Goal: Task Accomplishment & Management: Complete application form

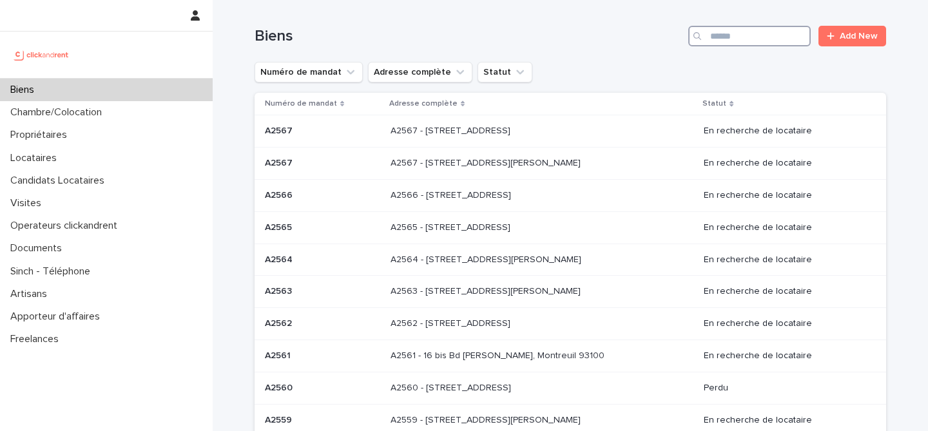
click at [752, 37] on input "Search" at bounding box center [750, 36] width 123 height 21
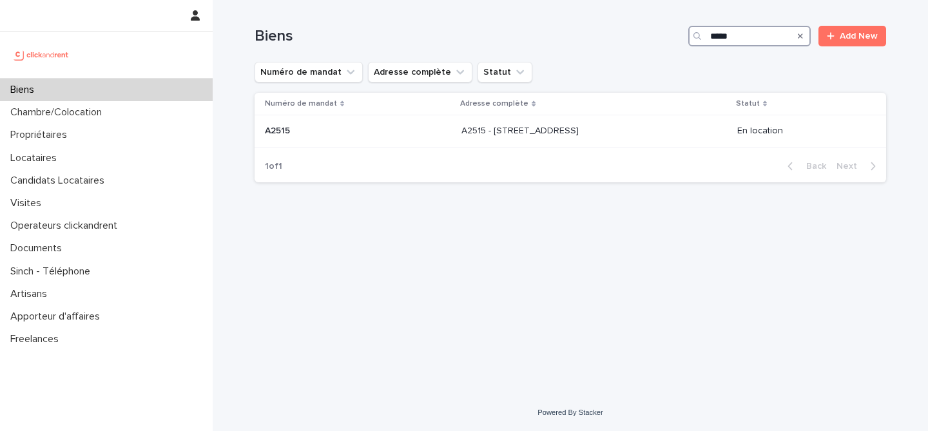
type input "*****"
click at [346, 148] on div "Numéro de mandat Adresse complète Statut A2515 A2515 A2515 - 5 rue du Marché, L…" at bounding box center [571, 121] width 632 height 57
click at [355, 139] on div "A2515 A2515" at bounding box center [358, 131] width 186 height 21
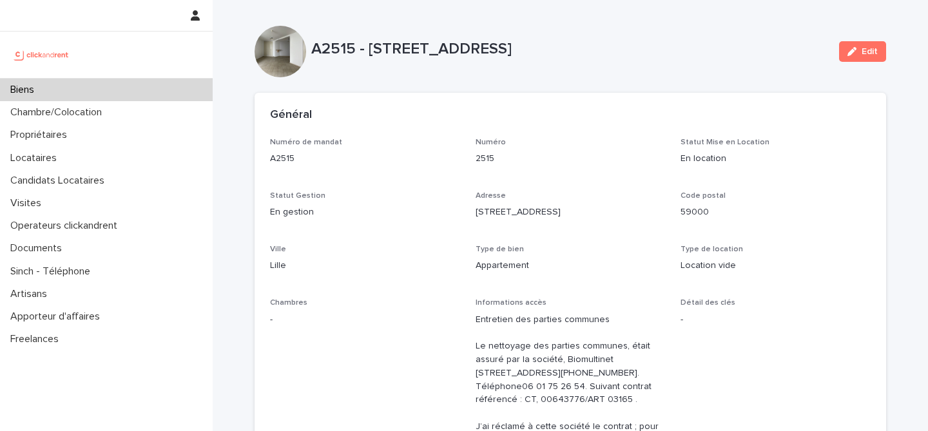
click at [152, 90] on div "Biens" at bounding box center [106, 90] width 213 height 23
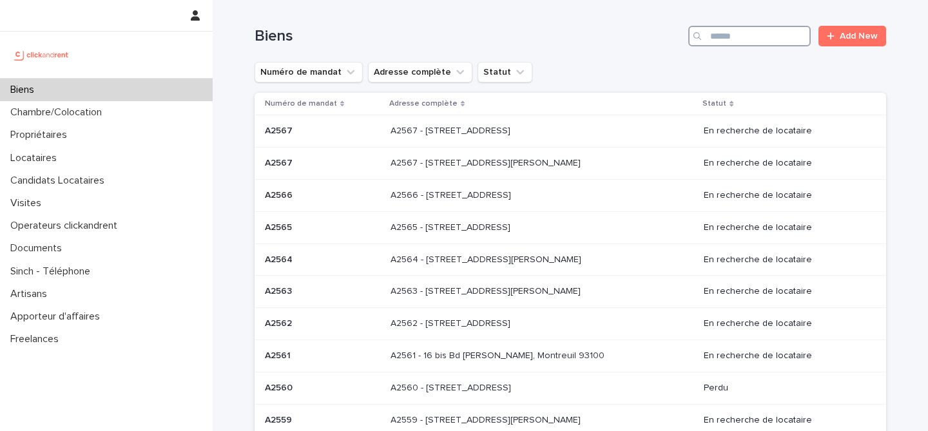
click at [771, 35] on input "Search" at bounding box center [750, 36] width 123 height 21
click at [755, 21] on div "Biens Add New" at bounding box center [571, 31] width 632 height 62
click at [749, 37] on input "Search" at bounding box center [750, 36] width 123 height 21
paste input "*****"
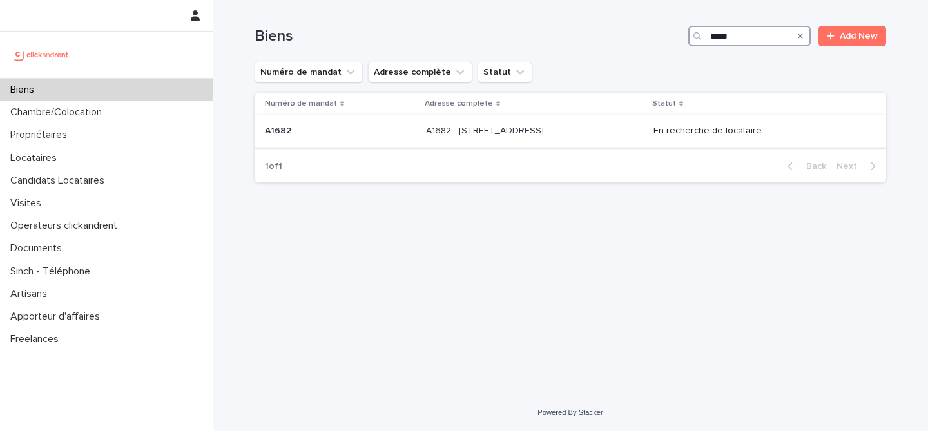
type input "*****"
click at [355, 144] on td "A1682 A1682" at bounding box center [338, 131] width 166 height 32
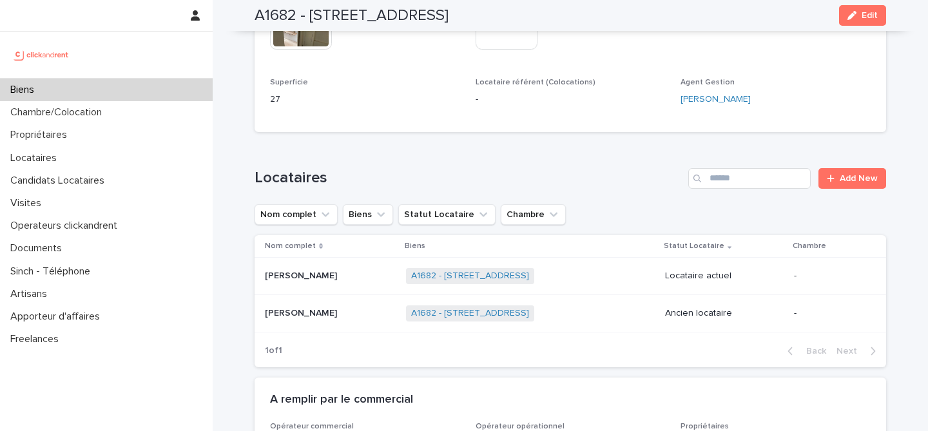
scroll to position [729, 0]
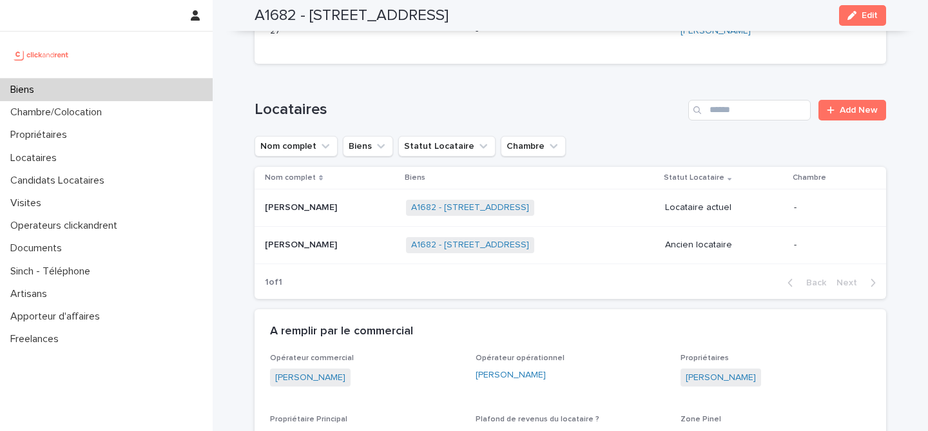
click at [395, 209] on p at bounding box center [330, 207] width 131 height 11
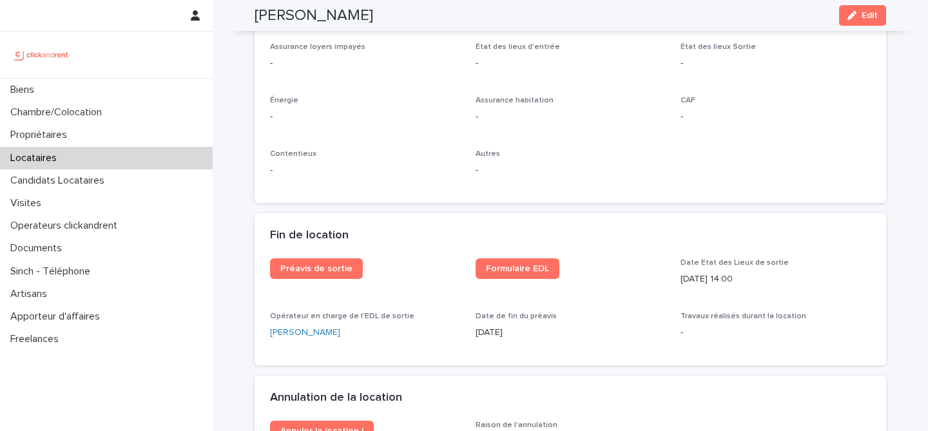
scroll to position [1483, 0]
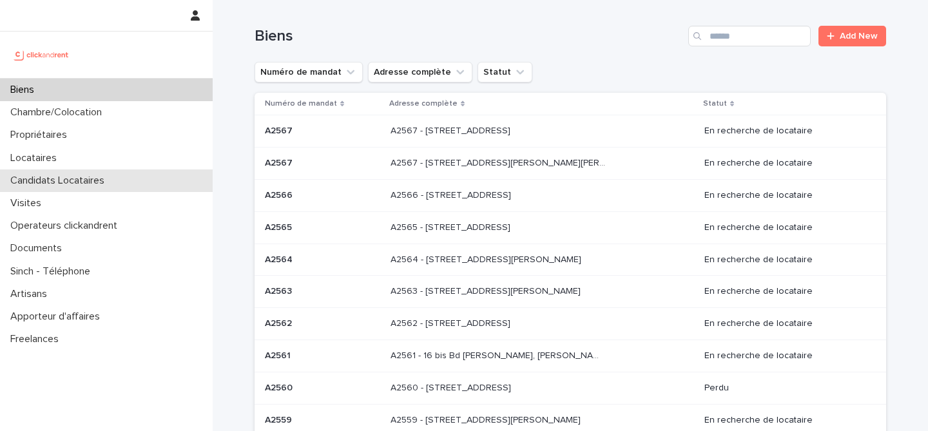
click at [80, 177] on p "Candidats Locataires" at bounding box center [60, 181] width 110 height 12
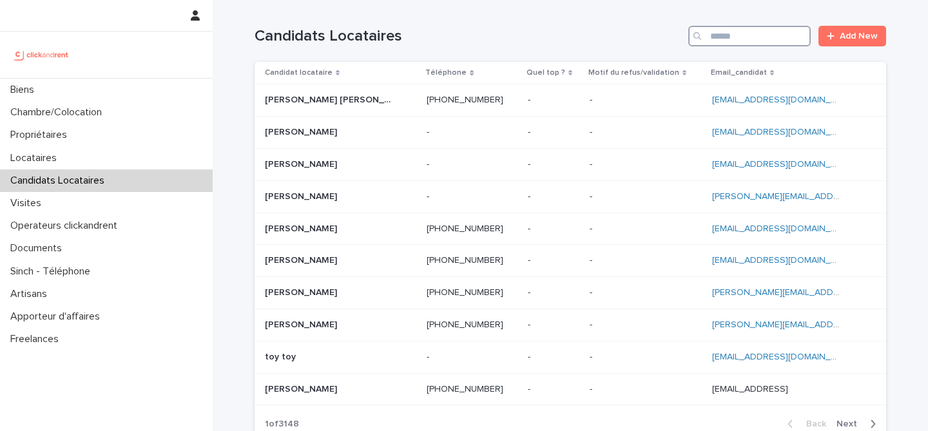
click at [732, 32] on input "Search" at bounding box center [750, 36] width 123 height 21
paste input "**********"
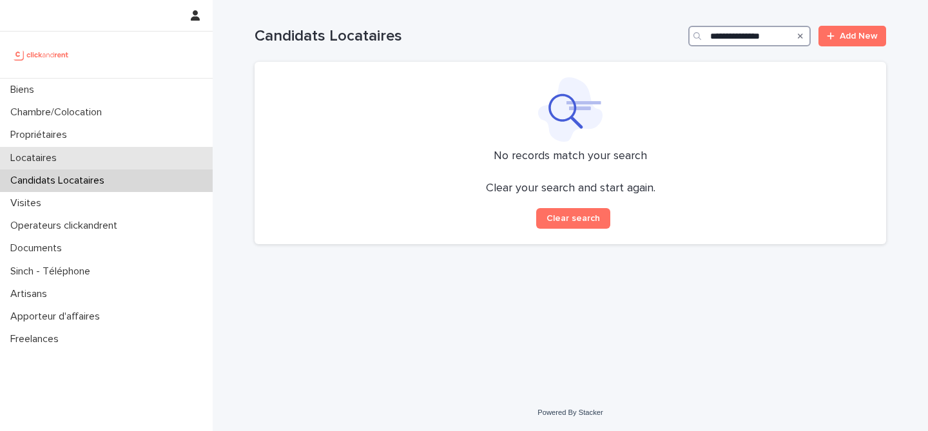
type input "**********"
click at [75, 152] on div "Locataires" at bounding box center [106, 158] width 213 height 23
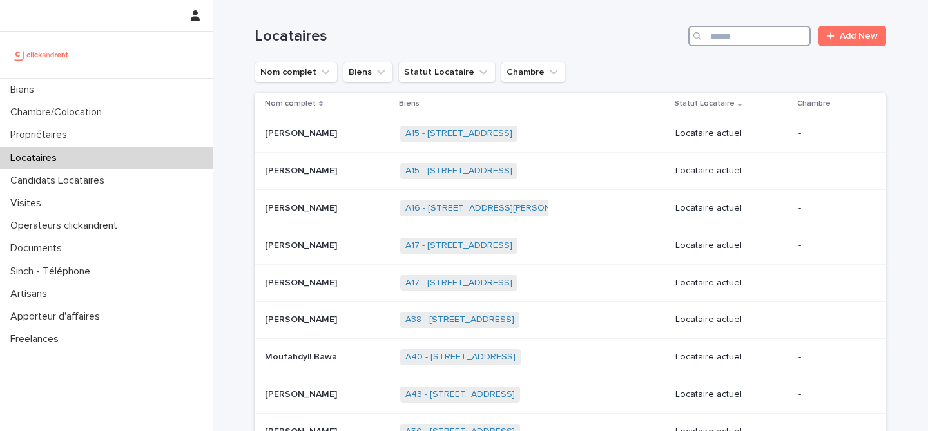
click at [752, 35] on input "Search" at bounding box center [750, 36] width 123 height 21
paste input "**********"
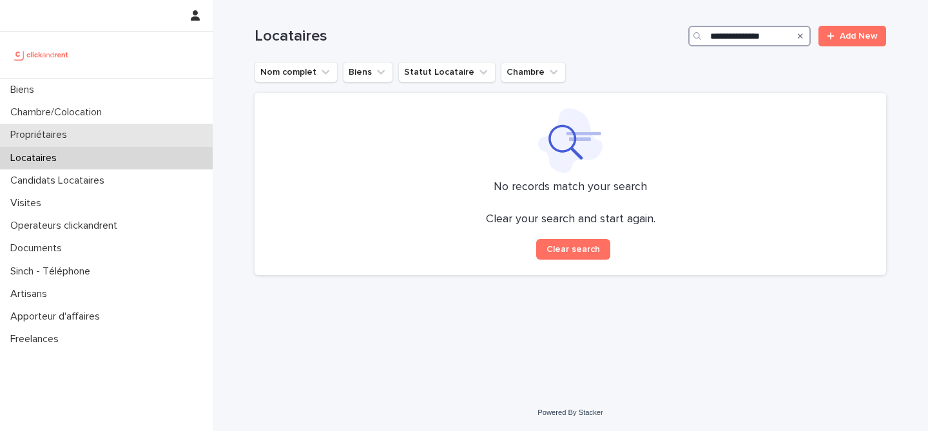
type input "**********"
click at [100, 128] on div "Propriétaires" at bounding box center [106, 135] width 213 height 23
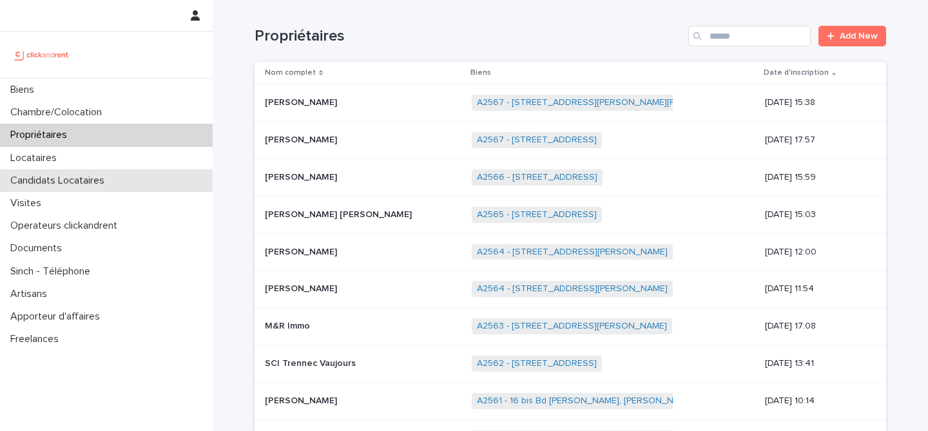
click at [115, 175] on p "Candidats Locataires" at bounding box center [60, 181] width 110 height 12
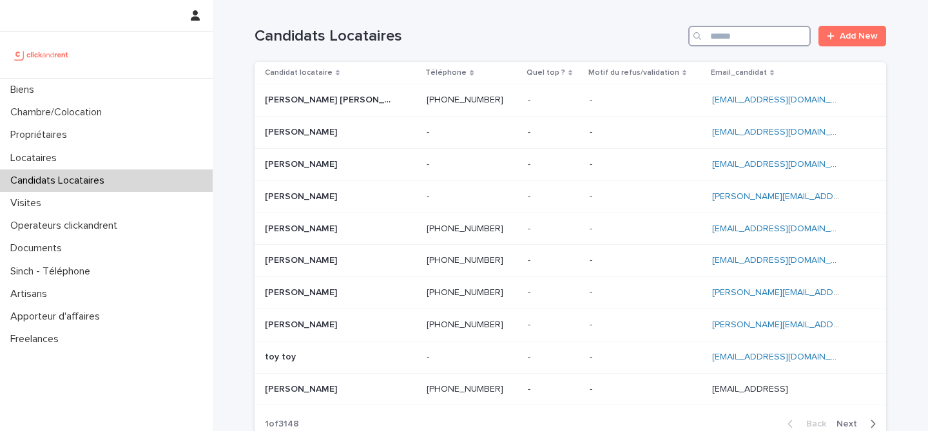
click at [787, 27] on input "Search" at bounding box center [750, 36] width 123 height 21
paste input "**********"
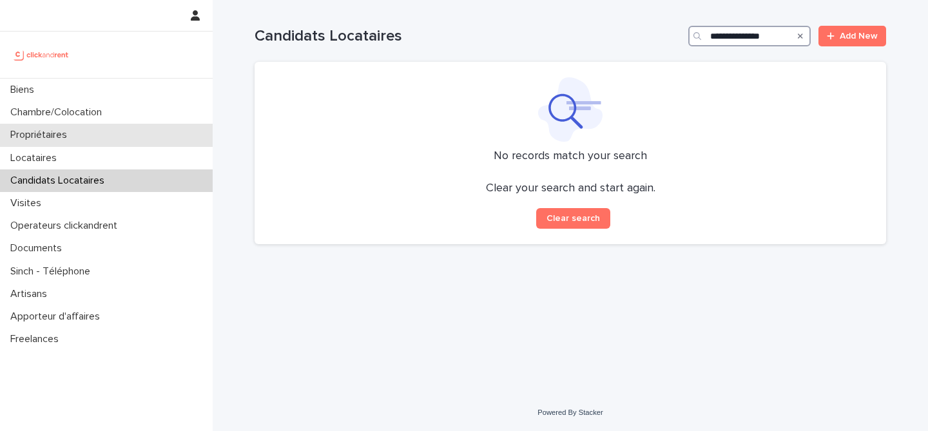
type input "**********"
click at [68, 137] on p "Propriétaires" at bounding box center [41, 135] width 72 height 12
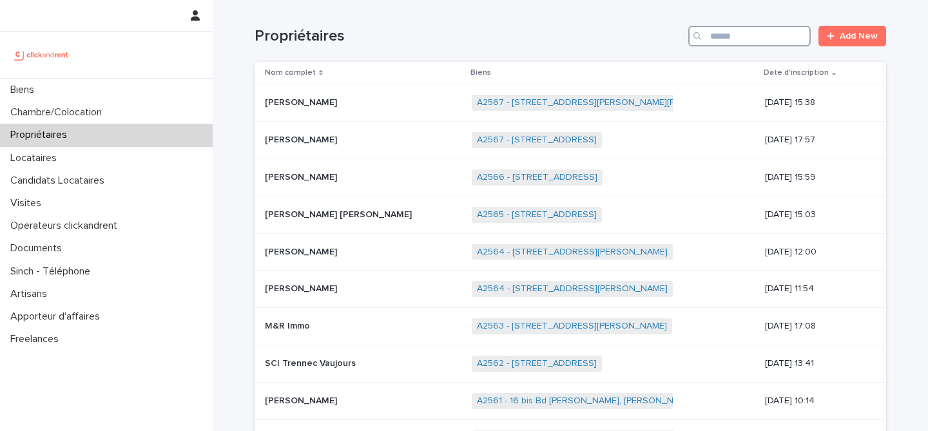
click at [749, 44] on input "Search" at bounding box center [750, 36] width 123 height 21
paste input "**********"
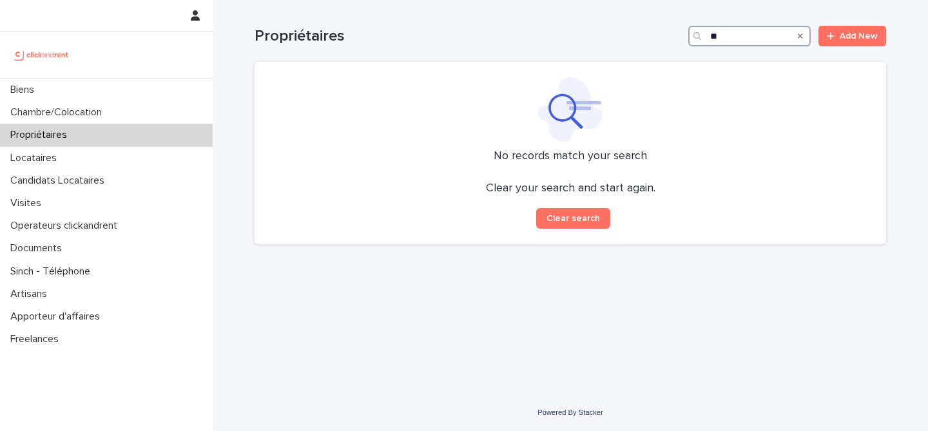
type input "*"
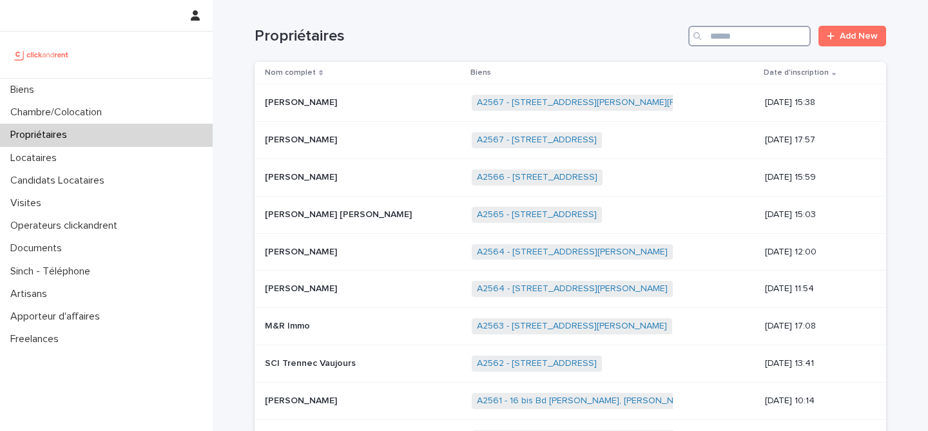
click at [735, 37] on input "Search" at bounding box center [750, 36] width 123 height 21
paste input "**********"
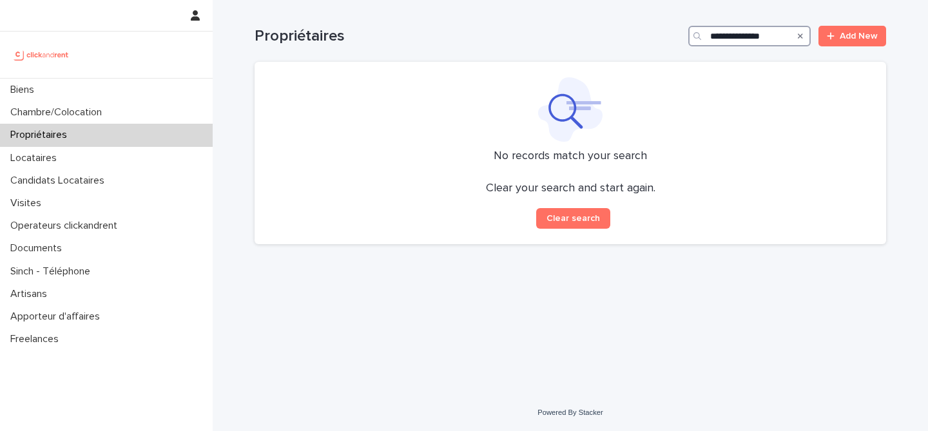
type input "**********"
click at [322, 40] on h1 "Propriétaires" at bounding box center [469, 36] width 429 height 19
click at [377, 40] on h1 "Propriétaires" at bounding box center [469, 36] width 429 height 19
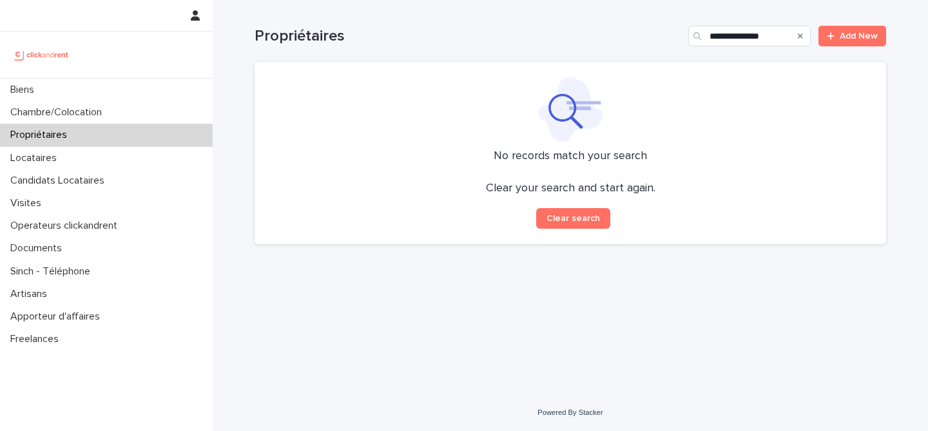
click at [804, 37] on div "Search" at bounding box center [800, 36] width 21 height 21
click at [803, 37] on icon "Search" at bounding box center [800, 36] width 5 height 8
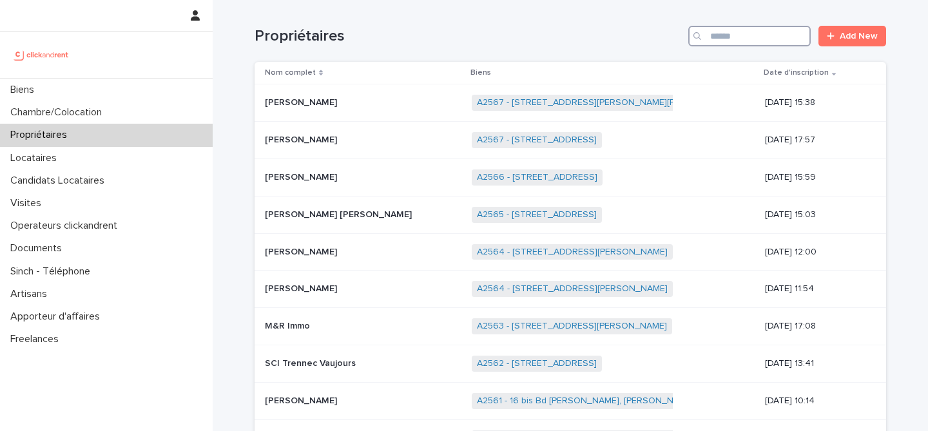
click at [765, 37] on input "Search" at bounding box center [750, 36] width 123 height 21
paste input "**********"
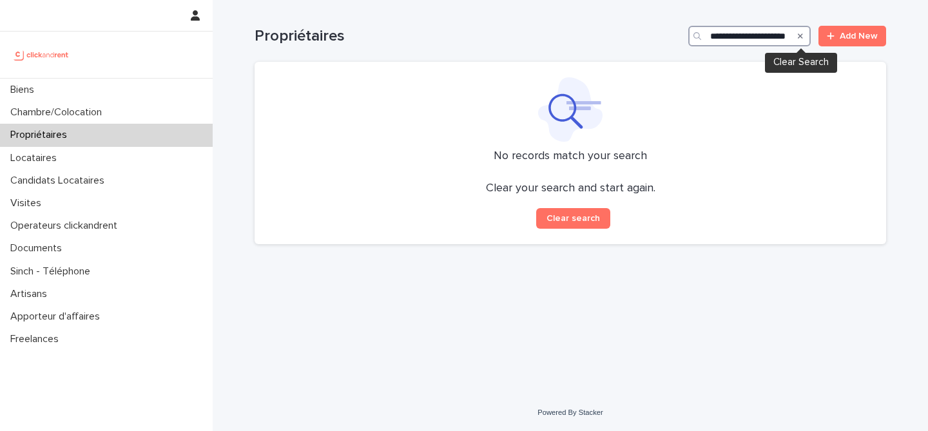
type input "**********"
click at [801, 41] on button "Search" at bounding box center [800, 36] width 5 height 21
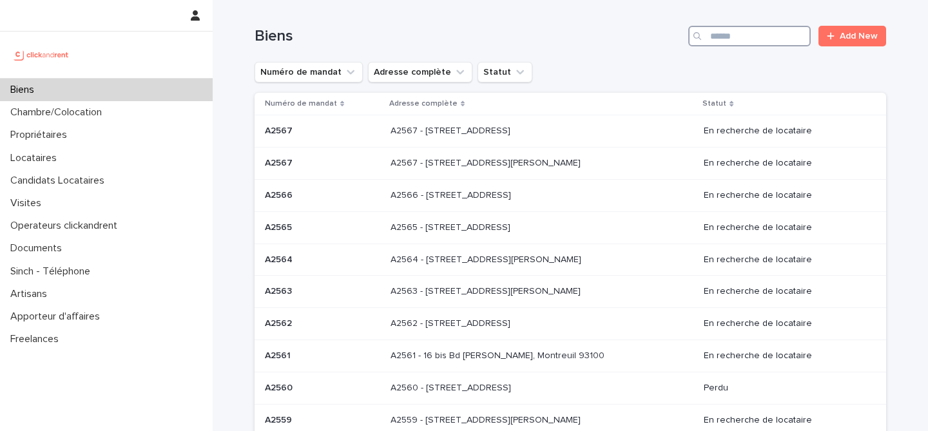
click at [745, 42] on input "Search" at bounding box center [750, 36] width 123 height 21
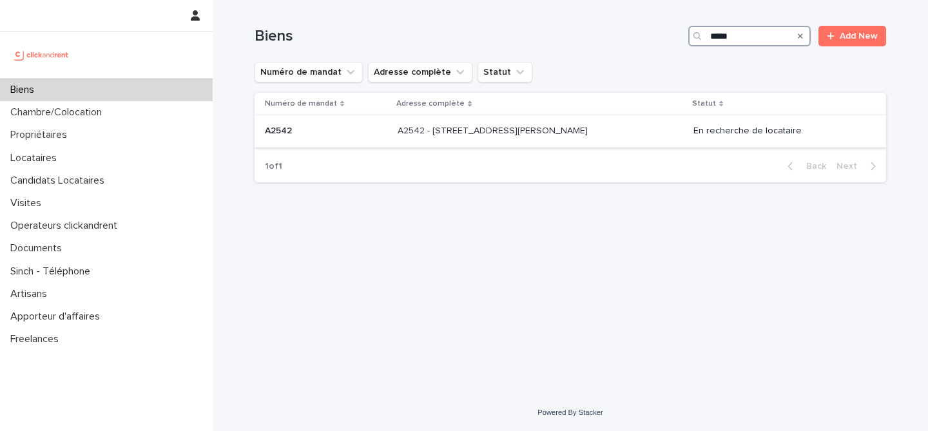
type input "*****"
click at [368, 130] on p at bounding box center [326, 131] width 123 height 11
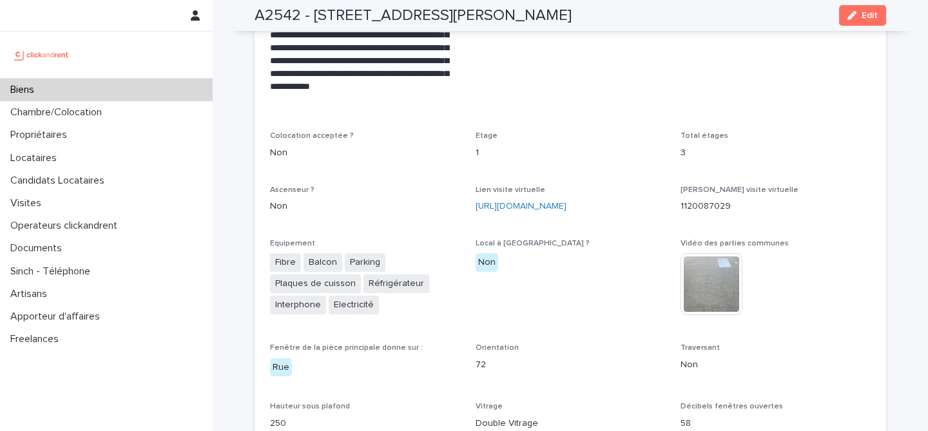
scroll to position [2629, 0]
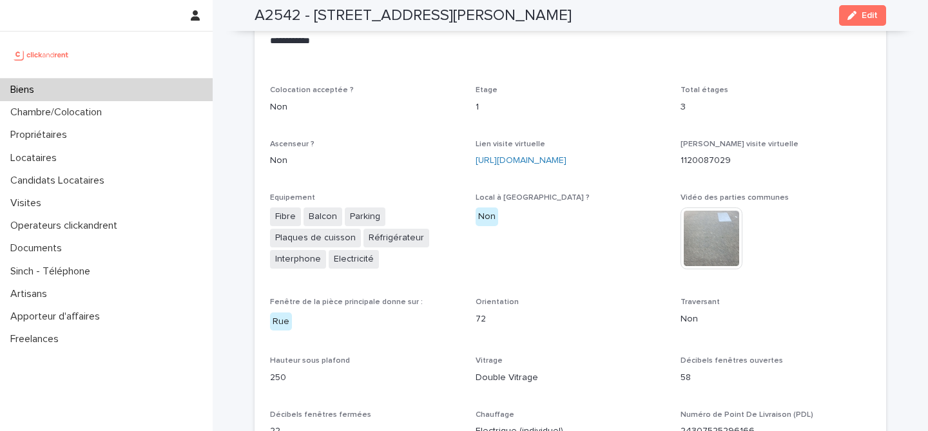
drag, startPoint x: 473, startPoint y: 147, endPoint x: 531, endPoint y: 175, distance: 64.0
click at [531, 175] on div "**********" at bounding box center [570, 421] width 601 height 1428
copy link "https://my.matterport.com/show/?m=84ynsJsJ6jn"
click at [532, 195] on div "Local à vélo ? Non" at bounding box center [571, 214] width 190 height 43
click at [534, 156] on link "https://my.matterport.com/show/?m=84ynsJsJ6jn" at bounding box center [521, 160] width 91 height 9
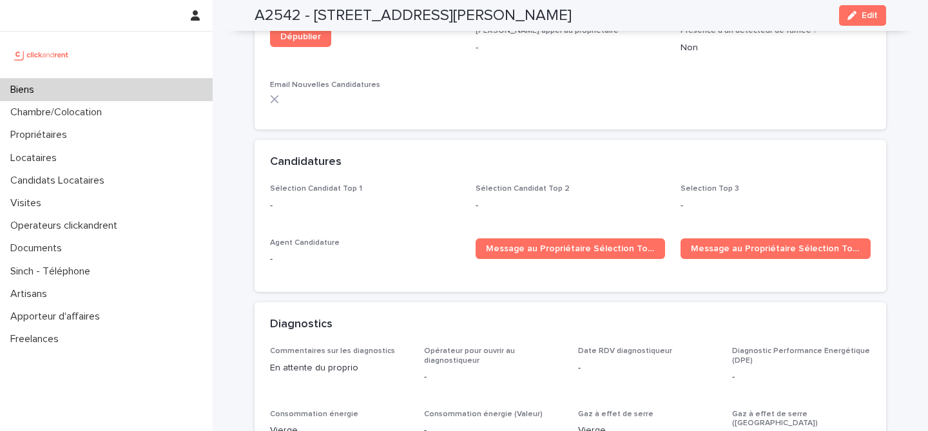
scroll to position [3648, 0]
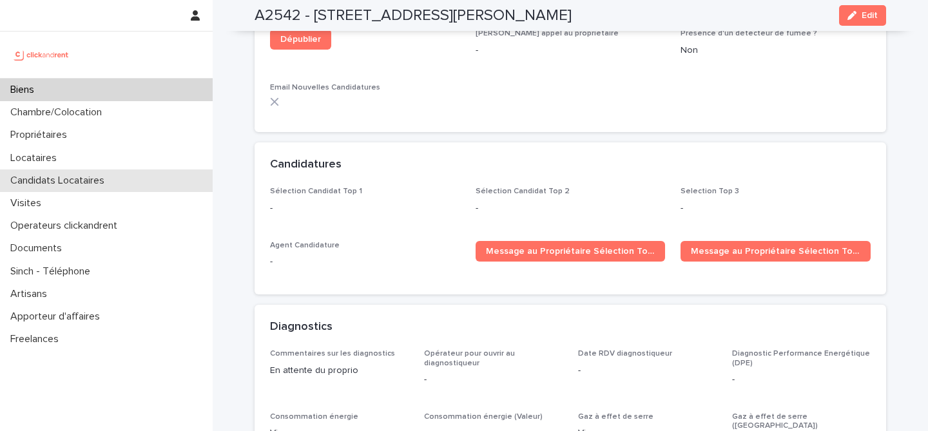
click at [93, 186] on p "Candidats Locataires" at bounding box center [60, 181] width 110 height 12
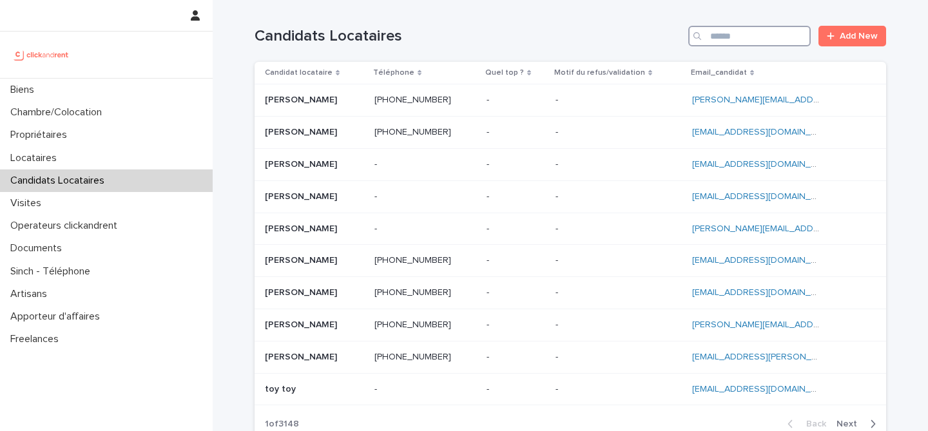
click at [772, 38] on input "Search" at bounding box center [750, 36] width 123 height 21
paste input "**********"
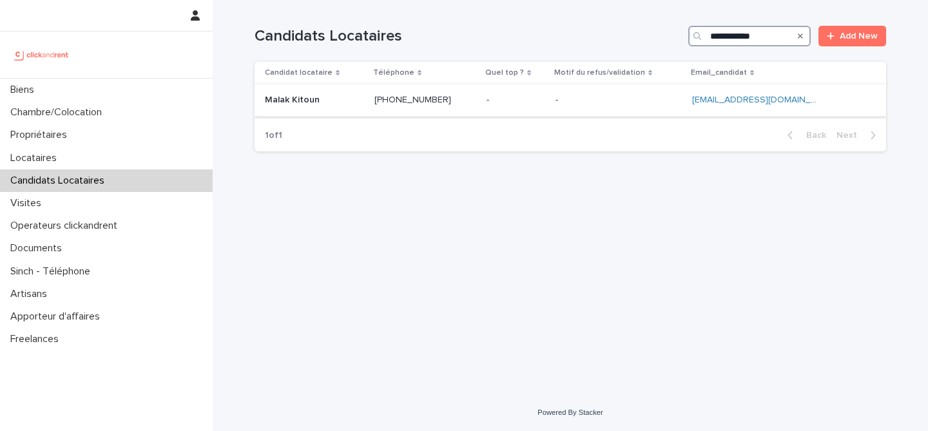
type input "**********"
click at [357, 108] on div "Malak Kitoun Malak Kitoun" at bounding box center [314, 100] width 99 height 21
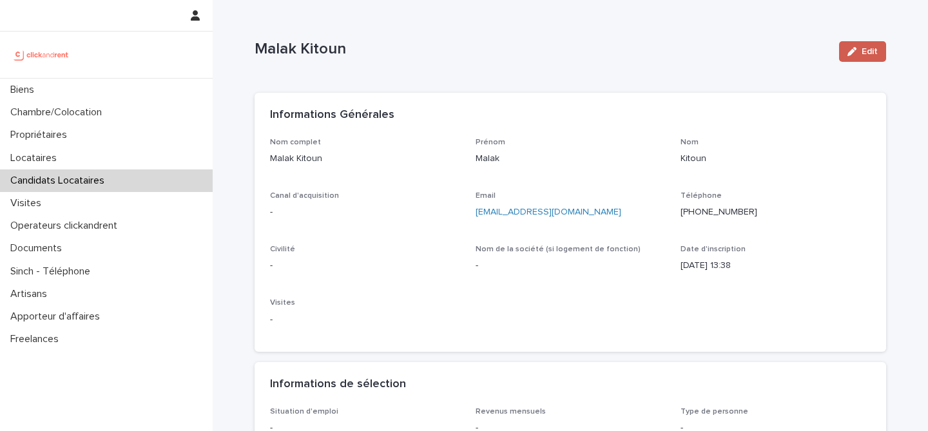
click at [856, 54] on icon "button" at bounding box center [852, 51] width 9 height 9
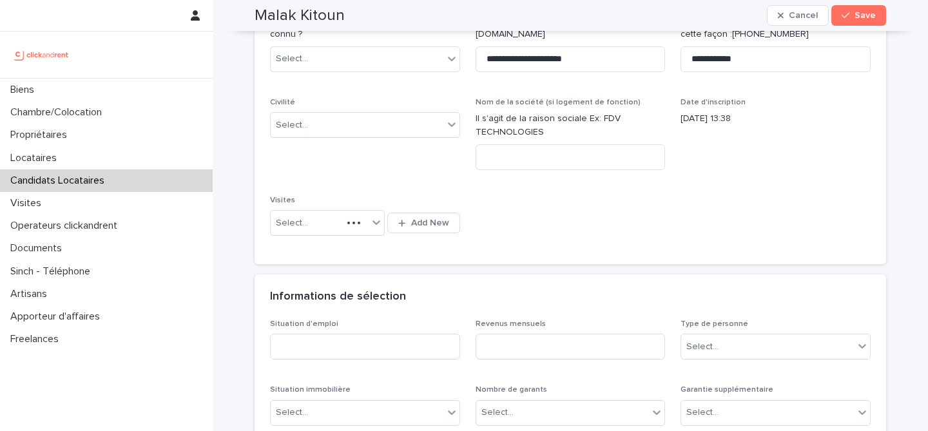
scroll to position [168, 0]
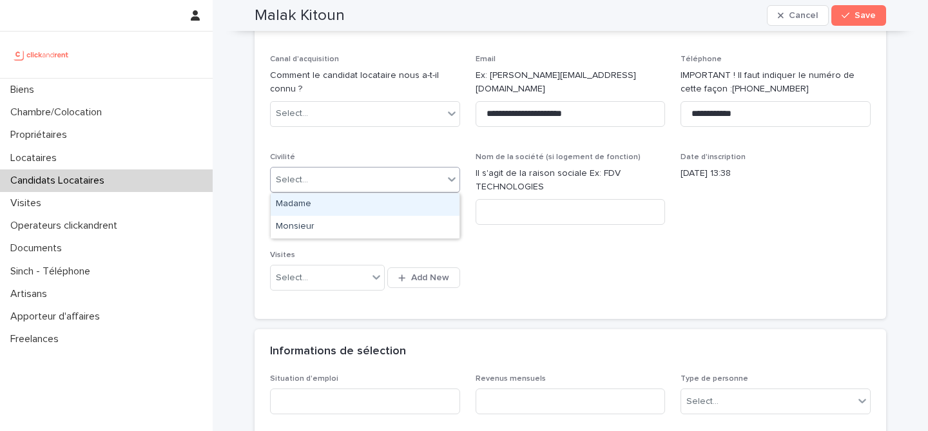
click at [331, 176] on div "Select..." at bounding box center [357, 180] width 173 height 21
click at [357, 177] on div "Select..." at bounding box center [357, 180] width 173 height 21
click at [337, 208] on div "Madame" at bounding box center [365, 204] width 189 height 23
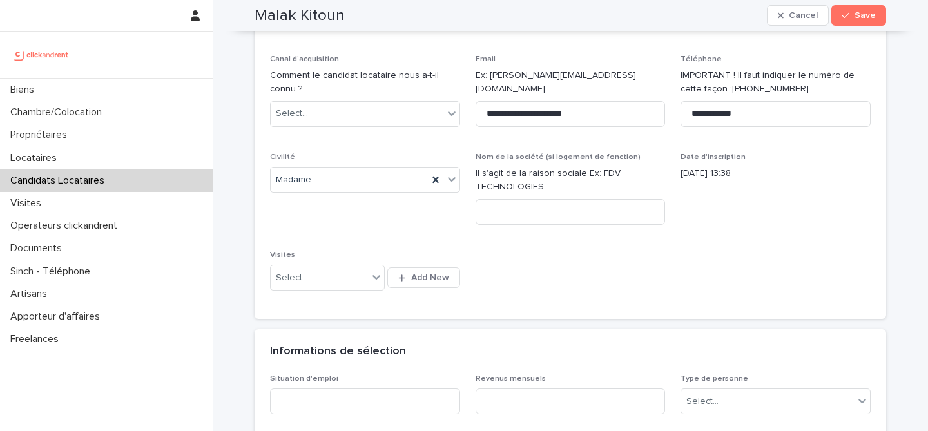
click at [572, 260] on div "**********" at bounding box center [570, 137] width 601 height 334
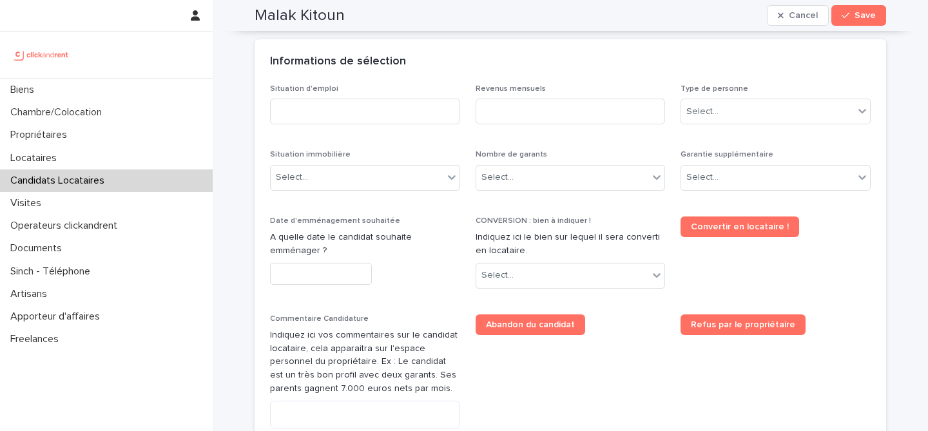
scroll to position [424, 0]
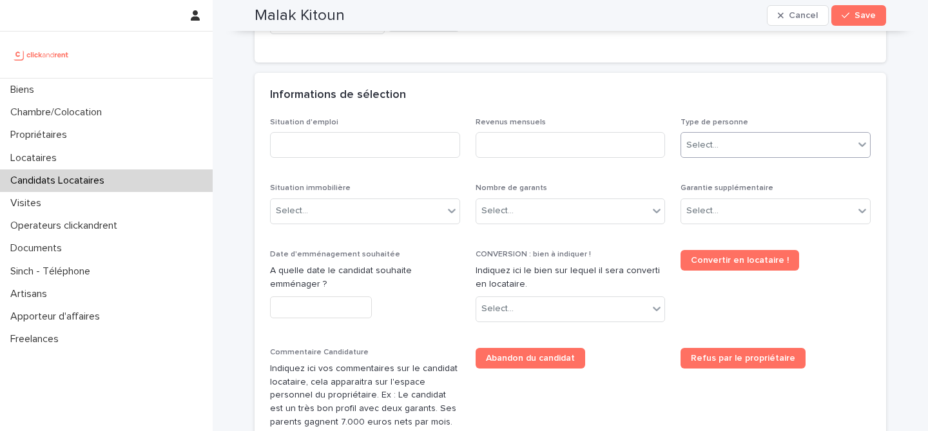
click at [718, 151] on div "Select..." at bounding box center [767, 145] width 173 height 21
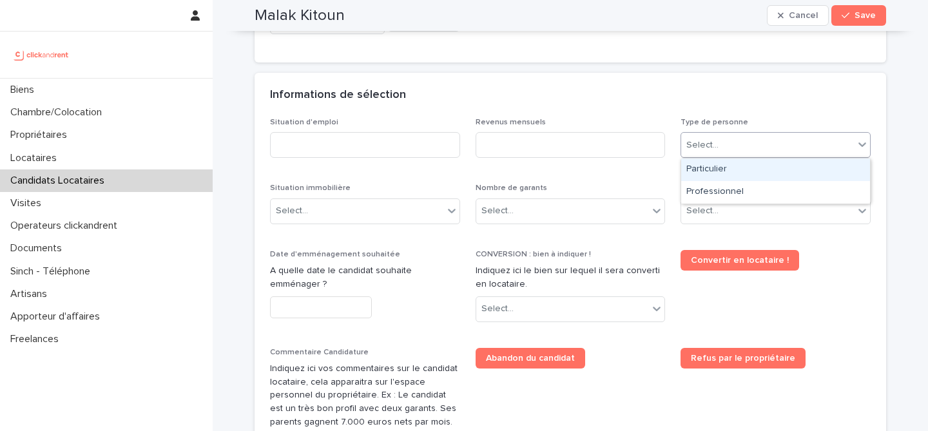
click at [723, 172] on div "Particulier" at bounding box center [775, 170] width 189 height 23
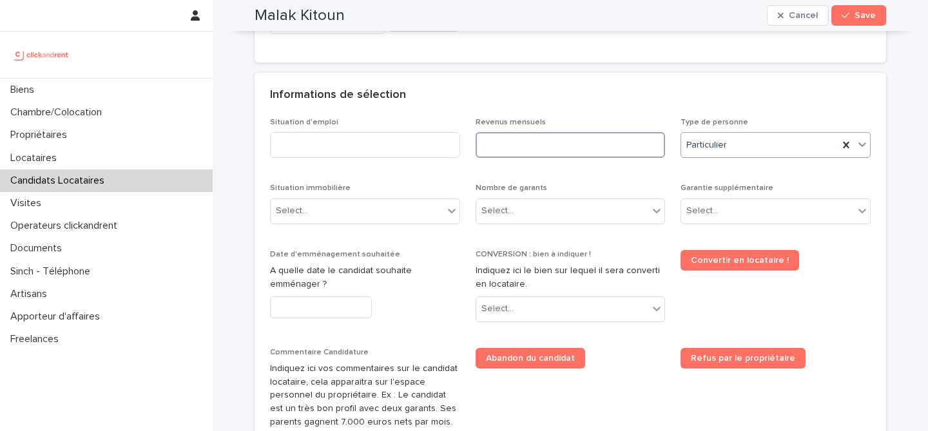
click at [616, 154] on input at bounding box center [571, 145] width 190 height 26
type input "*"
click at [350, 136] on input at bounding box center [365, 145] width 190 height 26
type input "********"
click at [401, 113] on div "Informations de sélection" at bounding box center [571, 95] width 632 height 45
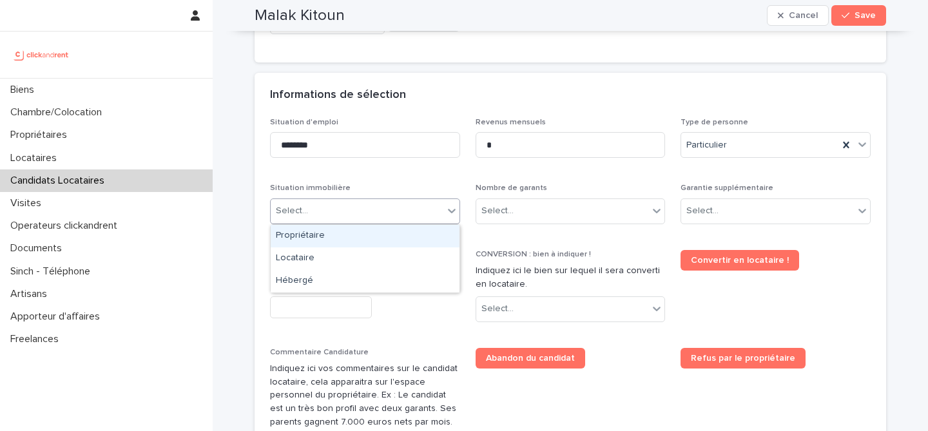
click at [347, 217] on div "Select..." at bounding box center [357, 211] width 173 height 21
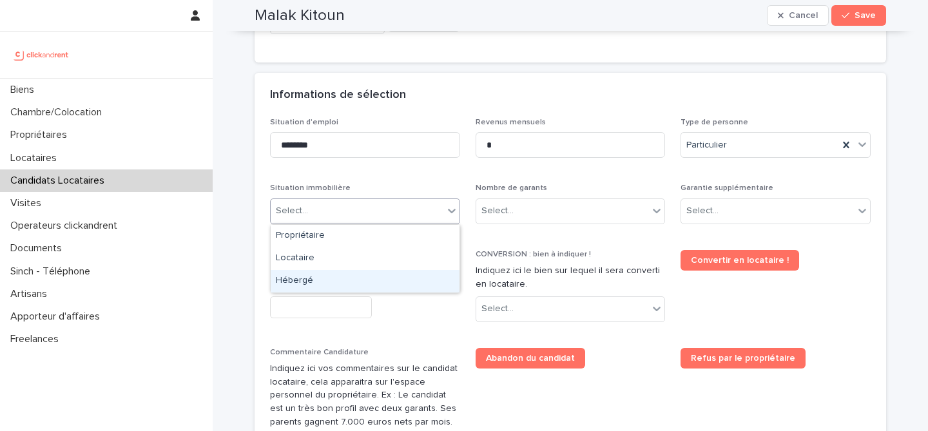
click at [338, 273] on div "Hébergé" at bounding box center [365, 281] width 189 height 23
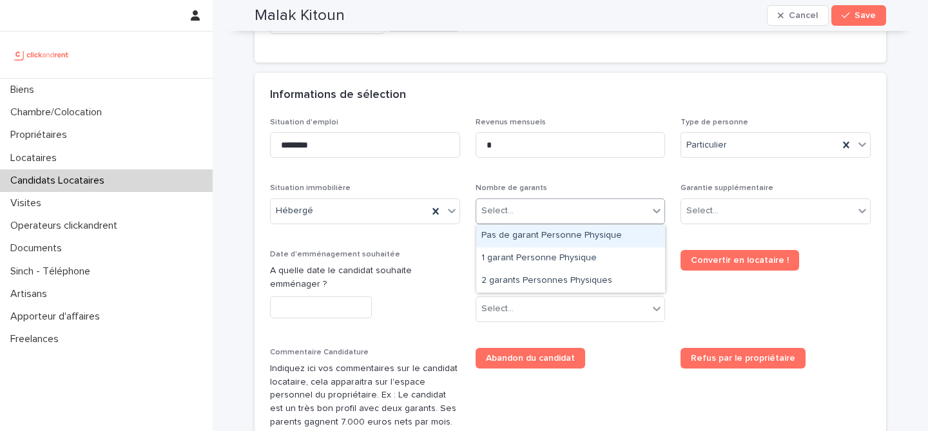
click at [507, 206] on div "Select..." at bounding box center [498, 211] width 32 height 14
click at [578, 236] on div "Pas de garant Personne Physique" at bounding box center [570, 236] width 189 height 23
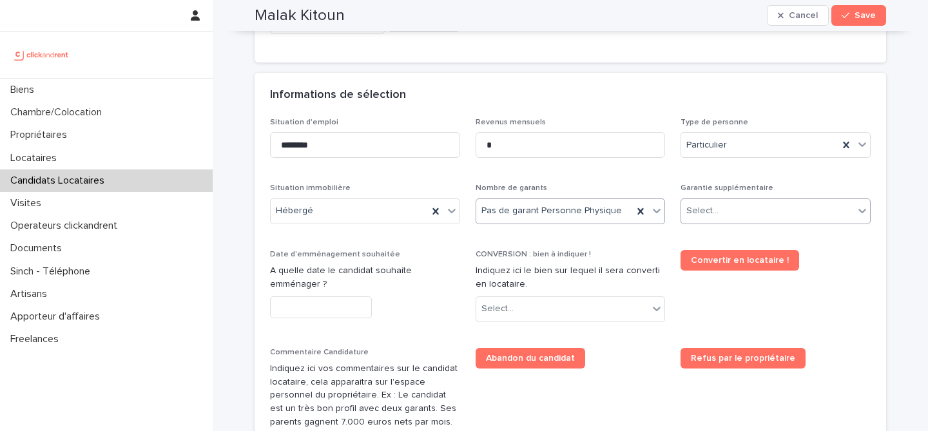
click at [718, 205] on div "Select..." at bounding box center [767, 211] width 173 height 21
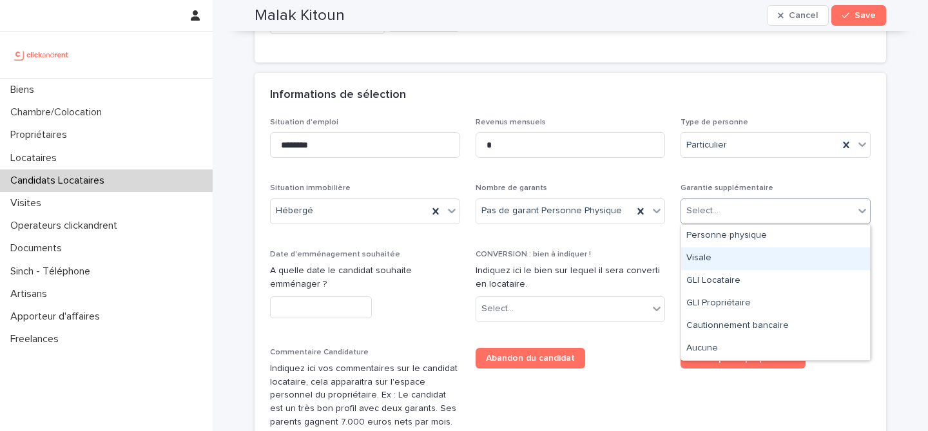
click at [734, 262] on div "Visale" at bounding box center [775, 259] width 189 height 23
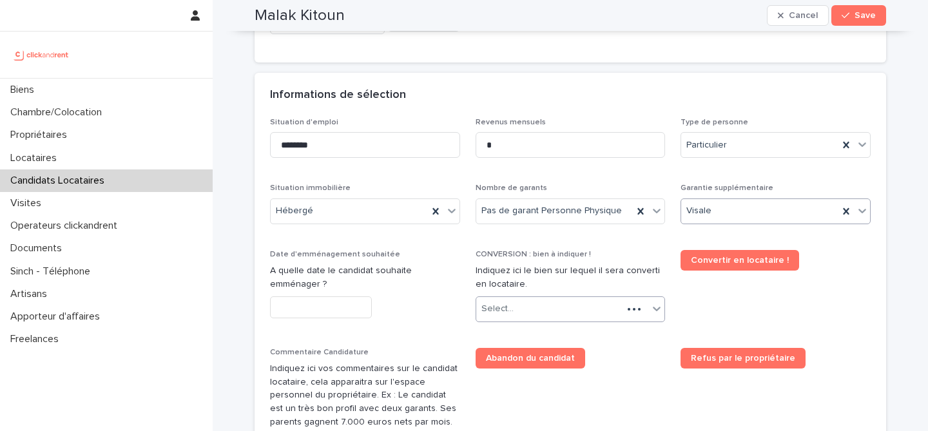
click at [539, 312] on div "Select..." at bounding box center [549, 309] width 147 height 21
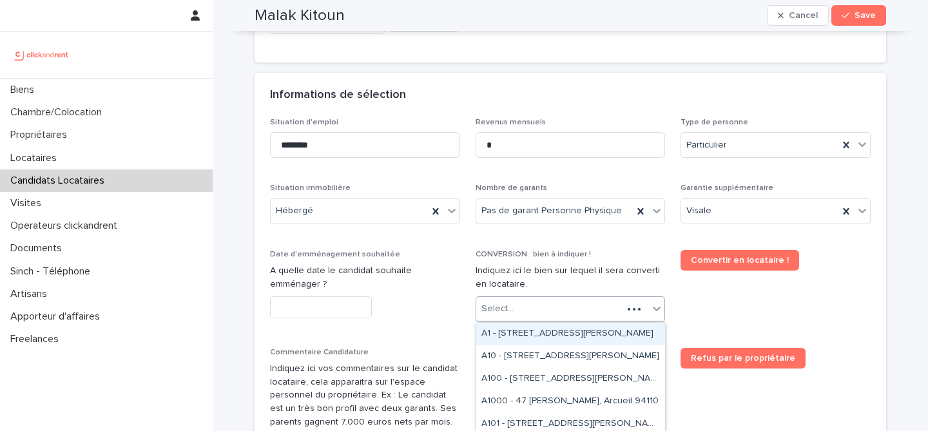
paste input "*****"
type input "*****"
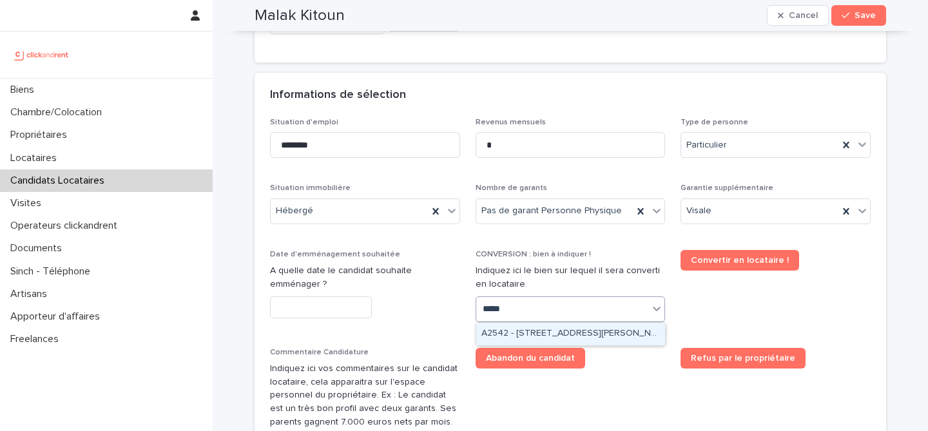
click at [525, 337] on div "A2542 - [STREET_ADDRESS][PERSON_NAME]" at bounding box center [570, 334] width 189 height 23
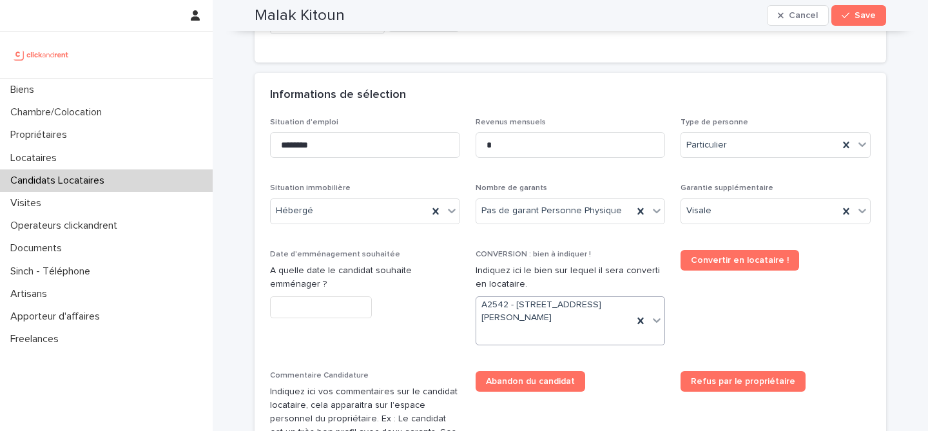
scroll to position [436, 0]
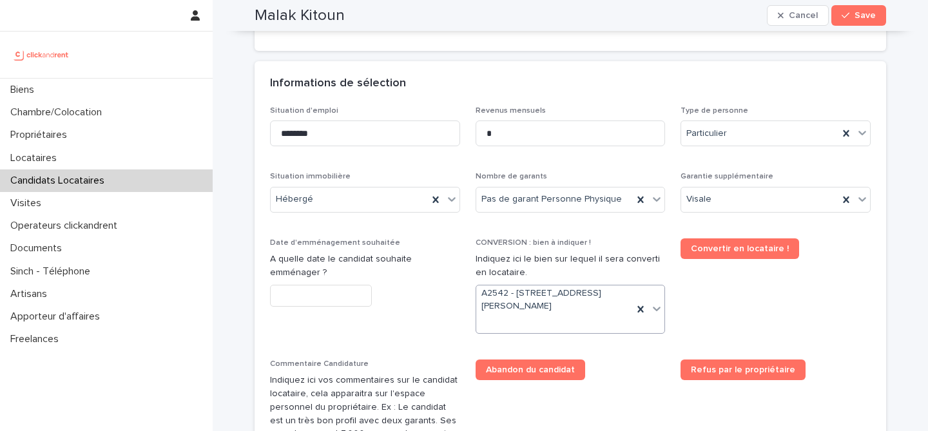
click at [362, 293] on input "text" at bounding box center [321, 296] width 102 height 23
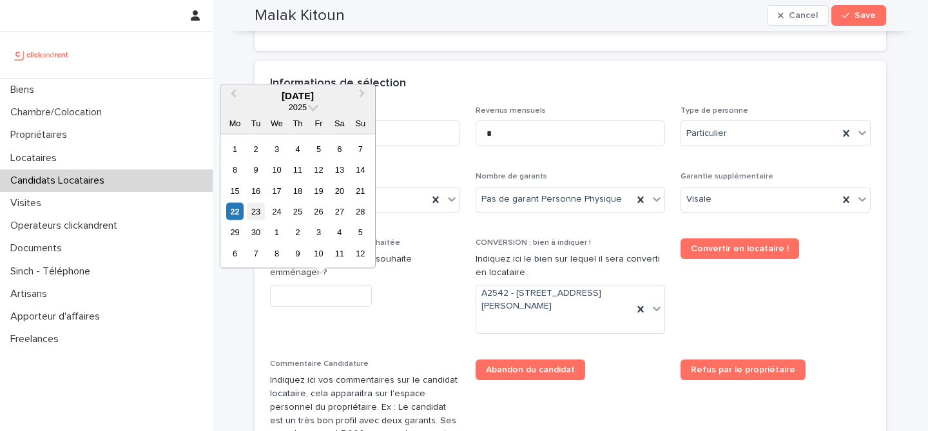
click at [252, 213] on div "23" at bounding box center [255, 211] width 17 height 17
type input "*********"
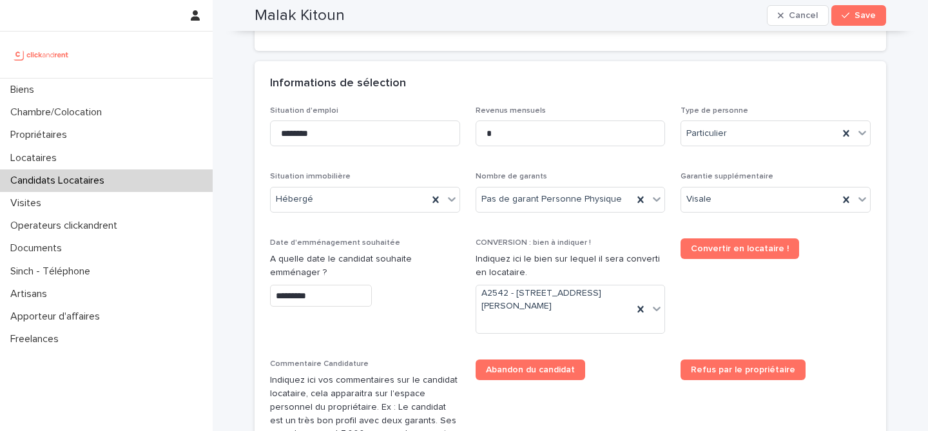
click at [442, 276] on p "A quelle date le candidat souhaite emménager ?" at bounding box center [365, 266] width 190 height 27
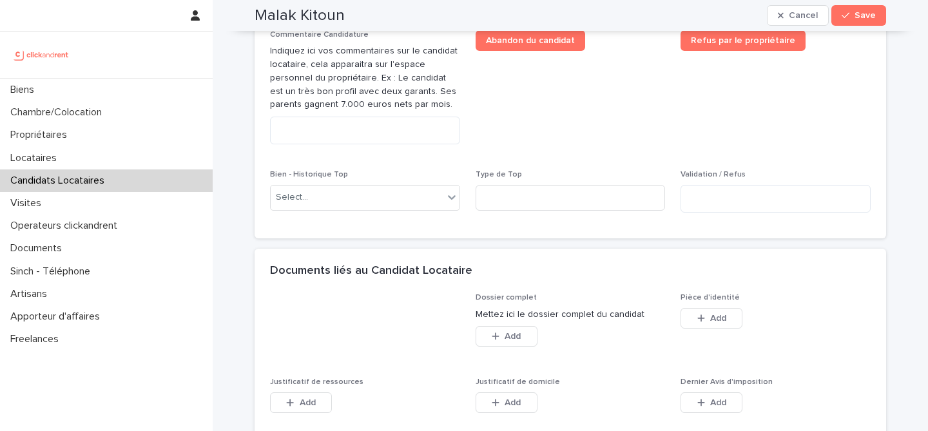
scroll to position [987, 0]
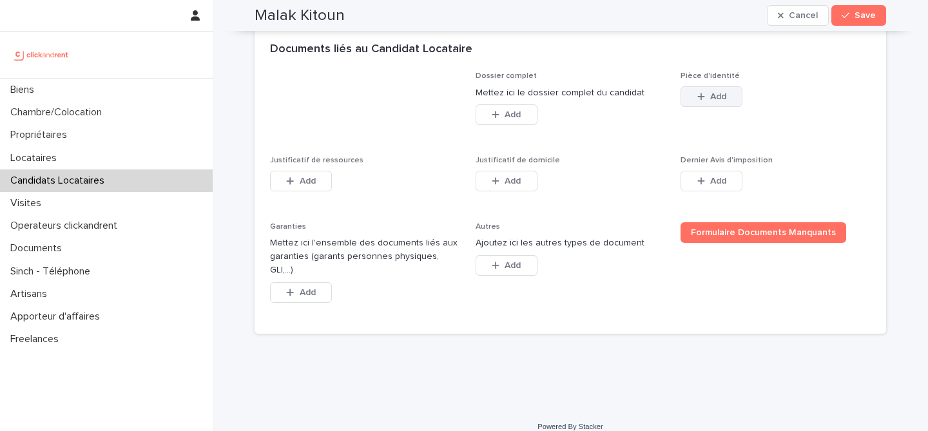
click at [698, 97] on icon "button" at bounding box center [702, 96] width 8 height 9
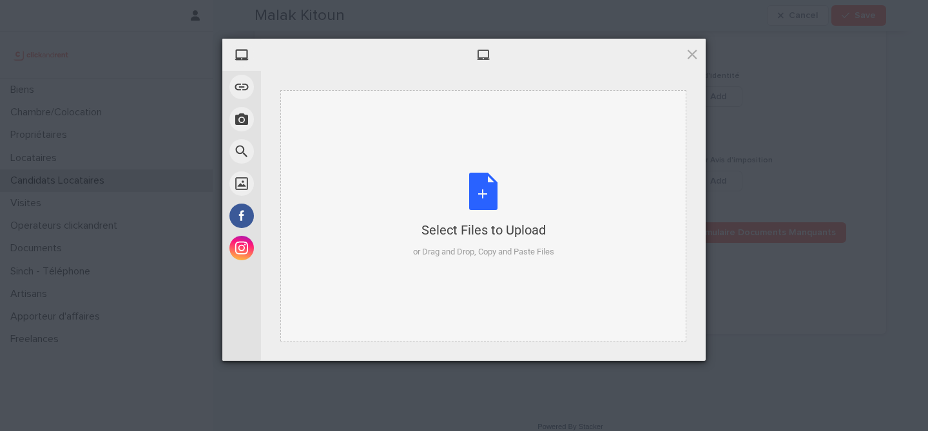
click at [484, 192] on div "Select Files to Upload or Drag and Drop, Copy and Paste Files" at bounding box center [483, 216] width 141 height 86
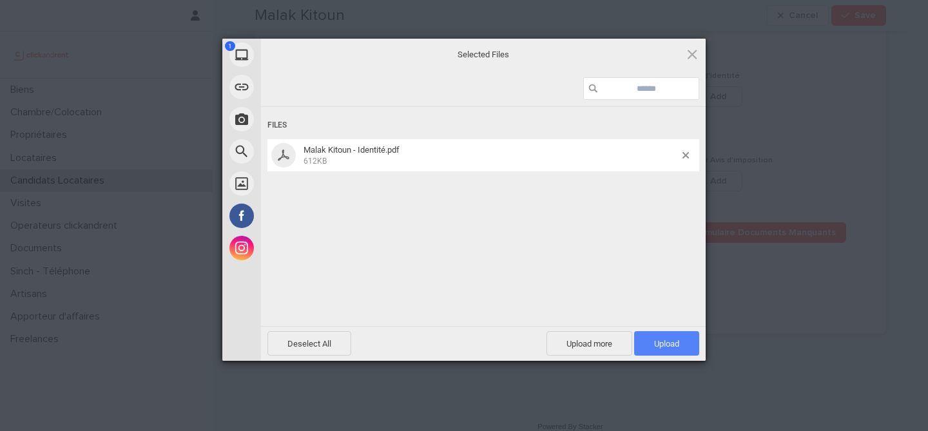
click at [658, 346] on span "Upload 1" at bounding box center [666, 344] width 25 height 10
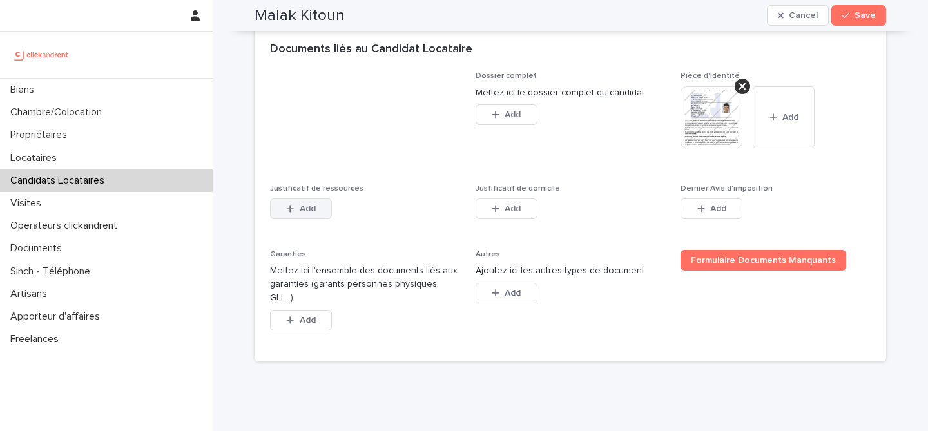
click at [315, 207] on button "Add" at bounding box center [301, 209] width 62 height 21
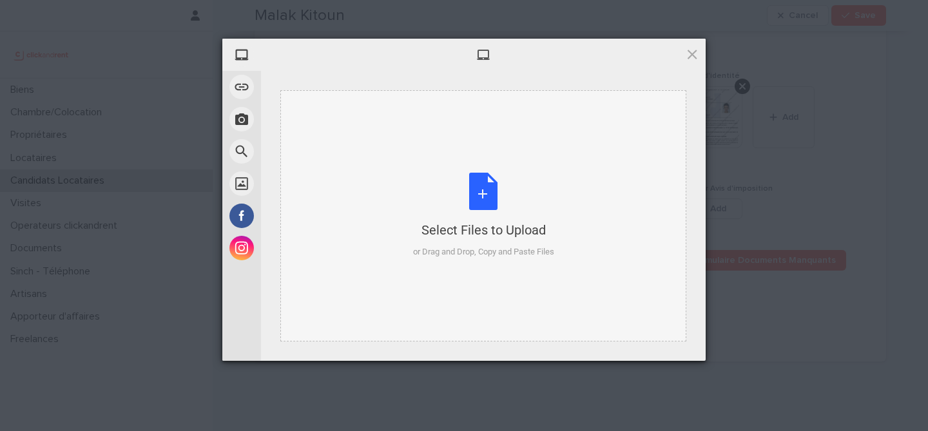
click at [477, 173] on div "Select Files to Upload or Drag and Drop, Copy and Paste Files" at bounding box center [483, 216] width 141 height 86
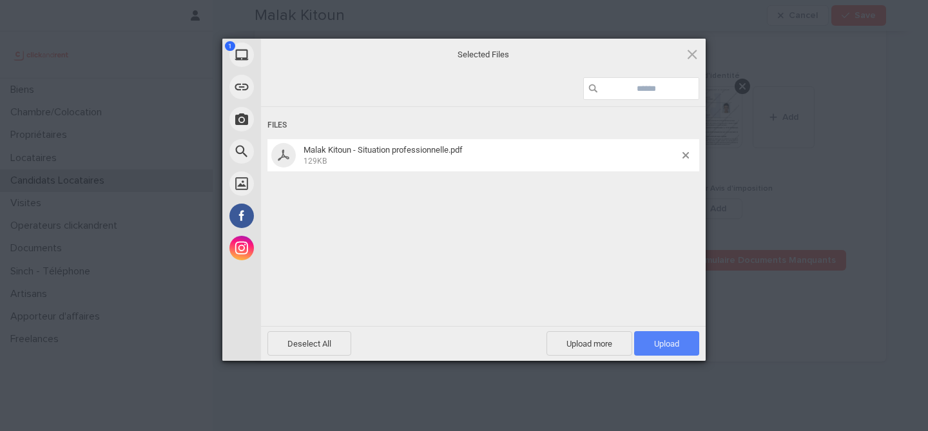
click at [666, 344] on span "Upload 1" at bounding box center [666, 344] width 25 height 10
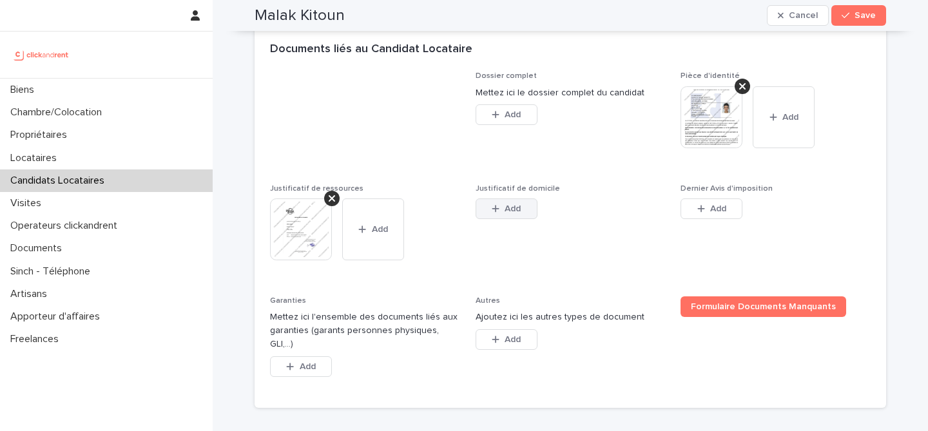
click at [518, 211] on span "Add" at bounding box center [513, 208] width 16 height 9
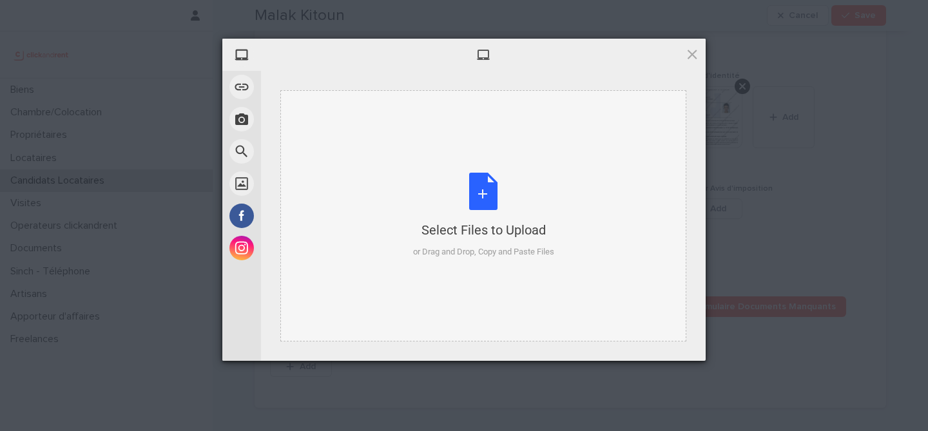
click at [504, 190] on div "Select Files to Upload or Drag and Drop, Copy and Paste Files" at bounding box center [483, 216] width 141 height 86
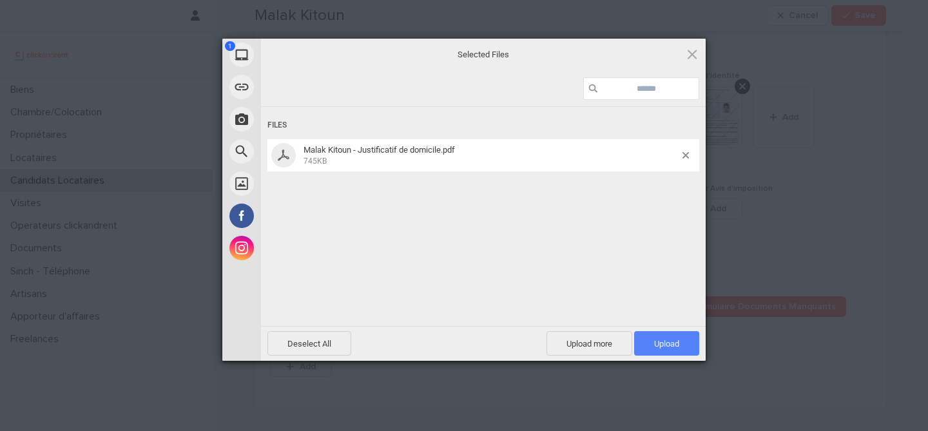
click at [682, 350] on span "Upload 1" at bounding box center [666, 343] width 65 height 25
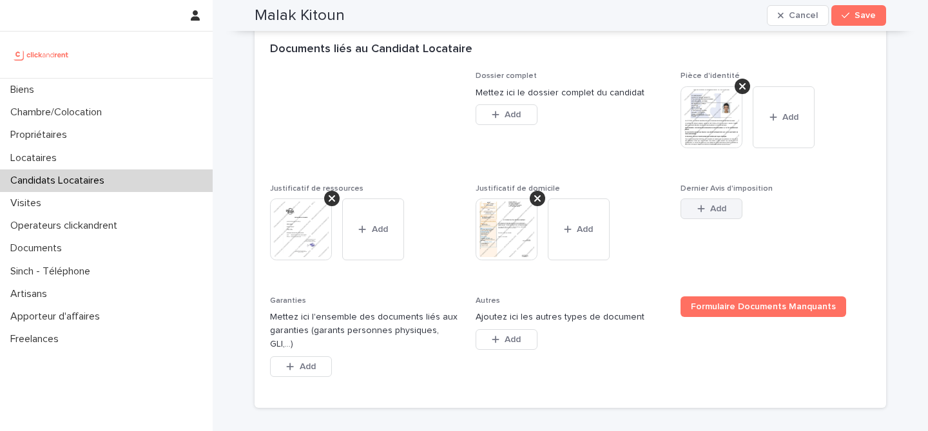
click at [706, 200] on button "Add" at bounding box center [712, 209] width 62 height 21
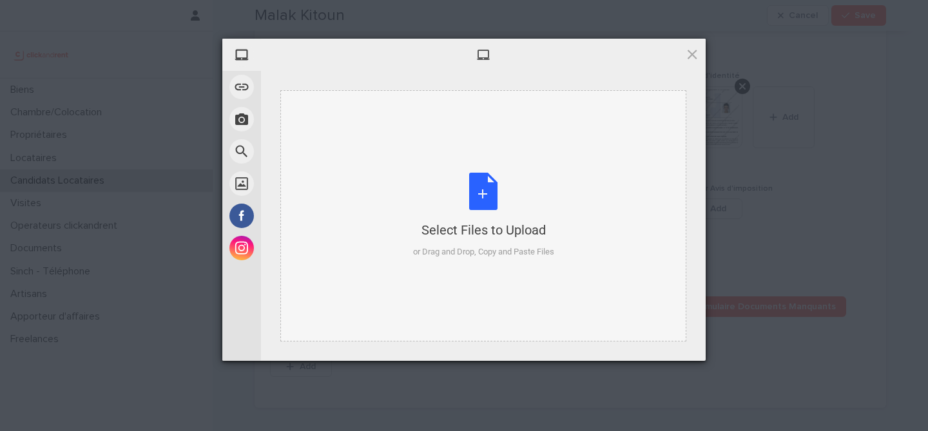
click at [484, 178] on div "Select Files to Upload or Drag and Drop, Copy and Paste Files" at bounding box center [483, 216] width 141 height 86
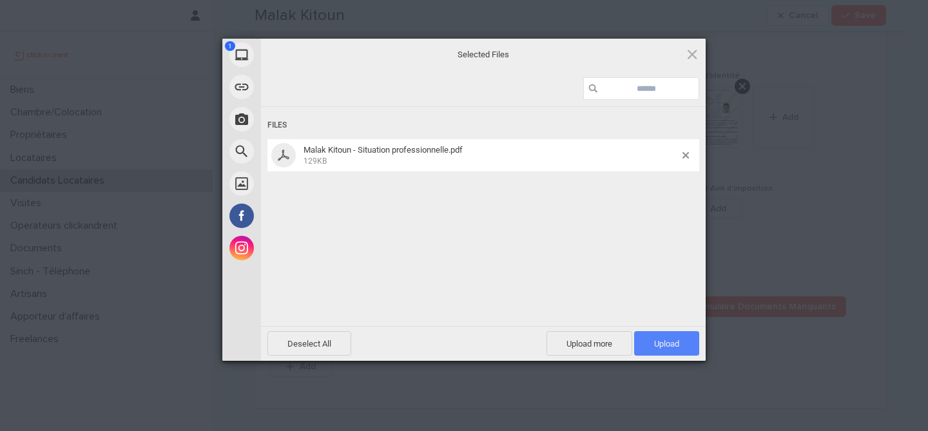
click at [685, 352] on span "Upload 1" at bounding box center [666, 343] width 65 height 25
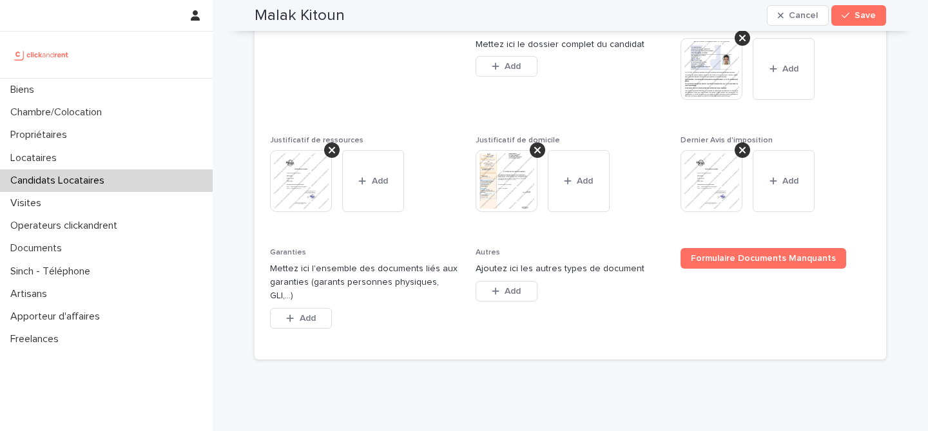
scroll to position [1062, 0]
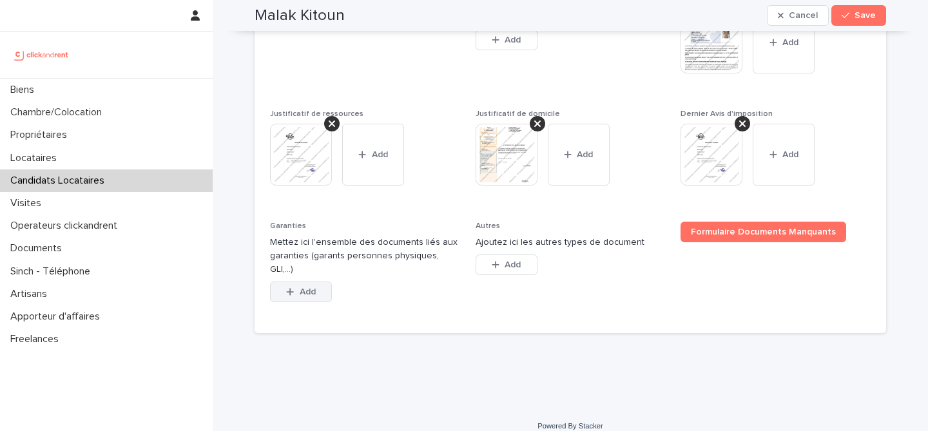
click at [306, 282] on button "Add" at bounding box center [301, 292] width 62 height 21
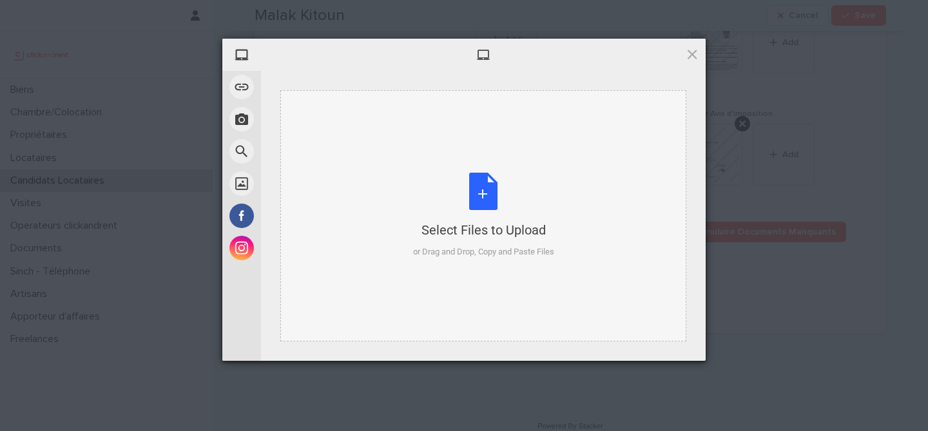
click at [485, 200] on div "Select Files to Upload or Drag and Drop, Copy and Paste Files" at bounding box center [483, 216] width 141 height 86
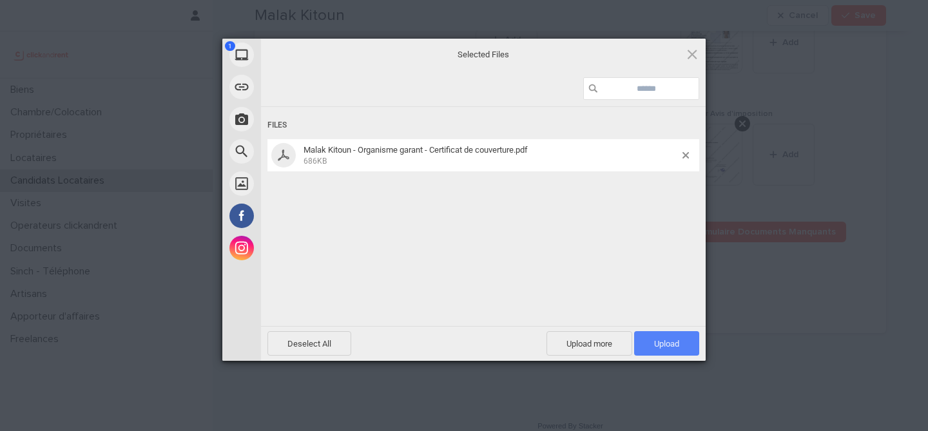
click at [666, 338] on span "Upload 1" at bounding box center [666, 343] width 65 height 25
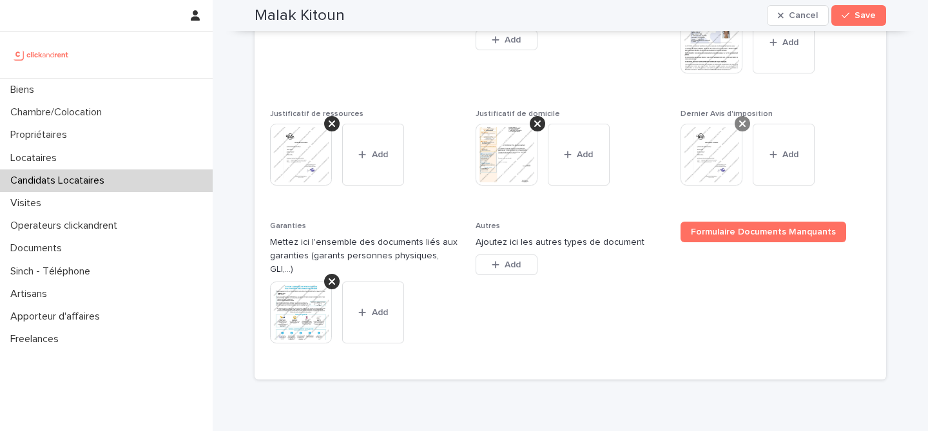
click at [741, 121] on icon at bounding box center [743, 124] width 6 height 6
click at [699, 141] on button "Add" at bounding box center [712, 134] width 62 height 21
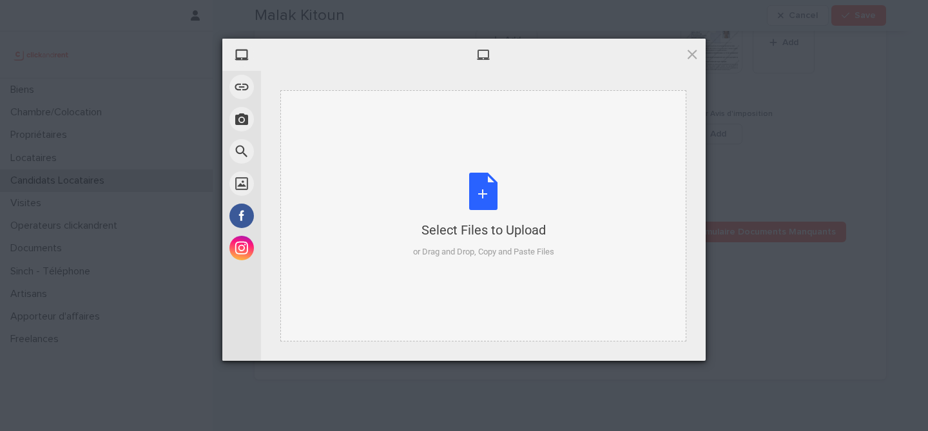
click at [495, 191] on div "Select Files to Upload or Drag and Drop, Copy and Paste Files" at bounding box center [483, 216] width 141 height 86
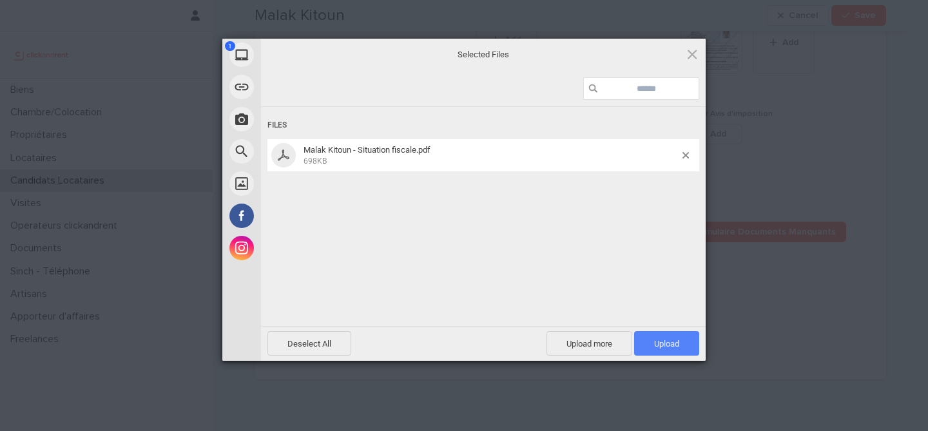
click at [683, 349] on span "Upload 1" at bounding box center [666, 343] width 65 height 25
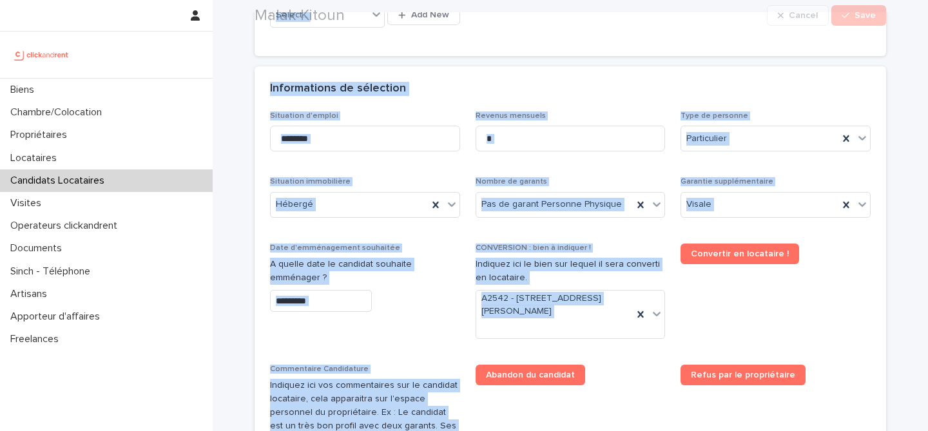
scroll to position [1108, 0]
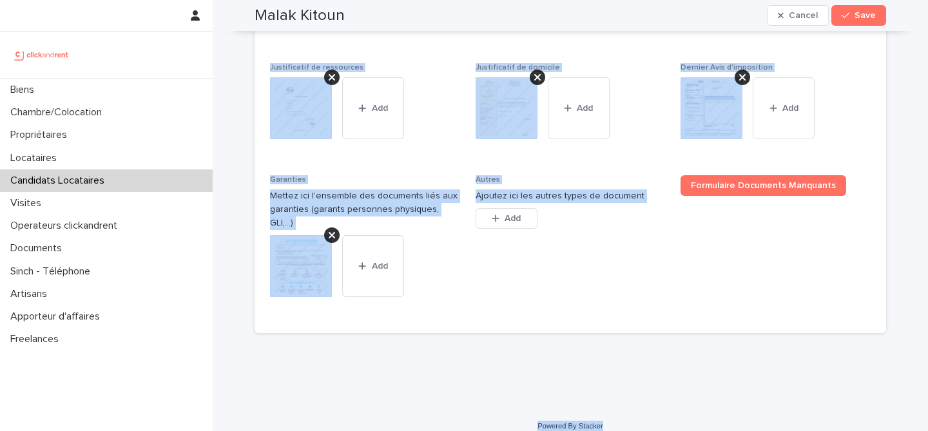
drag, startPoint x: 252, startPoint y: 41, endPoint x: 706, endPoint y: 427, distance: 596.4
copy div "Malak Kitoun Cancel Save Sorry, there was an error saving your record. Please t…"
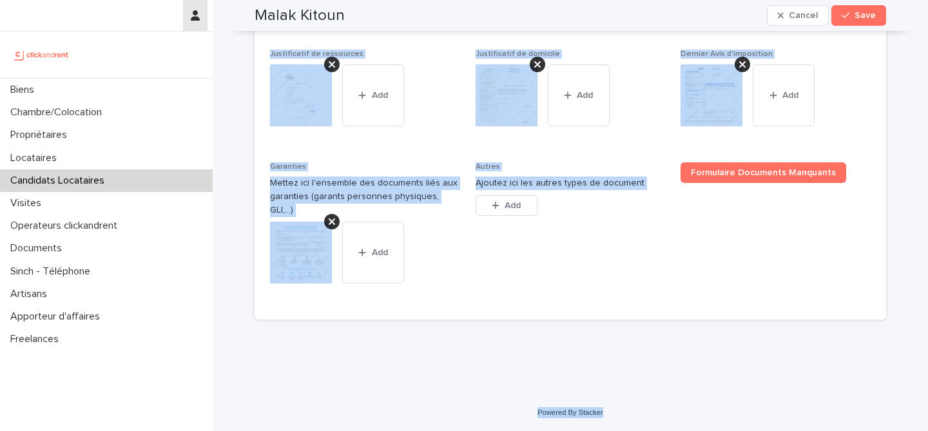
scroll to position [1084, 0]
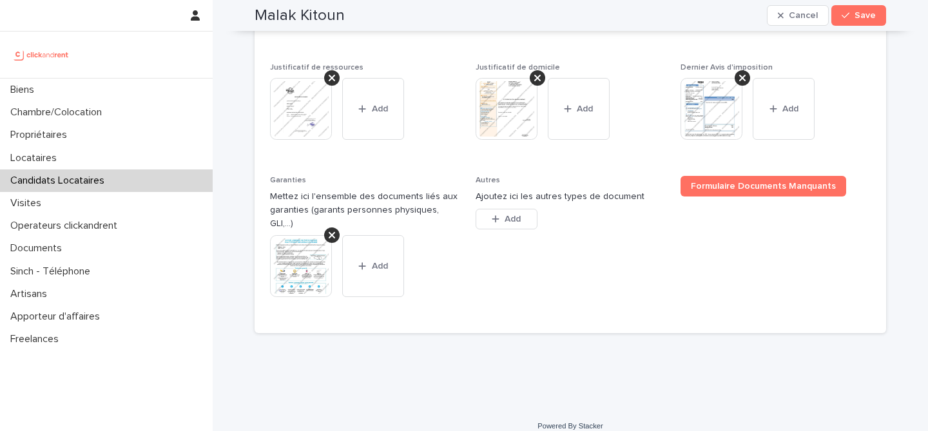
click at [683, 263] on span "Formulaire Documents Manquants" at bounding box center [776, 247] width 190 height 142
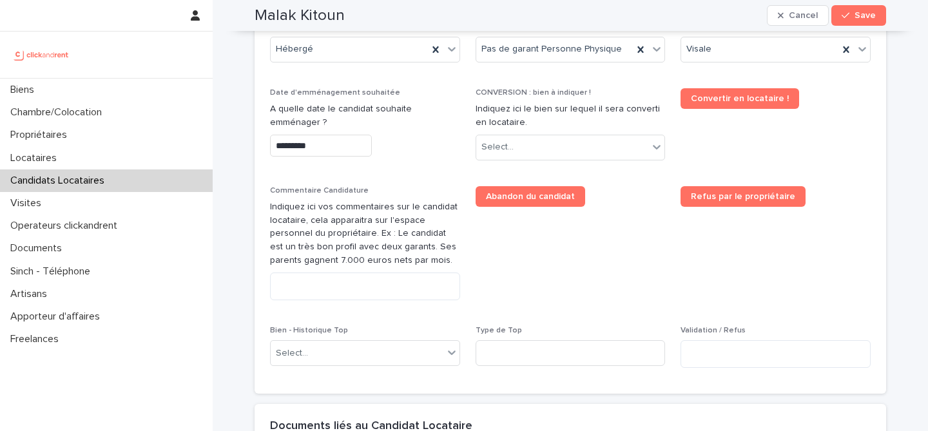
scroll to position [600, 0]
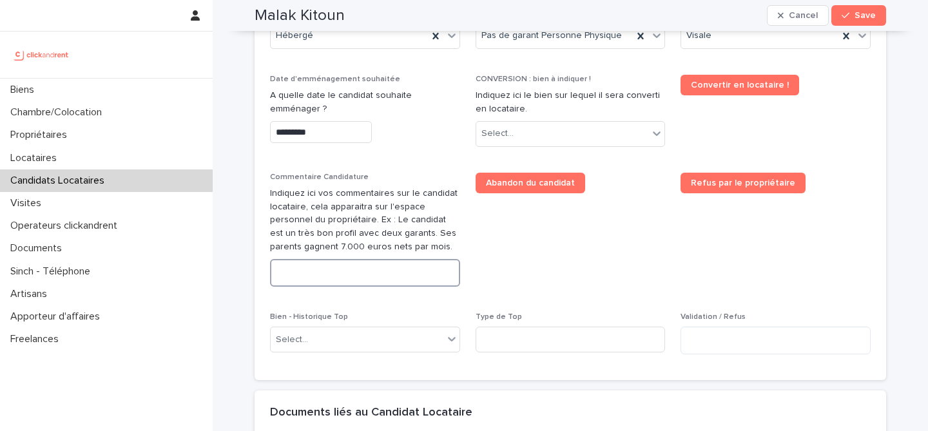
click at [324, 269] on textarea at bounding box center [365, 273] width 190 height 28
paste textarea "**********"
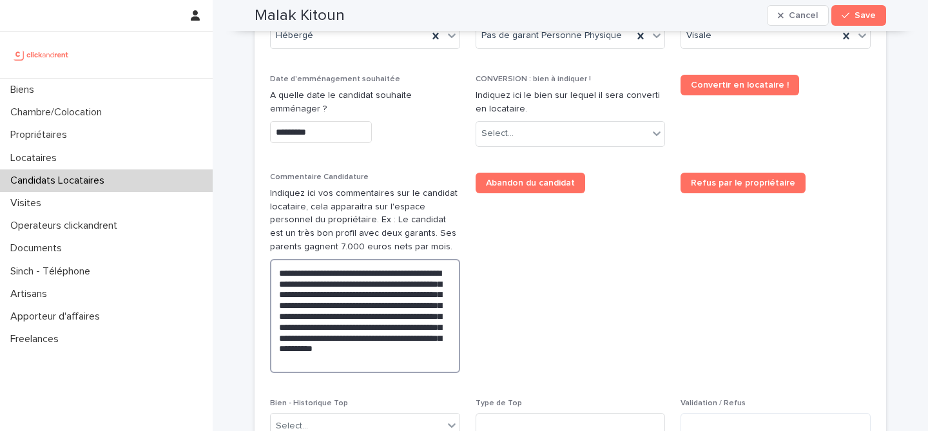
type textarea "**********"
click at [656, 292] on span "Abandon du candidat" at bounding box center [571, 278] width 190 height 211
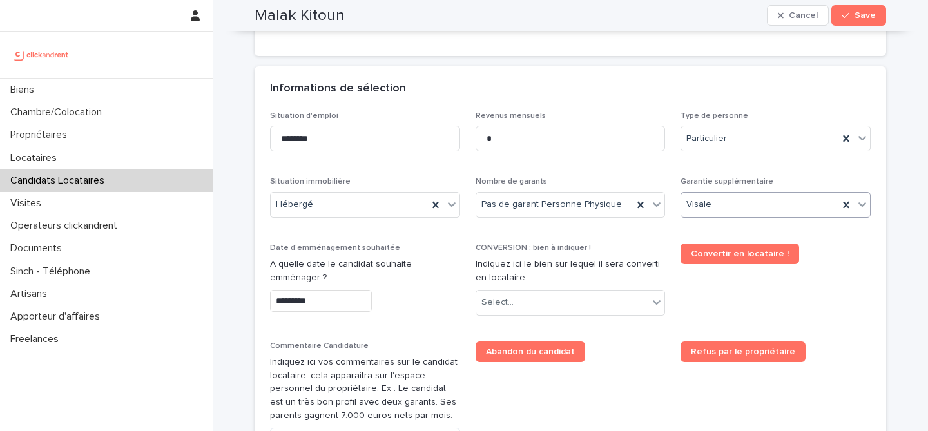
scroll to position [529, 0]
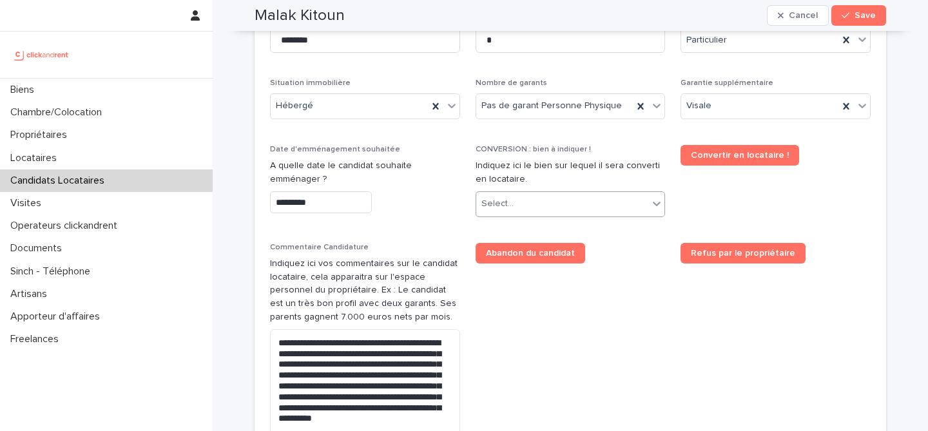
click at [545, 204] on div "Select..." at bounding box center [562, 203] width 173 height 21
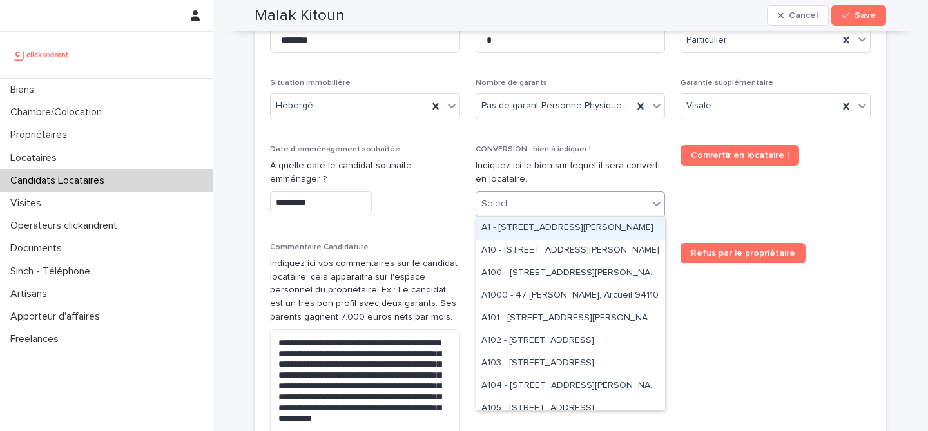
paste input "*****"
type input "*****"
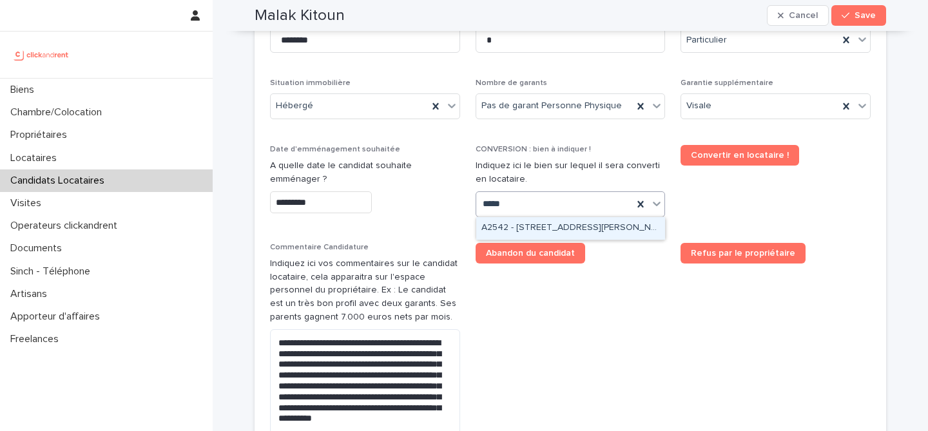
click at [565, 224] on div "A2542 - [STREET_ADDRESS][PERSON_NAME]" at bounding box center [570, 228] width 189 height 23
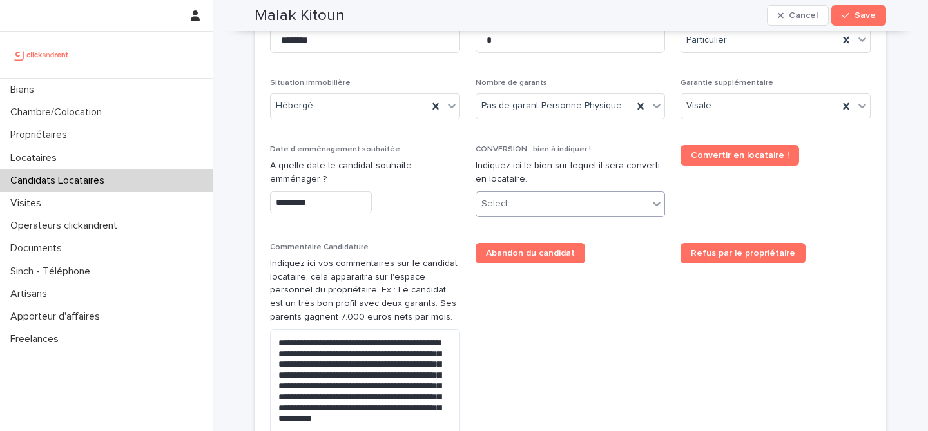
click at [632, 288] on span "Abandon du candidat" at bounding box center [571, 348] width 190 height 211
click at [634, 287] on span "Abandon du candidat" at bounding box center [571, 348] width 190 height 211
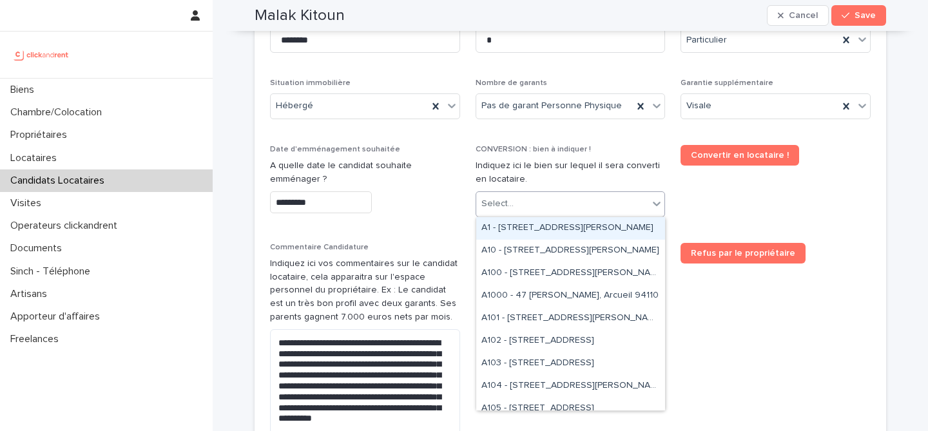
click at [581, 191] on div "Select..." at bounding box center [571, 204] width 190 height 26
paste input "*****"
type input "*****"
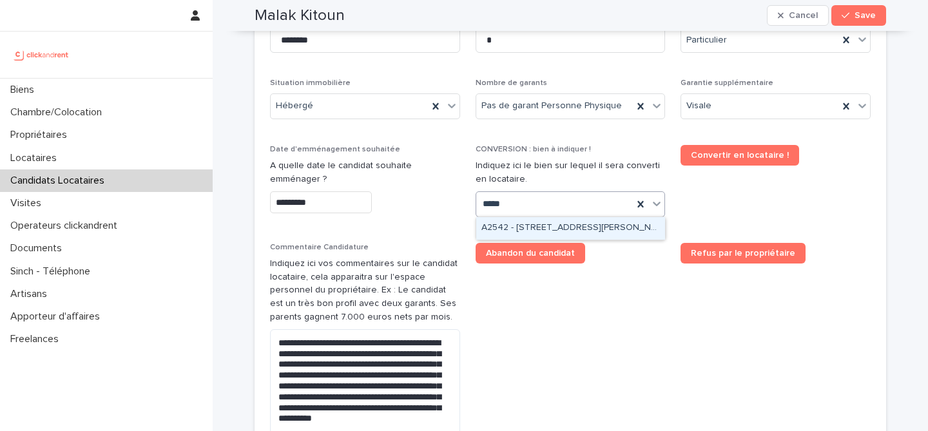
click at [564, 225] on div "A2542 - [STREET_ADDRESS][PERSON_NAME]" at bounding box center [570, 228] width 189 height 23
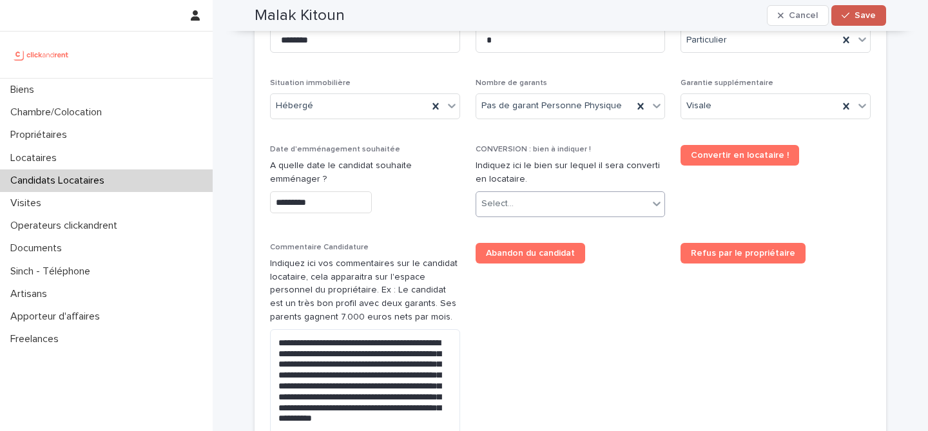
click at [867, 16] on span "Save" at bounding box center [865, 15] width 21 height 9
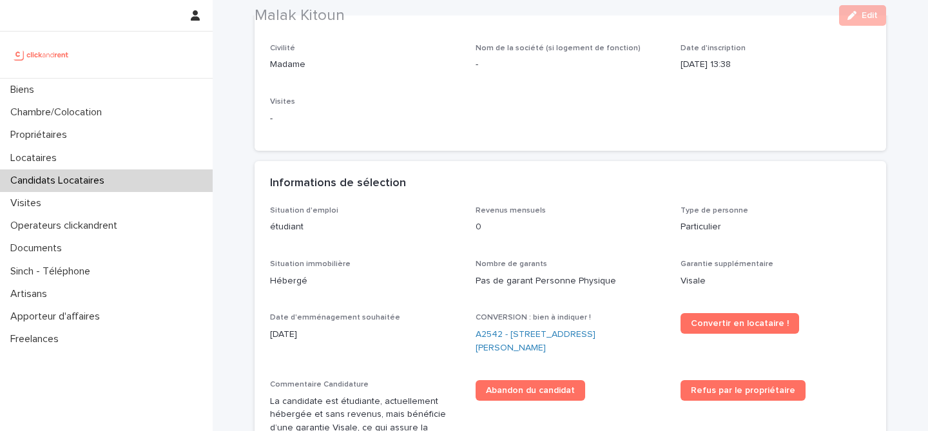
scroll to position [358, 0]
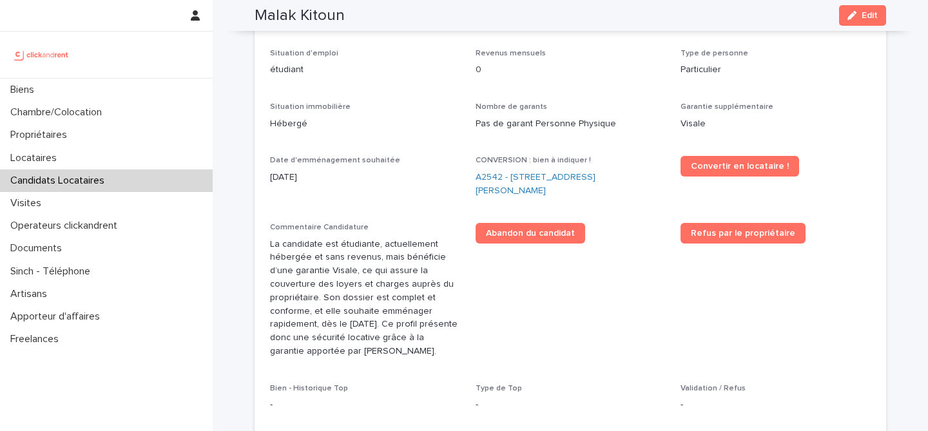
click at [300, 21] on h2 "Malak Kitoun" at bounding box center [300, 15] width 90 height 19
copy div "Malak Kitoun Edit"
click at [535, 177] on link "A2542 - [STREET_ADDRESS][PERSON_NAME]" at bounding box center [571, 184] width 190 height 27
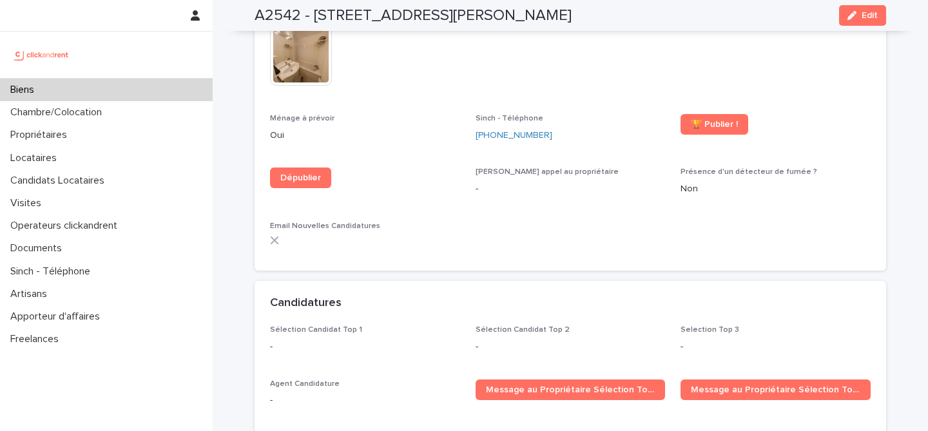
scroll to position [3556, 0]
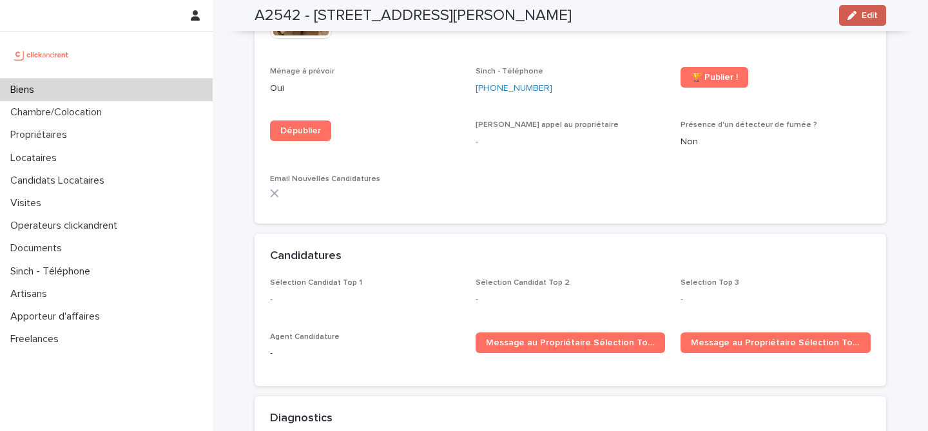
click at [872, 6] on button "Edit" at bounding box center [862, 15] width 47 height 21
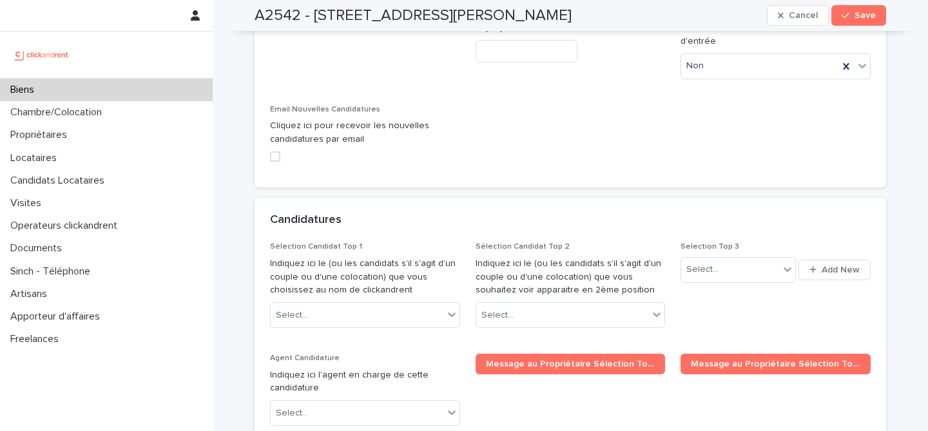
scroll to position [5948, 0]
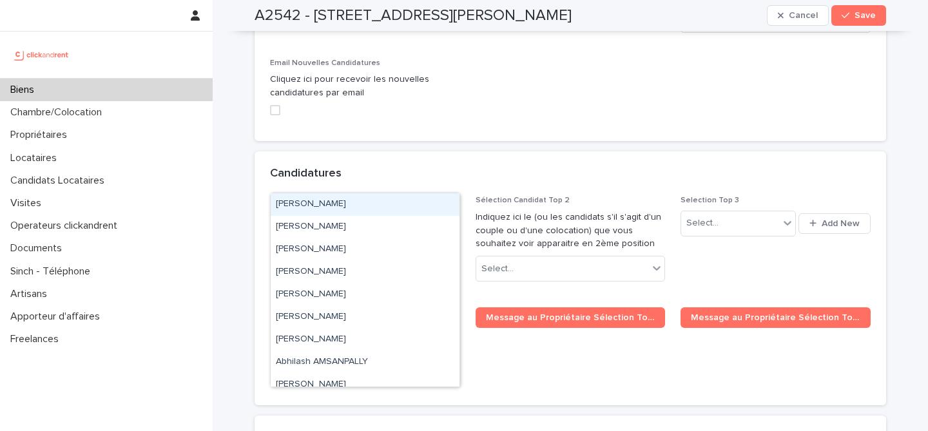
click at [367, 259] on div "Select..." at bounding box center [357, 269] width 173 height 21
paste input "**********"
type input "**********"
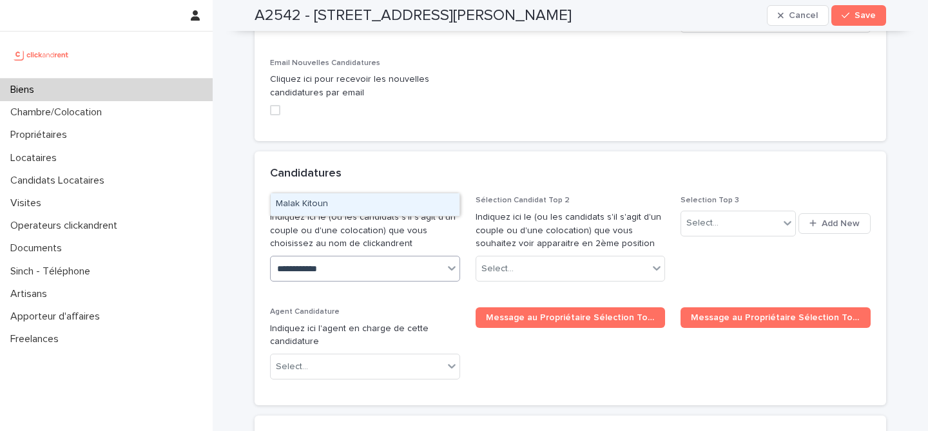
click at [387, 205] on div "Malak Kitoun" at bounding box center [365, 204] width 189 height 23
click at [796, 167] on div "Candidatures" at bounding box center [568, 174] width 596 height 14
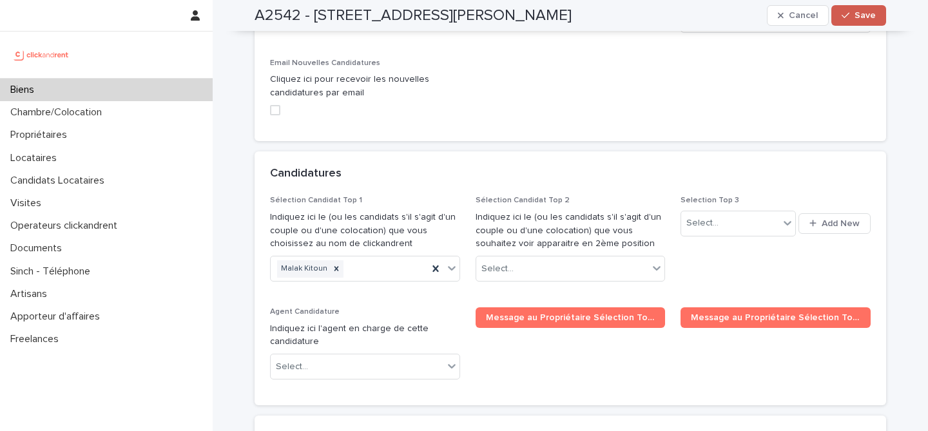
click at [867, 17] on span "Save" at bounding box center [865, 15] width 21 height 9
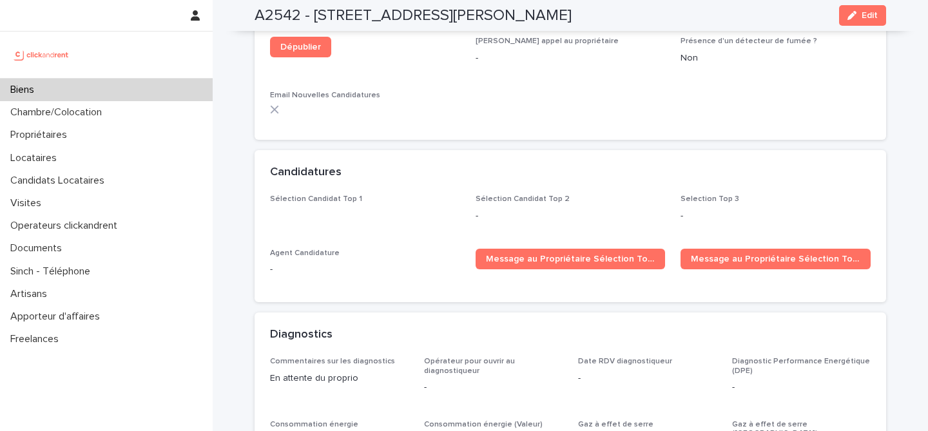
scroll to position [3641, 0]
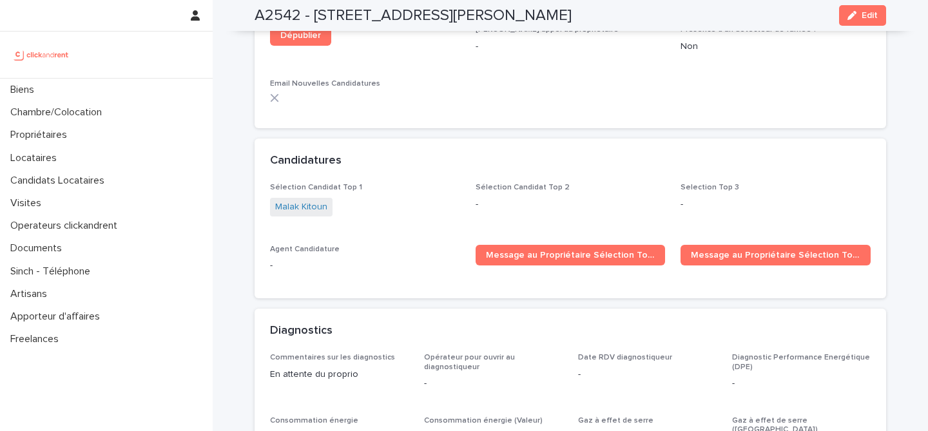
scroll to position [3643, 0]
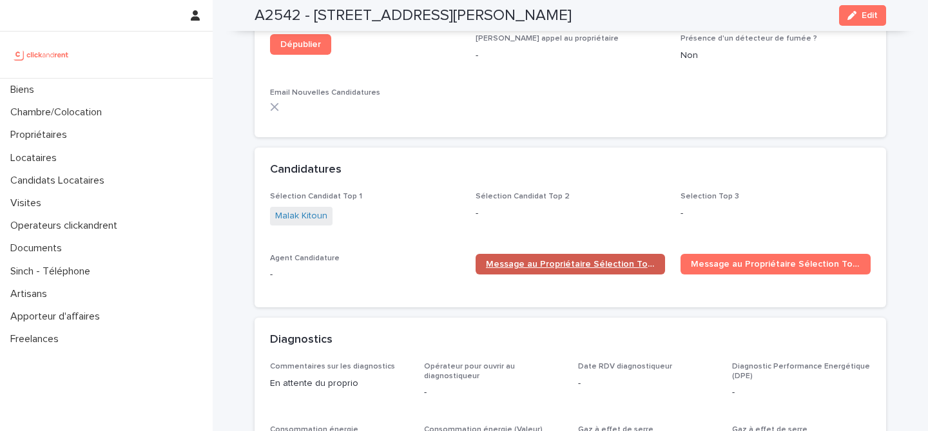
click at [555, 260] on span "Message au Propriétaire Sélection Top 1" at bounding box center [571, 264] width 170 height 9
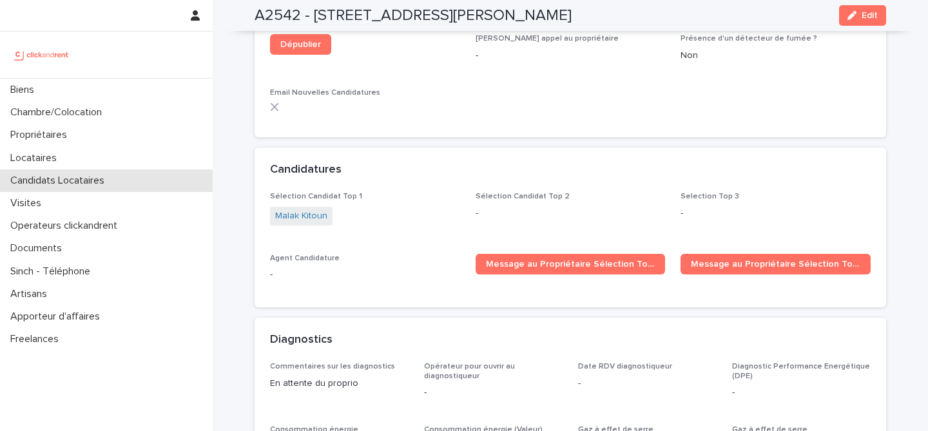
click at [104, 181] on p "Candidats Locataires" at bounding box center [60, 181] width 110 height 12
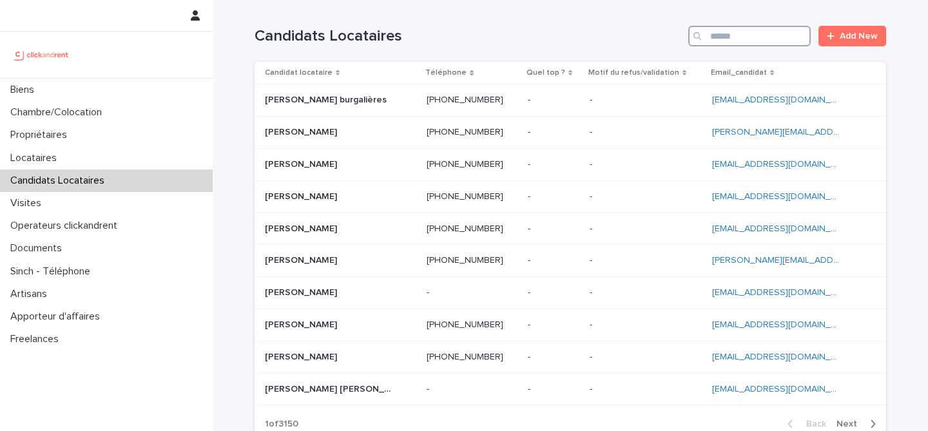
click at [738, 43] on input "Search" at bounding box center [750, 36] width 123 height 21
paste input "**********"
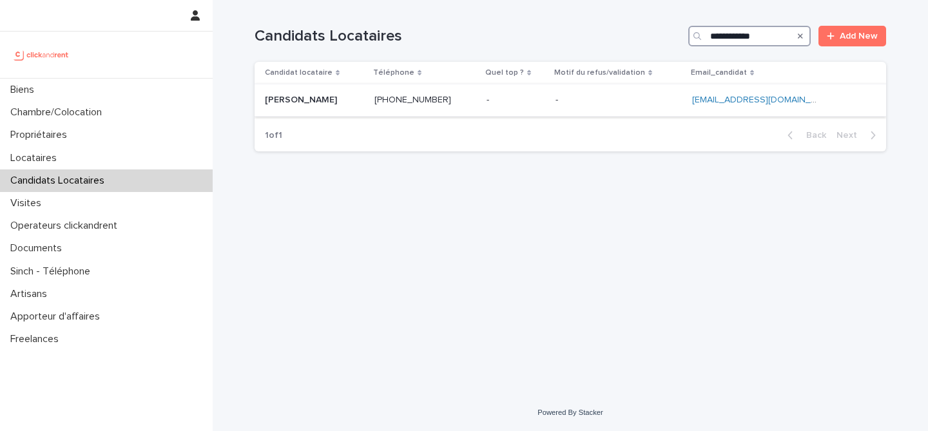
type input "**********"
click at [326, 98] on p at bounding box center [314, 100] width 99 height 11
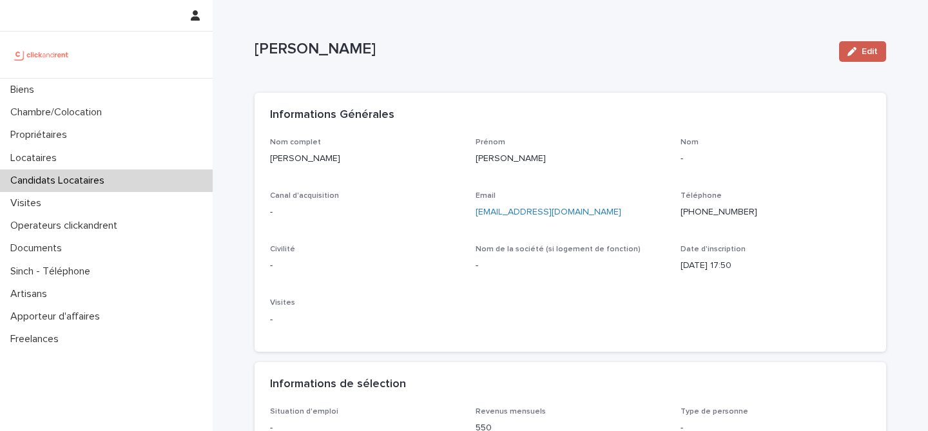
click at [858, 50] on div "button" at bounding box center [855, 51] width 14 height 9
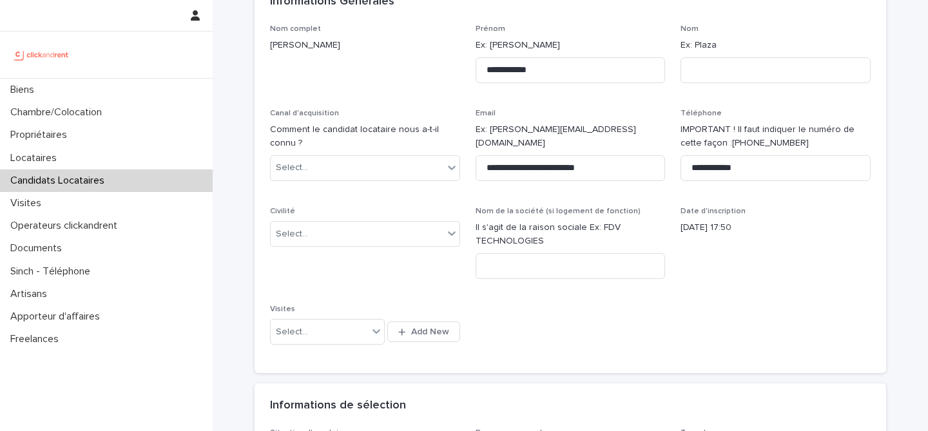
scroll to position [144, 0]
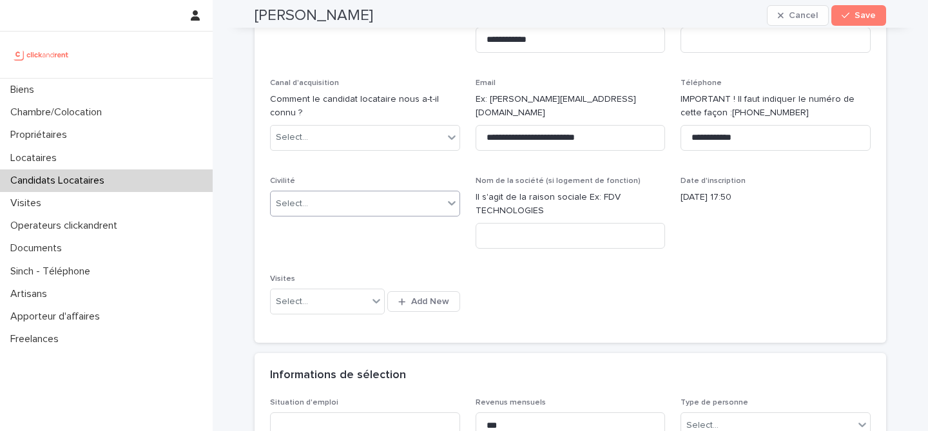
click at [352, 202] on div "Select..." at bounding box center [357, 203] width 173 height 21
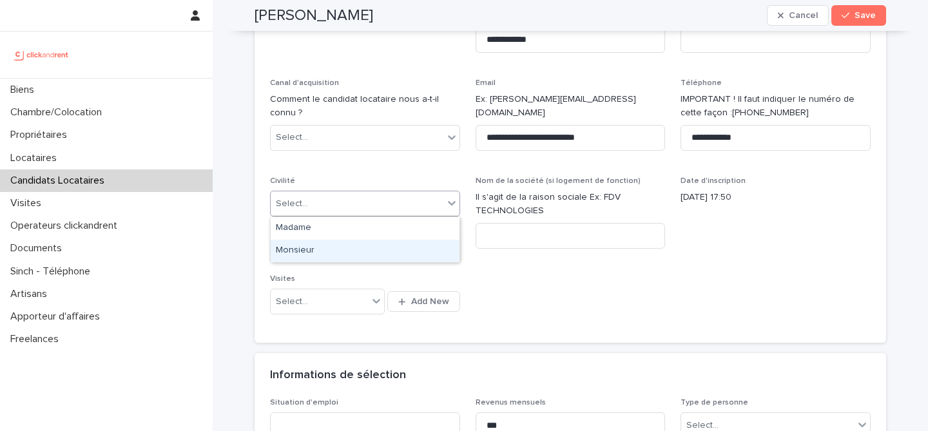
click at [354, 250] on div "Monsieur" at bounding box center [365, 251] width 189 height 23
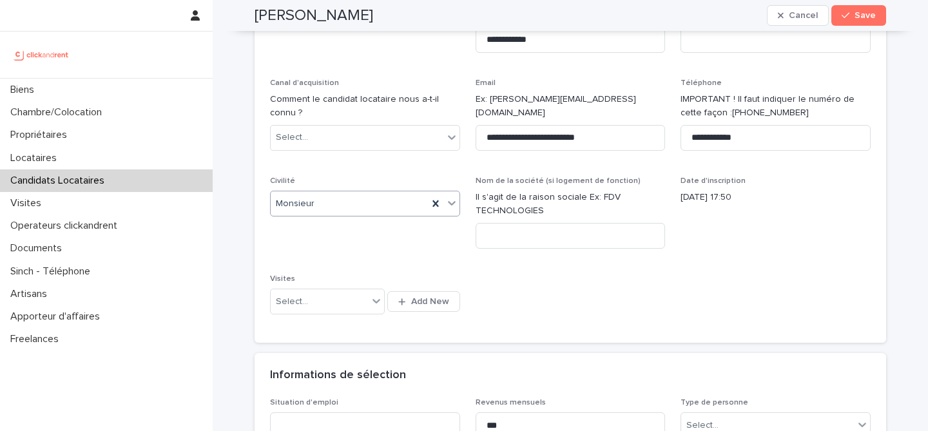
click at [614, 280] on div "**********" at bounding box center [570, 161] width 601 height 334
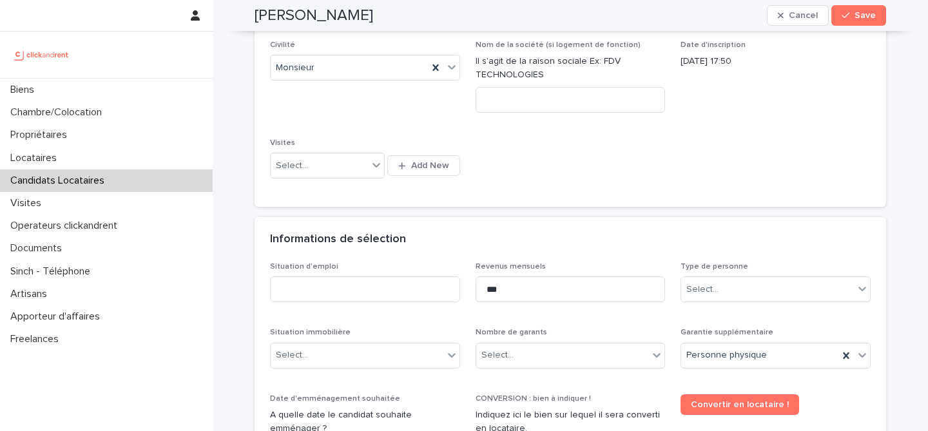
scroll to position [373, 0]
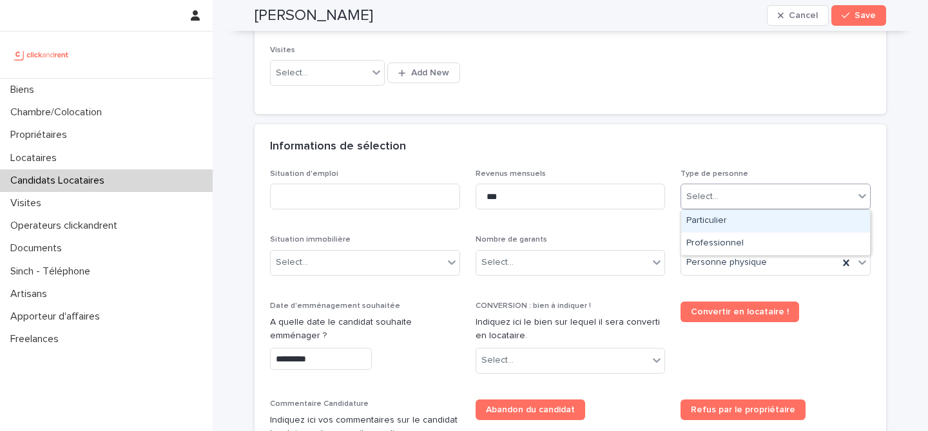
click at [724, 208] on div "Select..." at bounding box center [776, 197] width 190 height 26
click at [727, 231] on div "Particulier" at bounding box center [775, 221] width 189 height 23
click at [654, 231] on div "Situation d'emploi Revenus mensuels *** Type de personne option Particulier, se…" at bounding box center [570, 381] width 601 height 423
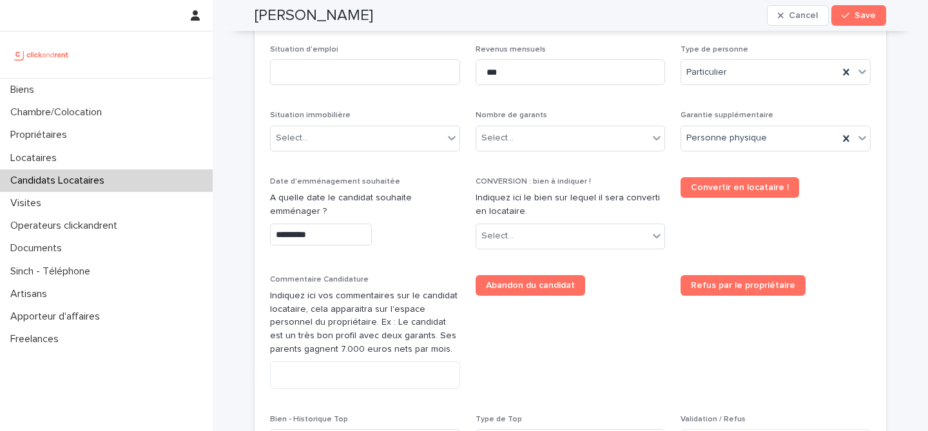
scroll to position [501, 0]
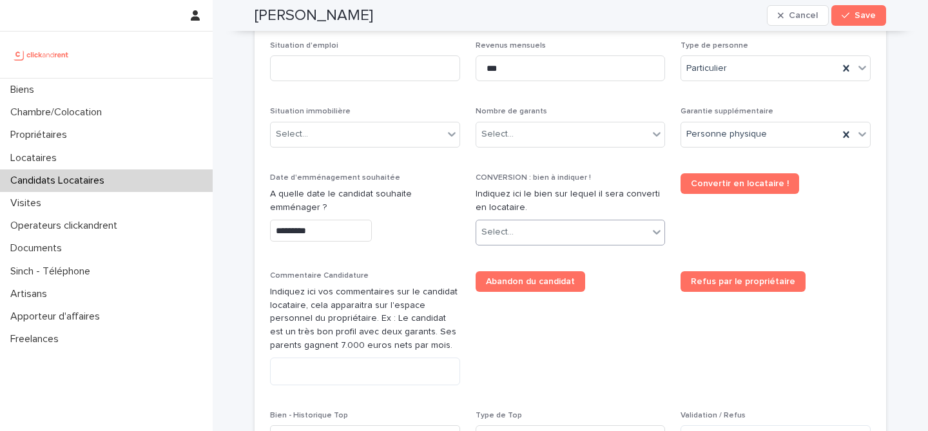
click at [560, 233] on div "Select..." at bounding box center [562, 232] width 173 height 21
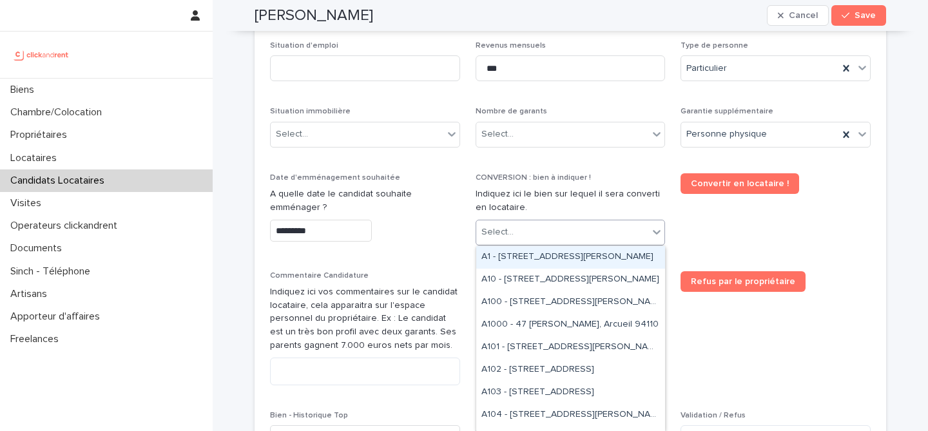
paste input "*****"
type input "*****"
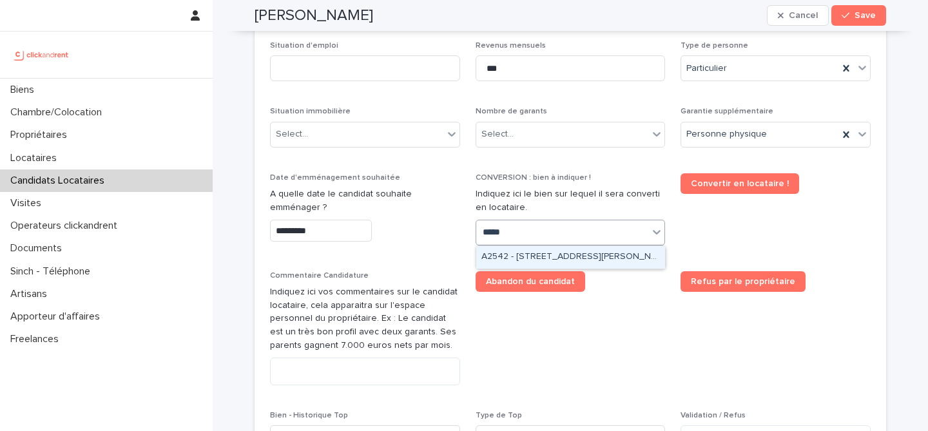
click at [580, 259] on div "A2542 - 1407 avenue du père Soulas, Montpellier 34090" at bounding box center [570, 257] width 189 height 23
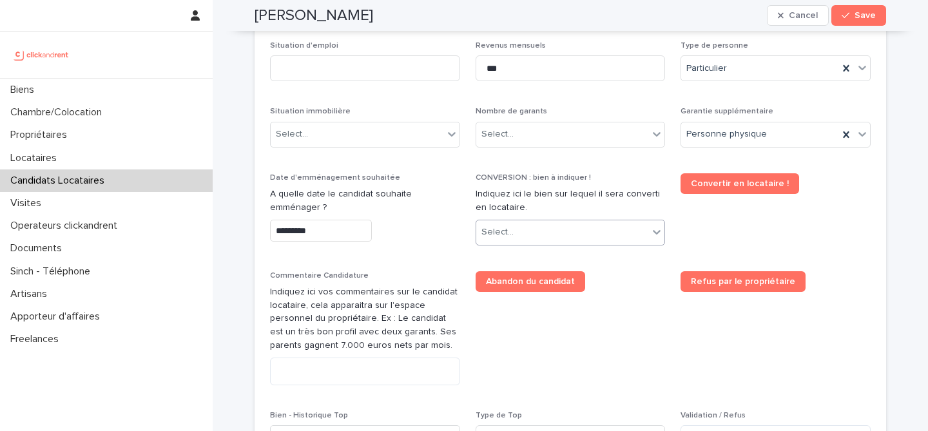
scroll to position [513, 0]
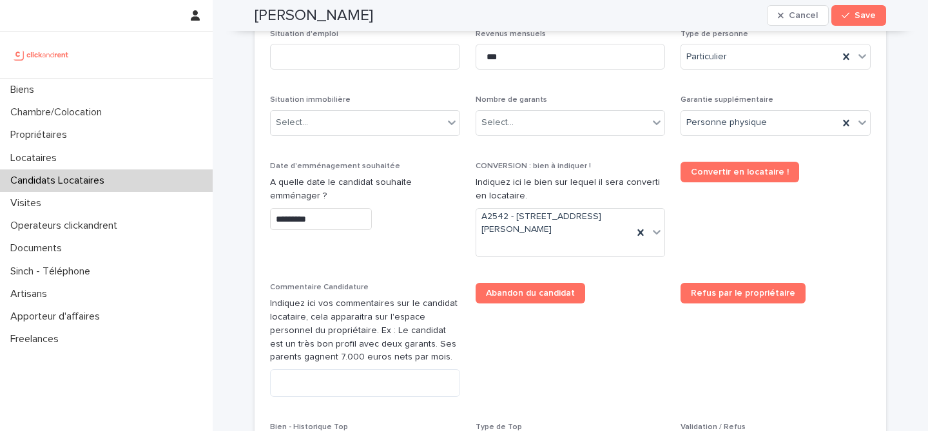
click at [633, 324] on span "Abandon du candidat" at bounding box center [571, 345] width 190 height 124
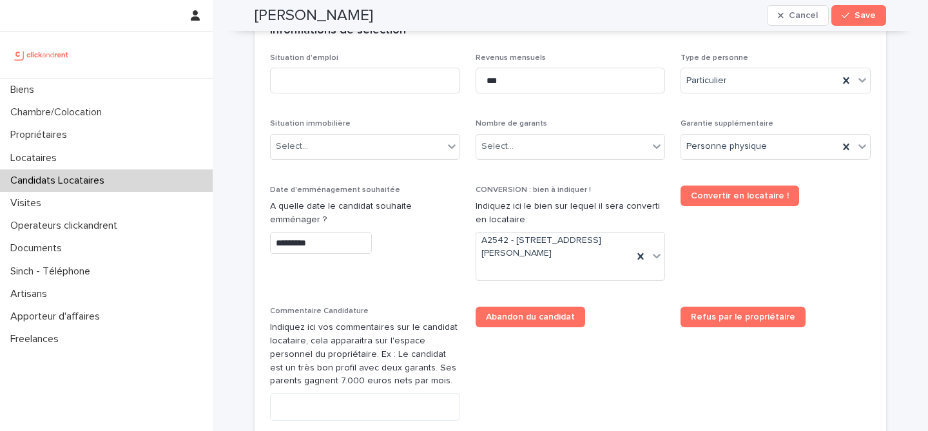
scroll to position [488, 0]
click at [436, 143] on div "Select..." at bounding box center [357, 147] width 173 height 21
click at [404, 144] on div "Select..." at bounding box center [357, 147] width 173 height 21
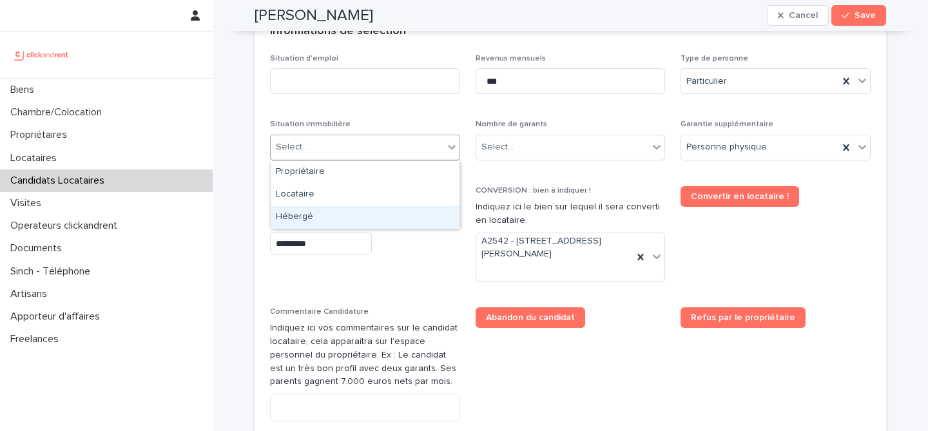
click at [382, 217] on div "Hébergé" at bounding box center [365, 217] width 189 height 23
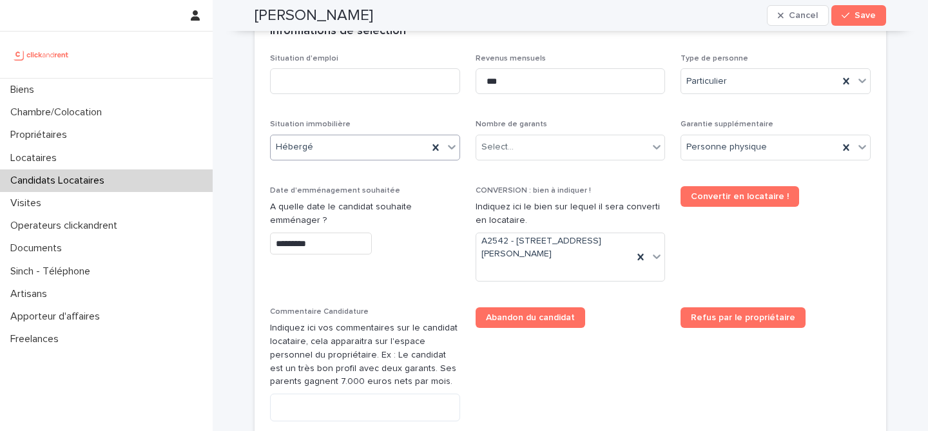
click at [428, 193] on p "Date d'emménagement souhaitée" at bounding box center [365, 190] width 190 height 9
click at [534, 159] on div "Select..." at bounding box center [571, 148] width 190 height 26
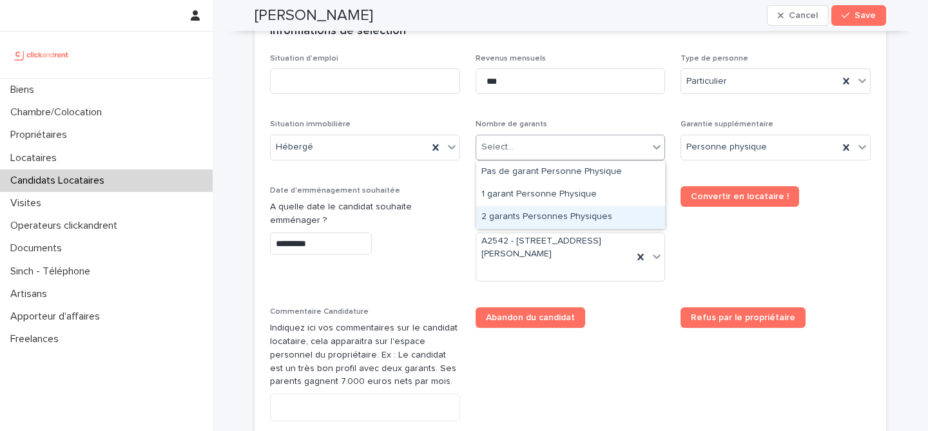
click at [531, 213] on div "2 garants Personnes Physiques" at bounding box center [570, 217] width 189 height 23
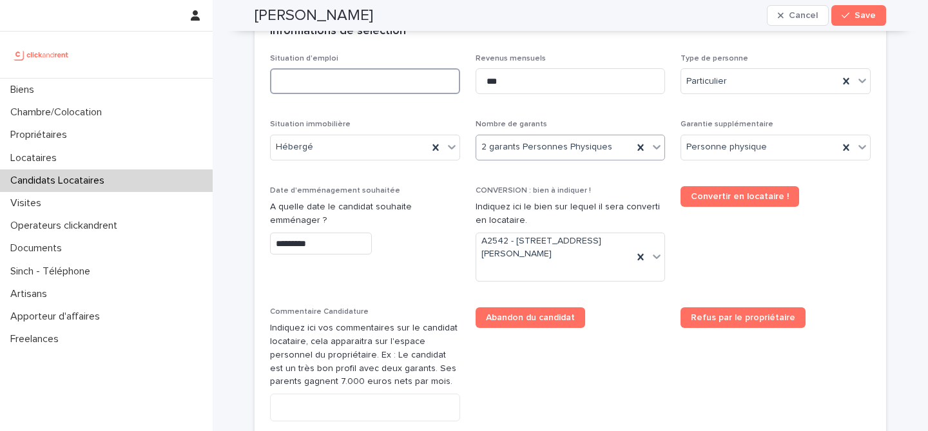
click at [382, 84] on input at bounding box center [365, 81] width 190 height 26
type input "********"
click at [575, 112] on div "Situation d'emploi ******** Revenus mensuels *** Type de personne Particulier S…" at bounding box center [570, 277] width 601 height 446
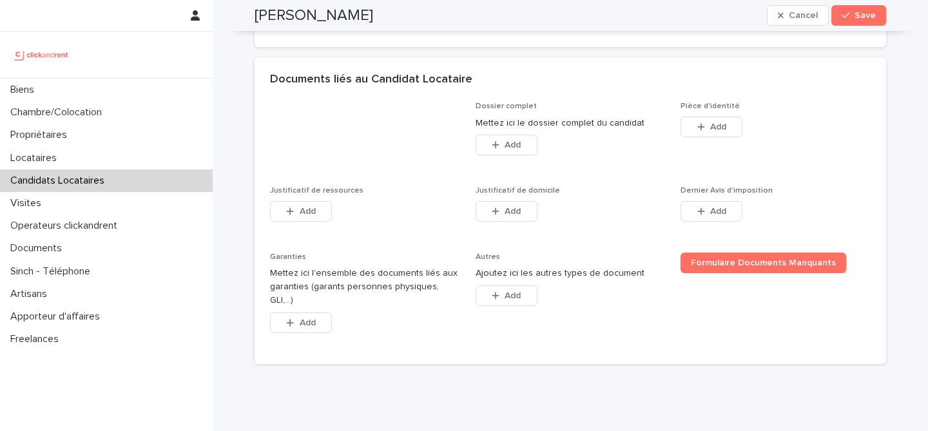
scroll to position [974, 0]
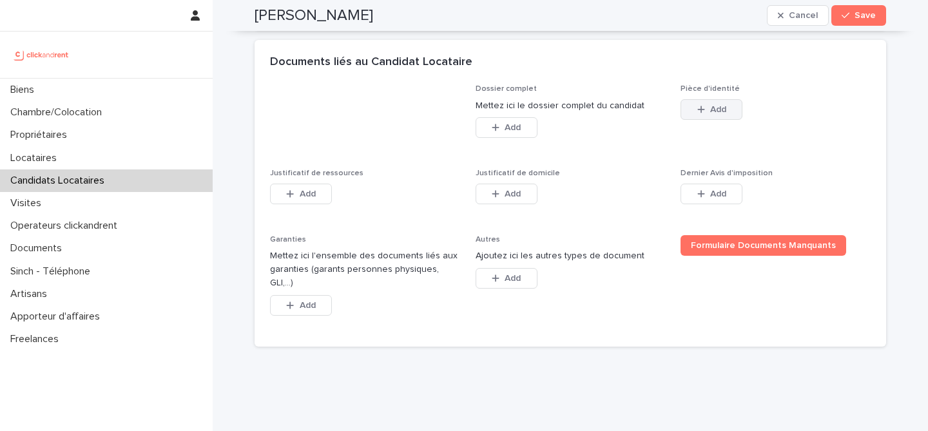
click at [721, 114] on button "Add" at bounding box center [712, 109] width 62 height 21
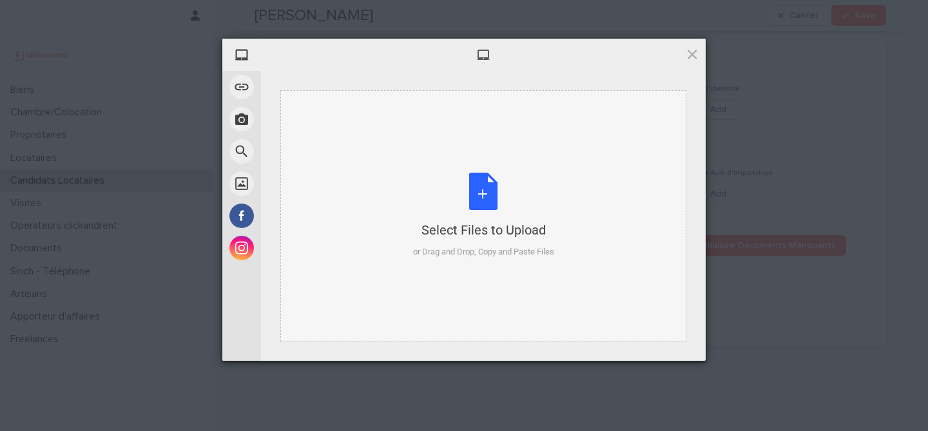
click at [511, 202] on div "Select Files to Upload or Drag and Drop, Copy and Paste Files" at bounding box center [483, 216] width 141 height 86
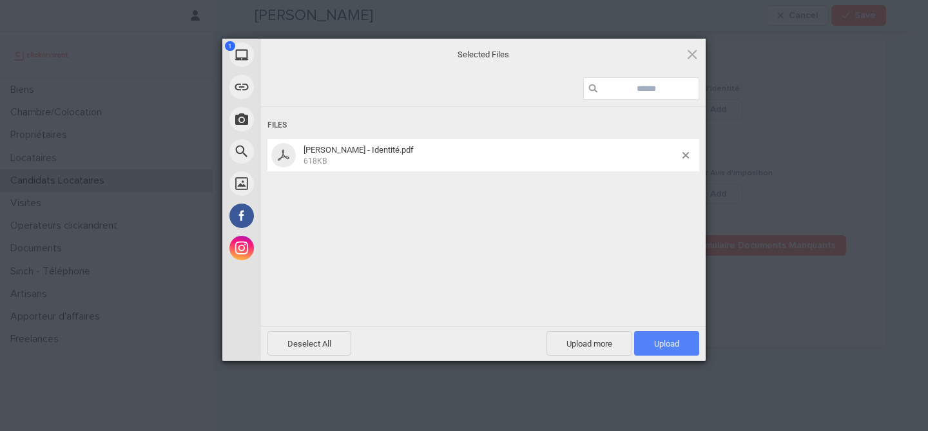
click at [644, 345] on span "Upload 1" at bounding box center [666, 343] width 65 height 25
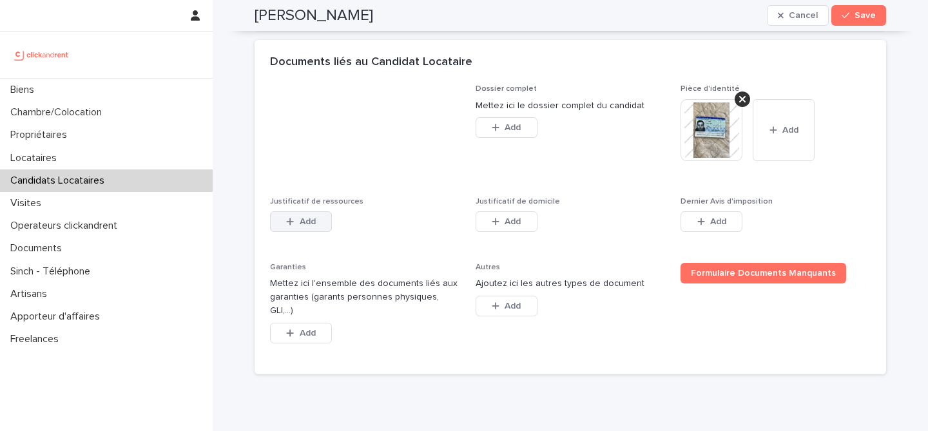
click at [305, 225] on span "Add" at bounding box center [308, 221] width 16 height 9
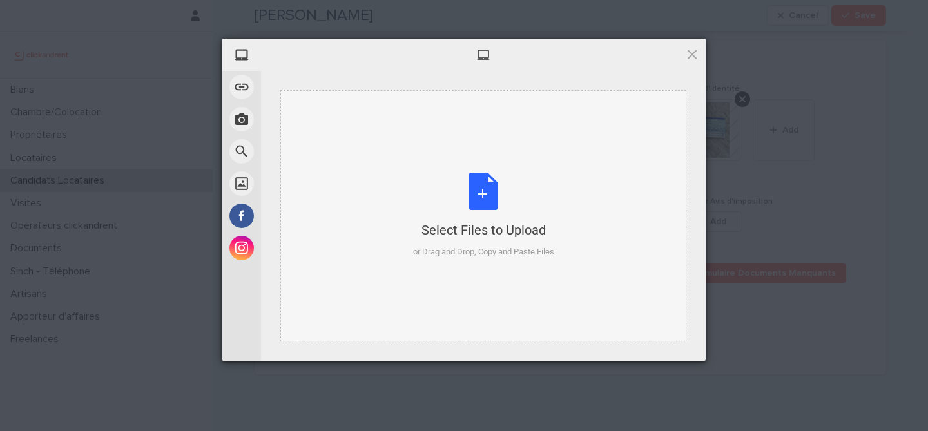
click at [466, 188] on div "Select Files to Upload or Drag and Drop, Copy and Paste Files" at bounding box center [483, 216] width 141 height 86
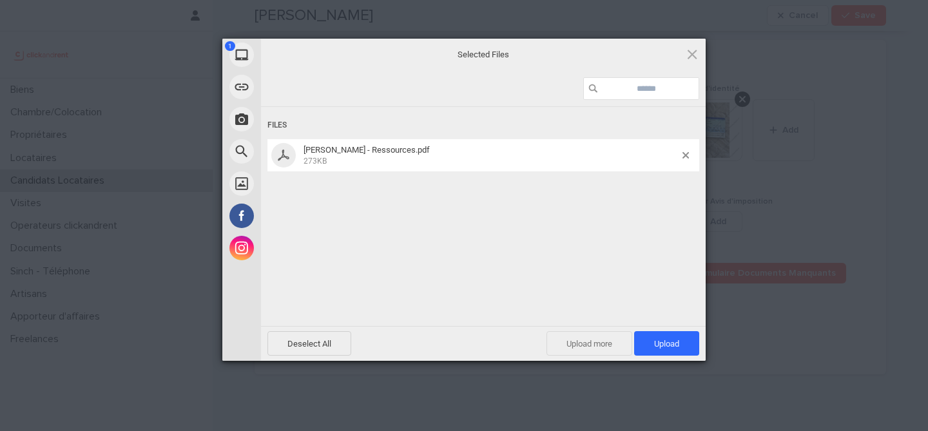
click at [597, 342] on span "Upload more" at bounding box center [590, 343] width 86 height 25
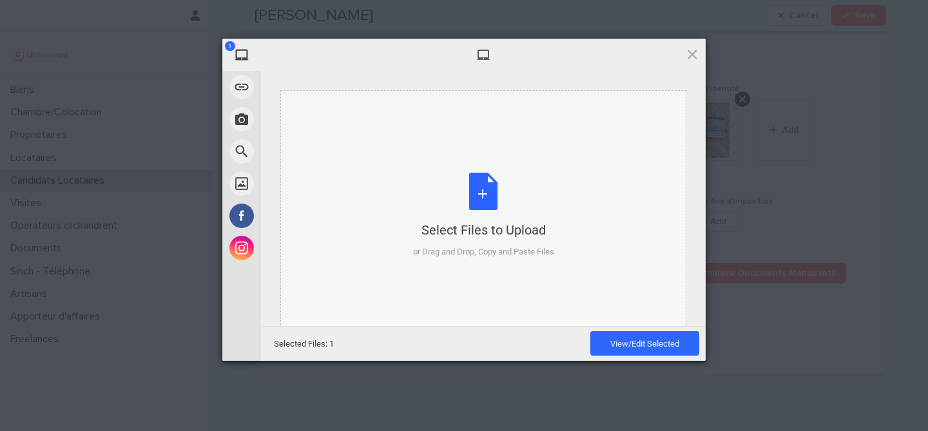
click at [498, 213] on div "Select Files to Upload or Drag and Drop, Copy and Paste Files" at bounding box center [483, 216] width 141 height 86
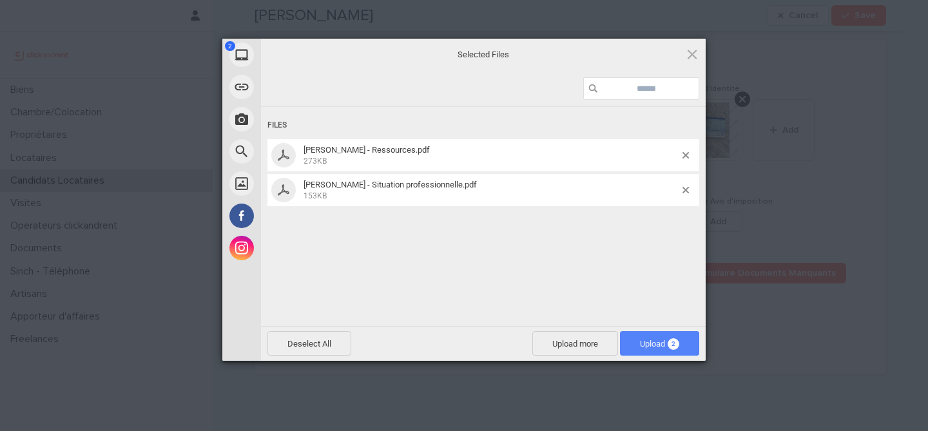
click at [649, 342] on span "Upload 2" at bounding box center [659, 344] width 39 height 10
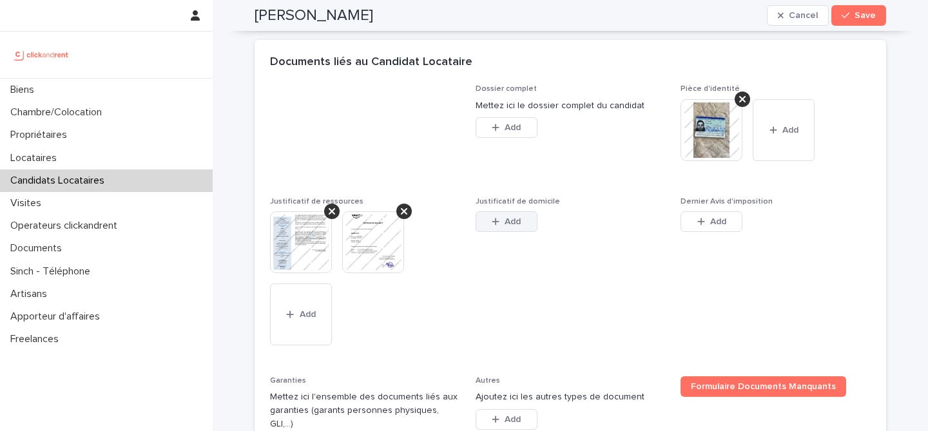
click at [506, 224] on span "Add" at bounding box center [513, 221] width 16 height 9
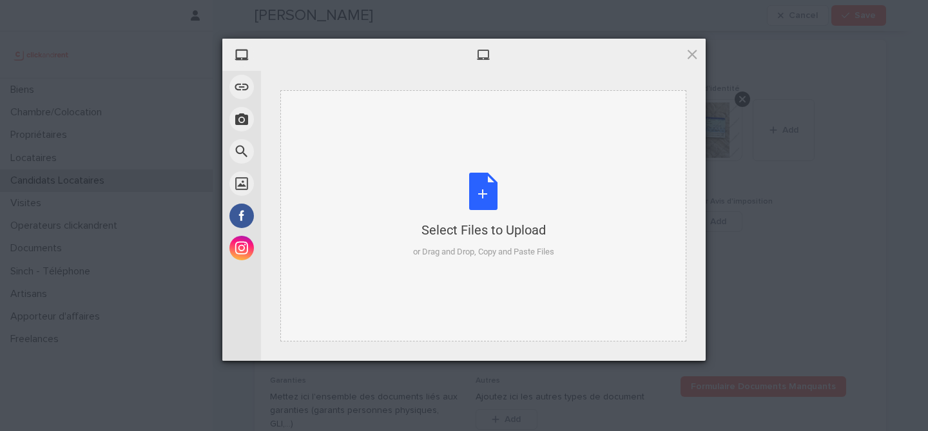
click at [481, 190] on div "Select Files to Upload or Drag and Drop, Copy and Paste Files" at bounding box center [483, 216] width 141 height 86
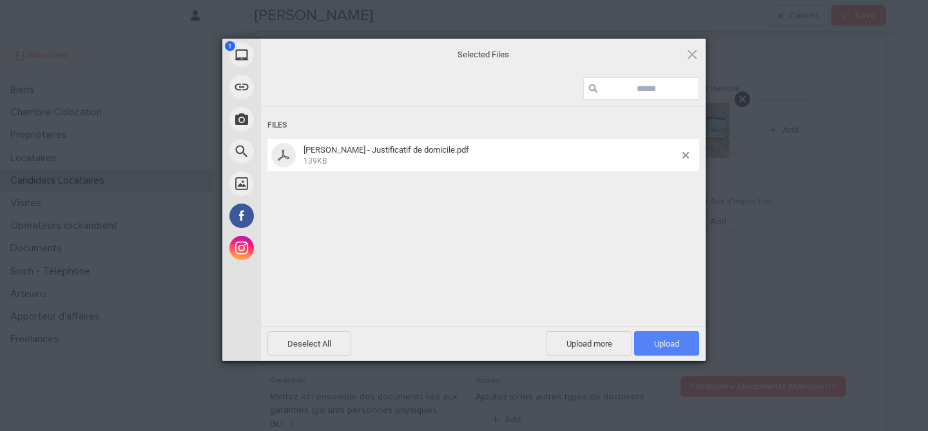
click at [668, 348] on span "Upload 1" at bounding box center [666, 344] width 25 height 10
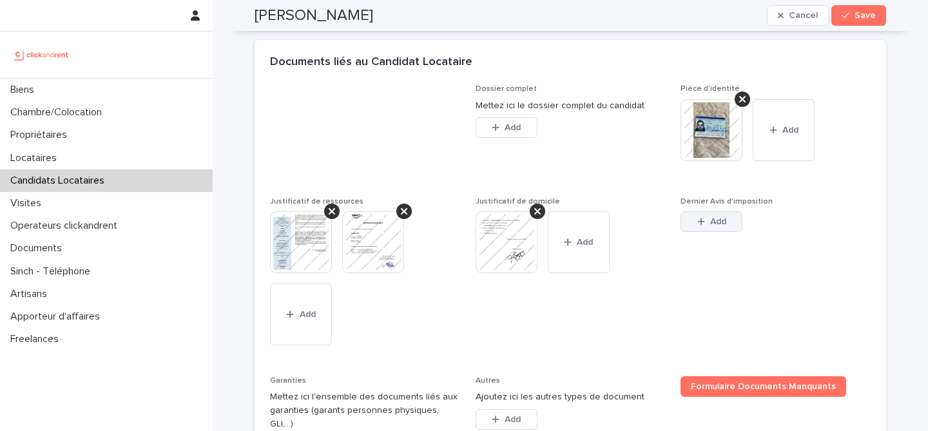
click at [714, 219] on span "Add" at bounding box center [719, 221] width 16 height 9
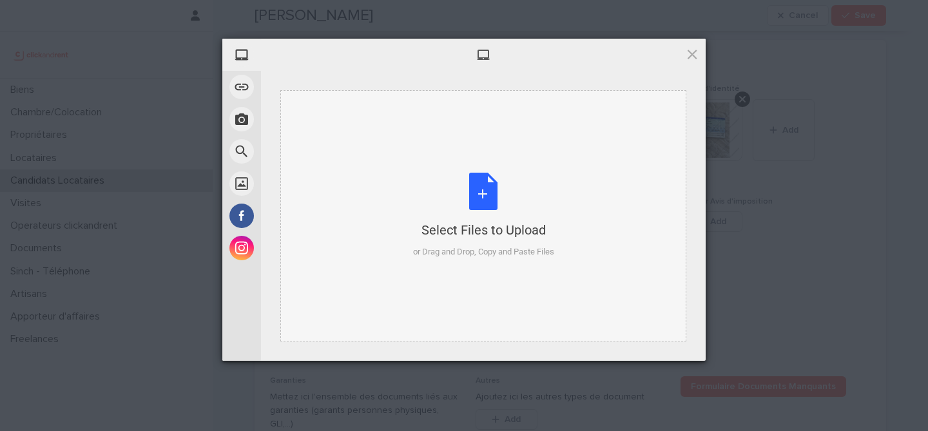
click at [489, 182] on div "Select Files to Upload or Drag and Drop, Copy and Paste Files" at bounding box center [483, 216] width 141 height 86
click at [698, 57] on span at bounding box center [692, 54] width 14 height 14
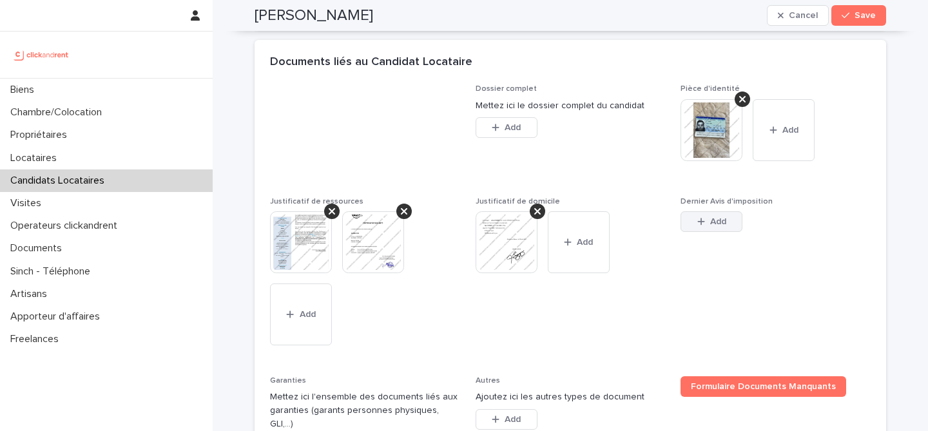
click at [707, 220] on div "button" at bounding box center [704, 221] width 13 height 9
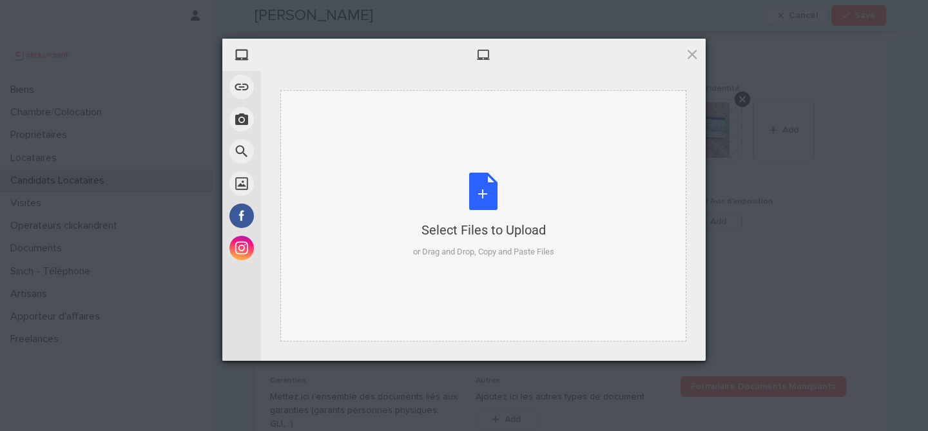
click at [482, 179] on div "Select Files to Upload or Drag and Drop, Copy and Paste Files" at bounding box center [483, 216] width 141 height 86
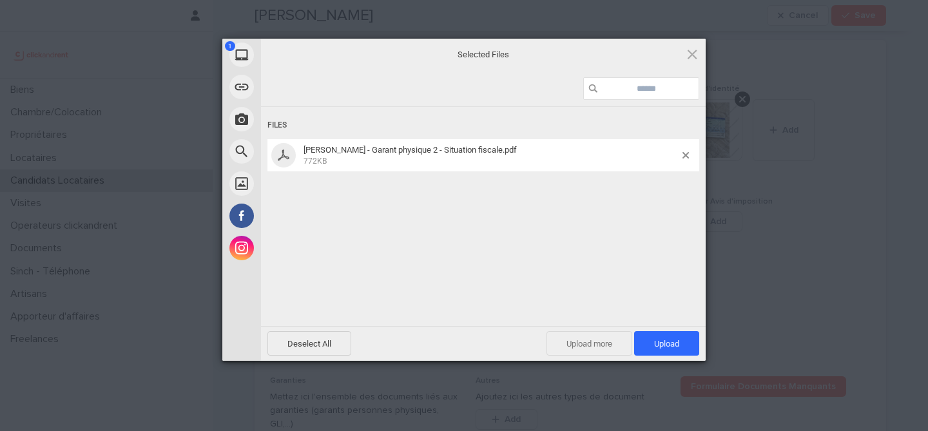
click at [598, 340] on span "Upload more" at bounding box center [590, 343] width 86 height 25
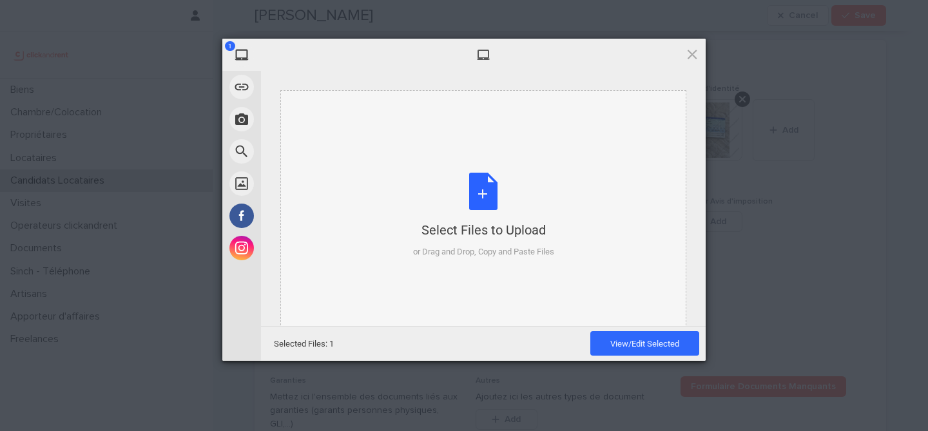
click at [493, 189] on div "Select Files to Upload or Drag and Drop, Copy and Paste Files" at bounding box center [483, 216] width 141 height 86
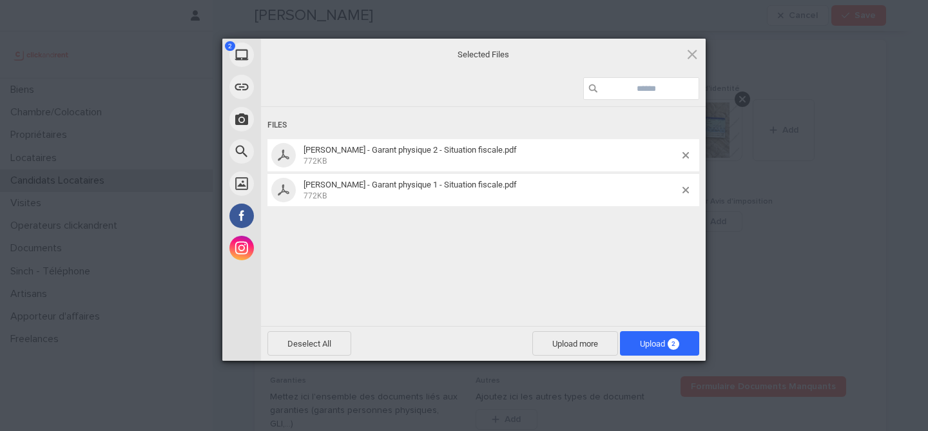
click at [667, 357] on div "Deselect All Upload more Upload 2" at bounding box center [483, 343] width 445 height 35
click at [668, 353] on span "Upload 2" at bounding box center [659, 343] width 79 height 25
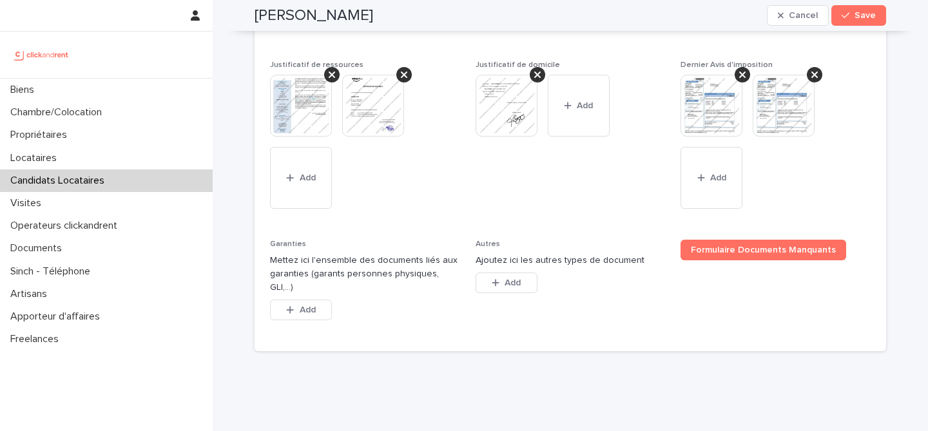
scroll to position [1129, 0]
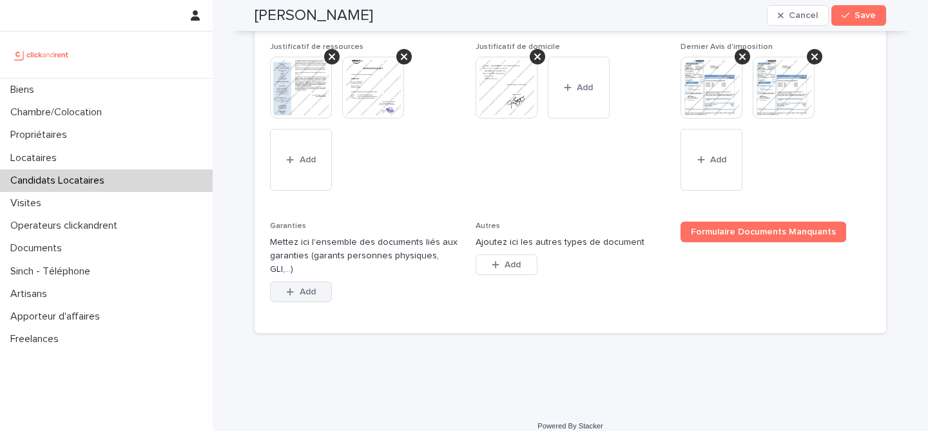
click at [307, 288] on span "Add" at bounding box center [308, 292] width 16 height 9
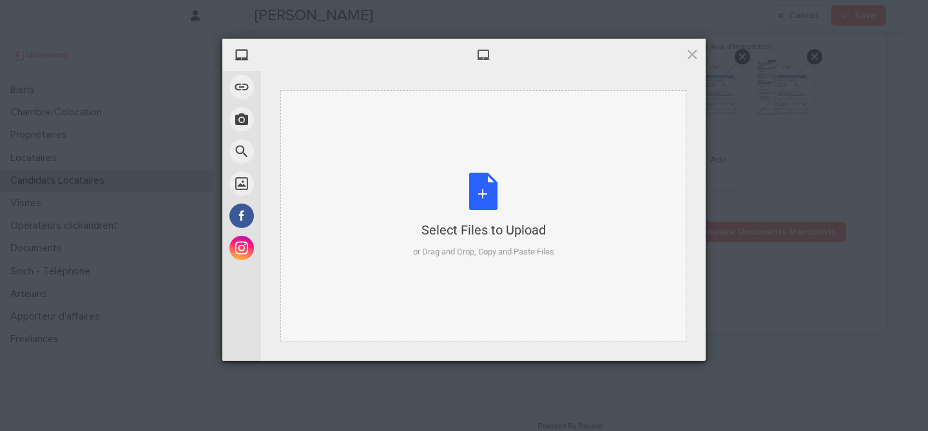
click at [469, 211] on div "Select Files to Upload or Drag and Drop, Copy and Paste Files" at bounding box center [483, 216] width 141 height 86
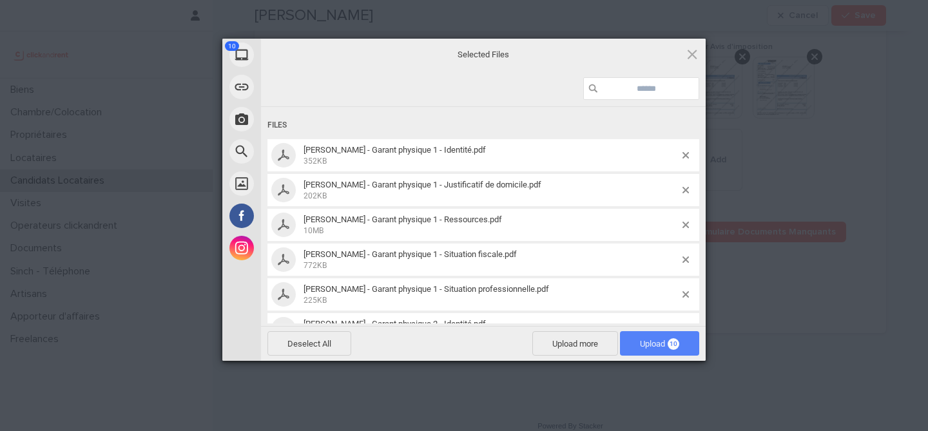
click at [678, 346] on span "10" at bounding box center [674, 344] width 12 height 12
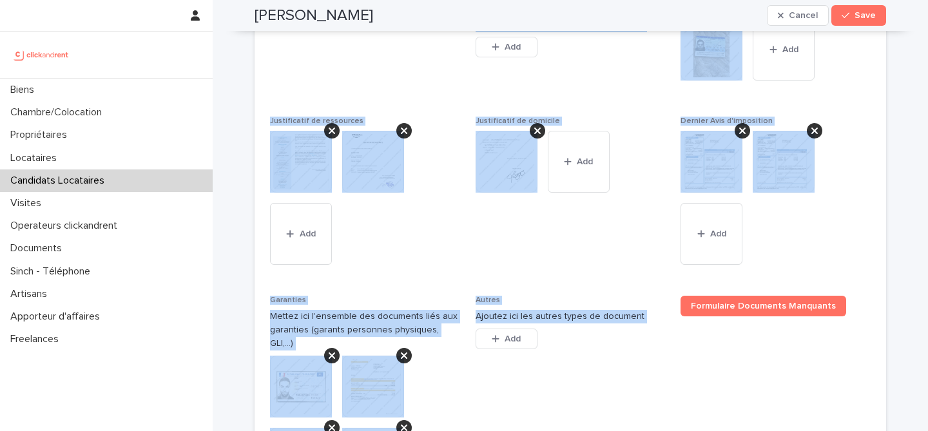
scroll to position [1531, 0]
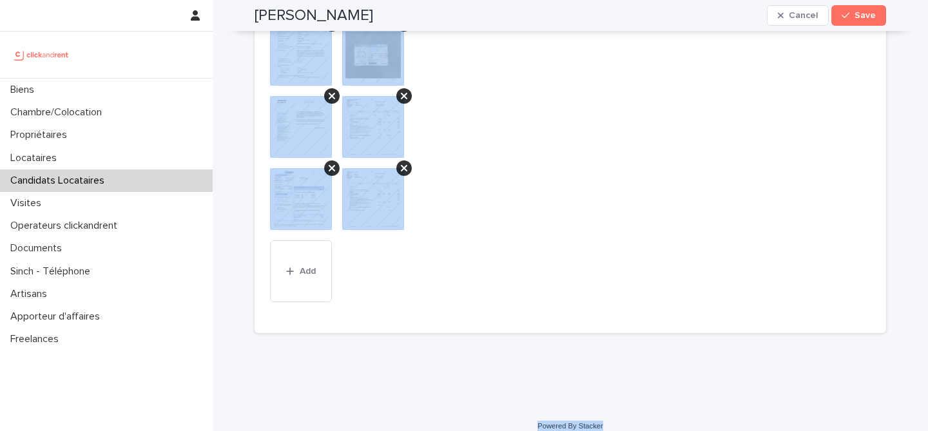
drag, startPoint x: 246, startPoint y: 21, endPoint x: 631, endPoint y: 419, distance: 554.0
copy div "Ilyes Ouaziz Cancel Save Sorry, there was an error saving your record. Please t…"
click at [505, 123] on span "Autres Ajoutez ici les autres types de document This file cannot be opened Down…" at bounding box center [571, 68] width 190 height 498
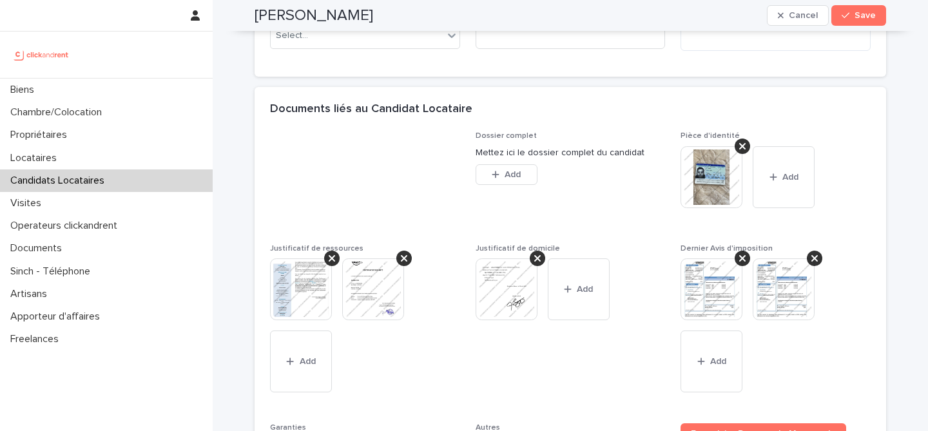
scroll to position [825, 0]
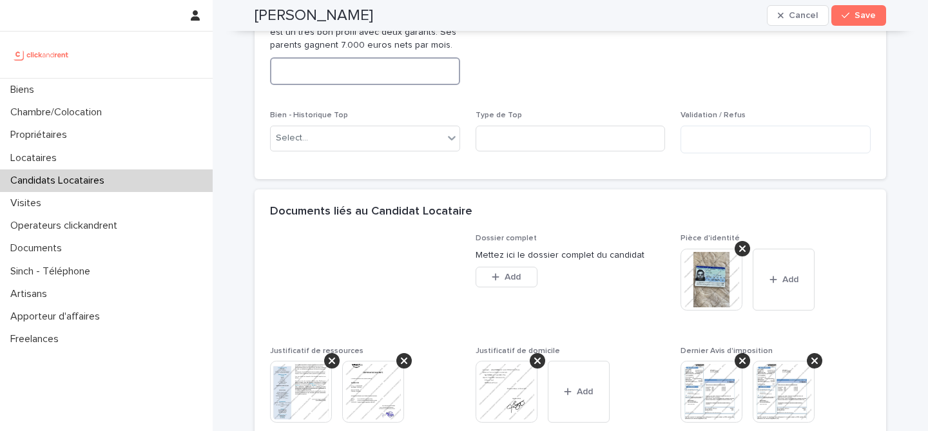
click at [382, 80] on textarea at bounding box center [365, 71] width 190 height 28
paste textarea "**********"
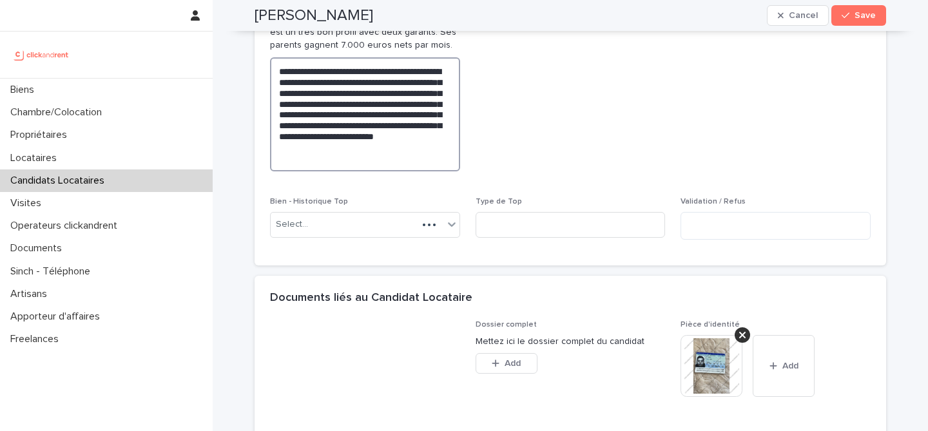
type textarea "**********"
click at [609, 133] on span "Abandon du candidat" at bounding box center [571, 76] width 190 height 211
drag, startPoint x: 352, startPoint y: 93, endPoint x: 394, endPoint y: 76, distance: 45.1
click at [394, 76] on textarea "**********" at bounding box center [365, 114] width 190 height 114
click at [542, 108] on span "Abandon du candidat" at bounding box center [571, 76] width 190 height 211
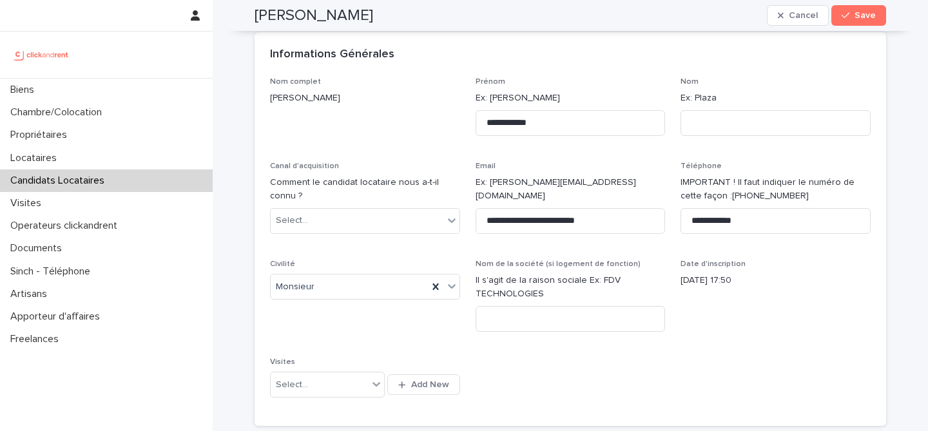
scroll to position [0, 0]
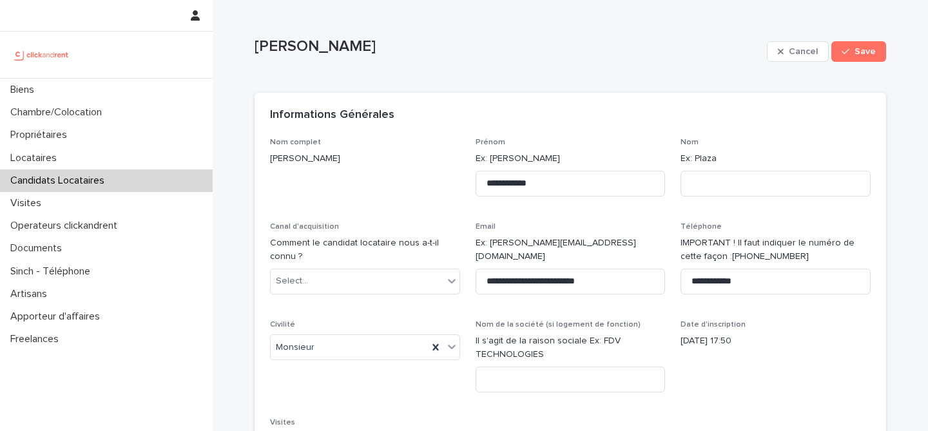
click at [294, 46] on p "[PERSON_NAME]" at bounding box center [508, 46] width 507 height 19
copy div "Ilyes Ouaziz Cancel Save Sorry, there was an error saving your record. Please t…"
click at [861, 56] on button "Save" at bounding box center [859, 51] width 55 height 21
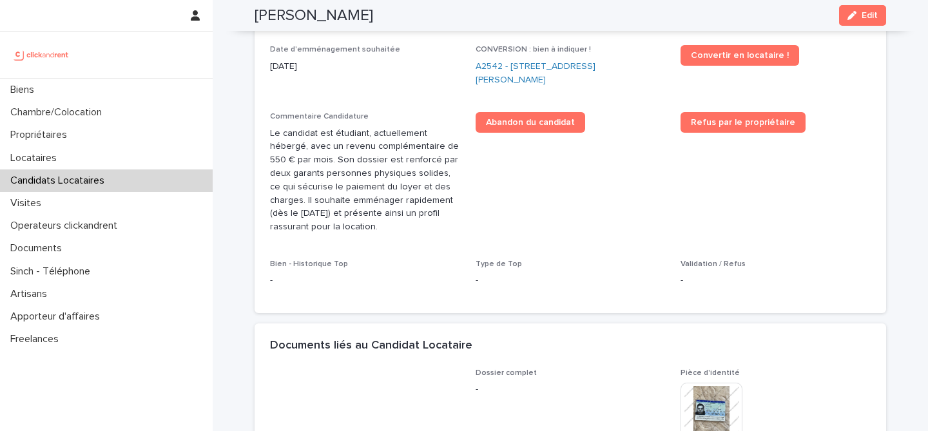
scroll to position [452, 0]
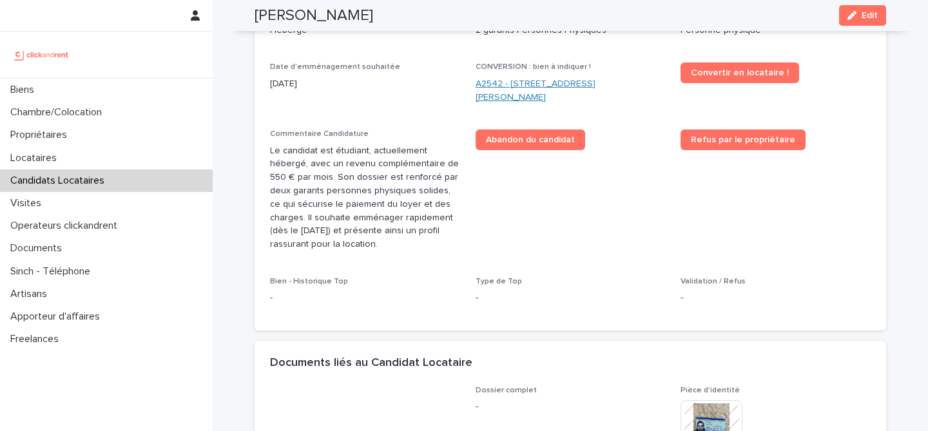
click at [532, 84] on link "A2542 - [STREET_ADDRESS][PERSON_NAME]" at bounding box center [571, 90] width 190 height 27
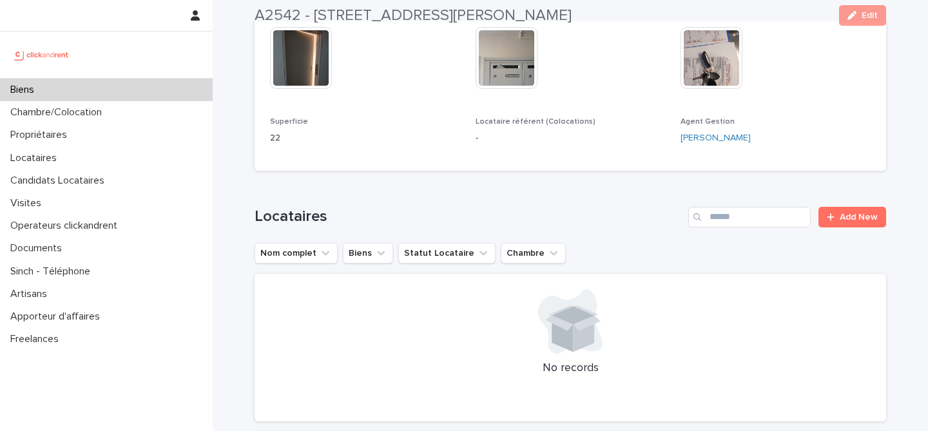
scroll to position [707, 0]
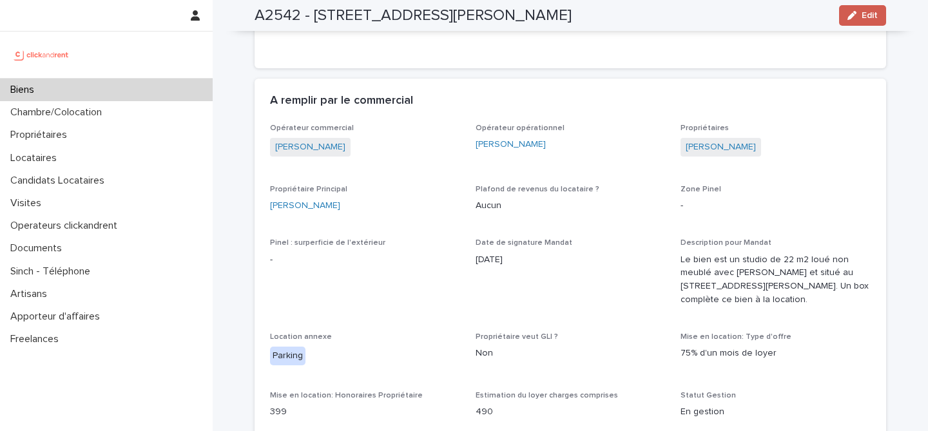
click at [876, 16] on span "Edit" at bounding box center [870, 15] width 16 height 9
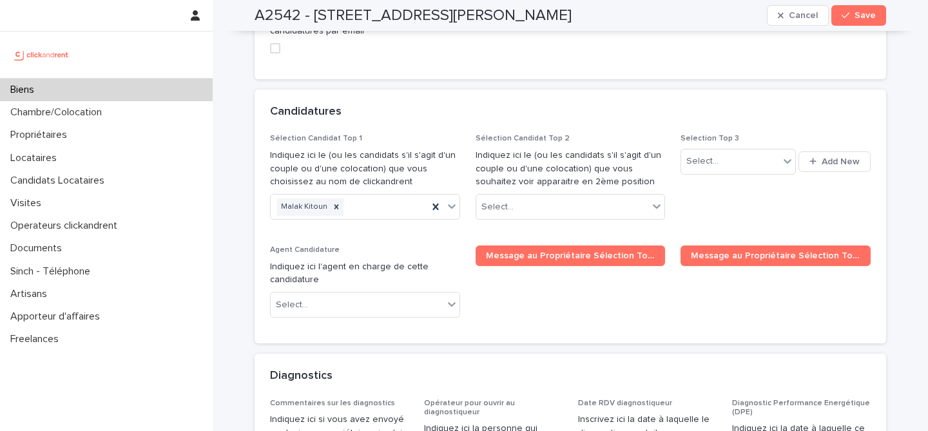
scroll to position [6015, 0]
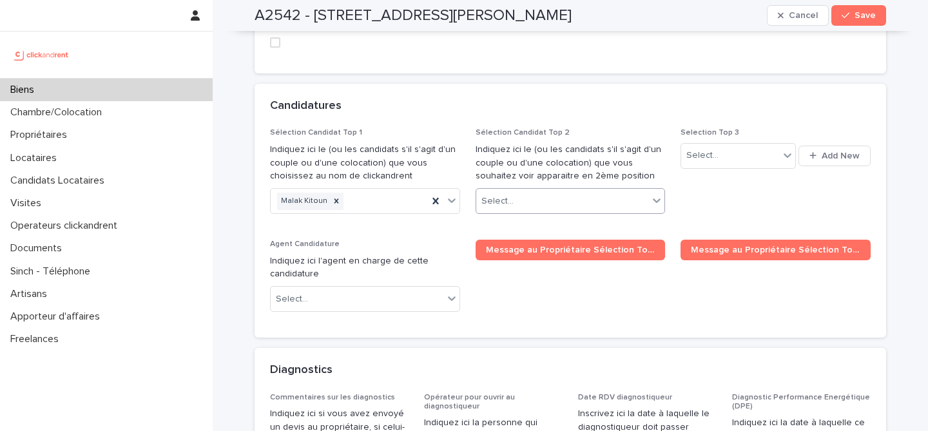
click at [569, 191] on div "Select..." at bounding box center [562, 201] width 173 height 21
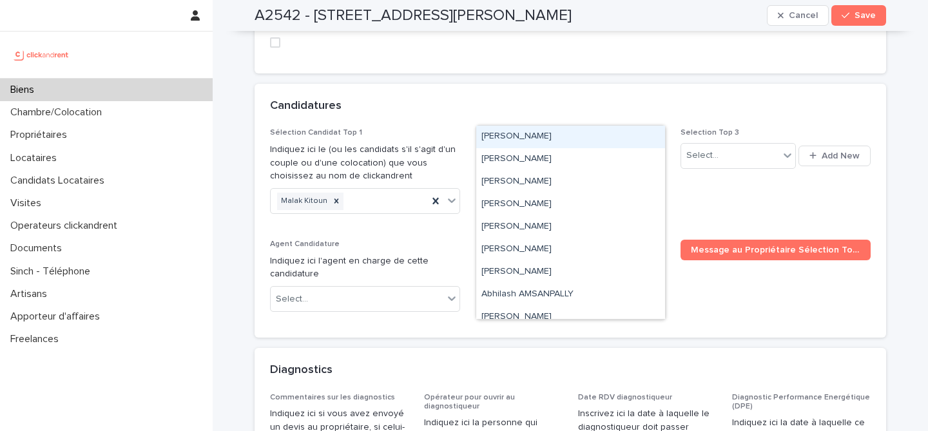
paste input "**********"
type input "**********"
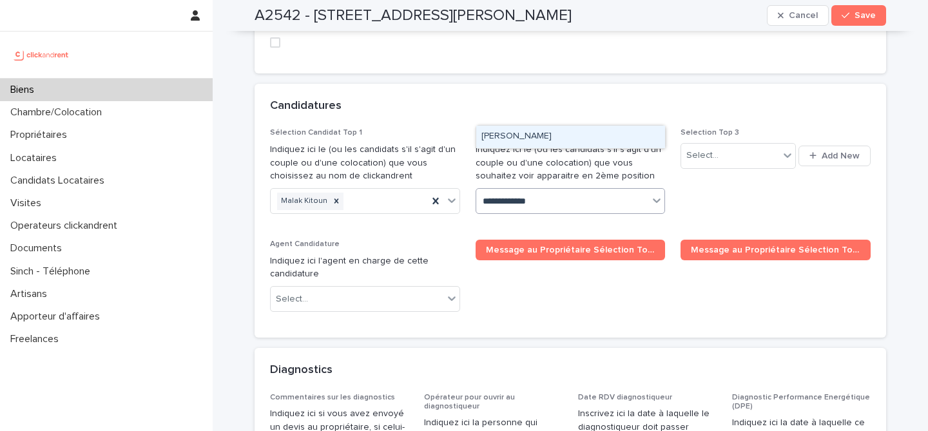
click at [550, 133] on div "[PERSON_NAME]" at bounding box center [570, 137] width 189 height 23
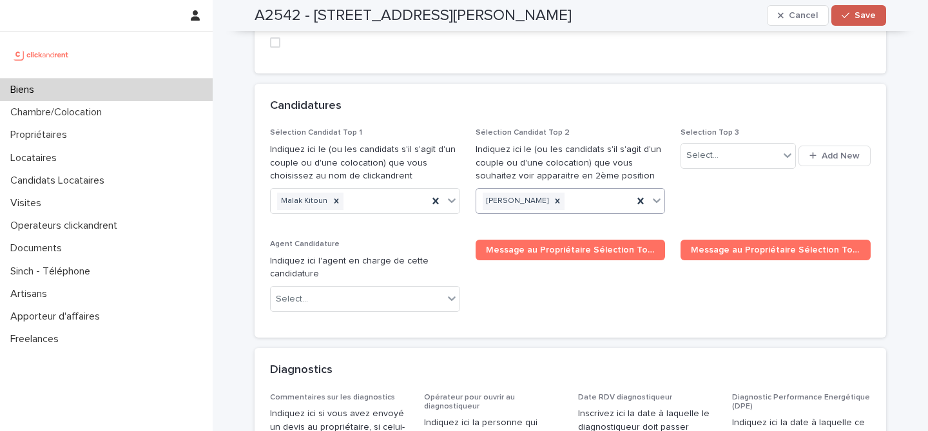
click at [868, 16] on span "Save" at bounding box center [865, 15] width 21 height 9
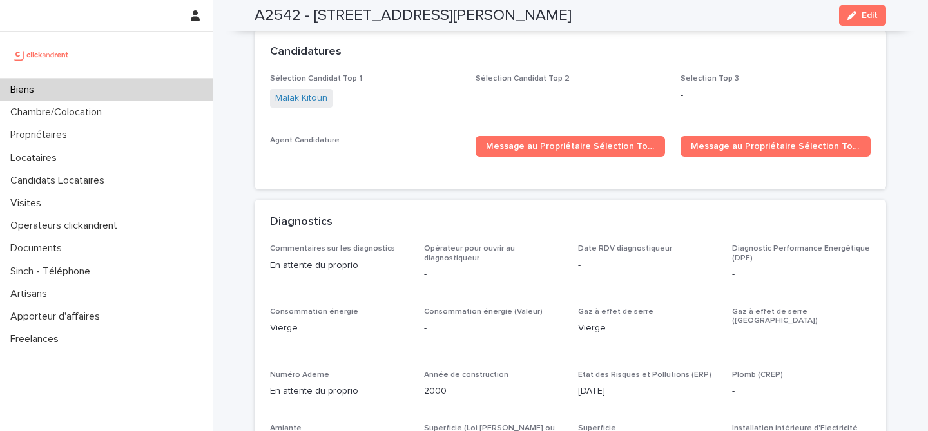
scroll to position [3749, 0]
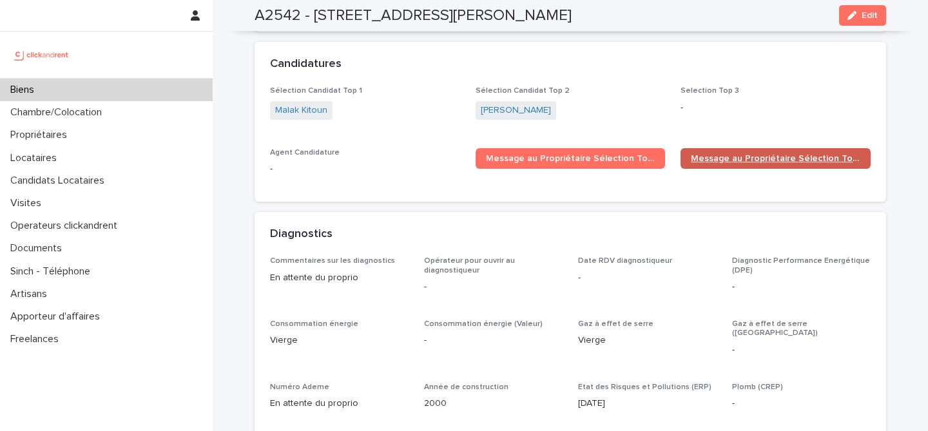
click at [748, 148] on link "Message au Propriétaire Sélection Top 2" at bounding box center [776, 158] width 190 height 21
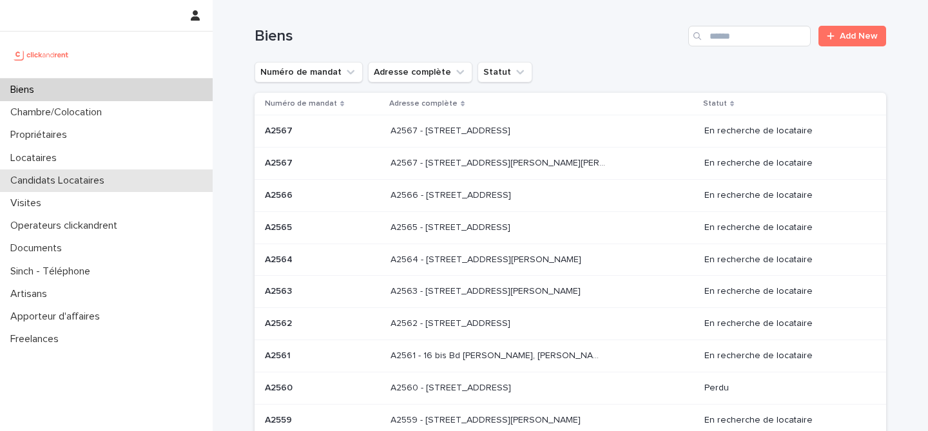
click at [92, 179] on p "Candidats Locataires" at bounding box center [60, 181] width 110 height 12
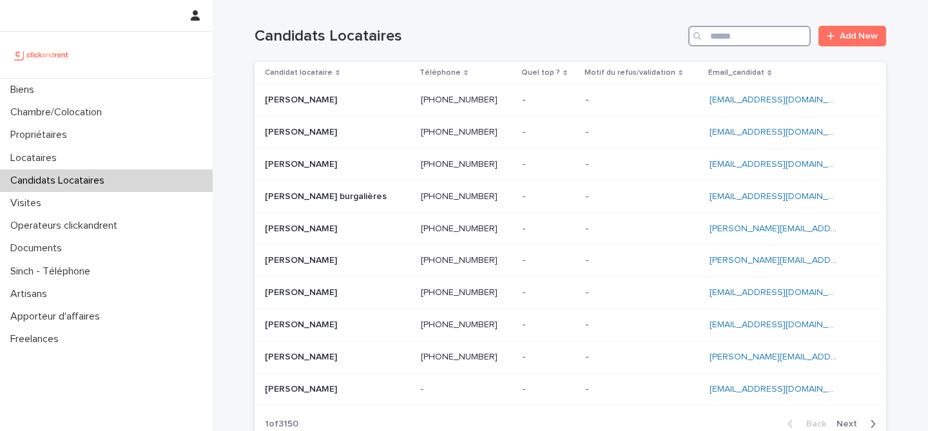
click at [754, 43] on input "Search" at bounding box center [750, 36] width 123 height 21
paste input "**********"
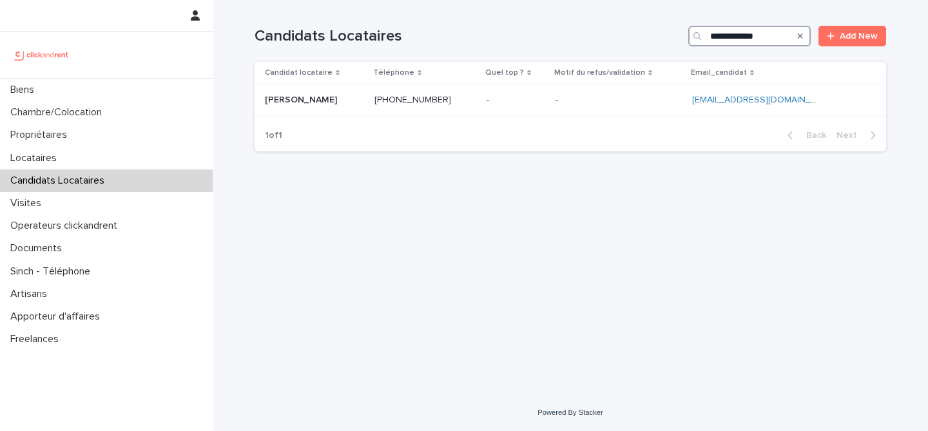
type input "**********"
click at [328, 82] on th "Candidat locataire" at bounding box center [312, 73] width 115 height 23
click at [328, 100] on p at bounding box center [314, 100] width 99 height 11
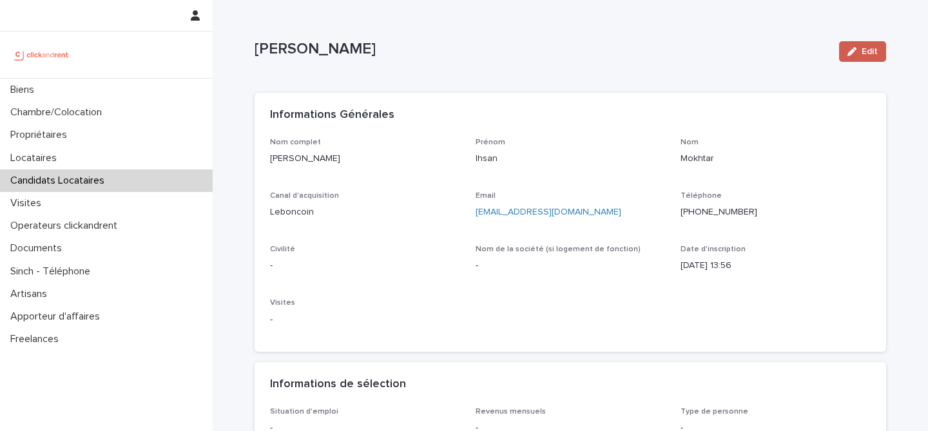
click at [844, 58] on button "Edit" at bounding box center [862, 51] width 47 height 21
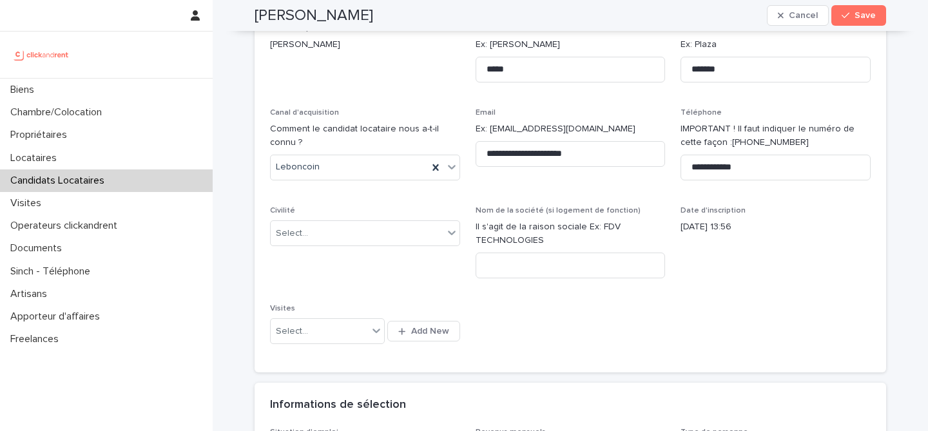
scroll to position [108, 0]
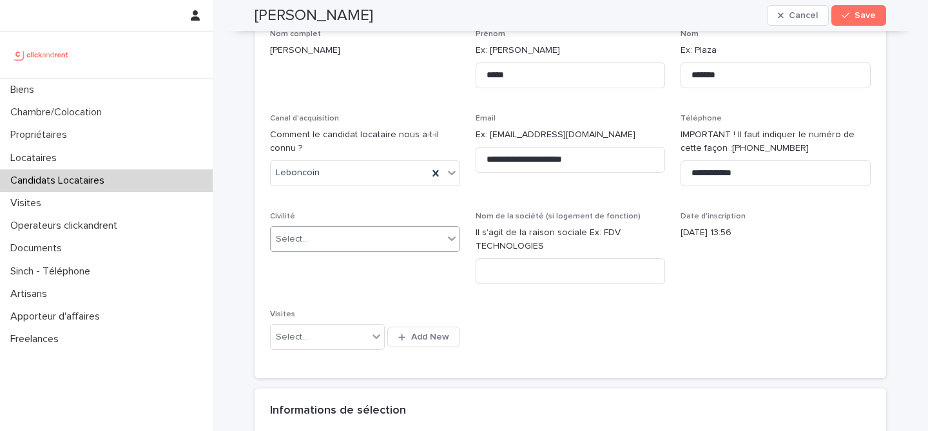
click at [380, 230] on div "Select..." at bounding box center [357, 239] width 173 height 21
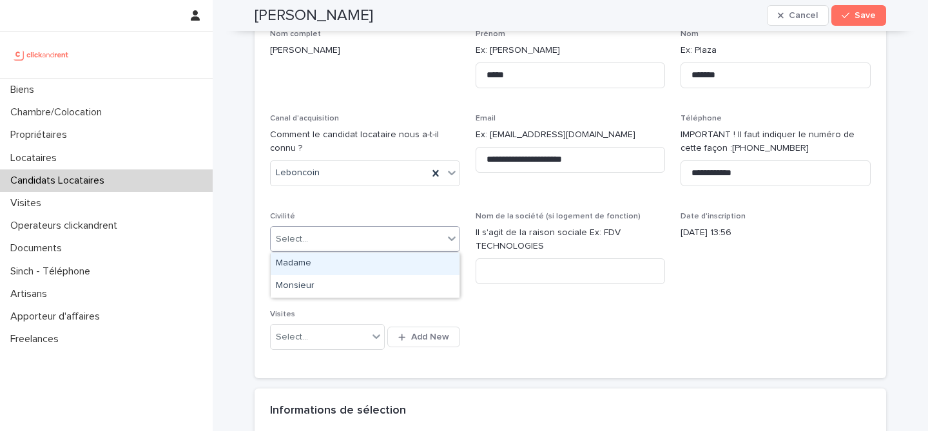
click at [381, 270] on div "Madame" at bounding box center [365, 264] width 189 height 23
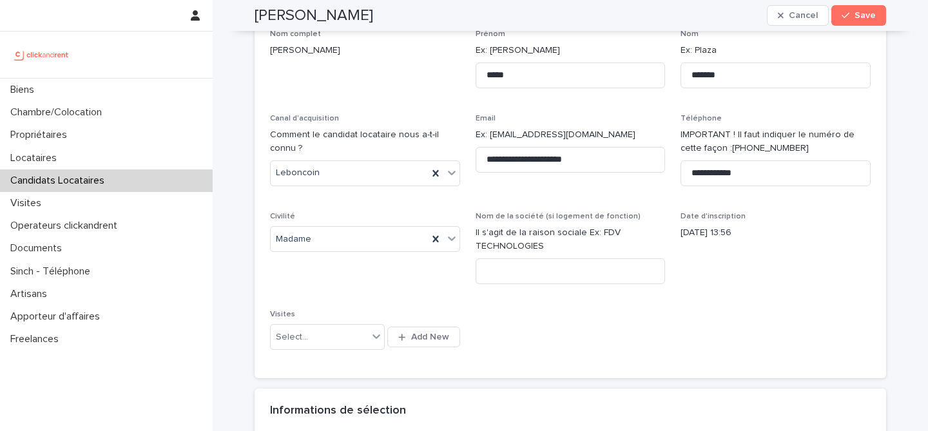
click at [636, 333] on div "**********" at bounding box center [570, 197] width 601 height 334
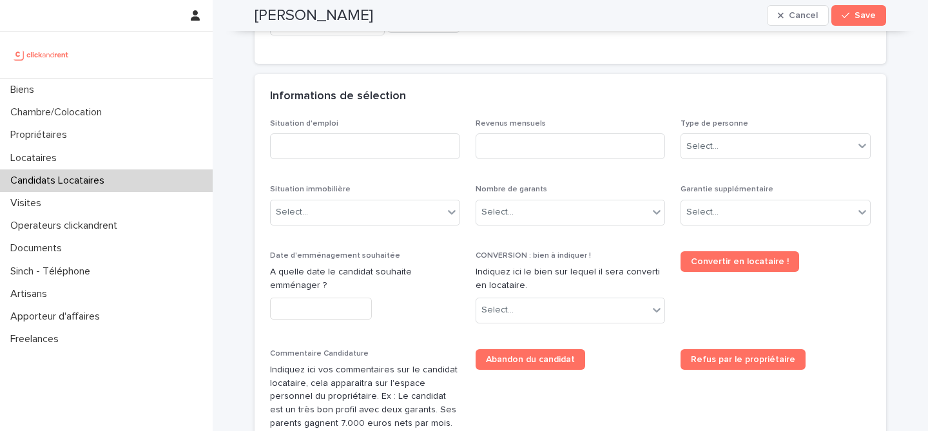
scroll to position [497, 0]
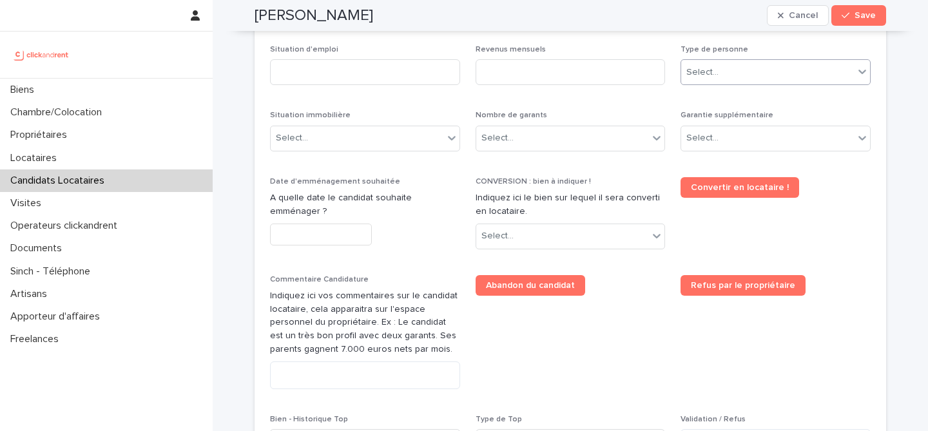
click at [739, 68] on div "Select..." at bounding box center [767, 72] width 173 height 21
click at [739, 101] on div "Particulier" at bounding box center [775, 97] width 189 height 23
click at [737, 136] on div "Select..." at bounding box center [767, 138] width 173 height 21
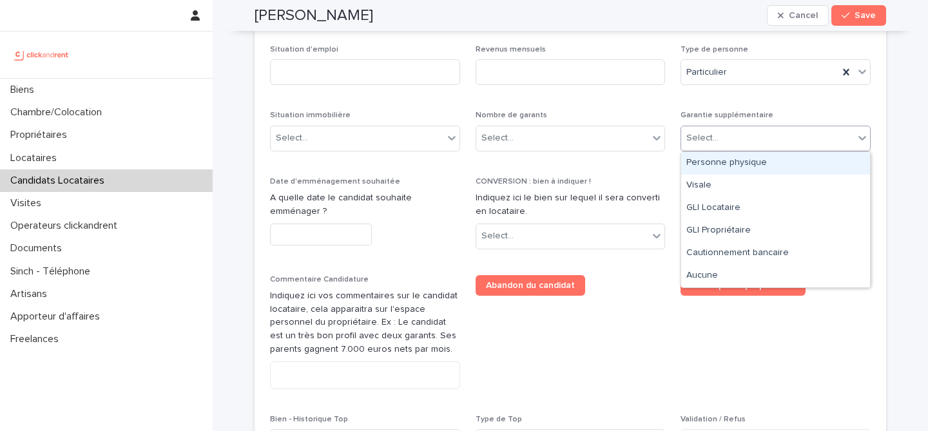
click at [736, 162] on div "Personne physique" at bounding box center [775, 163] width 189 height 23
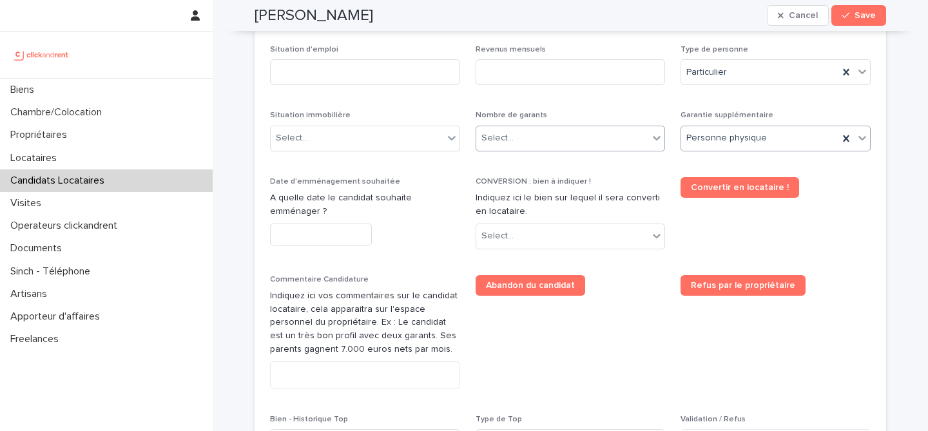
click at [637, 146] on div "Select..." at bounding box center [562, 138] width 173 height 21
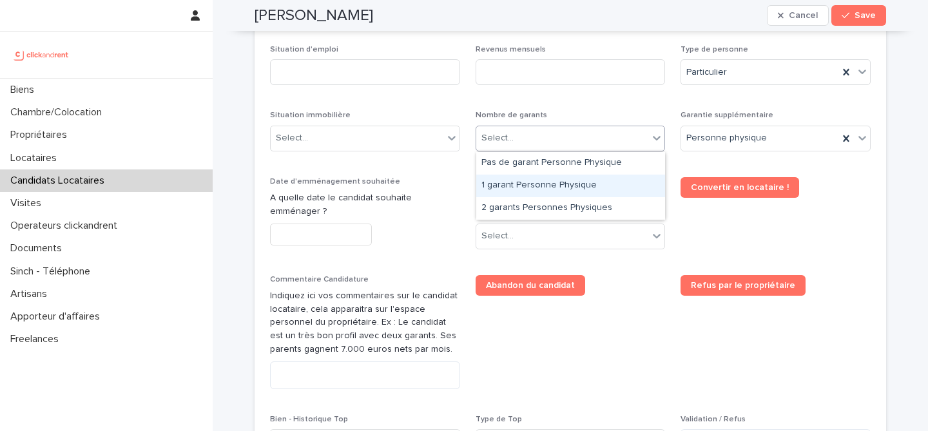
click at [596, 190] on div "1 garant Personne Physique" at bounding box center [570, 186] width 189 height 23
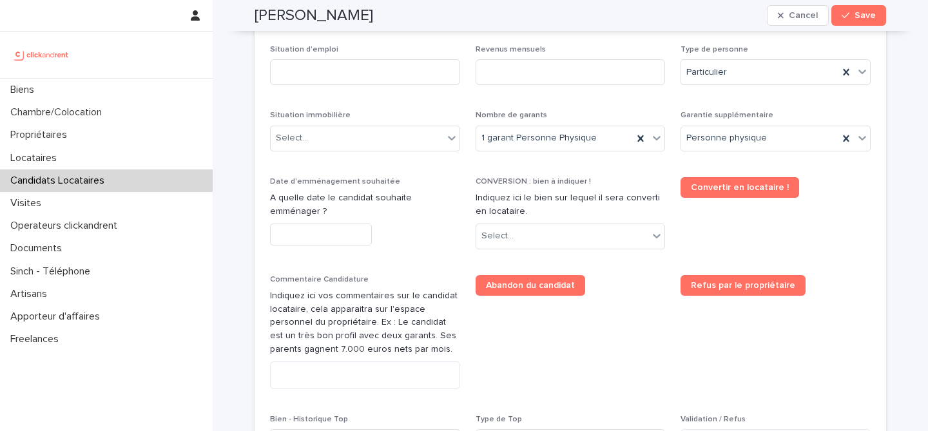
click at [602, 181] on p "CONVERSION : bien à indiquer !" at bounding box center [571, 181] width 190 height 9
click at [397, 65] on input at bounding box center [365, 72] width 190 height 26
type input "*********"
click at [471, 60] on div "Situation d'emploi ********* Revenus mensuels Type de personne Particulier Situ…" at bounding box center [570, 256] width 601 height 423
click at [529, 75] on input at bounding box center [571, 72] width 190 height 26
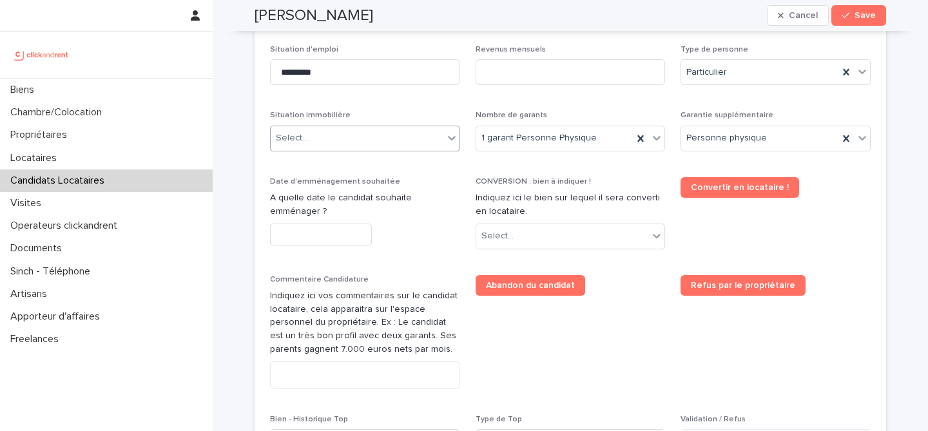
click at [365, 146] on div "Select..." at bounding box center [357, 138] width 173 height 21
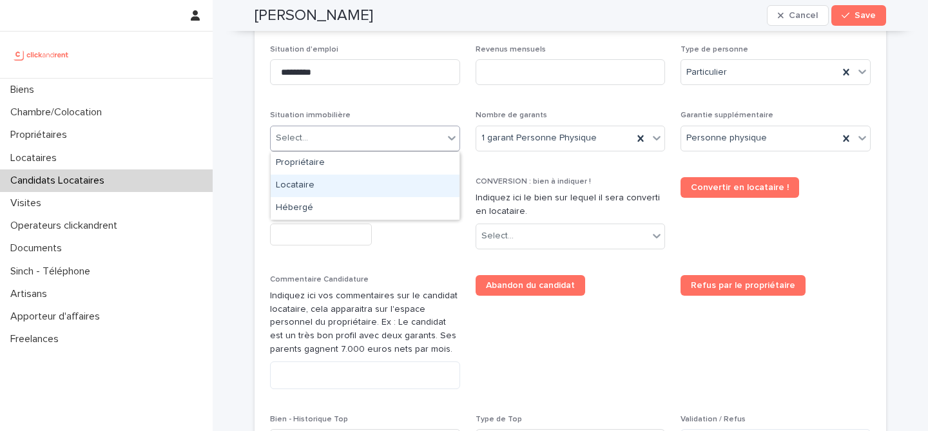
click at [364, 193] on div "Locataire" at bounding box center [365, 186] width 189 height 23
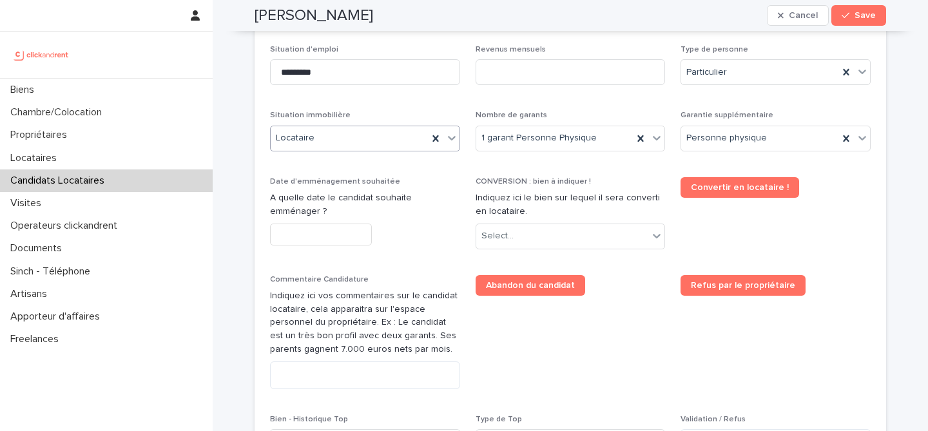
click at [417, 105] on div "Situation d'emploi ********* Revenus mensuels Type de personne Particulier Situ…" at bounding box center [570, 256] width 601 height 423
click at [544, 79] on input at bounding box center [571, 72] width 190 height 26
type input "*"
click at [628, 104] on div "Situation d'emploi ********* Revenus mensuels * Type de personne Particulier Si…" at bounding box center [570, 256] width 601 height 423
click at [564, 239] on div "Select..." at bounding box center [562, 236] width 173 height 21
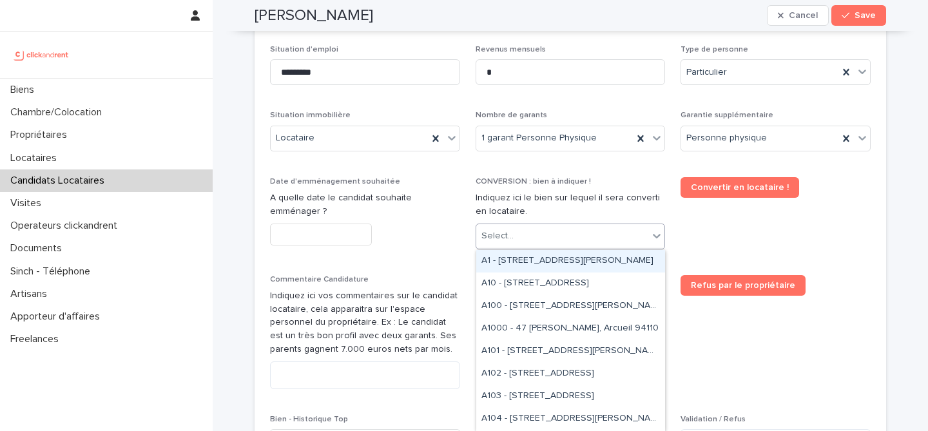
paste input "*****"
type input "*****"
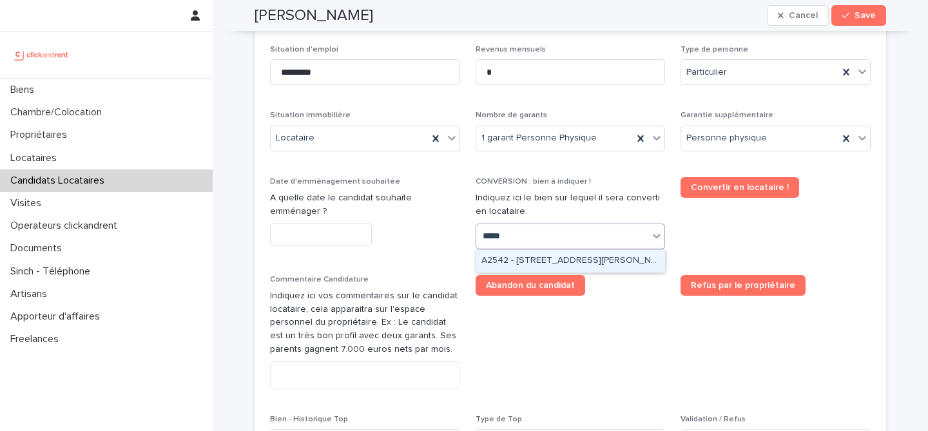
click at [619, 263] on div "A2542 - 1407 avenue du père Soulas, Montpellier 34090" at bounding box center [570, 261] width 189 height 23
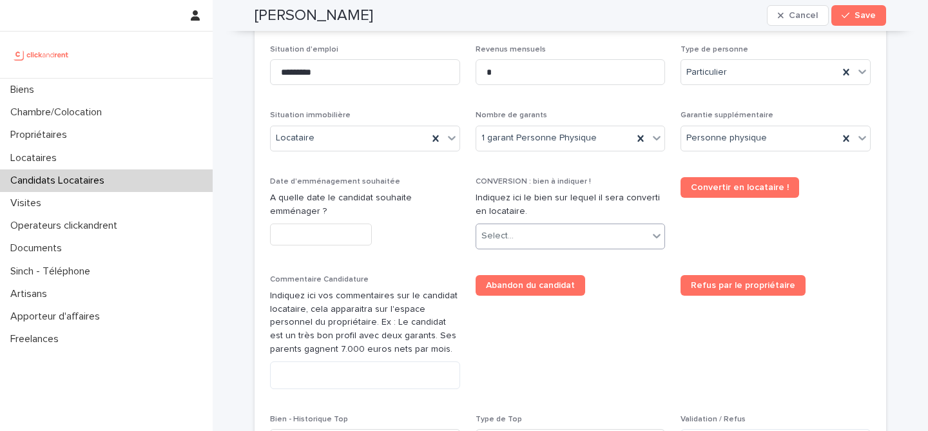
scroll to position [509, 0]
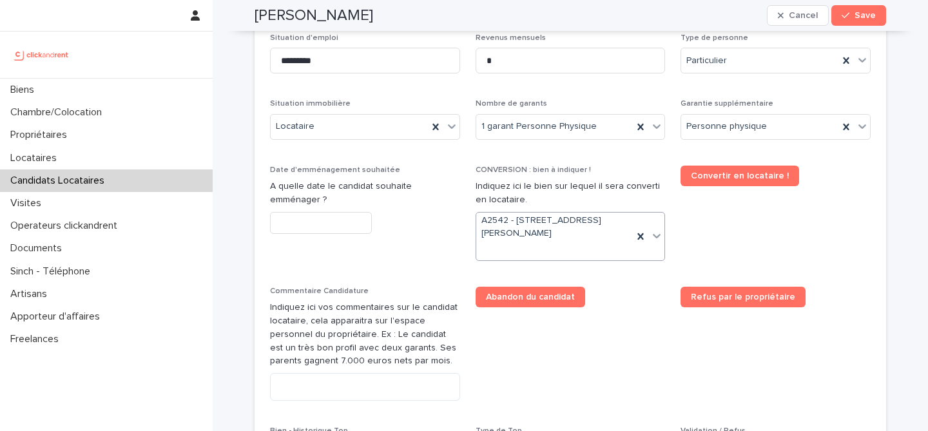
click at [464, 264] on div "Situation d'emploi ********* Revenus mensuels * Type de personne Particulier Si…" at bounding box center [570, 257] width 601 height 446
click at [332, 217] on input "text" at bounding box center [321, 223] width 102 height 23
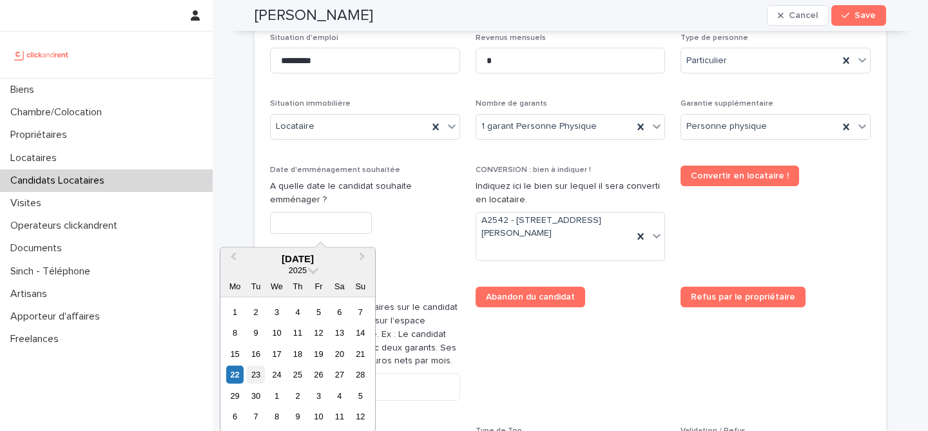
click at [256, 371] on div "23" at bounding box center [255, 374] width 17 height 17
type input "*********"
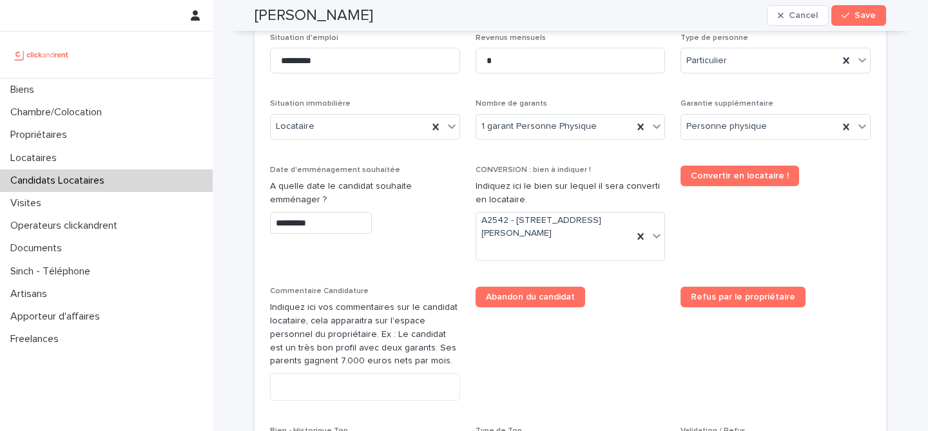
click at [406, 286] on div "Situation d'emploi ********* Revenus mensuels * Type de personne Particulier Si…" at bounding box center [570, 257] width 601 height 446
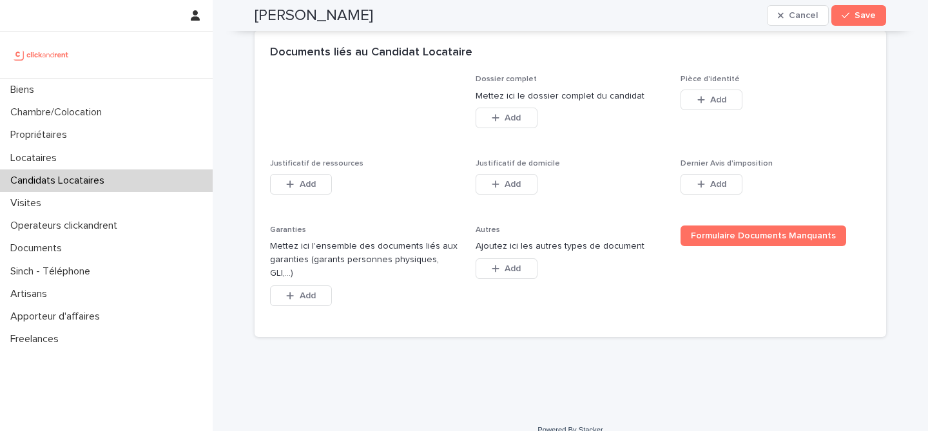
scroll to position [987, 0]
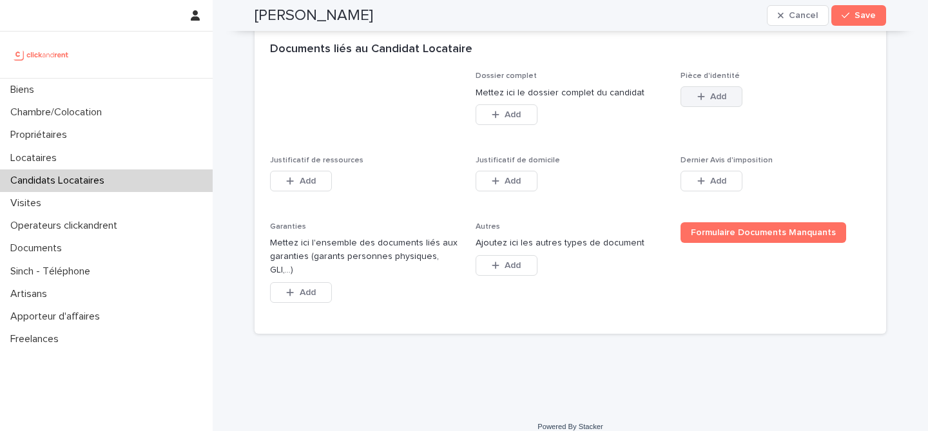
click at [718, 97] on span "Add" at bounding box center [719, 96] width 16 height 9
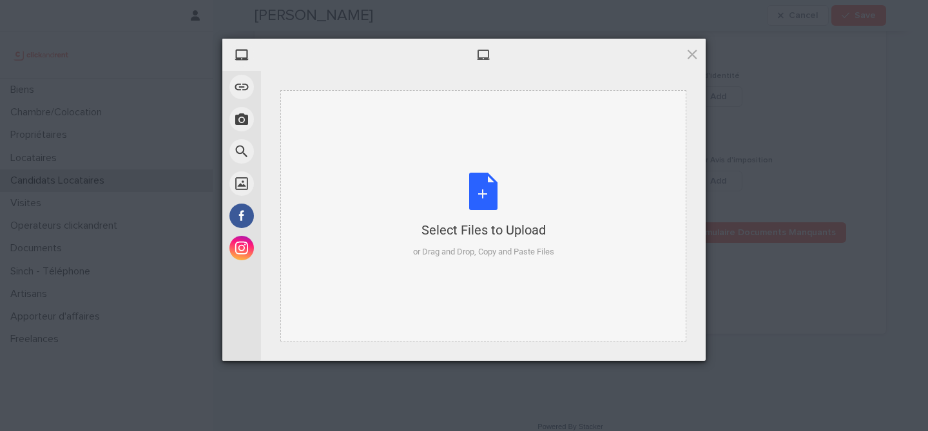
click at [493, 199] on div "Select Files to Upload or Drag and Drop, Copy and Paste Files" at bounding box center [483, 216] width 141 height 86
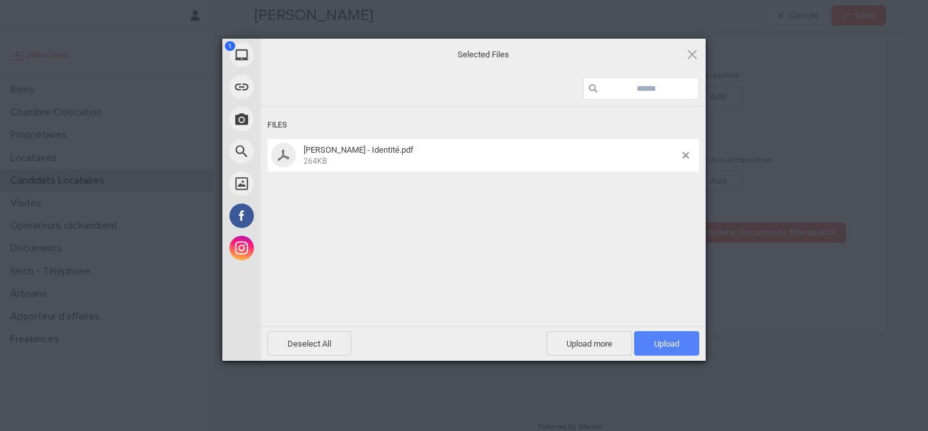
click at [672, 339] on span "Upload 1" at bounding box center [666, 344] width 25 height 10
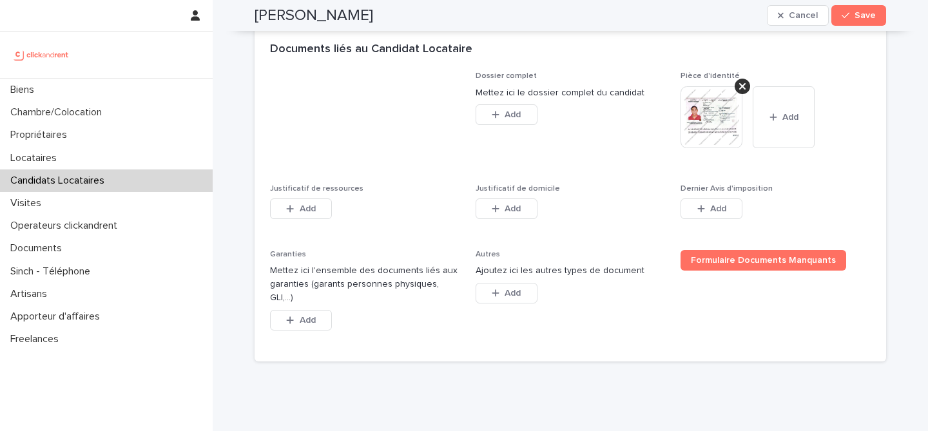
scroll to position [1013, 0]
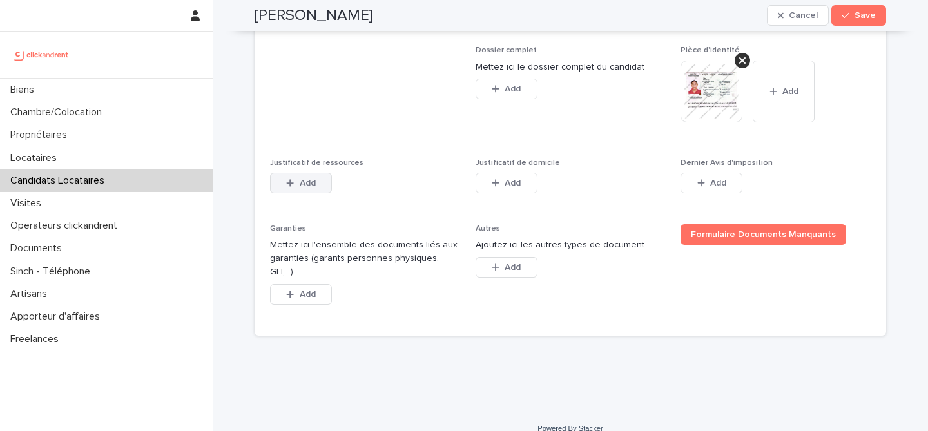
click at [308, 180] on span "Add" at bounding box center [308, 183] width 16 height 9
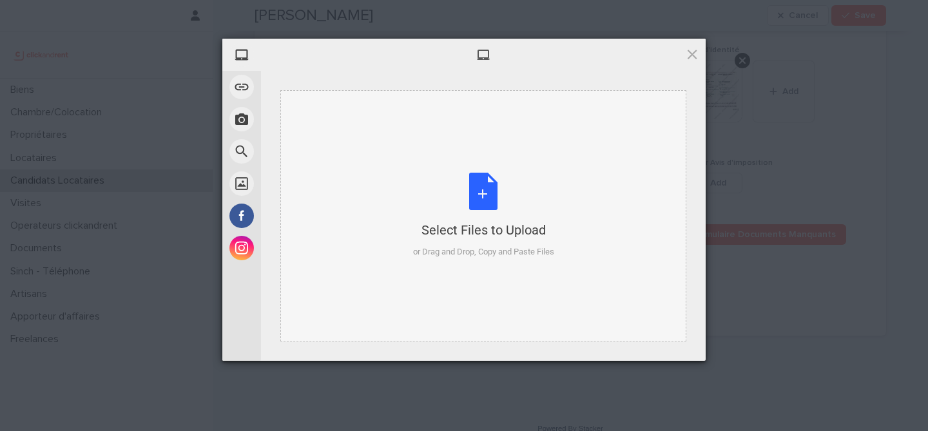
click at [490, 182] on div "Select Files to Upload or Drag and Drop, Copy and Paste Files" at bounding box center [483, 216] width 141 height 86
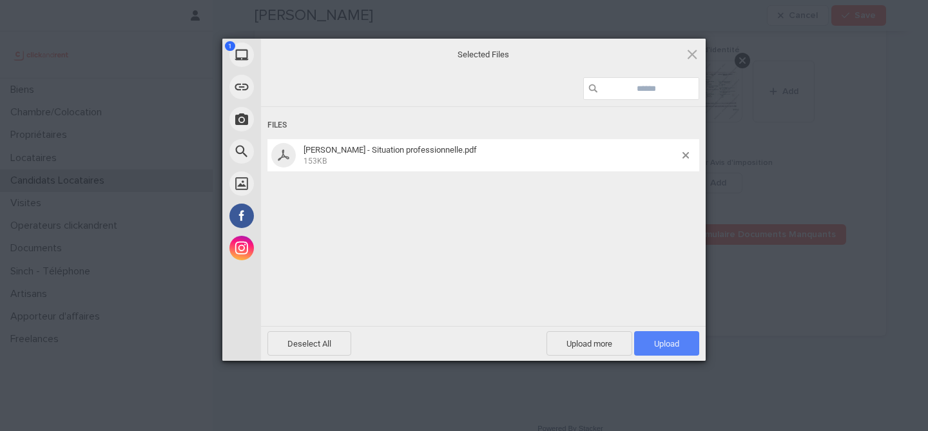
click at [672, 343] on span "Upload 1" at bounding box center [666, 344] width 25 height 10
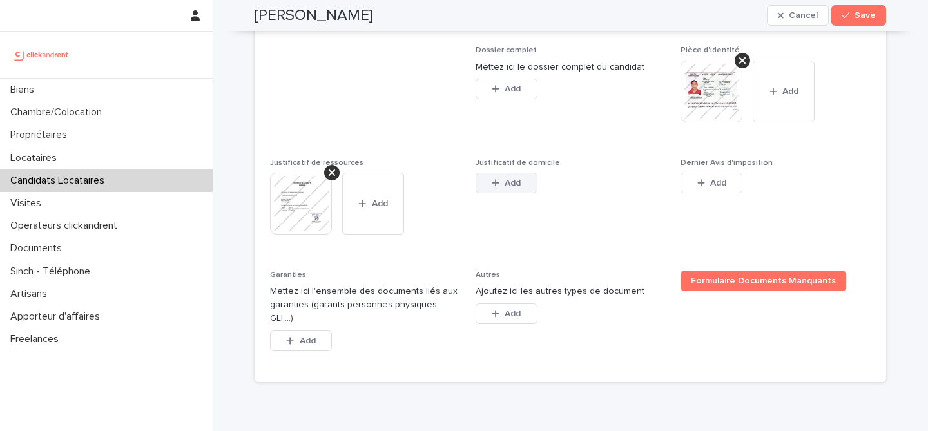
click at [500, 185] on div "button" at bounding box center [498, 183] width 13 height 9
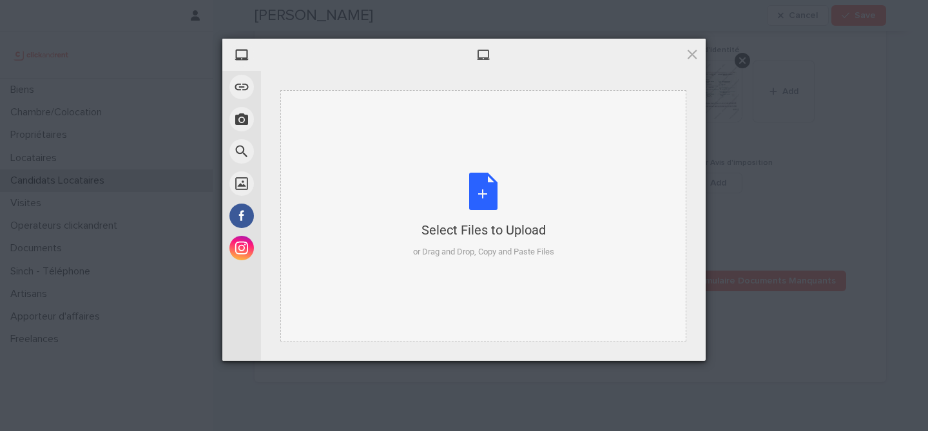
click at [473, 199] on div "Select Files to Upload or Drag and Drop, Copy and Paste Files" at bounding box center [483, 216] width 141 height 86
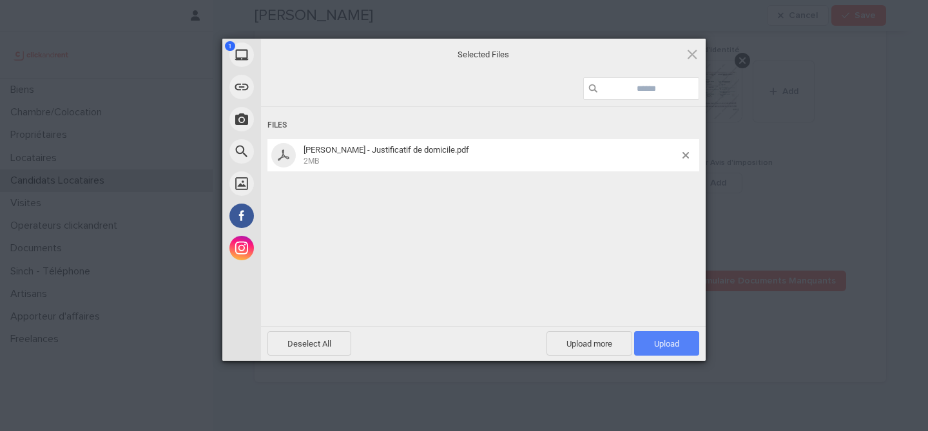
click at [672, 338] on span "Upload 1" at bounding box center [666, 343] width 65 height 25
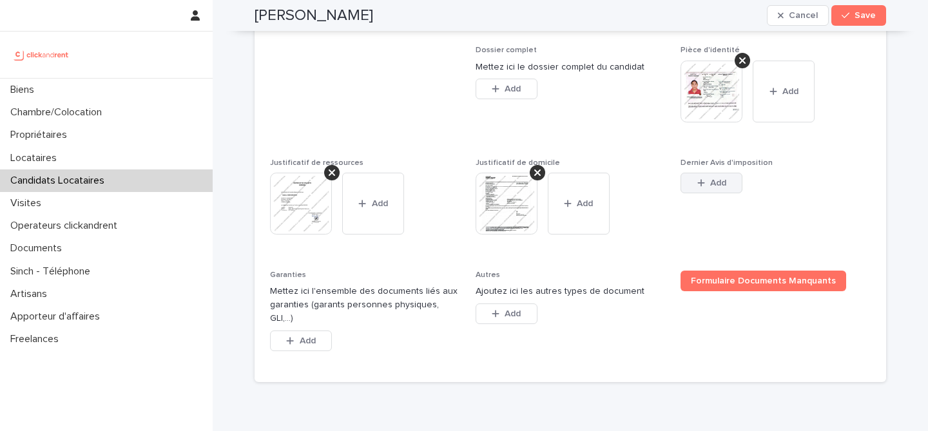
click at [714, 180] on span "Add" at bounding box center [719, 183] width 16 height 9
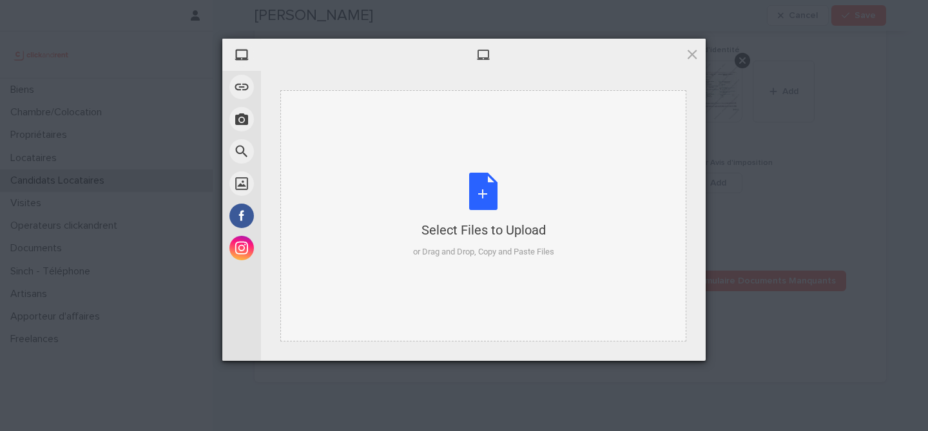
click at [475, 202] on div "Select Files to Upload or Drag and Drop, Copy and Paste Files" at bounding box center [483, 216] width 141 height 86
click at [691, 62] on div at bounding box center [483, 55] width 445 height 32
click at [692, 55] on span at bounding box center [692, 54] width 14 height 14
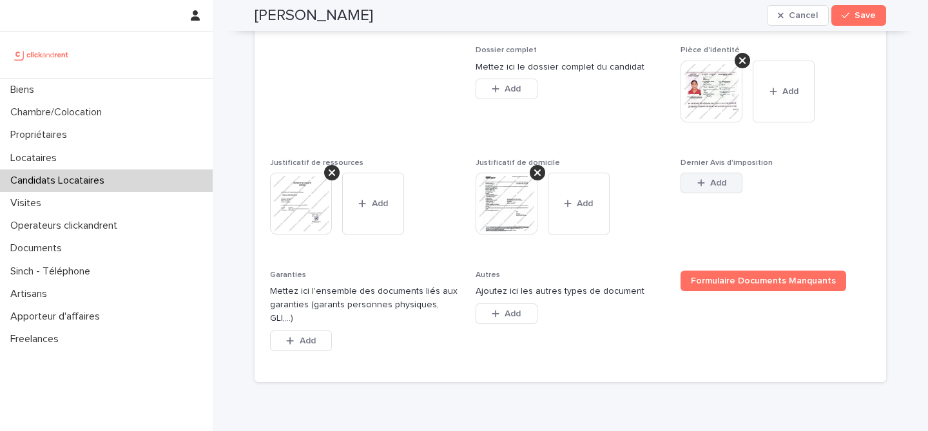
click at [706, 186] on div "button" at bounding box center [704, 183] width 13 height 9
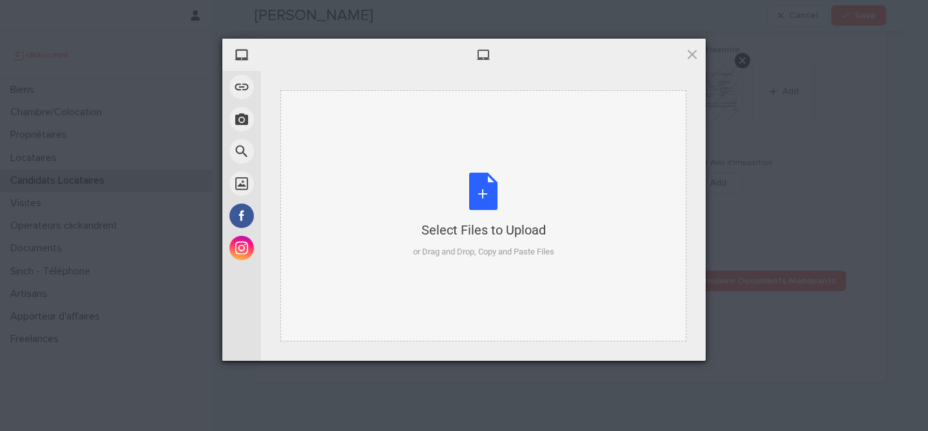
click at [490, 201] on div "Select Files to Upload or Drag and Drop, Copy and Paste Files" at bounding box center [483, 216] width 141 height 86
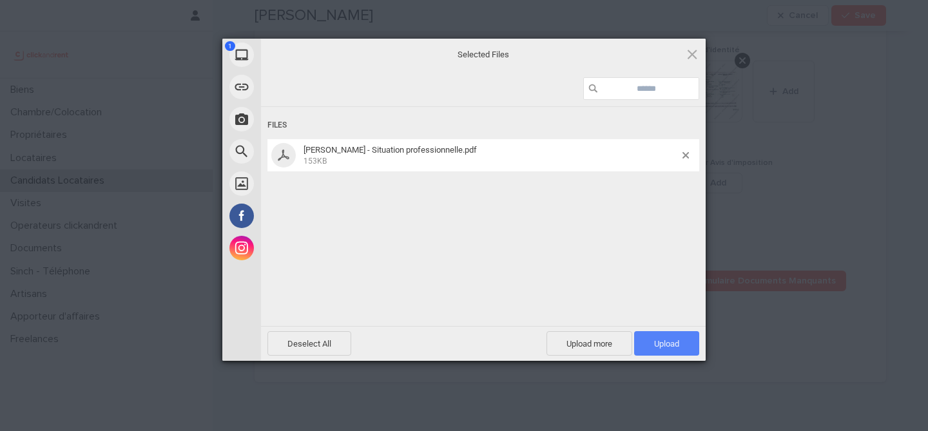
click at [660, 337] on span "Upload 1" at bounding box center [666, 343] width 65 height 25
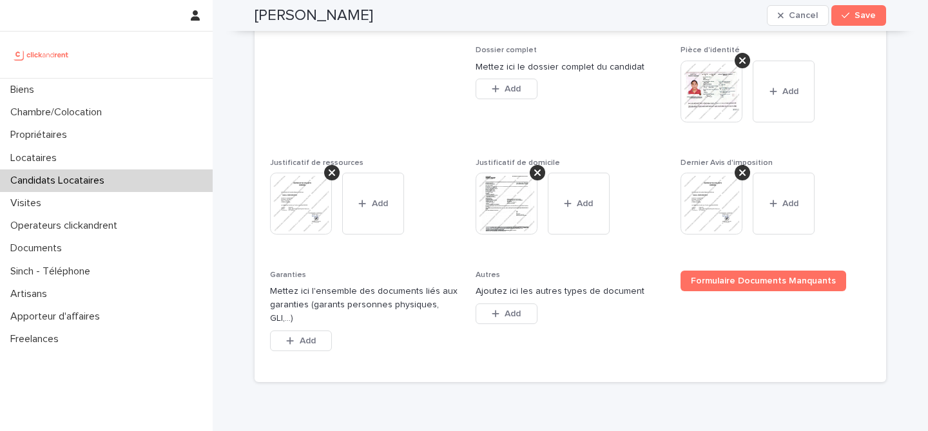
scroll to position [1062, 0]
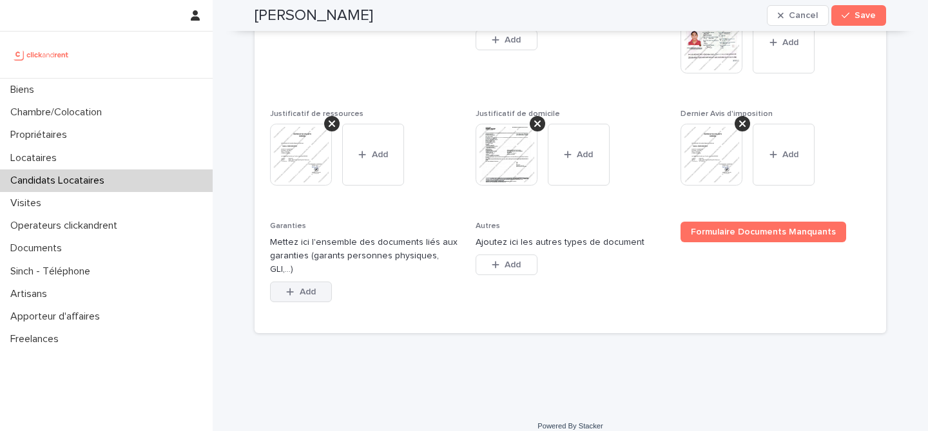
click at [308, 288] on span "Add" at bounding box center [308, 292] width 16 height 9
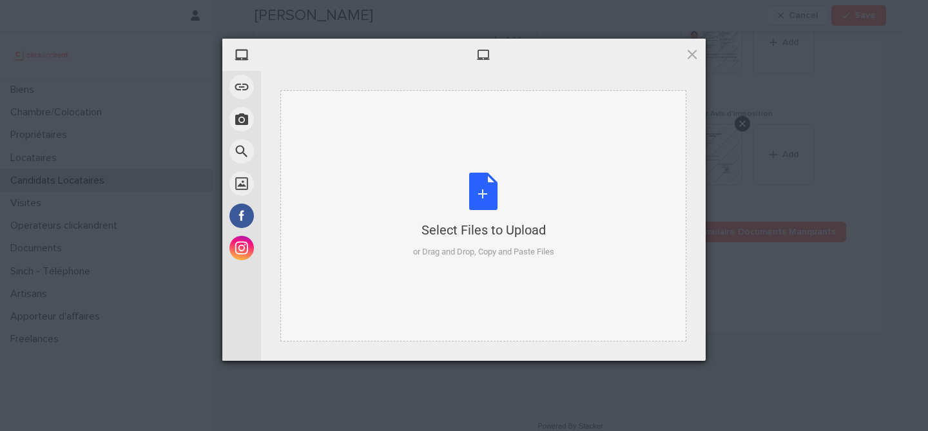
click at [493, 199] on div "Select Files to Upload or Drag and Drop, Copy and Paste Files" at bounding box center [483, 216] width 141 height 86
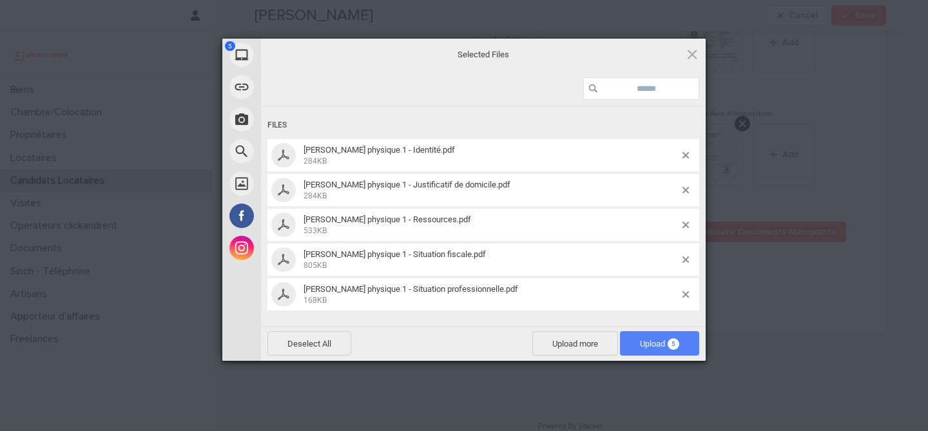
click at [666, 346] on span "Upload 5" at bounding box center [659, 344] width 39 height 10
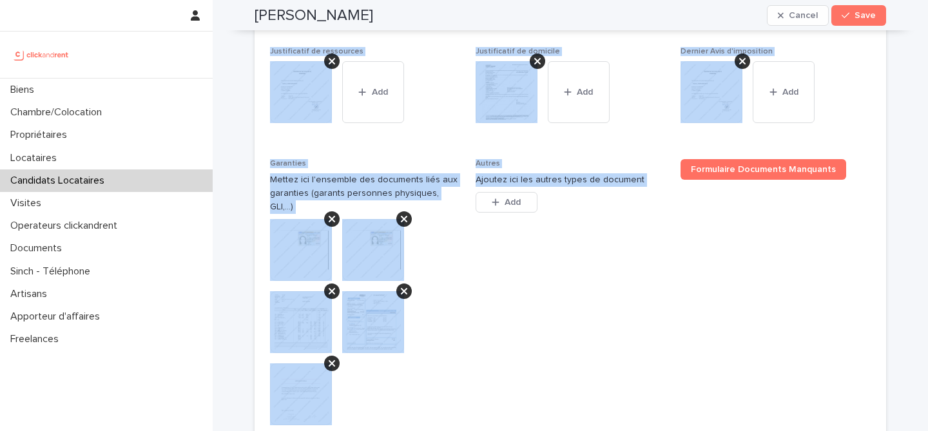
scroll to position [1320, 0]
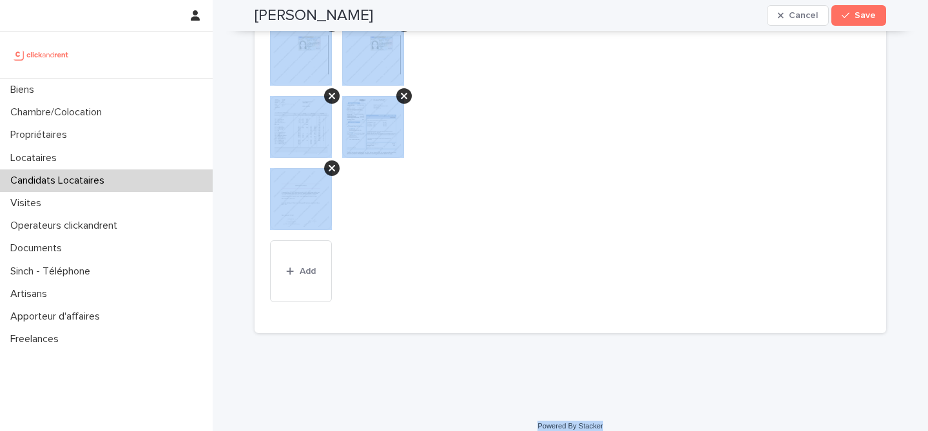
drag, startPoint x: 249, startPoint y: 44, endPoint x: 627, endPoint y: 412, distance: 527.5
copy div "Ihsan Mokhtar Cancel Save Sorry, there was an error saving your record. Please …"
click at [505, 133] on span "Autres Ajoutez ici les autres types de document This file cannot be opened Down…" at bounding box center [571, 141] width 190 height 354
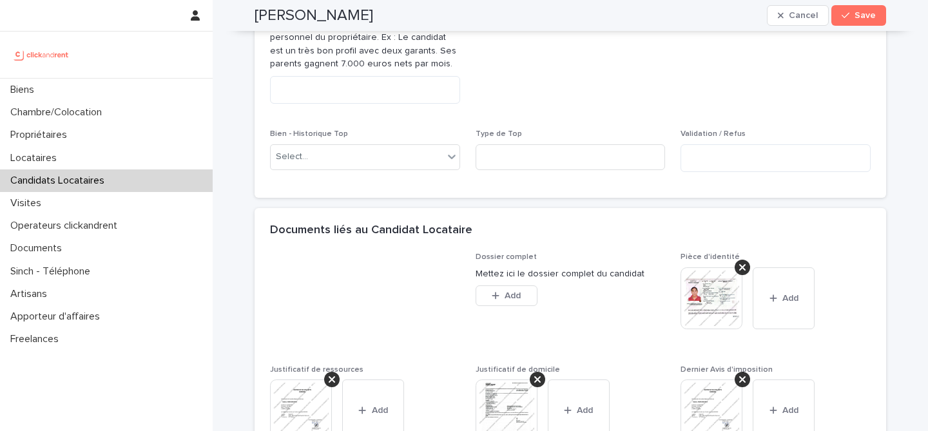
scroll to position [783, 0]
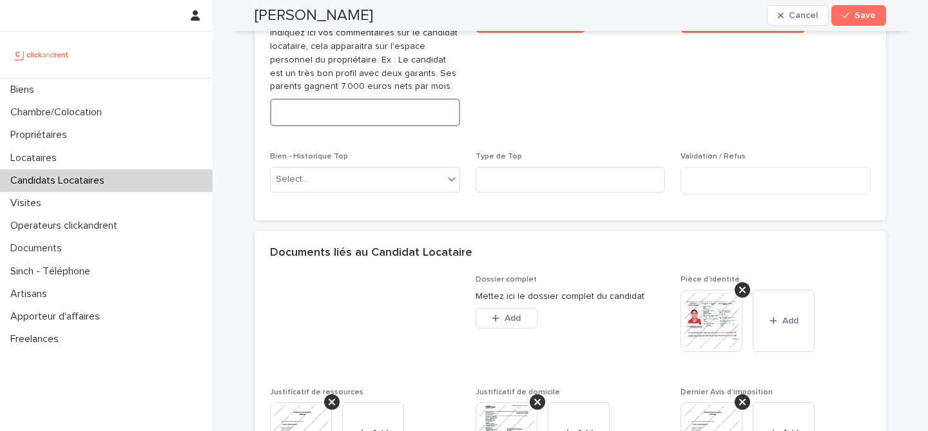
click at [364, 110] on textarea at bounding box center [365, 113] width 190 height 28
paste textarea "**********"
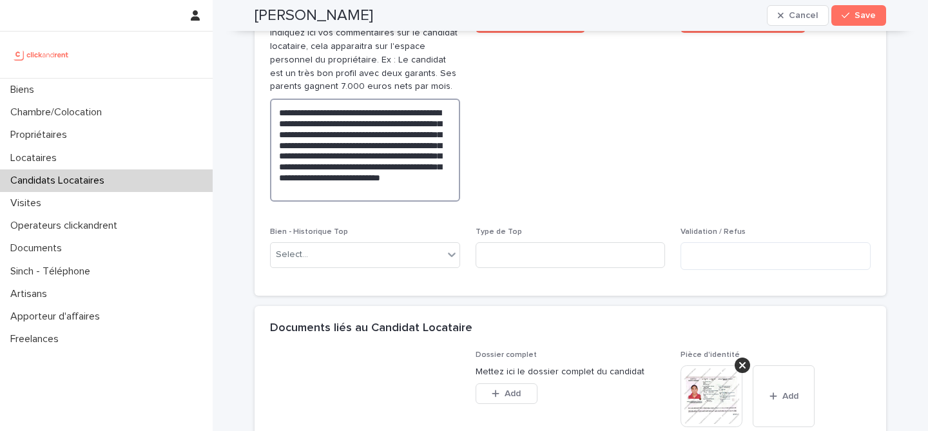
type textarea "**********"
click at [609, 173] on span "Abandon du candidat" at bounding box center [571, 112] width 190 height 200
click at [323, 18] on h2 "Ihsan Mokhtar" at bounding box center [314, 15] width 119 height 19
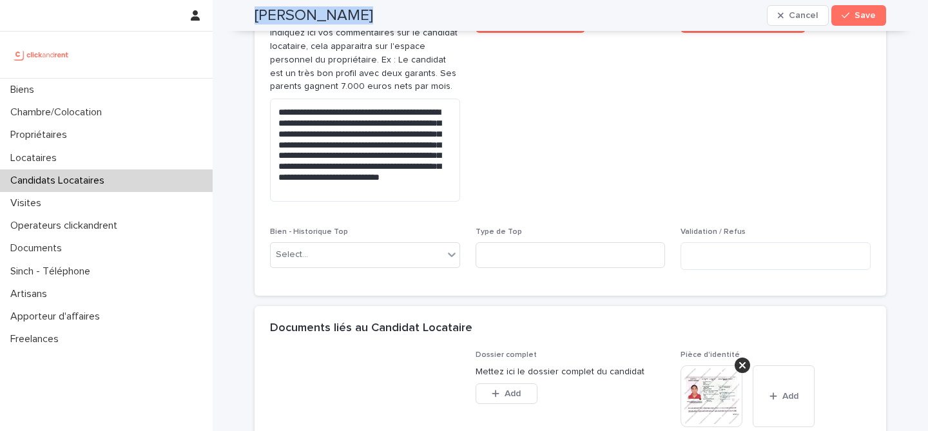
click at [323, 18] on h2 "Ihsan Mokhtar" at bounding box center [314, 15] width 119 height 19
copy div "Ihsan Mokhtar Cancel Save"
click at [858, 8] on button "Save" at bounding box center [859, 15] width 55 height 21
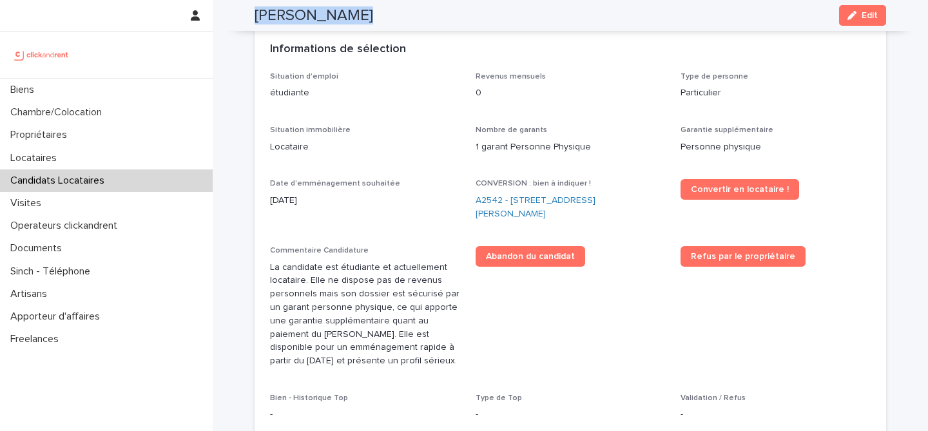
scroll to position [194, 0]
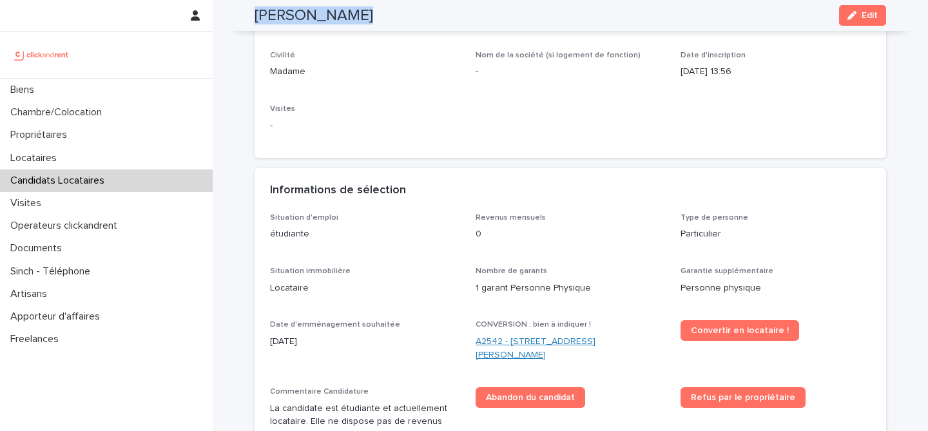
click at [516, 345] on link "A2542 - 1407 avenue du père Soulas, Montpellier 34090" at bounding box center [571, 348] width 190 height 27
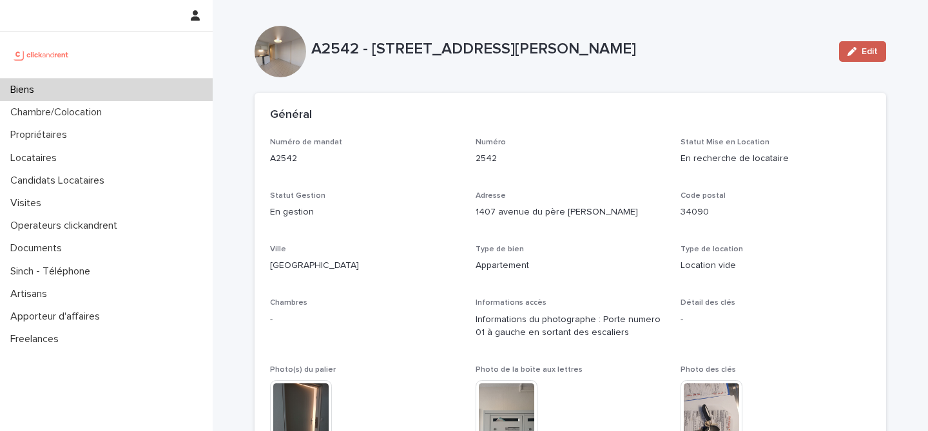
click at [846, 45] on button "Edit" at bounding box center [862, 51] width 47 height 21
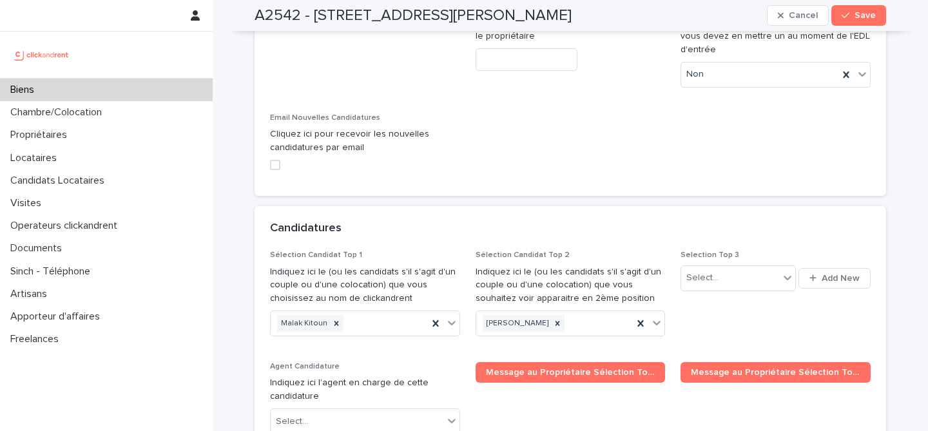
scroll to position [5923, 0]
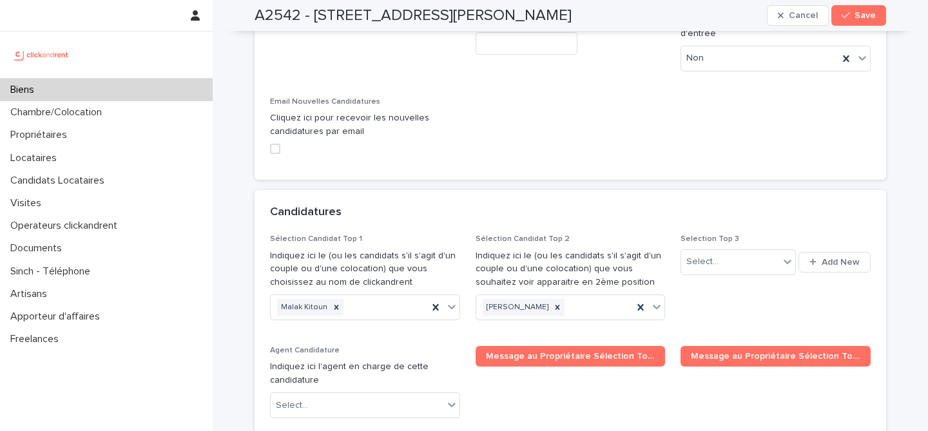
click at [735, 251] on div "Select..." at bounding box center [729, 261] width 97 height 21
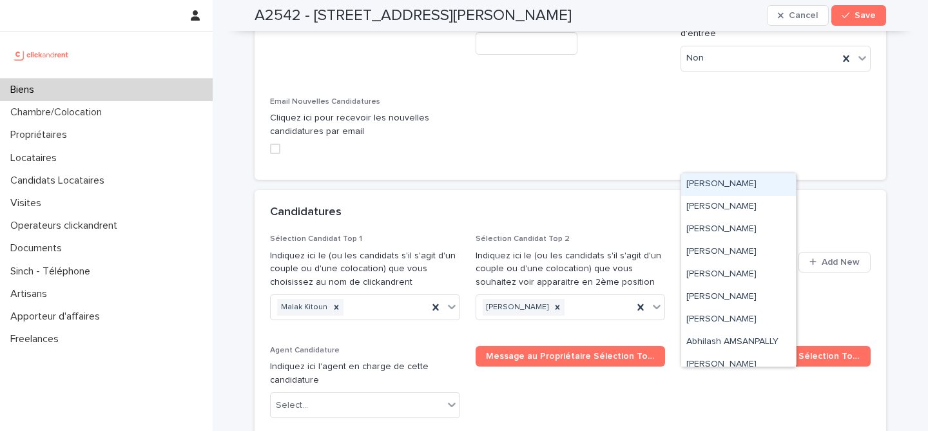
paste input "**********"
type input "**********"
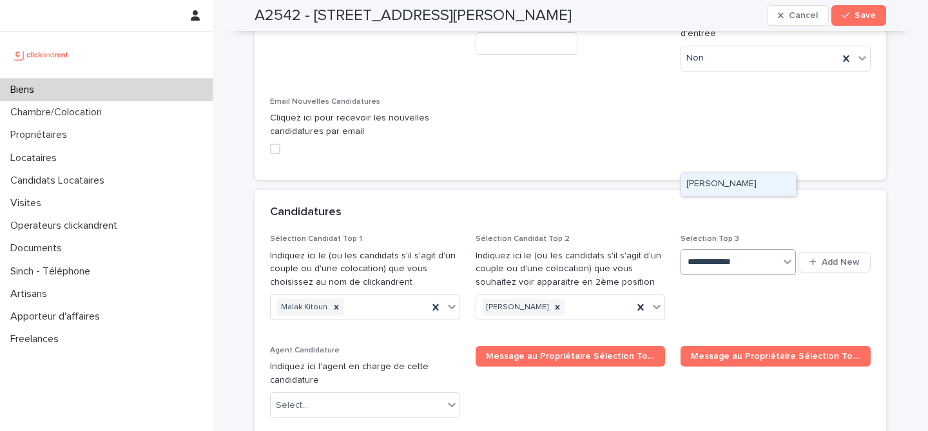
click at [751, 186] on div "Ihsan Mokhtar" at bounding box center [738, 184] width 115 height 23
click at [832, 190] on div "Candidatures" at bounding box center [571, 212] width 632 height 45
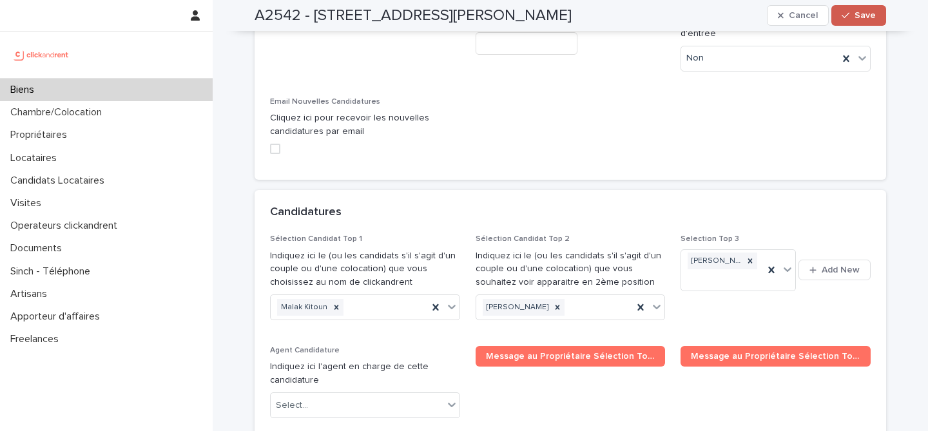
click at [877, 17] on button "Save" at bounding box center [859, 15] width 55 height 21
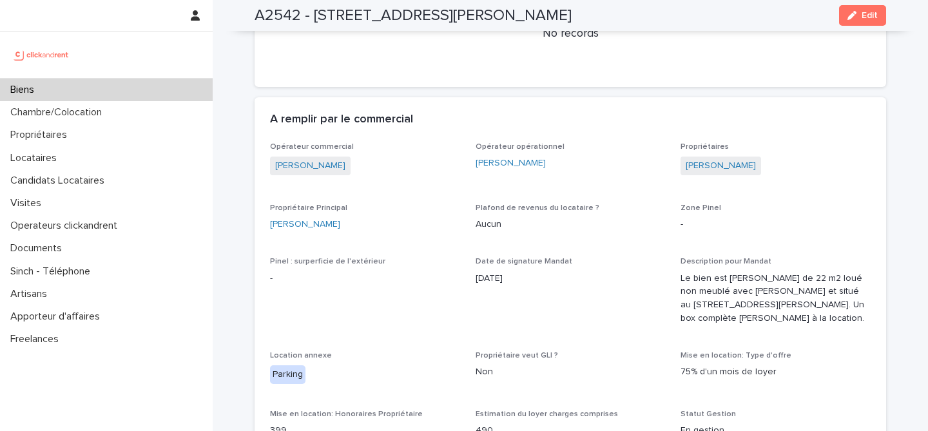
scroll to position [685, 0]
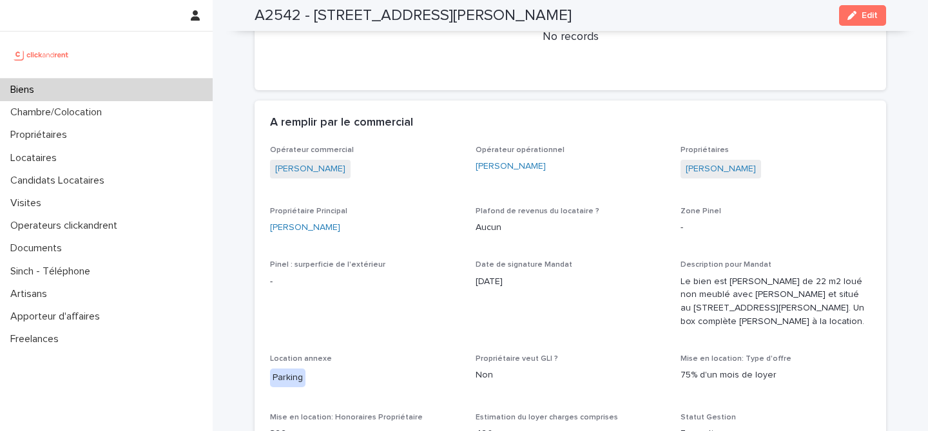
click at [183, 91] on div "Biens" at bounding box center [106, 90] width 213 height 23
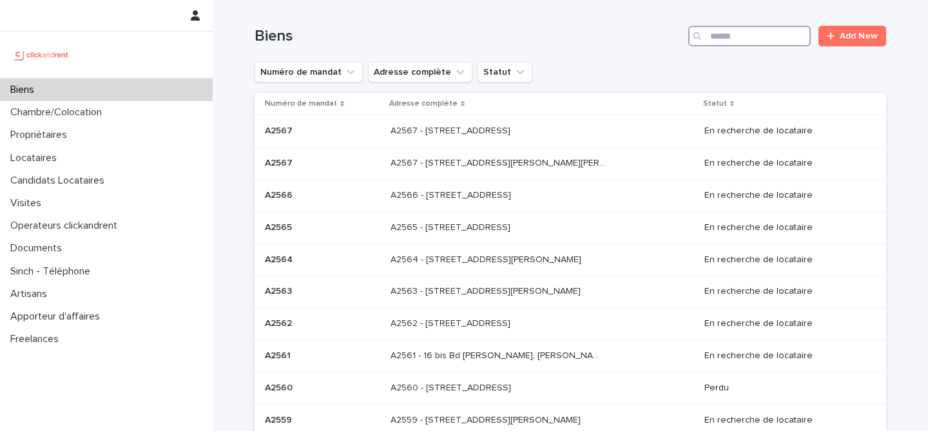
click at [757, 43] on input "Search" at bounding box center [750, 36] width 123 height 21
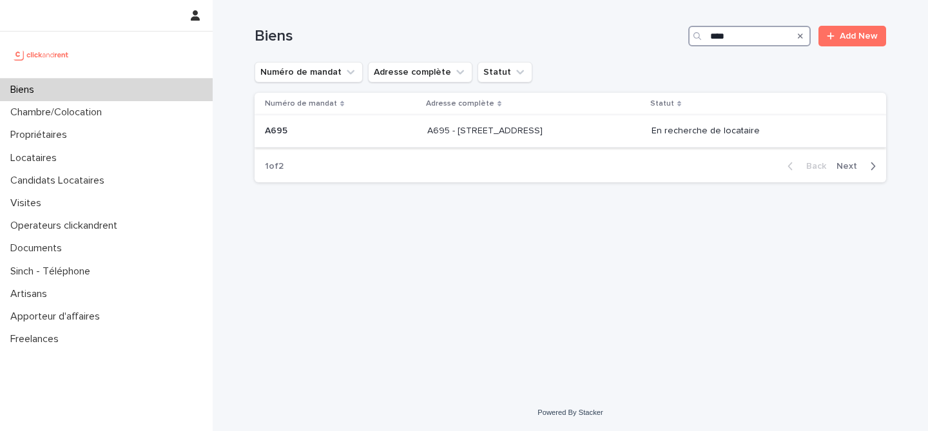
type input "****"
click at [485, 133] on p "A695 - 3 Boulevard de Verdun, Rouen 76000" at bounding box center [486, 130] width 118 height 14
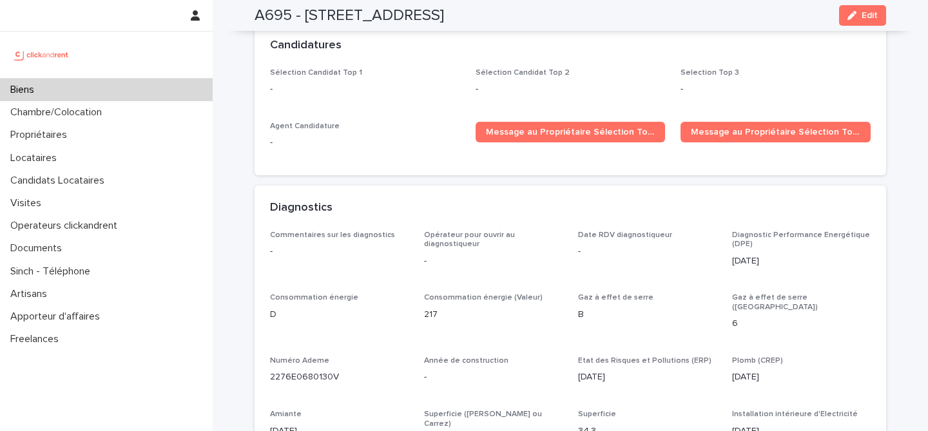
scroll to position [3722, 0]
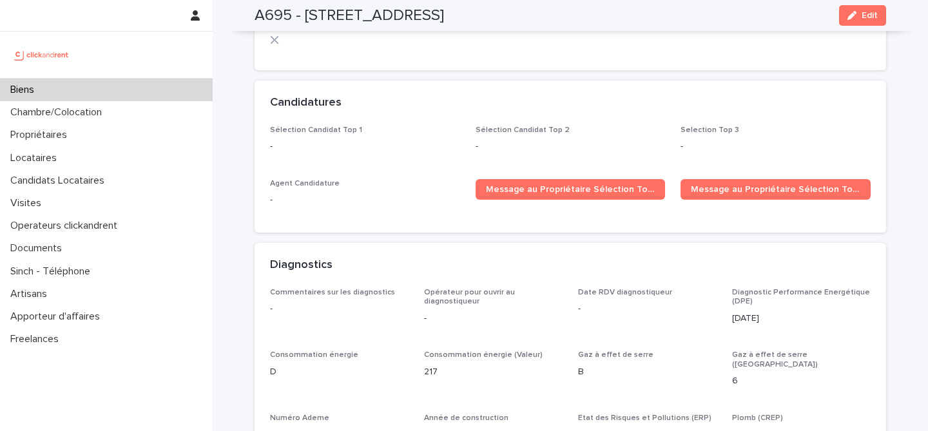
click at [150, 90] on div "Biens" at bounding box center [106, 90] width 213 height 23
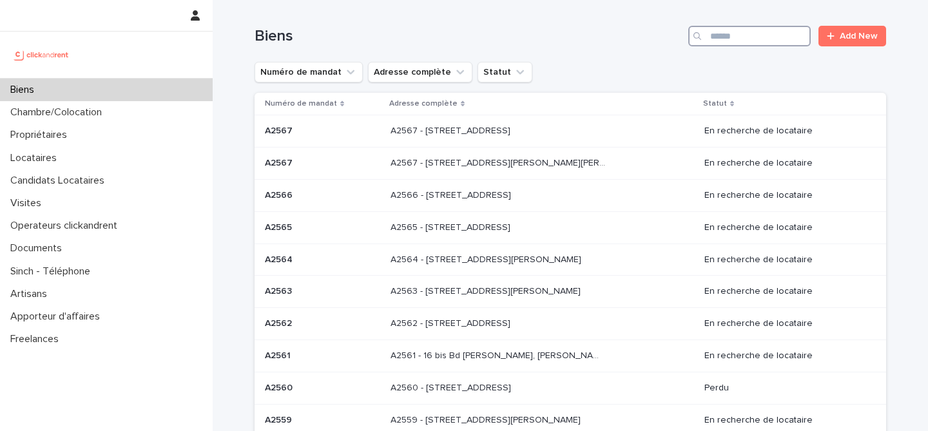
click at [749, 39] on input "Search" at bounding box center [750, 36] width 123 height 21
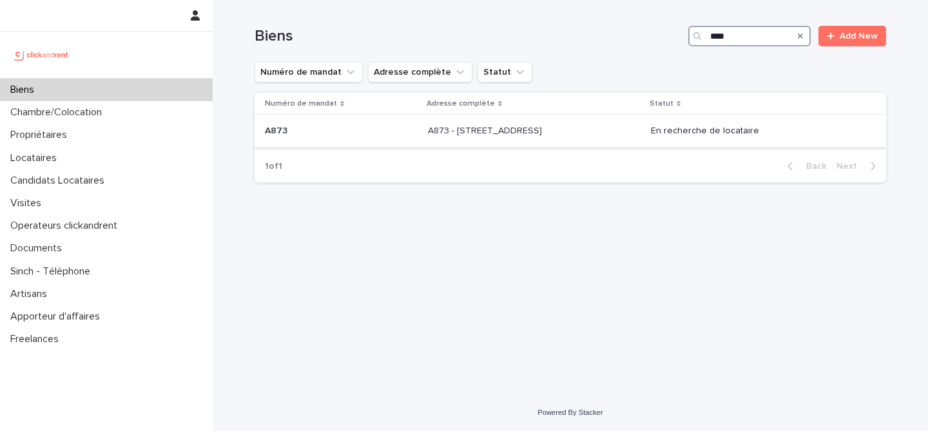
type input "****"
click at [484, 139] on div "A873 - 76 Avenue de Rigny, Bry-sur-Marne 94360 A873 - 76 Avenue de Rigny, Bry-s…" at bounding box center [534, 131] width 213 height 21
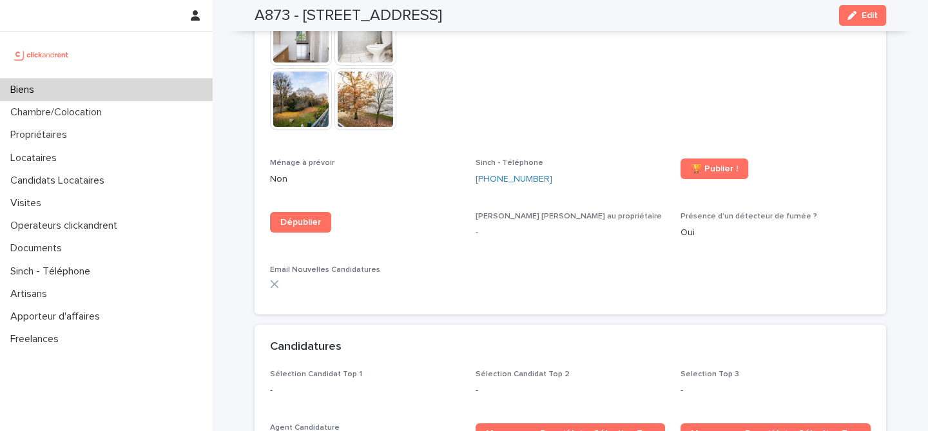
scroll to position [4052, 0]
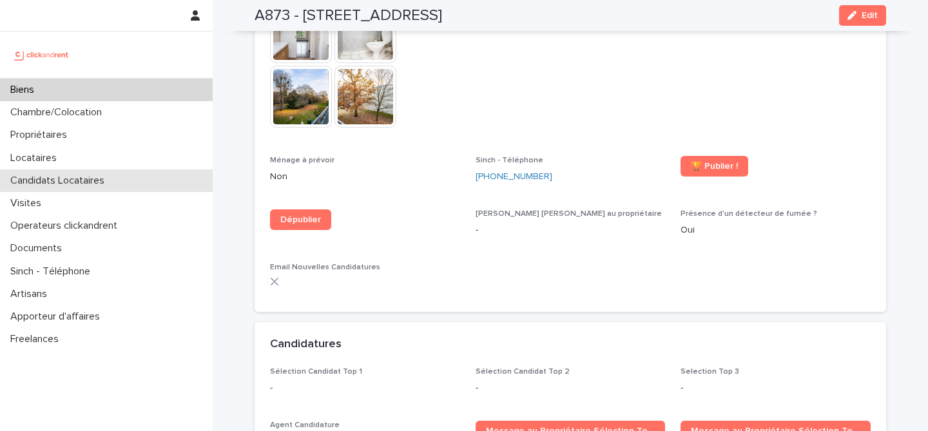
click at [95, 184] on p "Candidats Locataires" at bounding box center [60, 181] width 110 height 12
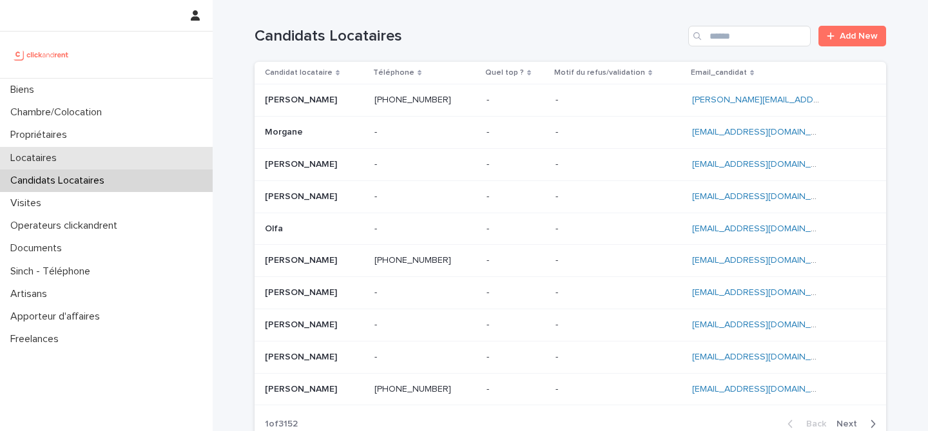
click at [95, 152] on div "Locataires" at bounding box center [106, 158] width 213 height 23
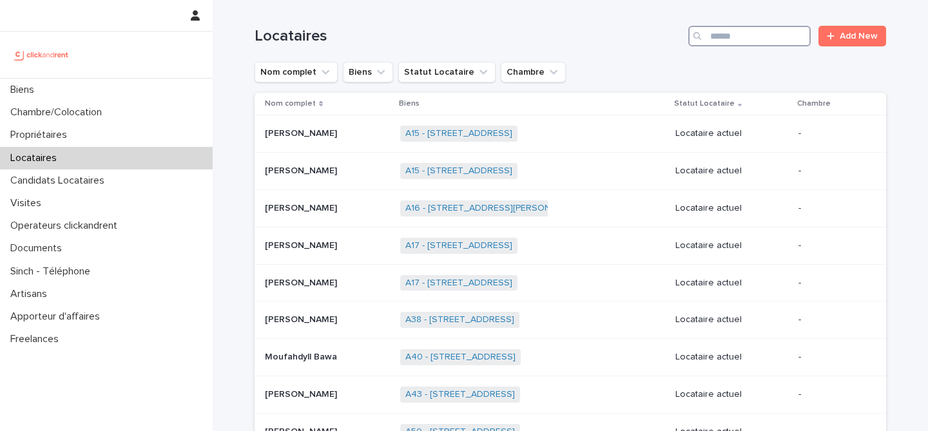
click at [765, 38] on input "Search" at bounding box center [750, 36] width 123 height 21
paste input "**********"
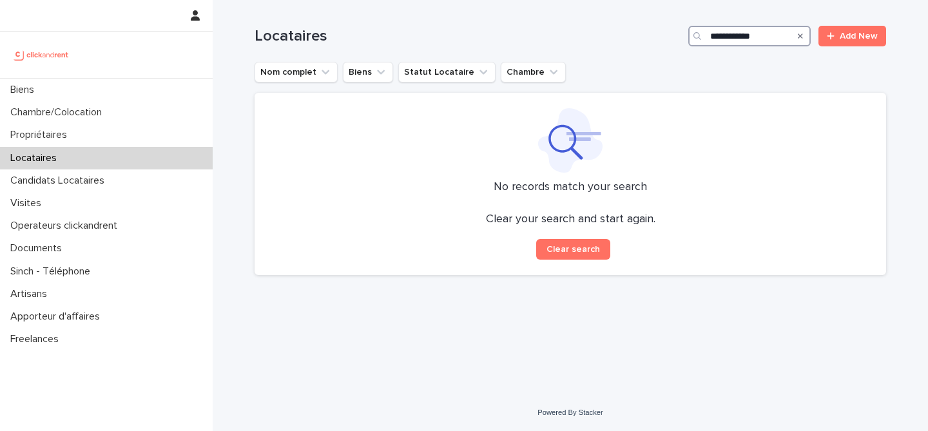
type input "**********"
click at [162, 180] on div "Candidats Locataires" at bounding box center [106, 181] width 213 height 23
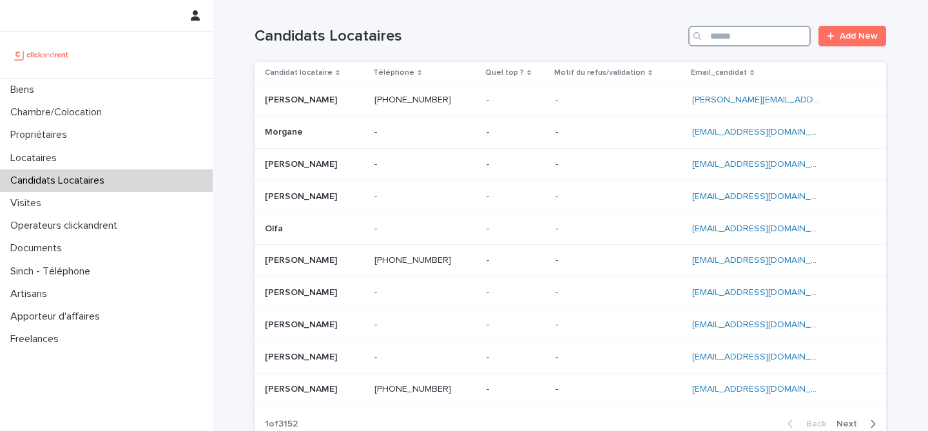
click at [760, 35] on input "Search" at bounding box center [750, 36] width 123 height 21
paste input "**********"
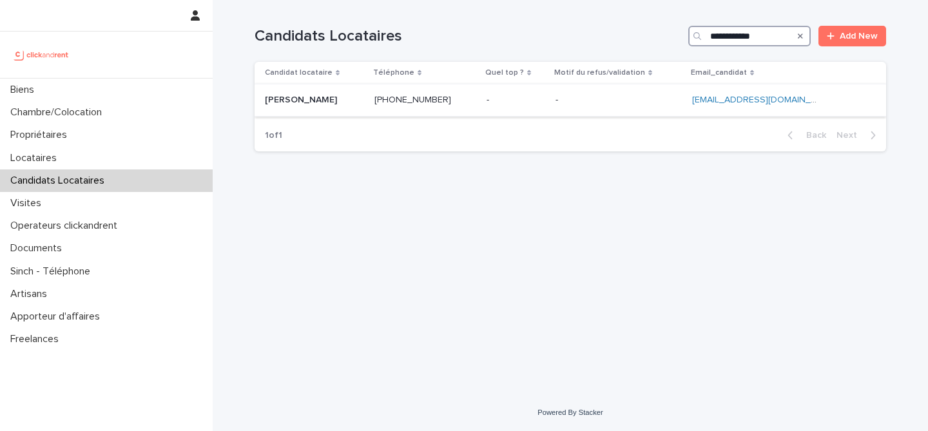
type input "**********"
click at [362, 95] on p at bounding box center [314, 100] width 99 height 11
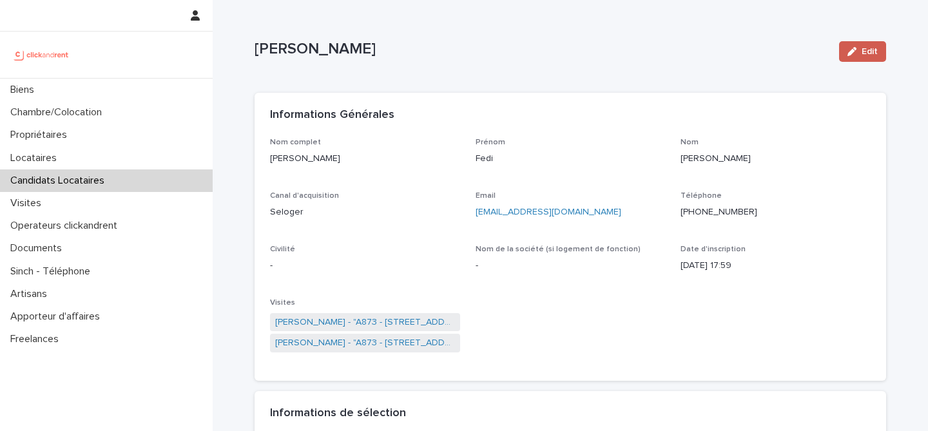
click at [867, 53] on span "Edit" at bounding box center [870, 51] width 16 height 9
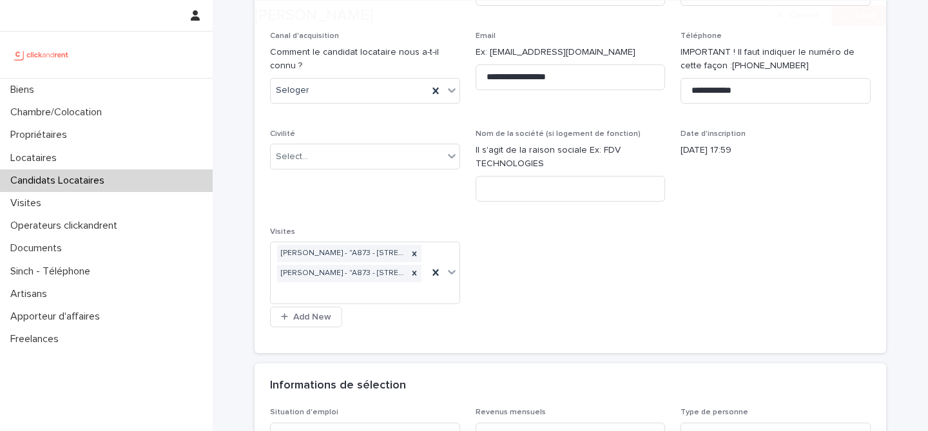
scroll to position [206, 0]
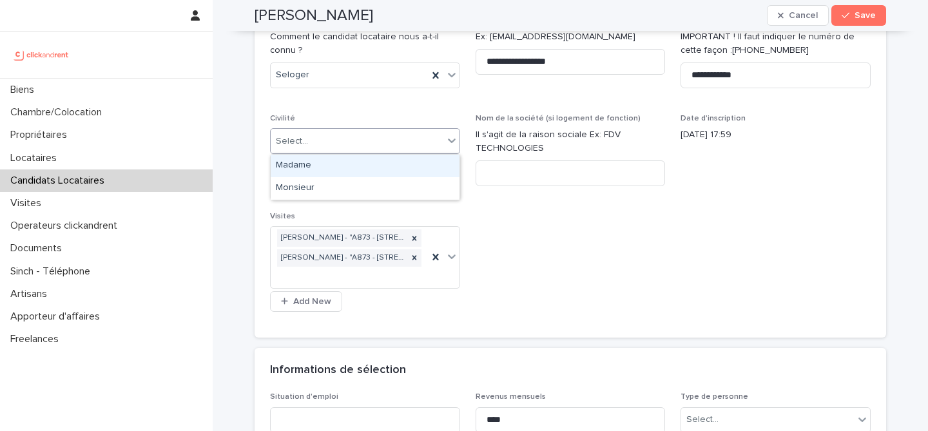
click at [369, 137] on div "Select..." at bounding box center [357, 141] width 173 height 21
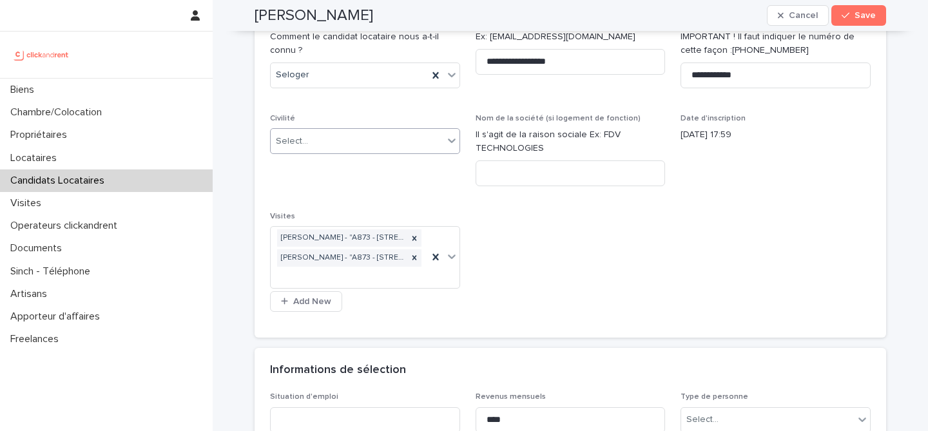
click at [420, 147] on div "Select..." at bounding box center [357, 141] width 173 height 21
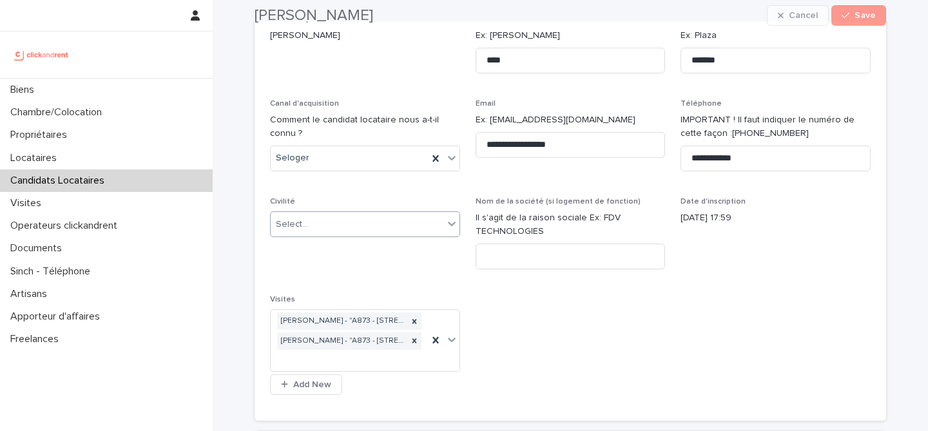
scroll to position [141, 0]
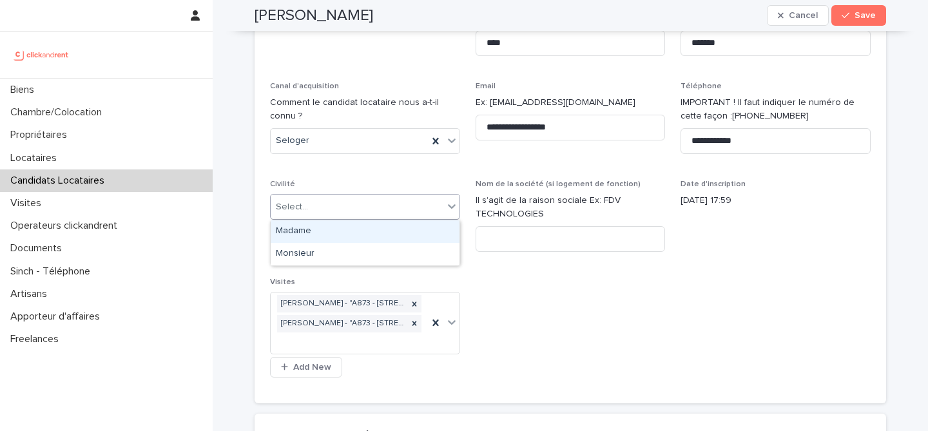
click at [377, 215] on div "Select..." at bounding box center [357, 207] width 173 height 21
click at [423, 172] on div "**********" at bounding box center [570, 192] width 601 height 391
click at [384, 211] on div "Select..." at bounding box center [357, 207] width 173 height 21
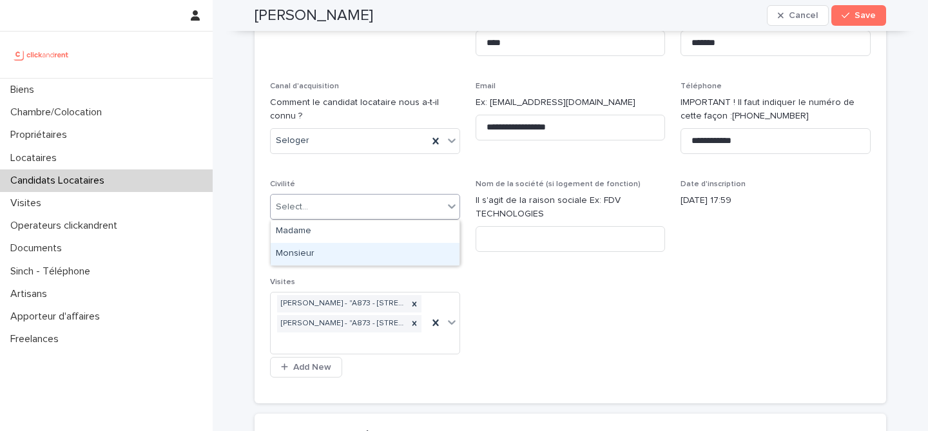
click at [382, 250] on div "Monsieur" at bounding box center [365, 254] width 189 height 23
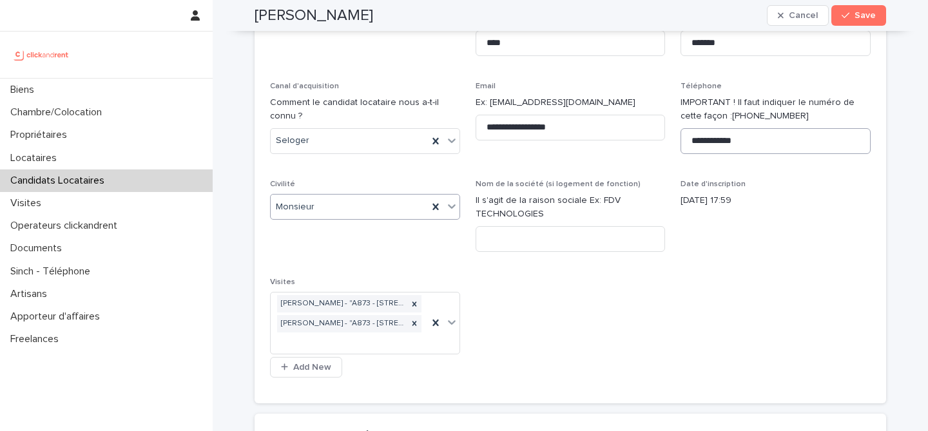
scroll to position [413, 0]
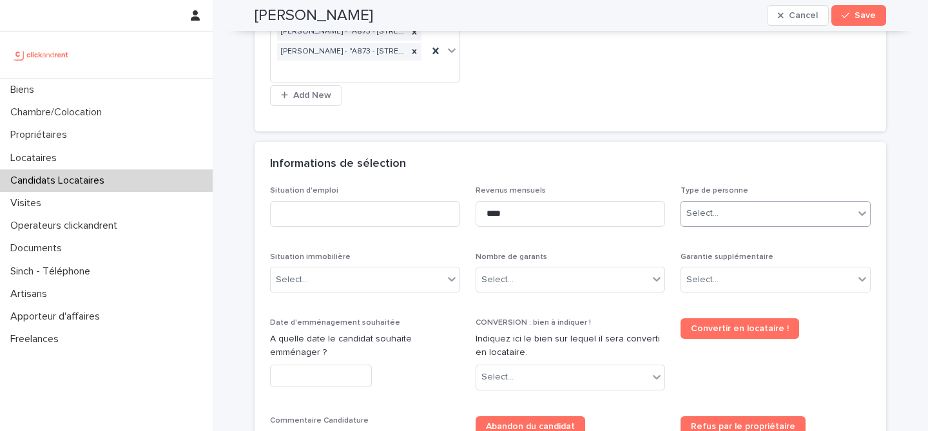
click at [734, 224] on div "Select..." at bounding box center [767, 213] width 173 height 21
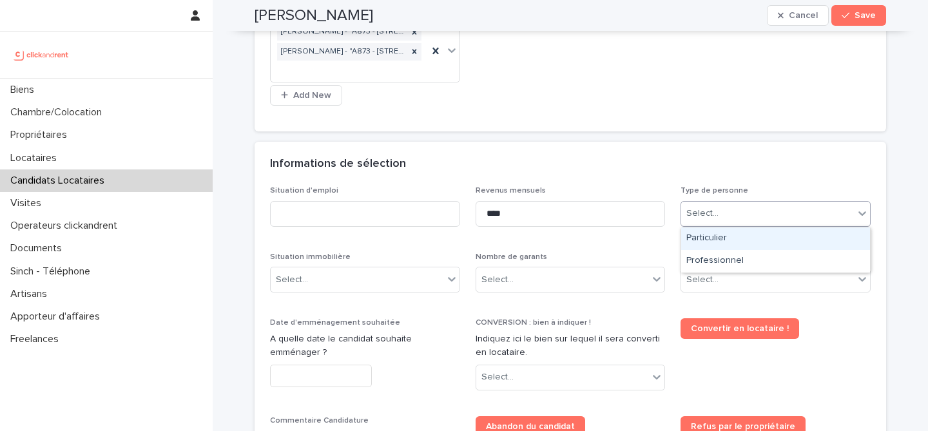
click at [738, 245] on div "Particulier" at bounding box center [775, 239] width 189 height 23
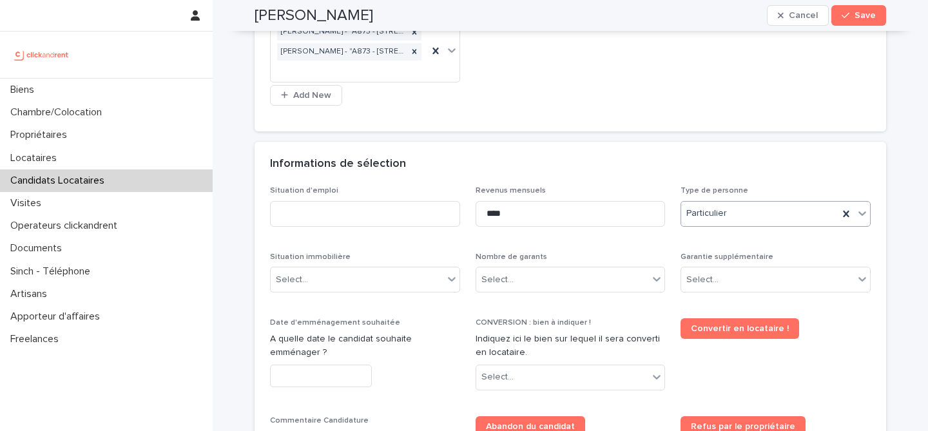
click at [738, 162] on div "Informations de sélection" at bounding box center [568, 164] width 596 height 14
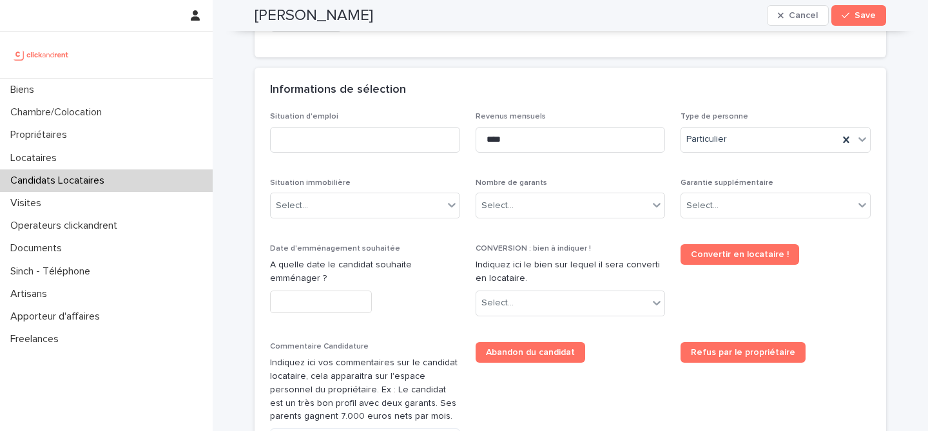
scroll to position [589, 0]
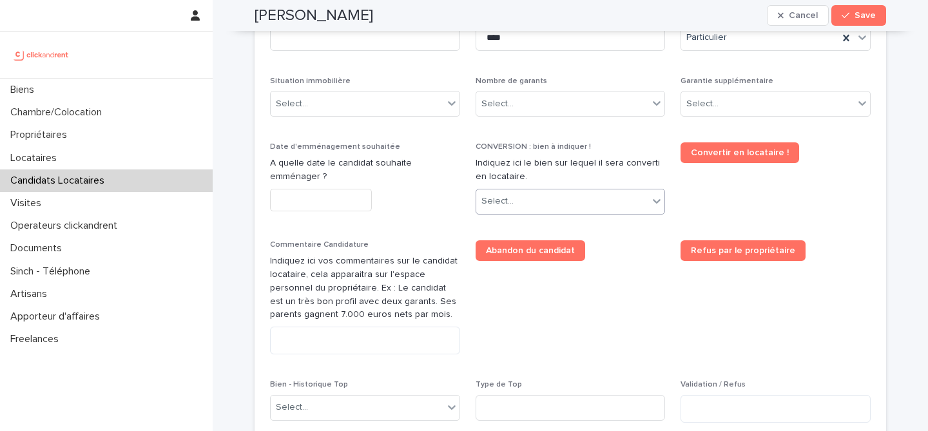
click at [547, 199] on div "Select..." at bounding box center [562, 201] width 173 height 21
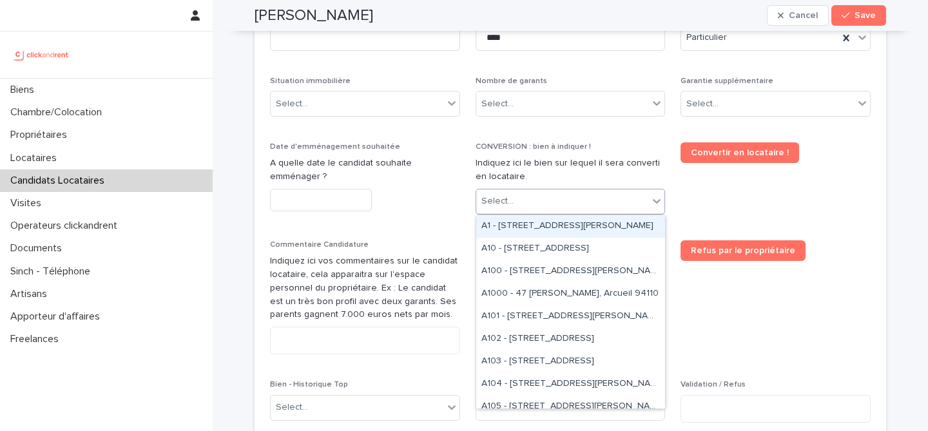
paste input "****"
type input "****"
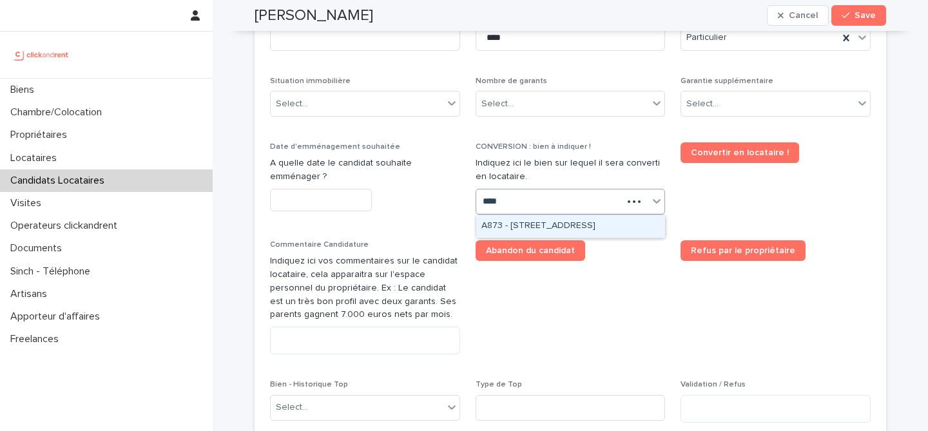
click at [550, 222] on div "A873 - 76 Avenue de Rigny, Bry-sur-Marne 94360" at bounding box center [570, 226] width 189 height 23
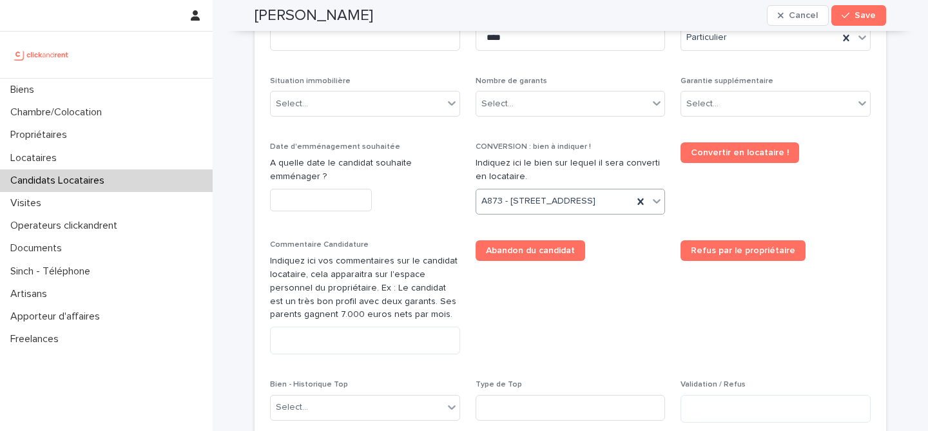
scroll to position [600, 0]
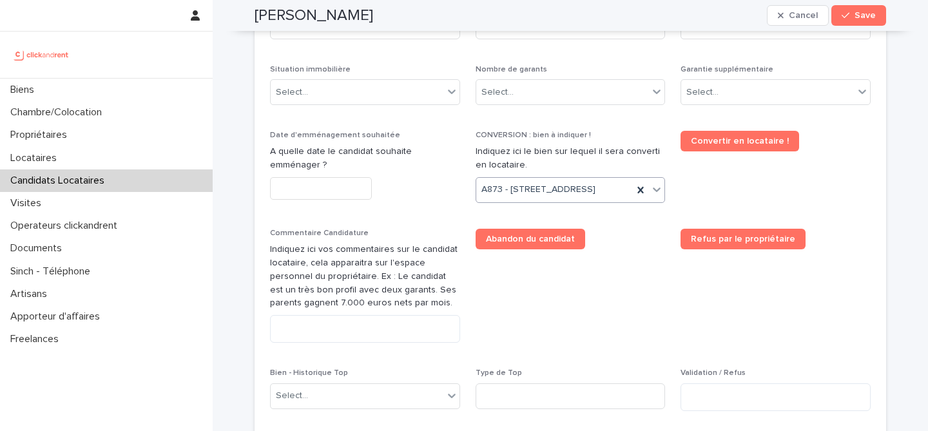
click at [642, 291] on span "Abandon du candidat" at bounding box center [571, 291] width 190 height 124
click at [365, 188] on input "text" at bounding box center [321, 188] width 102 height 23
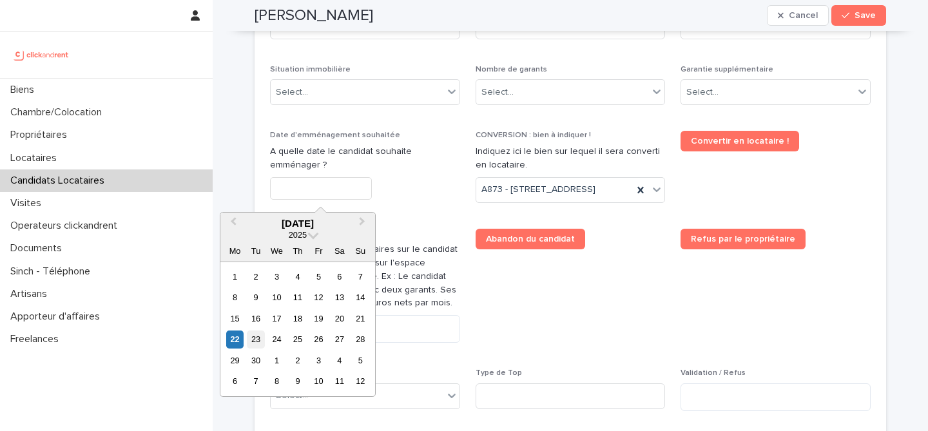
click at [258, 344] on div "23" at bounding box center [255, 339] width 17 height 17
type input "*********"
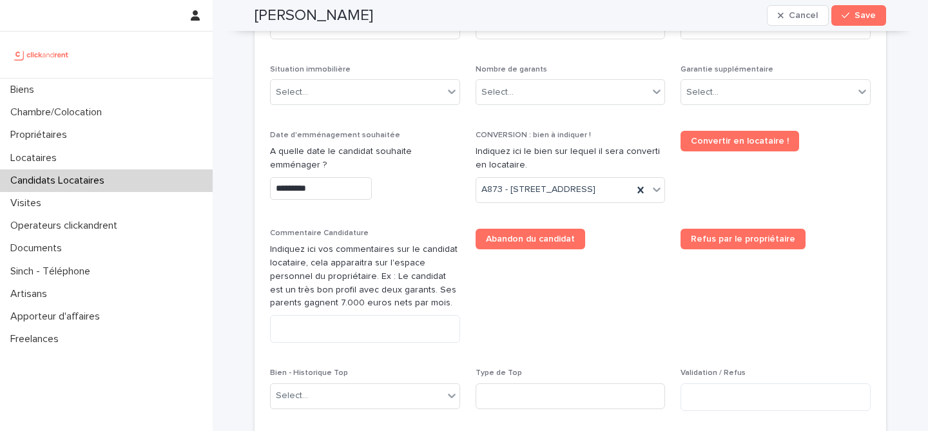
click at [400, 250] on div "Situation d'emploi Revenus mensuels **** Type de personne Particulier Situation…" at bounding box center [570, 210] width 601 height 423
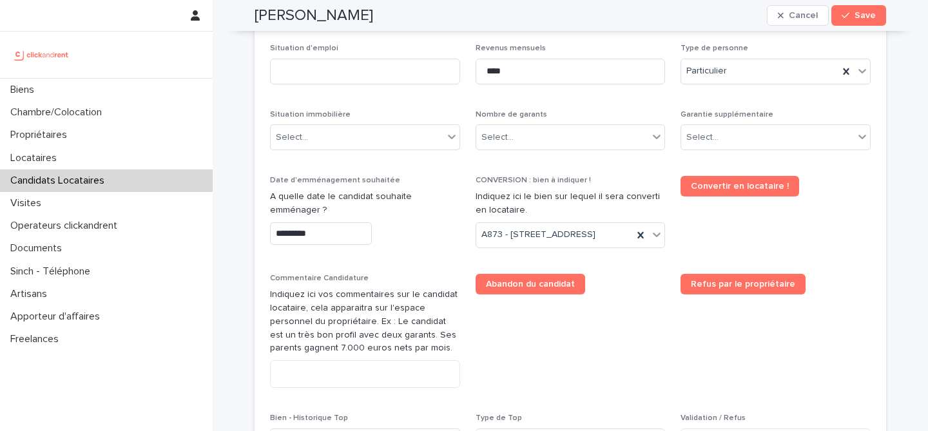
scroll to position [553, 0]
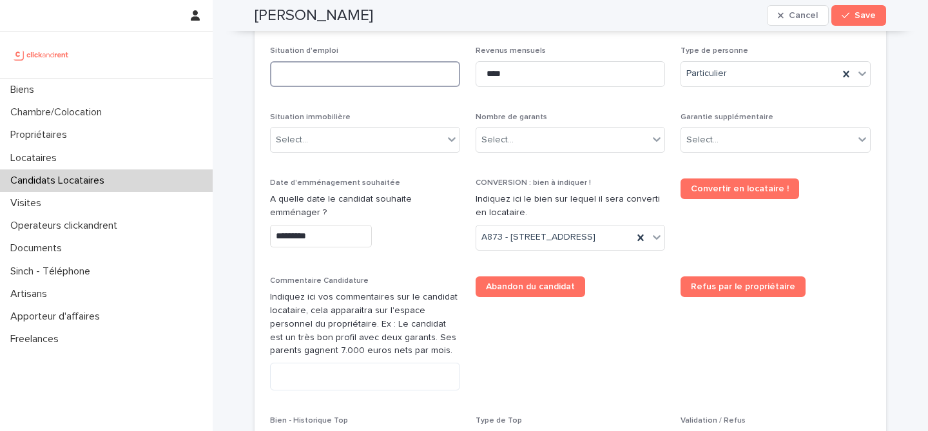
click at [415, 79] on input at bounding box center [365, 74] width 190 height 26
click at [565, 120] on p "Nombre de garants" at bounding box center [571, 117] width 190 height 9
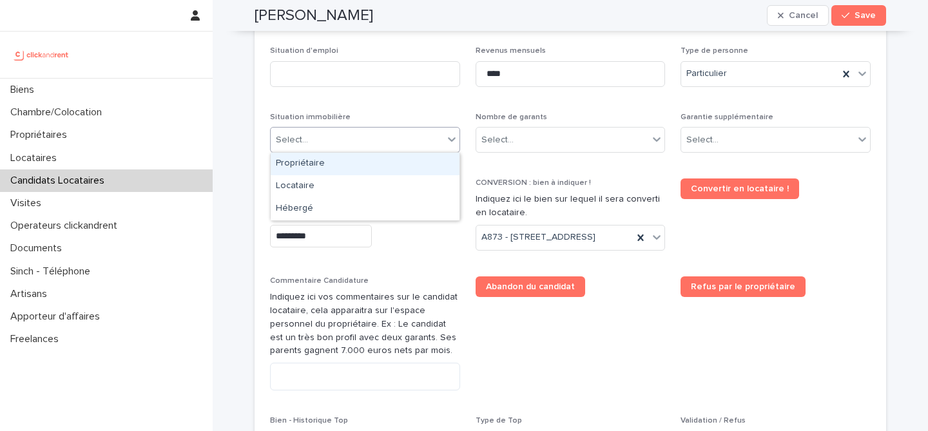
click at [360, 145] on div "Select..." at bounding box center [357, 140] width 173 height 21
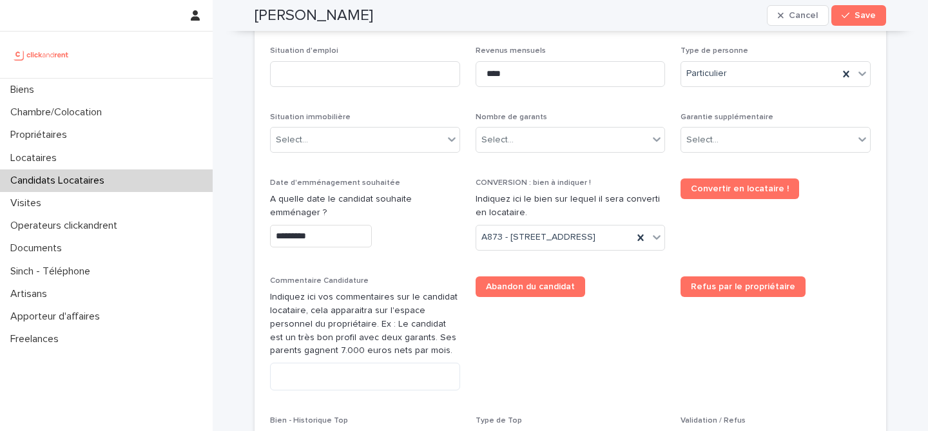
click at [429, 95] on div "Situation d'emploi" at bounding box center [365, 71] width 190 height 50
click at [396, 76] on input at bounding box center [365, 74] width 190 height 26
type input "*******"
click at [373, 47] on p "Situation d'emploi" at bounding box center [365, 50] width 190 height 9
click at [309, 69] on input "*******" at bounding box center [365, 74] width 190 height 26
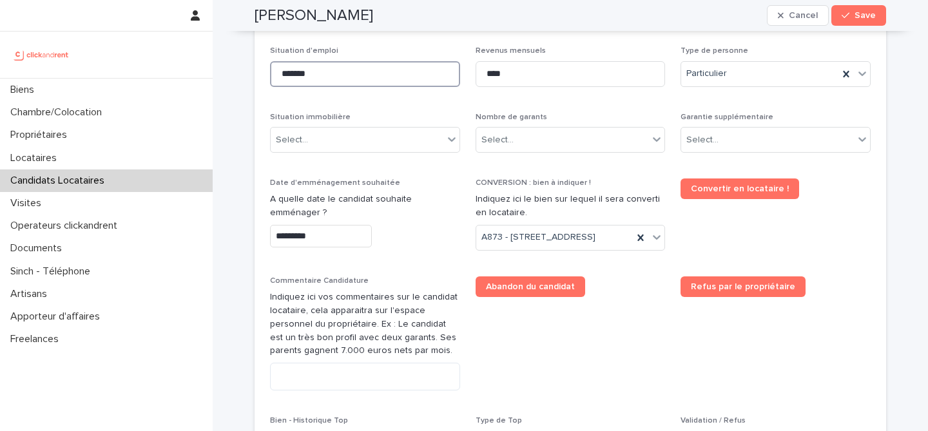
click at [309, 69] on input "*******" at bounding box center [365, 74] width 190 height 26
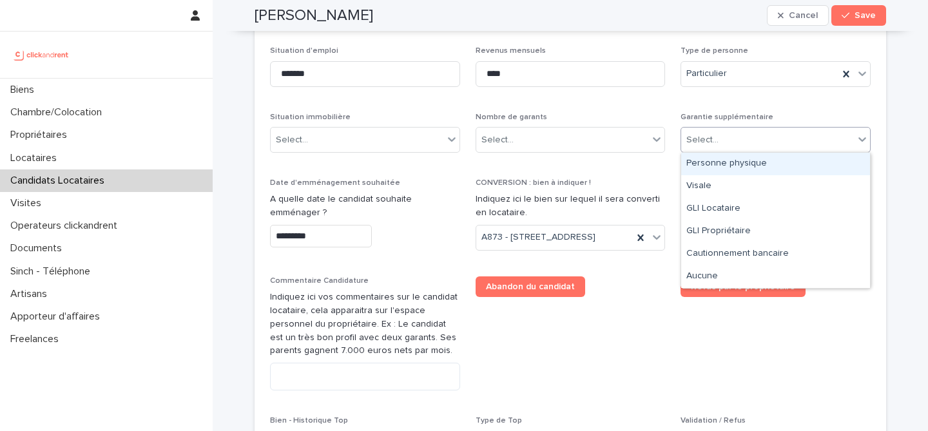
click at [747, 135] on div "Select..." at bounding box center [767, 140] width 173 height 21
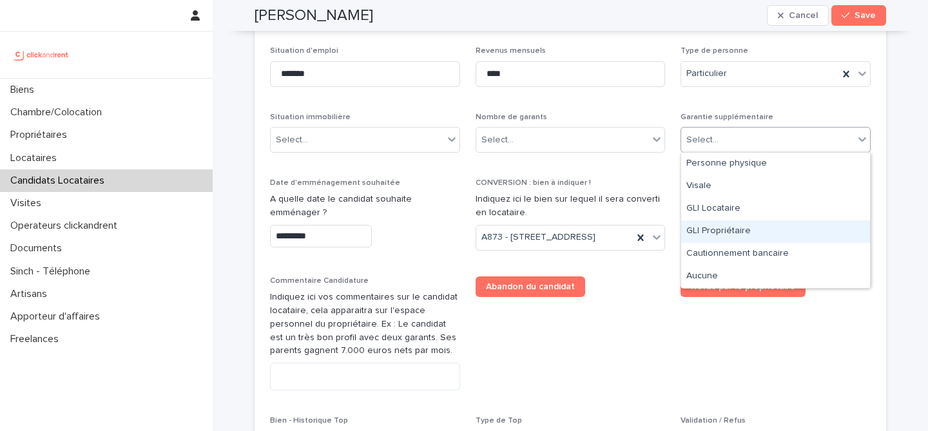
click at [749, 230] on div "GLI Propriétaire" at bounding box center [775, 232] width 189 height 23
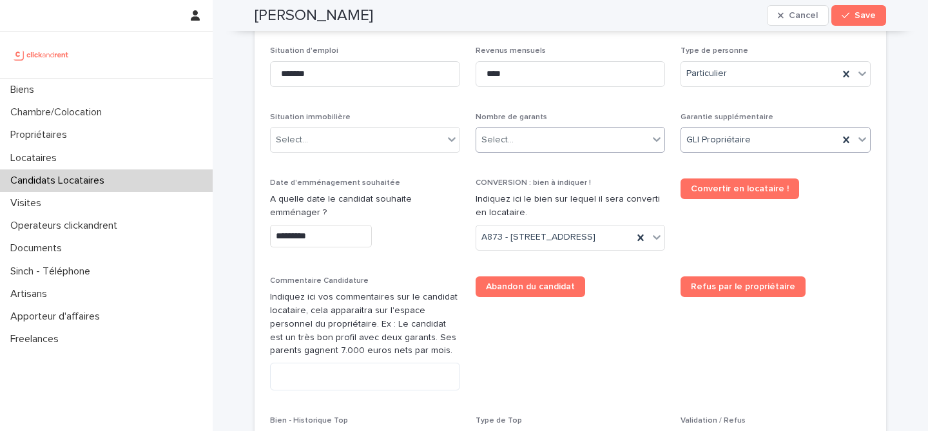
click at [610, 142] on div "Select..." at bounding box center [562, 140] width 173 height 21
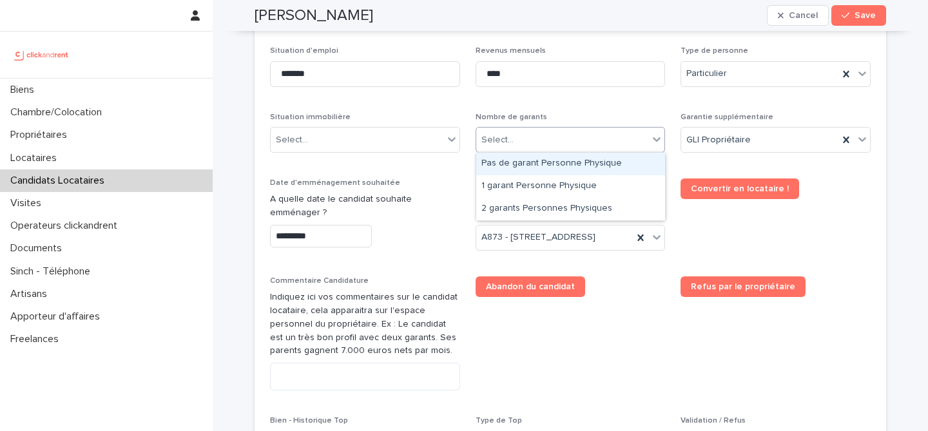
click at [603, 170] on div "Pas de garant Personne Physique" at bounding box center [570, 164] width 189 height 23
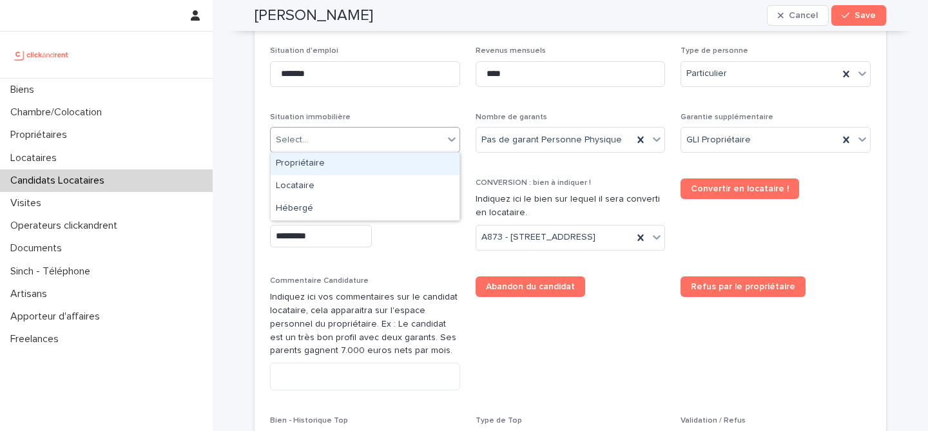
click at [397, 141] on div "Select..." at bounding box center [357, 140] width 173 height 21
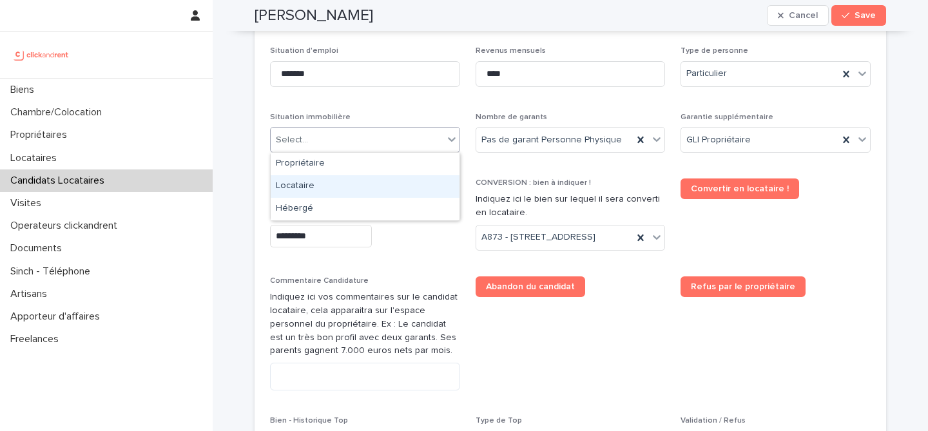
click at [378, 188] on div "Locataire" at bounding box center [365, 186] width 189 height 23
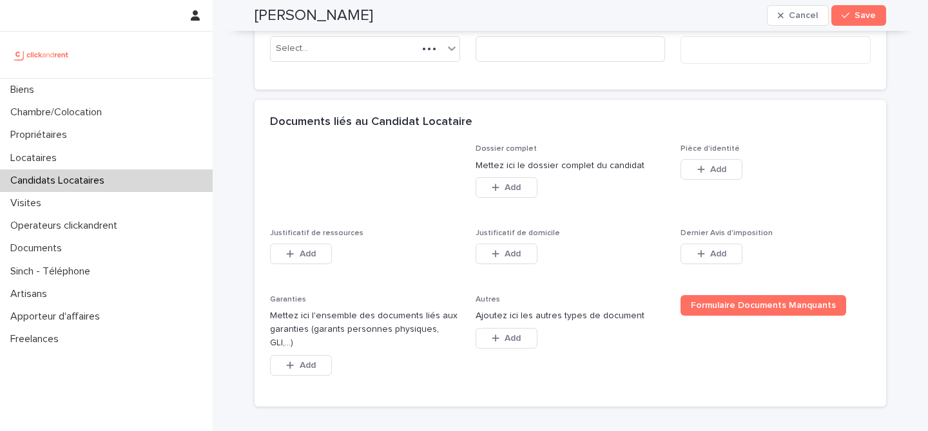
scroll to position [1044, 0]
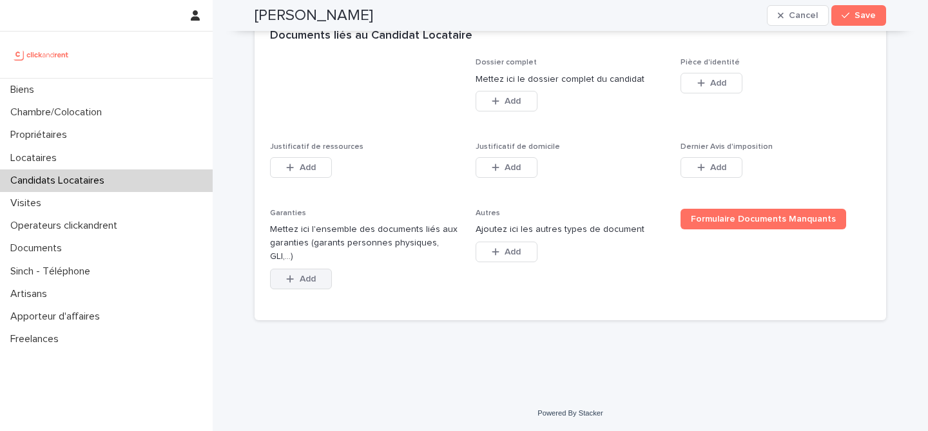
click at [299, 287] on button "Add" at bounding box center [301, 279] width 62 height 21
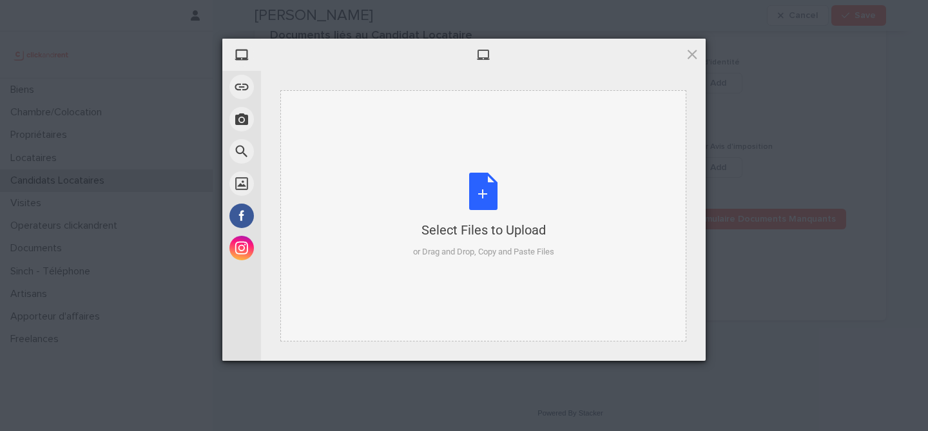
click at [478, 193] on div "Select Files to Upload or Drag and Drop, Copy and Paste Files" at bounding box center [483, 216] width 141 height 86
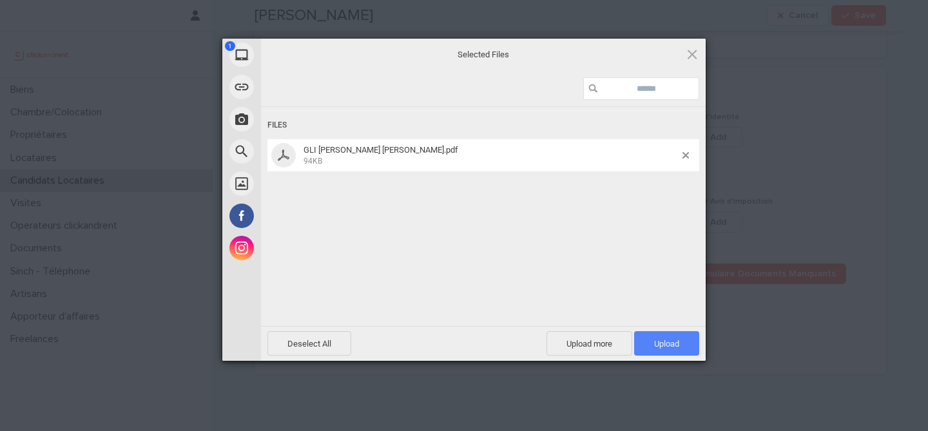
click at [683, 346] on span "Upload 1" at bounding box center [666, 343] width 65 height 25
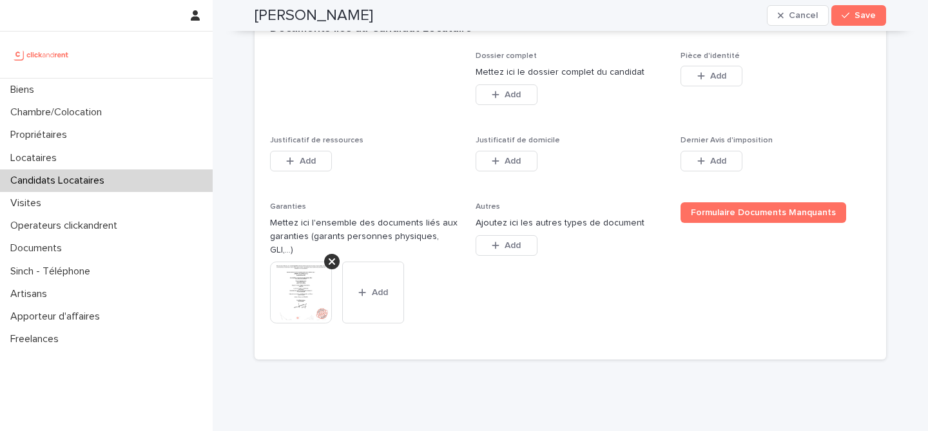
scroll to position [1084, 0]
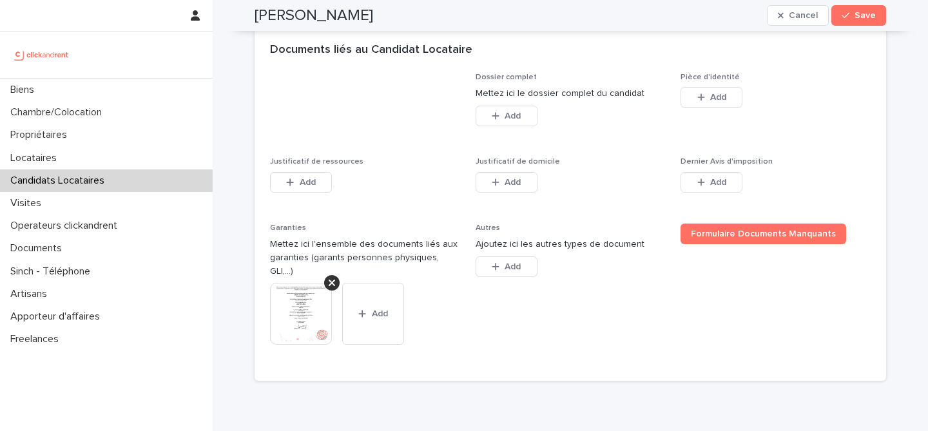
click at [713, 142] on span "Pièce d'identité This file cannot be opened Download File Add" at bounding box center [776, 107] width 190 height 69
click at [725, 102] on span "Add" at bounding box center [719, 97] width 16 height 9
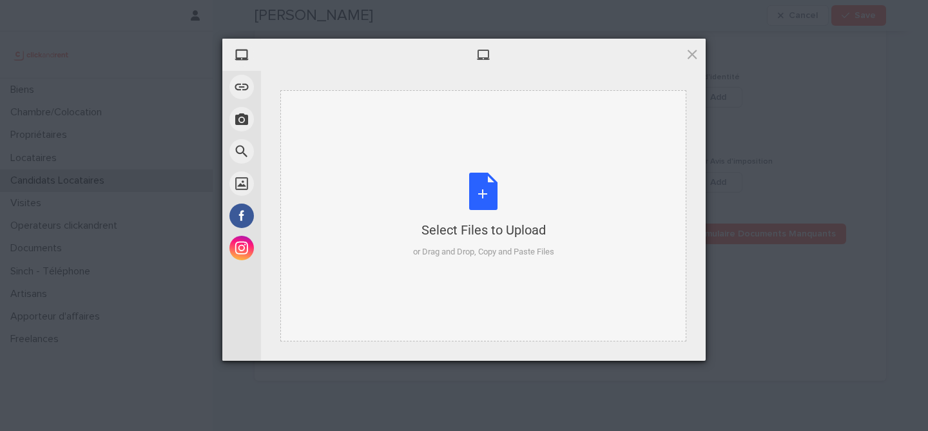
click at [484, 204] on div "Select Files to Upload or Drag and Drop, Copy and Paste Files" at bounding box center [483, 216] width 141 height 86
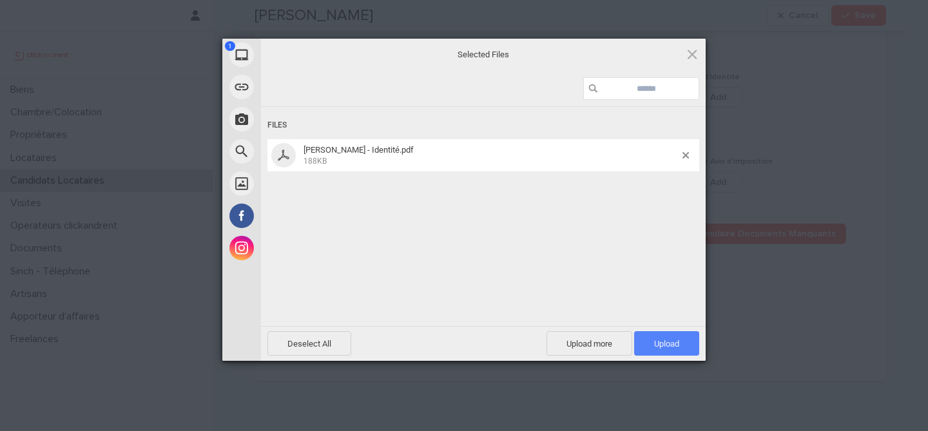
click at [657, 349] on span "Upload 1" at bounding box center [666, 343] width 65 height 25
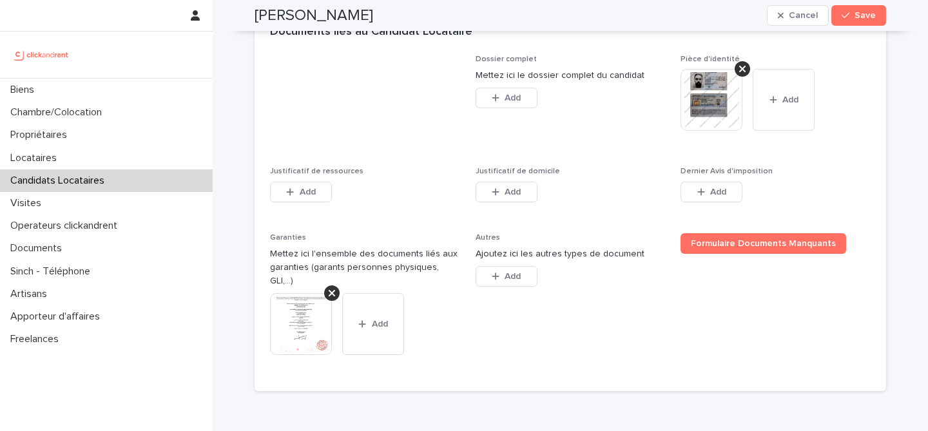
scroll to position [1104, 0]
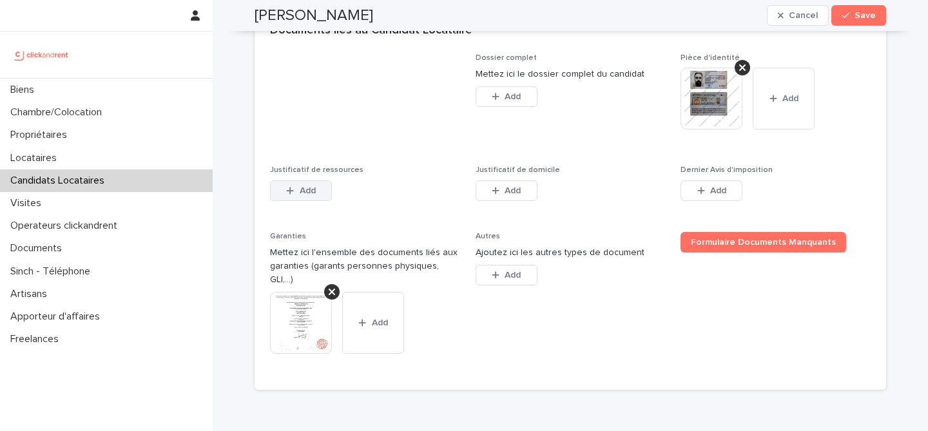
click at [329, 201] on button "Add" at bounding box center [301, 191] width 62 height 21
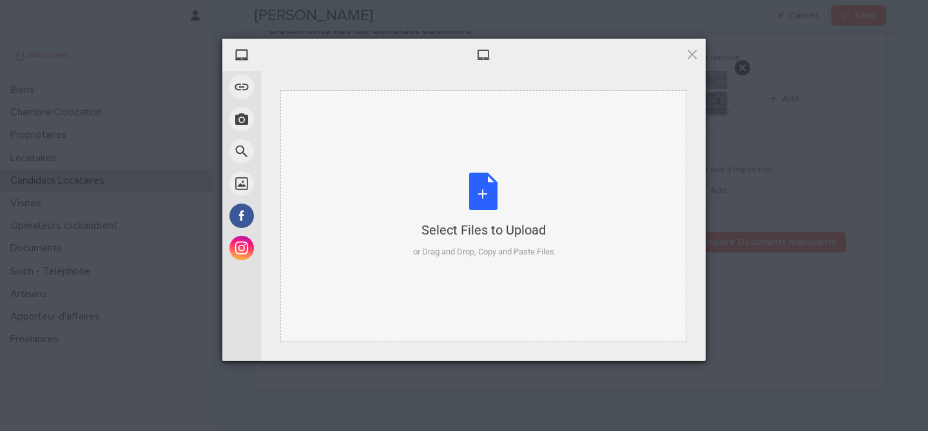
click at [518, 183] on div "Select Files to Upload or Drag and Drop, Copy and Paste Files" at bounding box center [483, 216] width 141 height 86
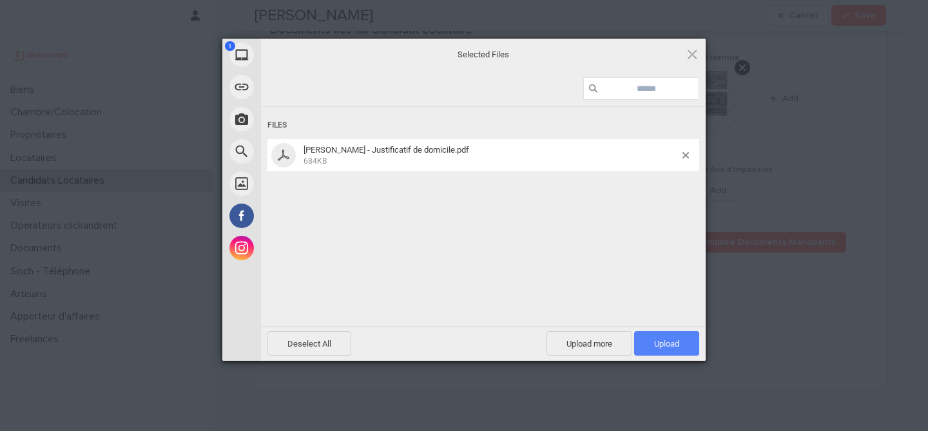
click at [672, 342] on span "Upload 1" at bounding box center [666, 344] width 25 height 10
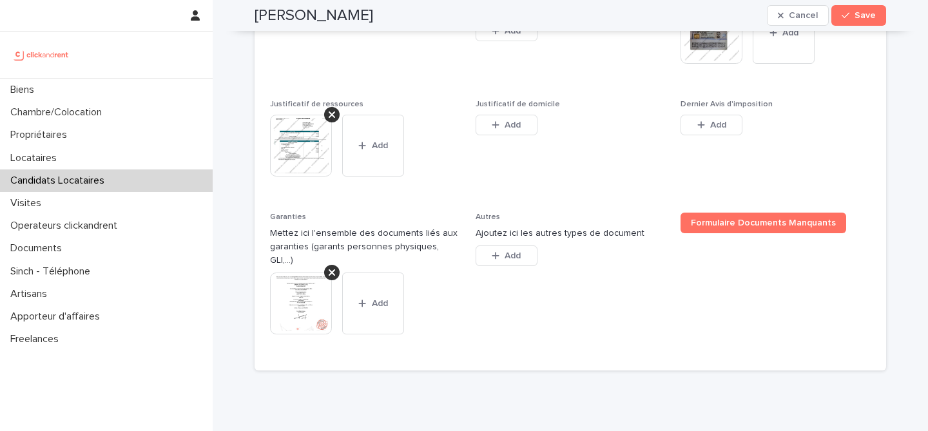
scroll to position [1181, 0]
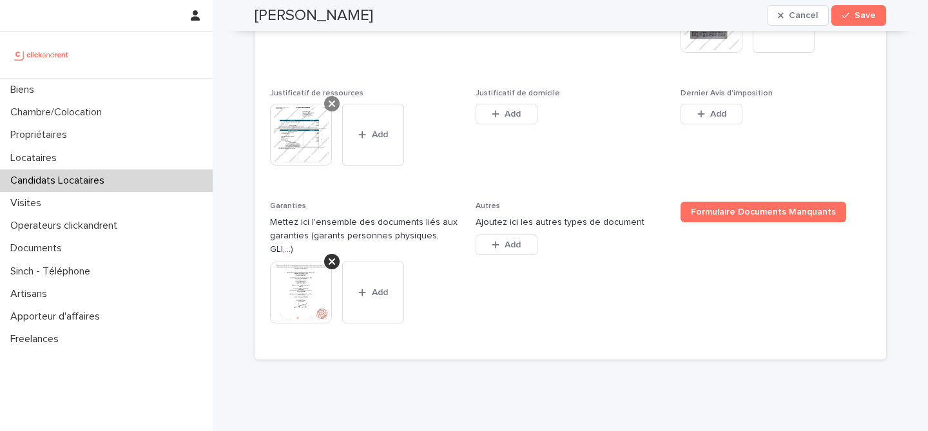
click at [329, 109] on icon at bounding box center [332, 104] width 6 height 10
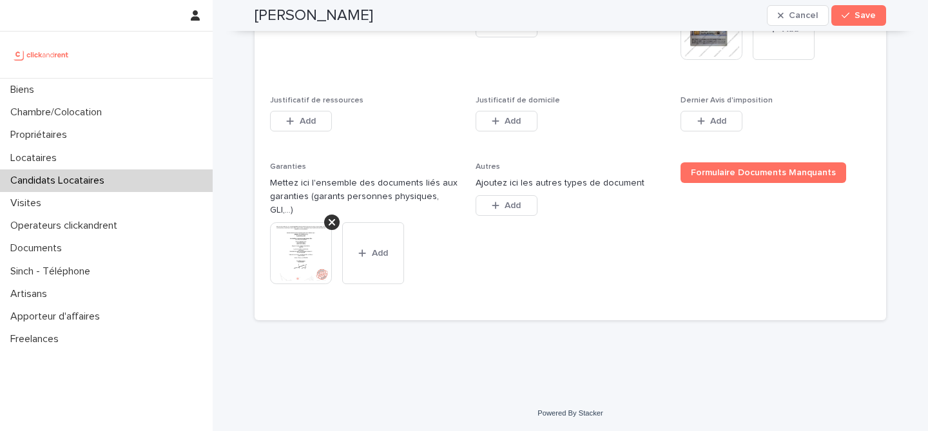
click at [495, 137] on div "Add" at bounding box center [507, 124] width 62 height 26
click at [308, 125] on span "Add" at bounding box center [308, 120] width 16 height 9
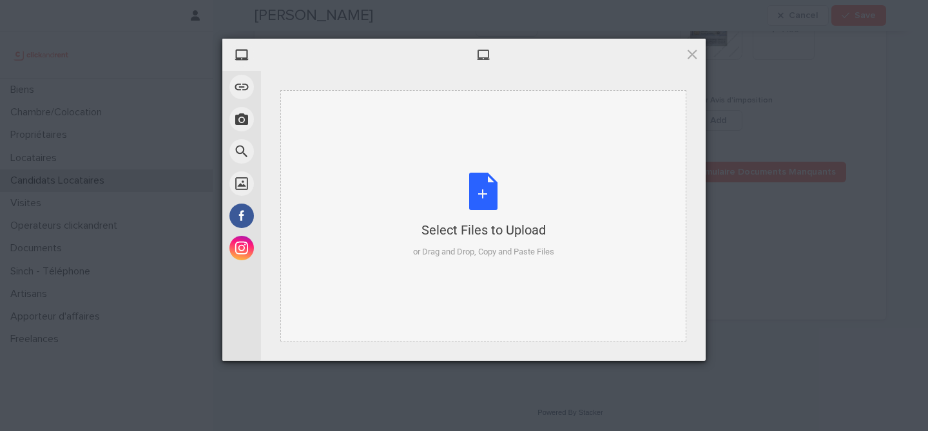
click at [477, 179] on div "Select Files to Upload or Drag and Drop, Copy and Paste Files" at bounding box center [483, 216] width 141 height 86
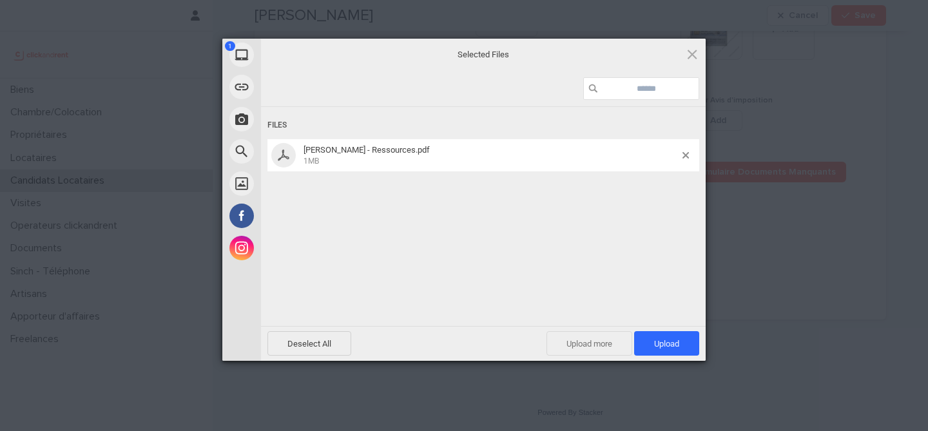
click at [605, 348] on span "Upload more" at bounding box center [590, 343] width 86 height 25
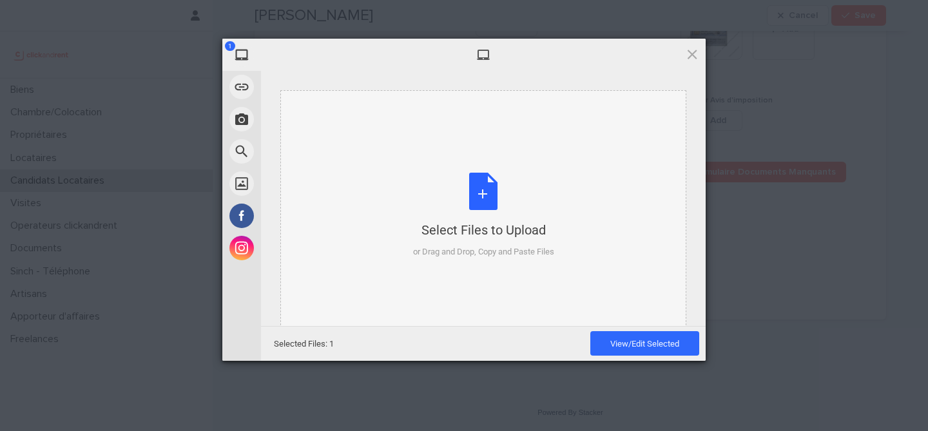
click at [482, 182] on div "Select Files to Upload or Drag and Drop, Copy and Paste Files" at bounding box center [483, 216] width 141 height 86
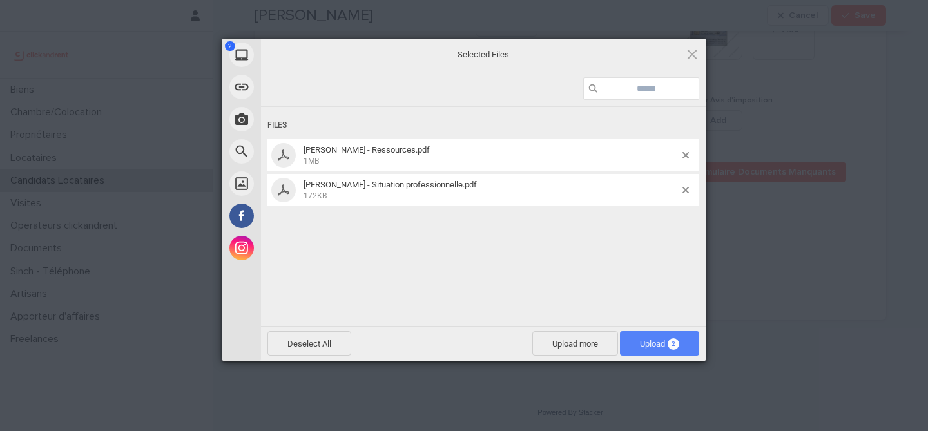
click at [665, 342] on span "Upload 2" at bounding box center [659, 344] width 39 height 10
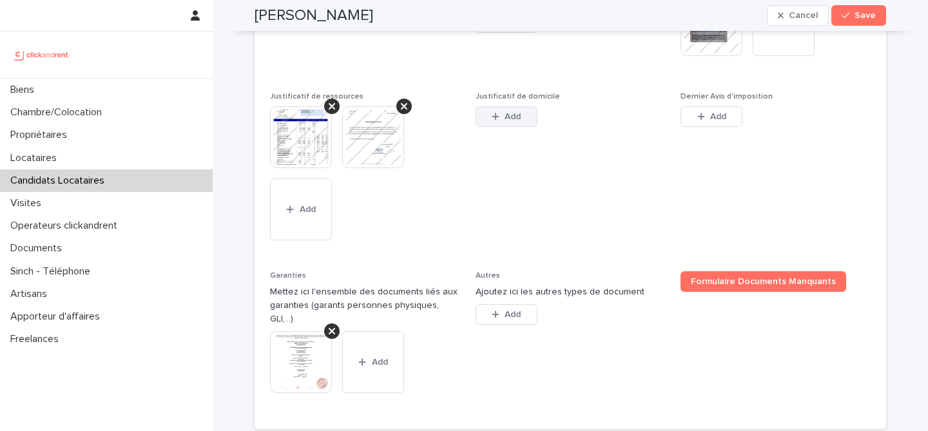
click at [498, 121] on icon "button" at bounding box center [496, 116] width 8 height 9
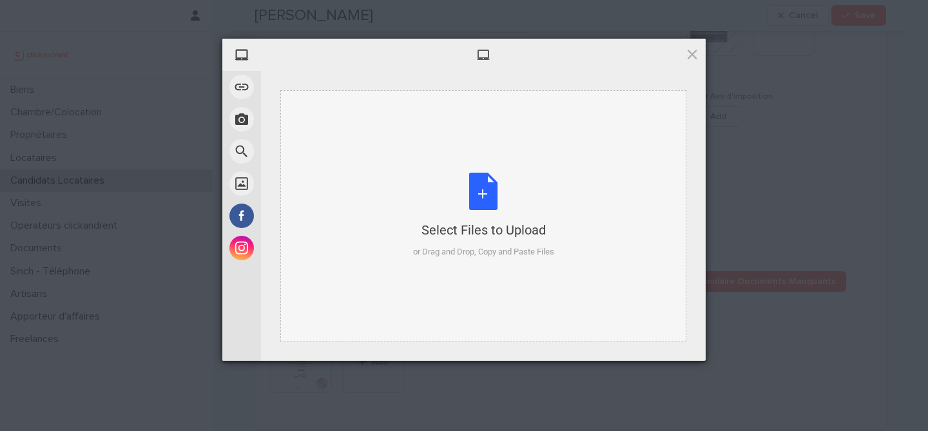
click at [468, 183] on div "Select Files to Upload or Drag and Drop, Copy and Paste Files" at bounding box center [483, 216] width 141 height 86
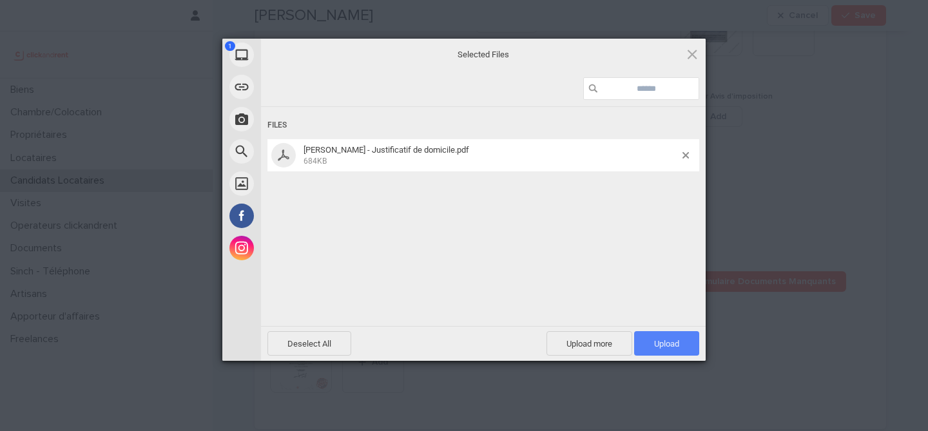
click at [686, 346] on span "Upload 1" at bounding box center [666, 343] width 65 height 25
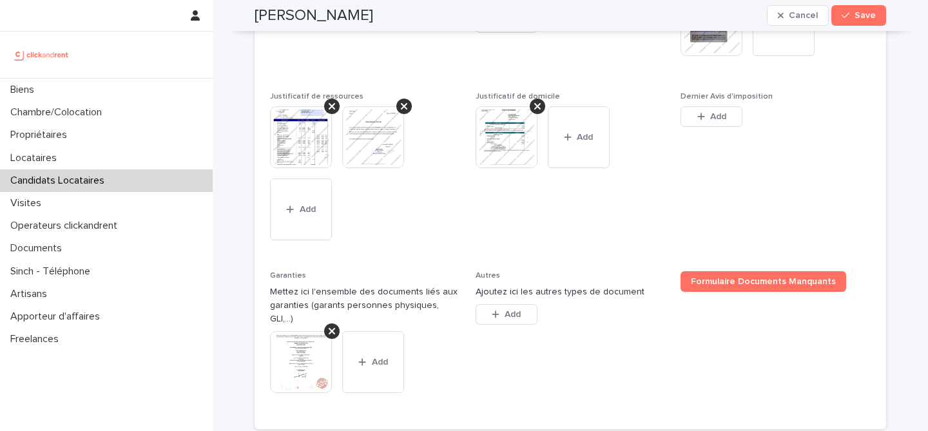
drag, startPoint x: 709, startPoint y: 139, endPoint x: 710, endPoint y: 146, distance: 7.2
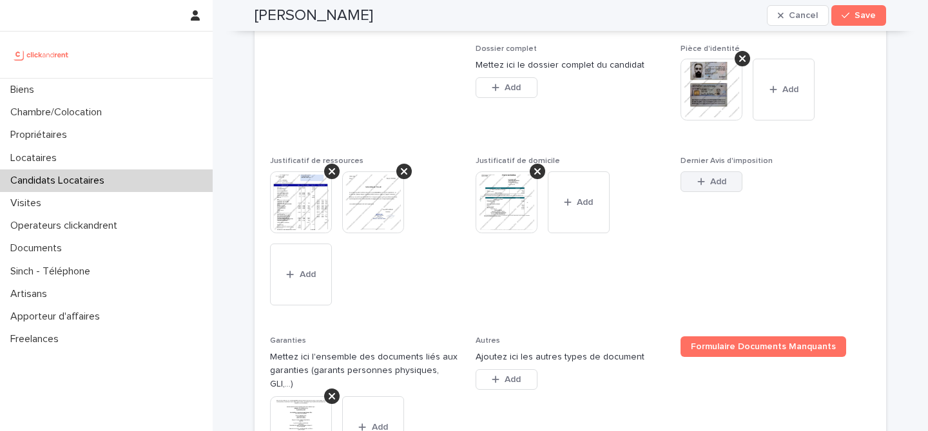
click at [711, 192] on button "Add" at bounding box center [712, 182] width 62 height 21
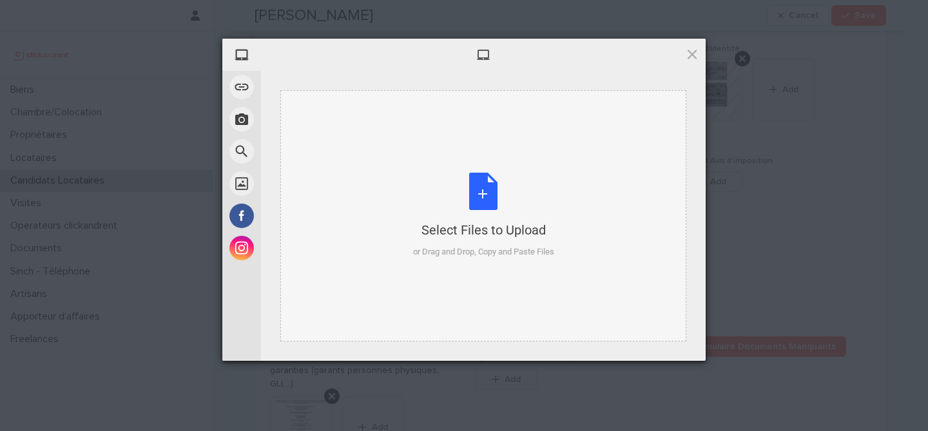
click at [497, 200] on div "Select Files to Upload or Drag and Drop, Copy and Paste Files" at bounding box center [483, 216] width 141 height 86
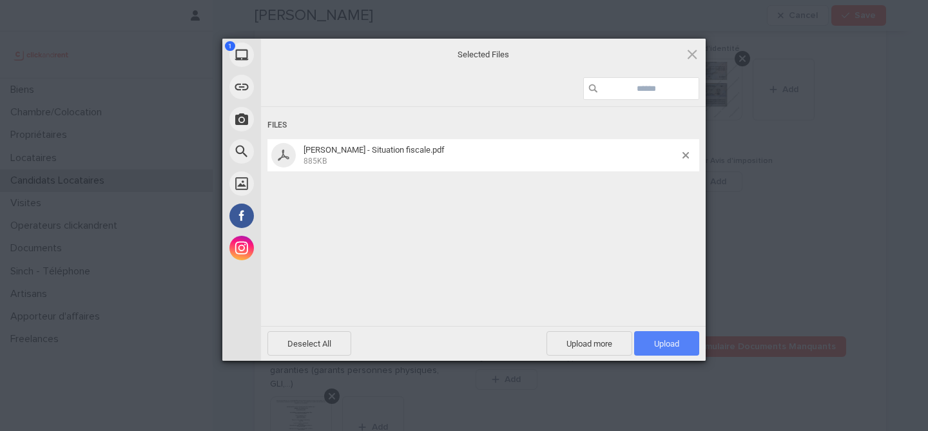
click at [689, 348] on span "Upload 1" at bounding box center [666, 343] width 65 height 25
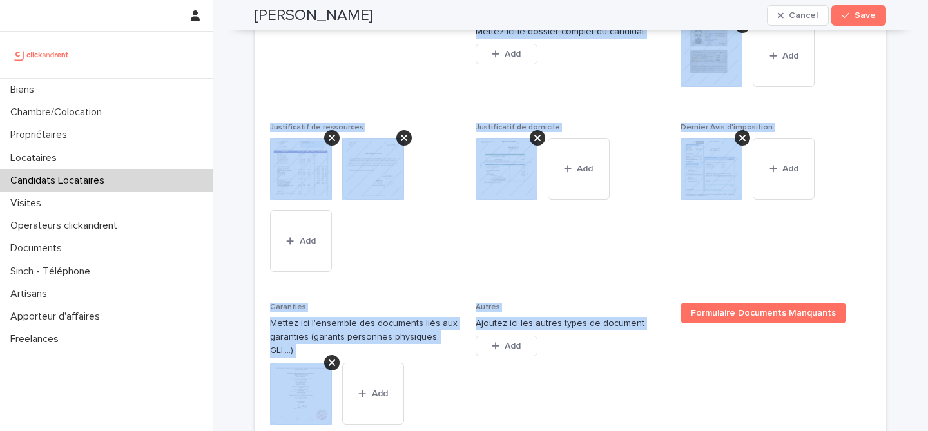
scroll to position [1297, 0]
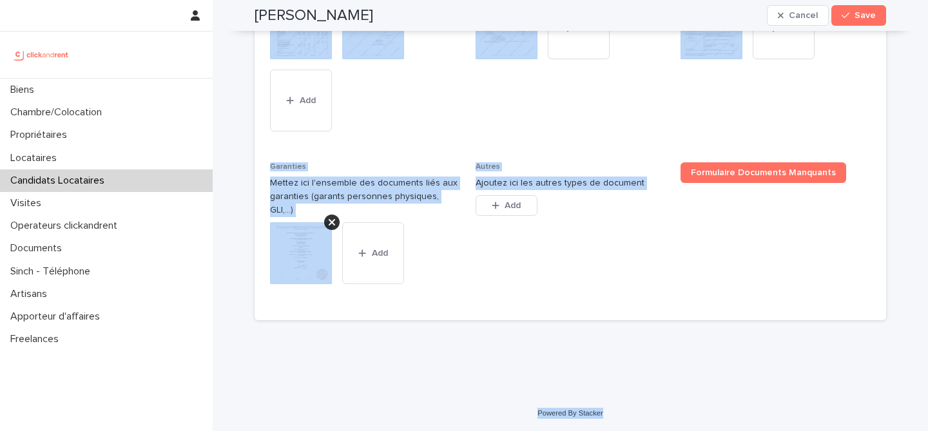
drag, startPoint x: 249, startPoint y: 42, endPoint x: 637, endPoint y: 418, distance: 540.8
copy div "Fedi Ben ali Cancel Save Edits made Discard my changes Someone else just edited…"
click at [464, 150] on div "Dossier complet Mettez ici le dossier complet du candidat This file cannot be o…" at bounding box center [570, 87] width 601 height 435
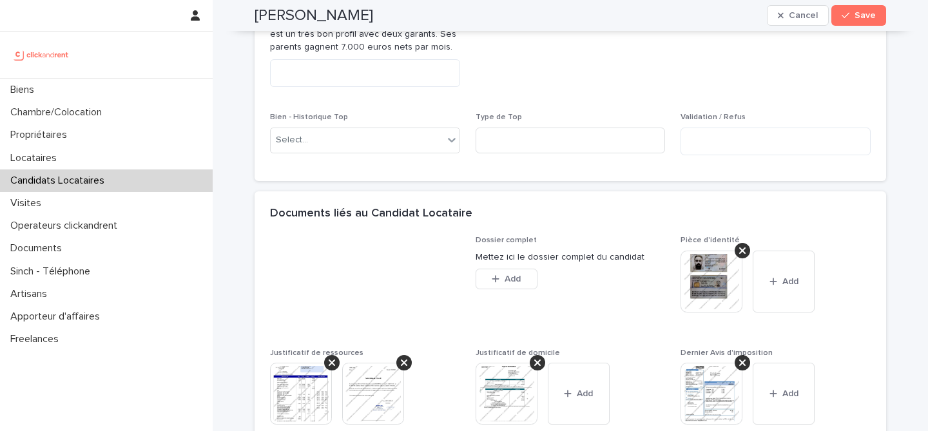
scroll to position [801, 0]
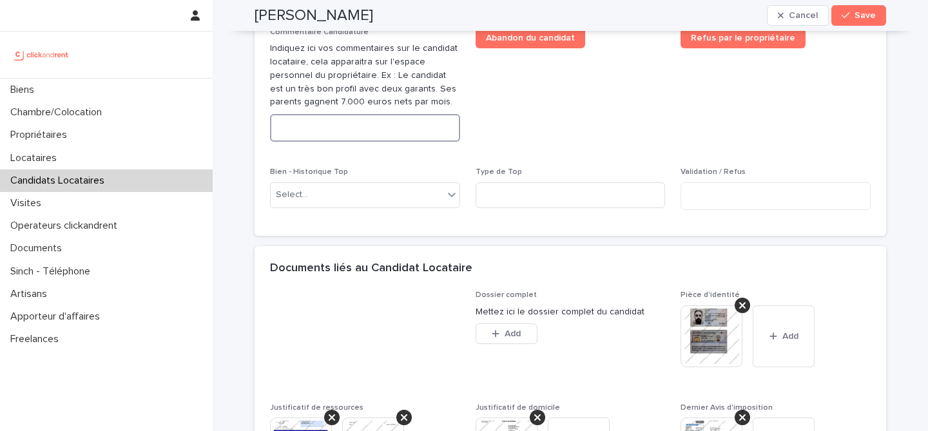
click at [417, 142] on textarea at bounding box center [365, 128] width 190 height 28
paste textarea "**********"
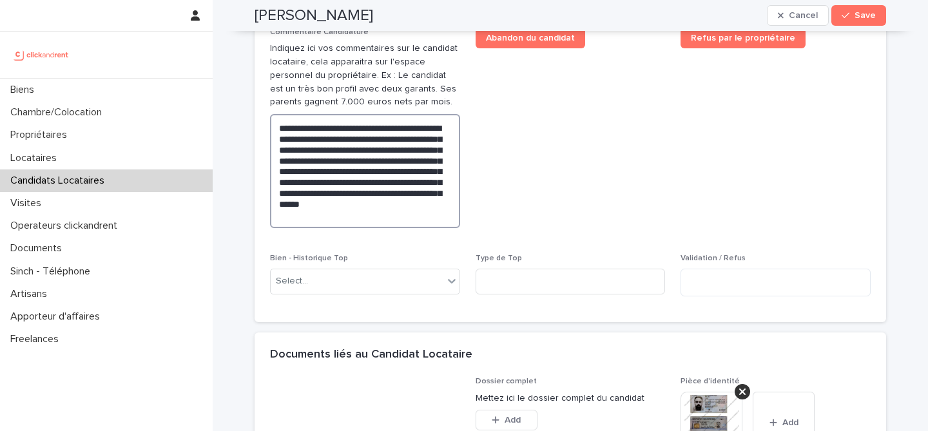
type textarea "**********"
click at [586, 192] on span "Abandon du candidat" at bounding box center [571, 133] width 190 height 211
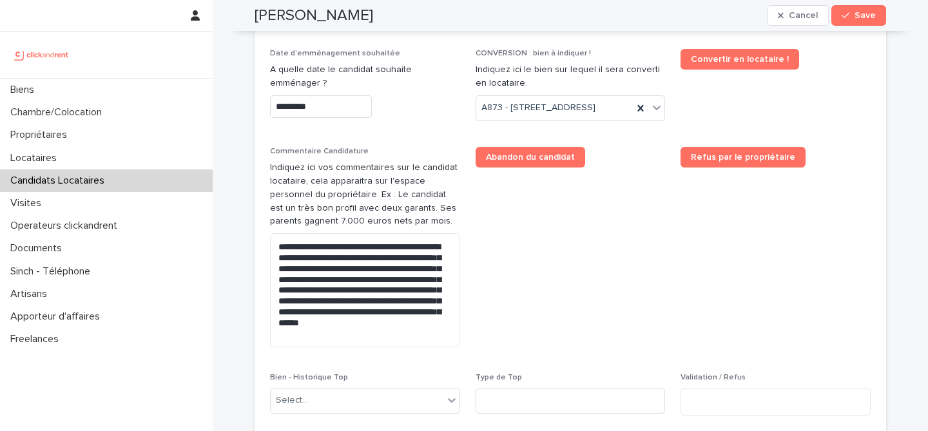
scroll to position [680, 0]
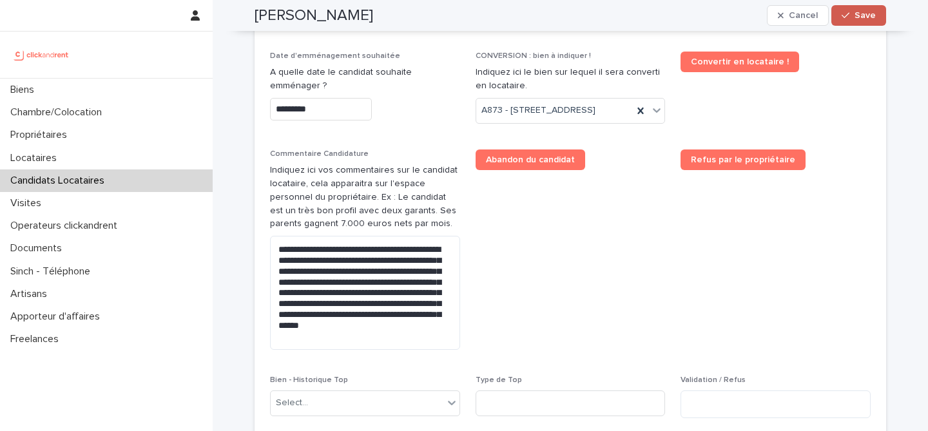
click at [859, 6] on button "Save" at bounding box center [859, 15] width 55 height 21
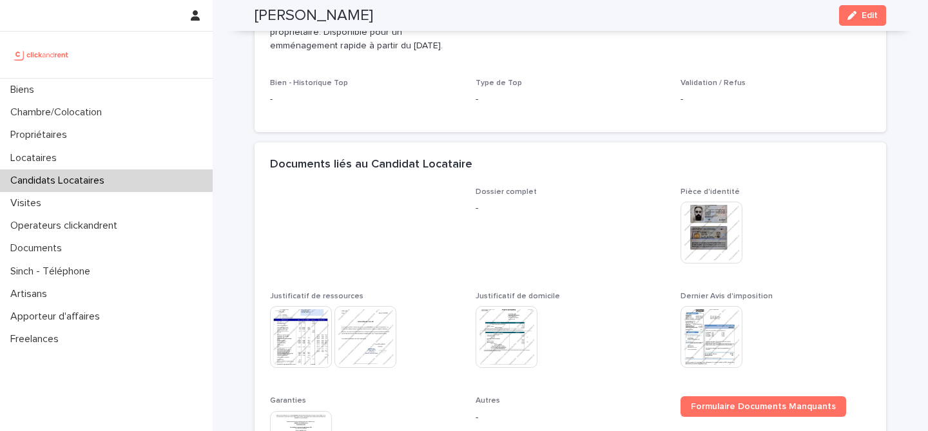
scroll to position [458, 0]
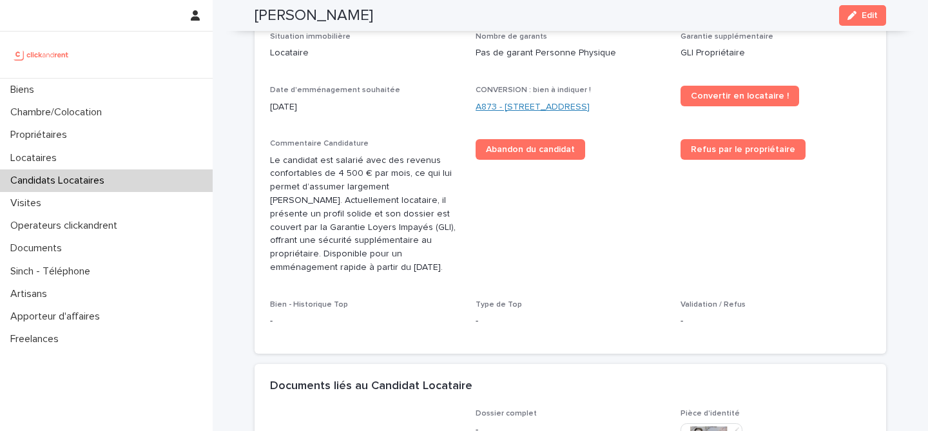
click at [539, 103] on link "A873 - 76 Avenue de Rigny, Bry-sur-Marne 94360" at bounding box center [533, 108] width 114 height 14
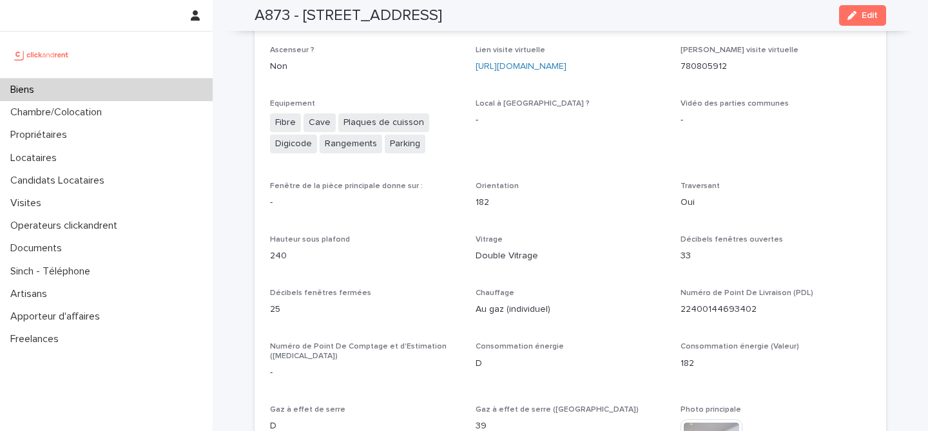
scroll to position [3153, 0]
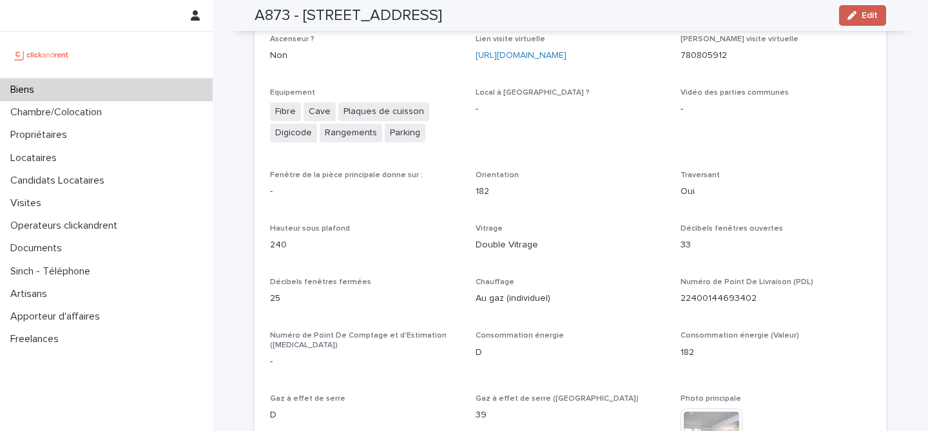
click at [874, 18] on span "Edit" at bounding box center [870, 15] width 16 height 9
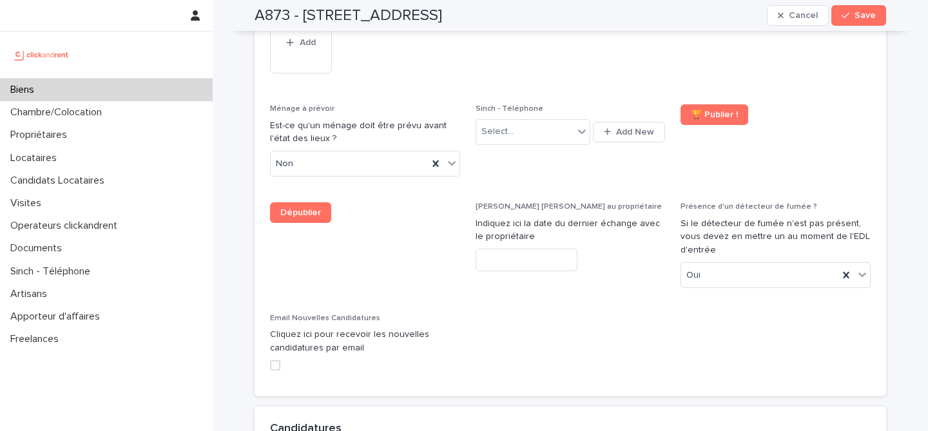
scroll to position [6446, 0]
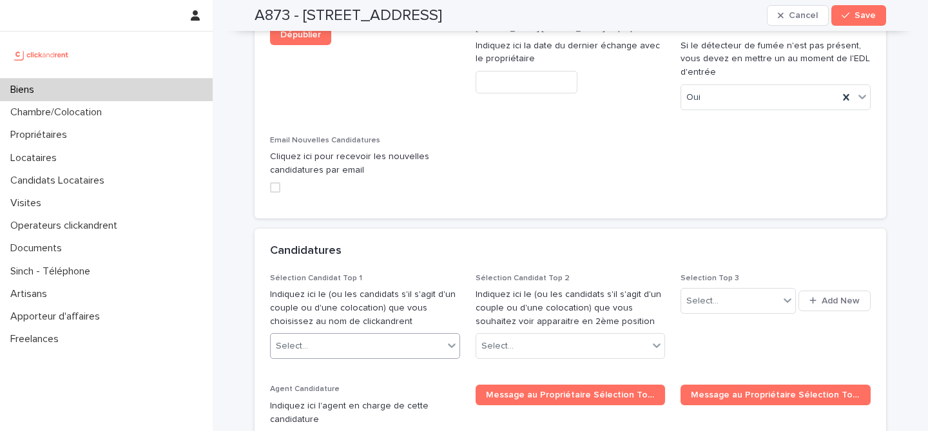
click at [384, 336] on div "Select..." at bounding box center [357, 346] width 173 height 21
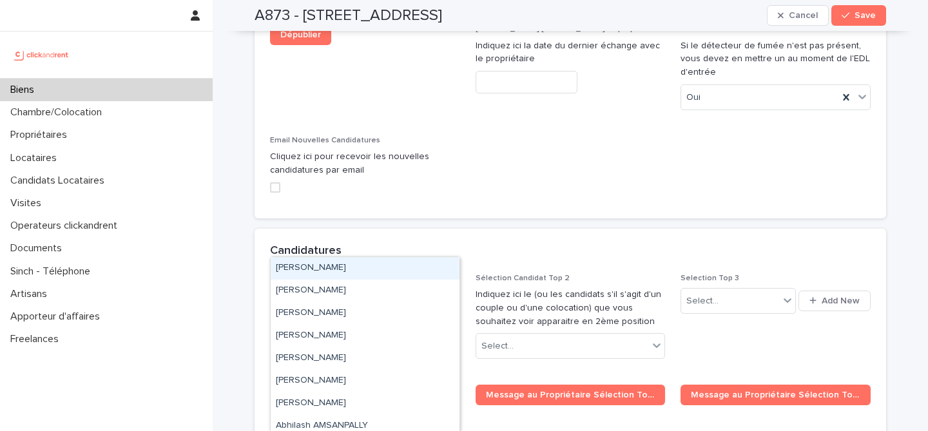
paste input "**********"
type input "**********"
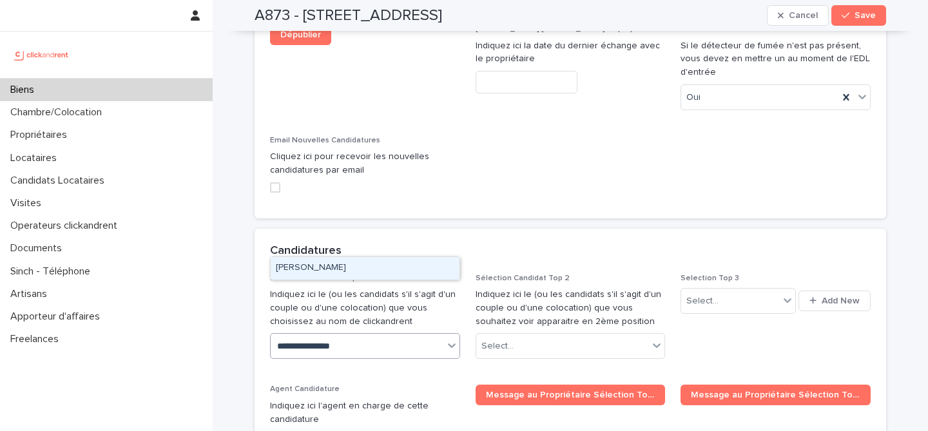
click at [384, 270] on div "Ameni Aouissaoui" at bounding box center [365, 268] width 189 height 23
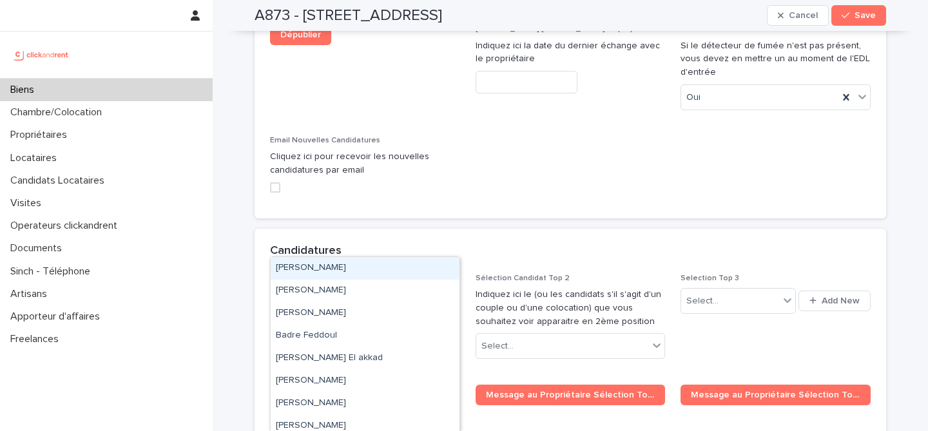
type input "****"
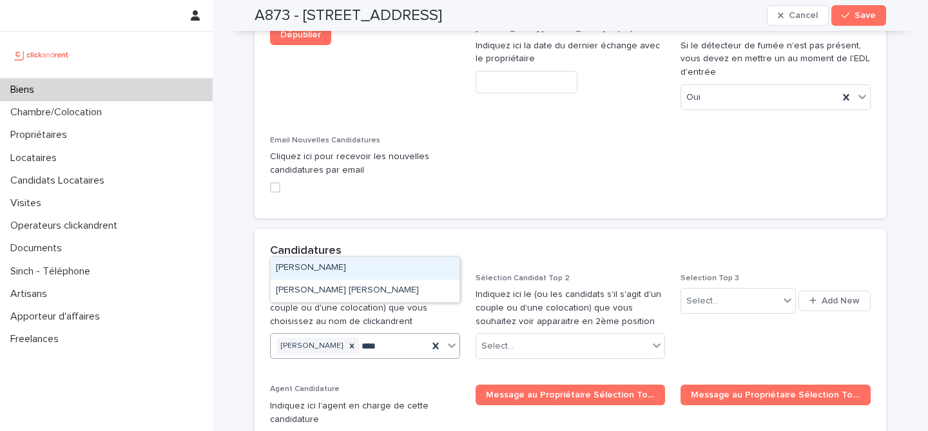
click at [344, 269] on div "Fedi Ben ali" at bounding box center [365, 268] width 189 height 23
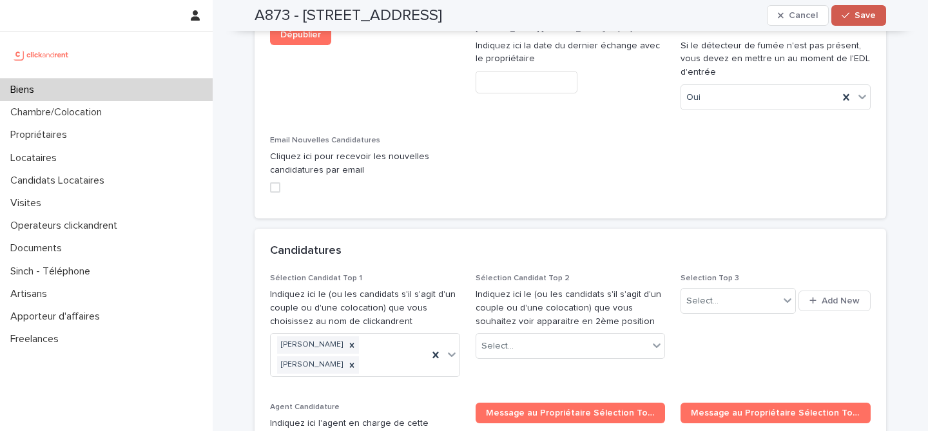
click at [850, 22] on button "Save" at bounding box center [859, 15] width 55 height 21
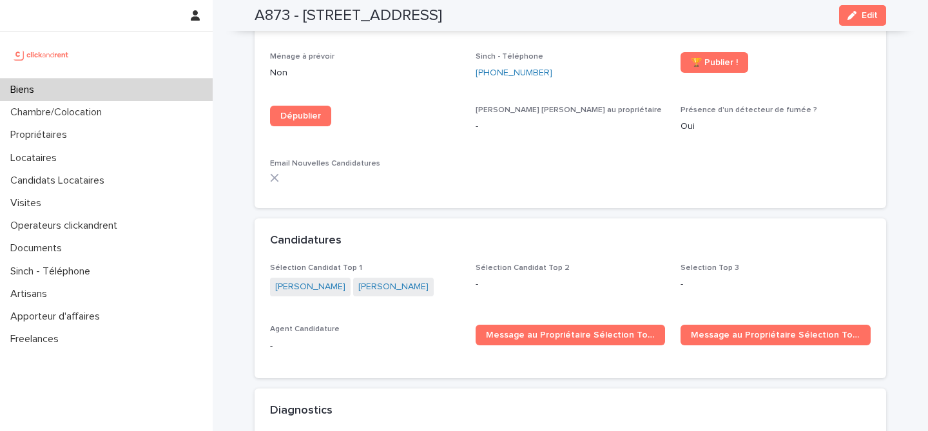
scroll to position [4155, 0]
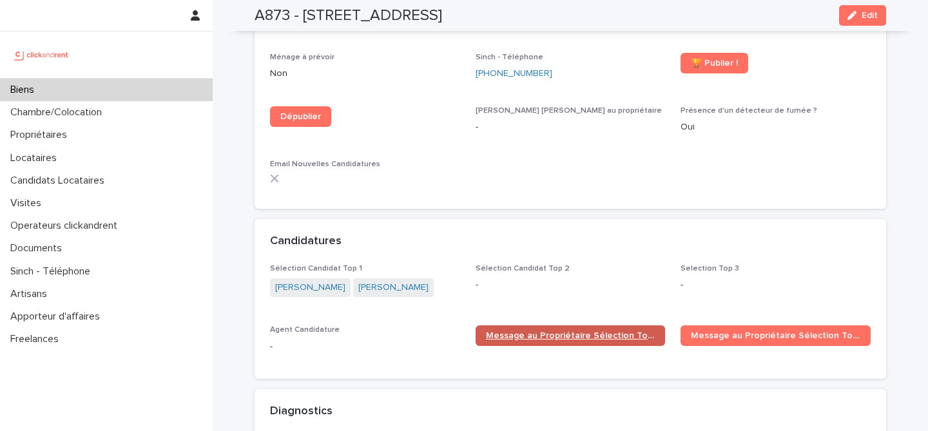
click at [557, 331] on span "Message au Propriétaire Sélection Top 1" at bounding box center [571, 335] width 170 height 9
click at [159, 92] on div "Biens" at bounding box center [106, 90] width 213 height 23
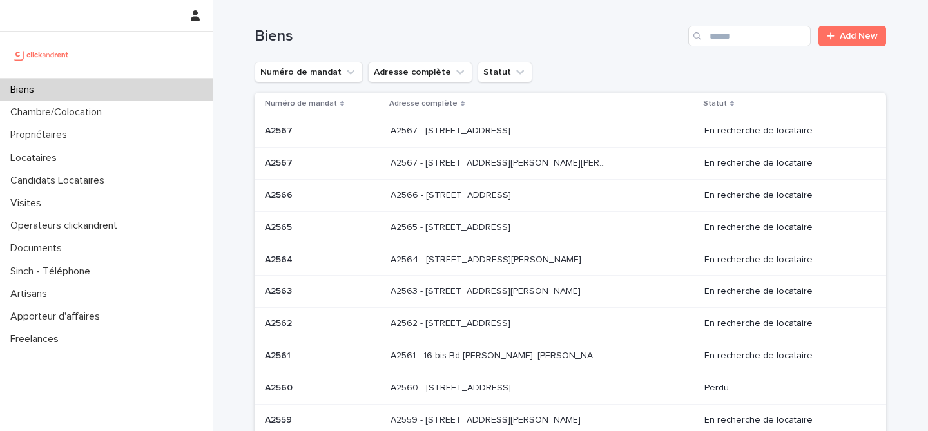
click at [773, 47] on div "Biens Add New" at bounding box center [571, 31] width 632 height 62
click at [773, 44] on input "Search" at bounding box center [750, 36] width 123 height 21
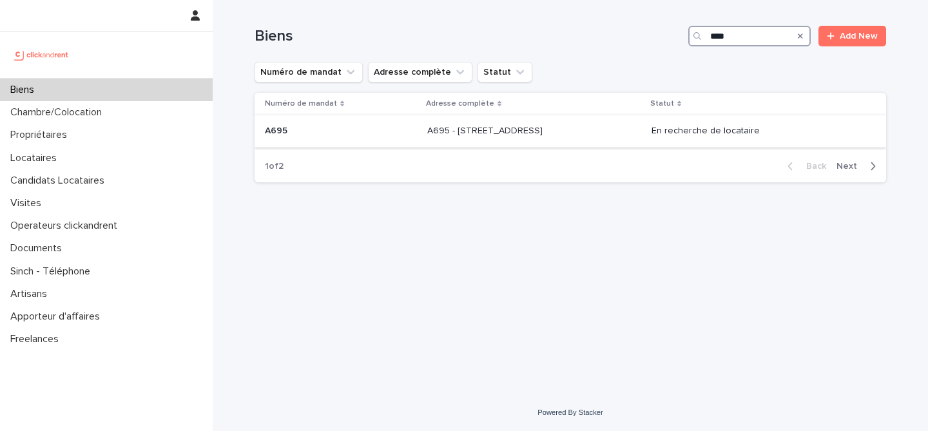
type input "****"
click at [480, 141] on div "A695 - 3 Boulevard de Verdun, Rouen 76000 A695 - 3 Boulevard de Verdun, Rouen 7…" at bounding box center [534, 131] width 215 height 21
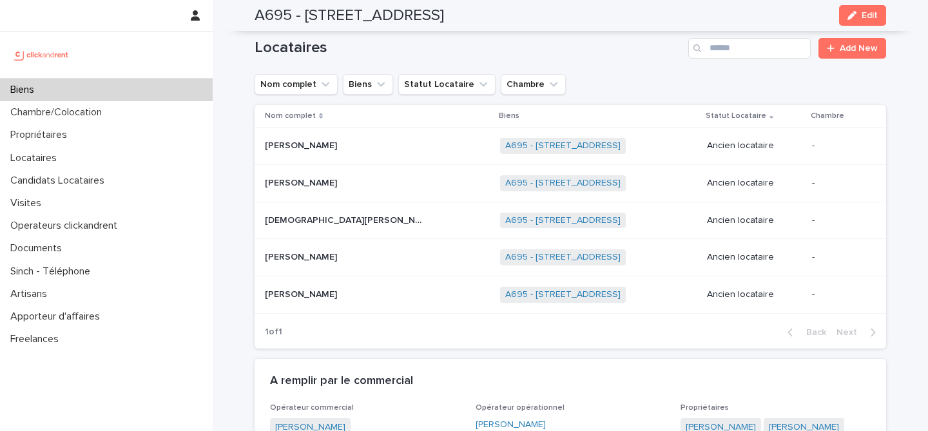
scroll to position [262, 0]
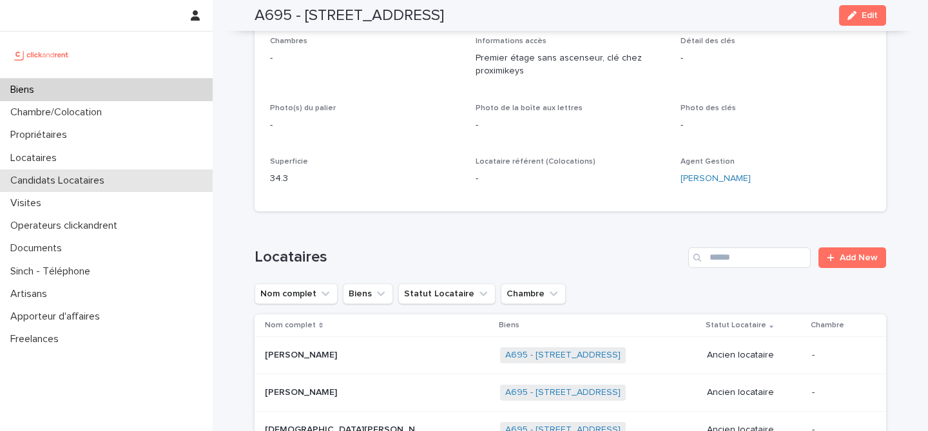
click at [121, 187] on div "Candidats Locataires" at bounding box center [106, 181] width 213 height 23
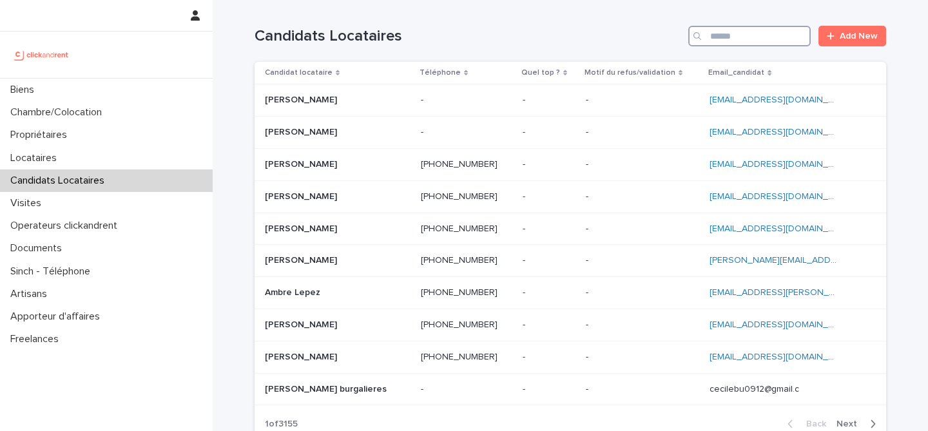
click at [738, 42] on input "Search" at bounding box center [750, 36] width 123 height 21
paste input "**********"
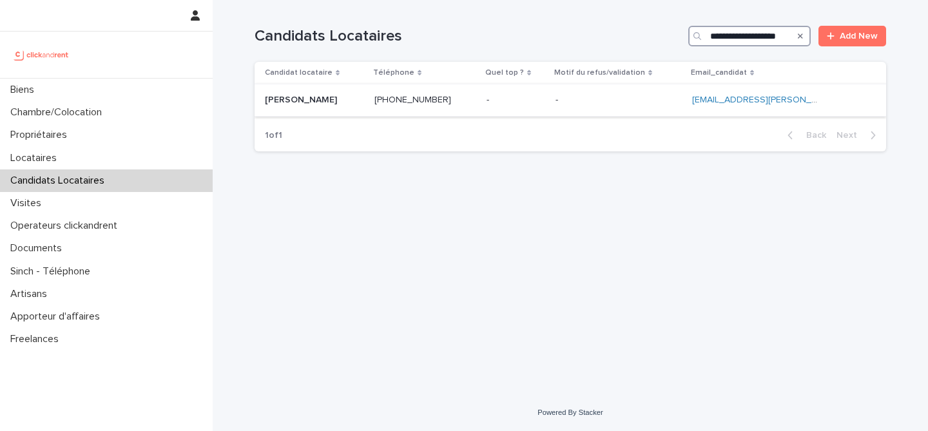
type input "**********"
click at [337, 98] on p "Justine Nwafo ghomte" at bounding box center [302, 99] width 75 height 14
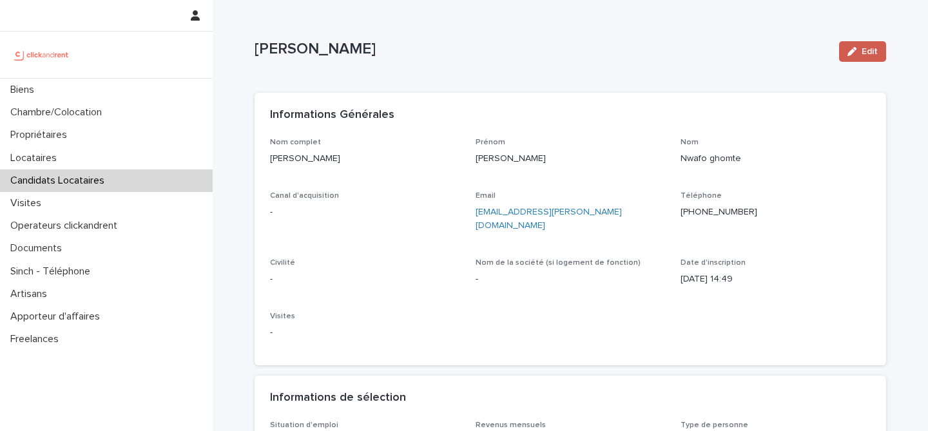
click at [860, 54] on div "button" at bounding box center [855, 51] width 14 height 9
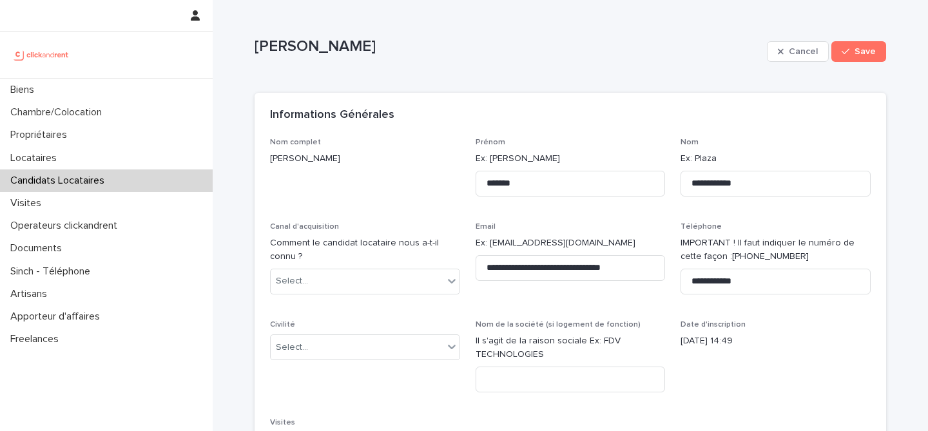
scroll to position [119, 0]
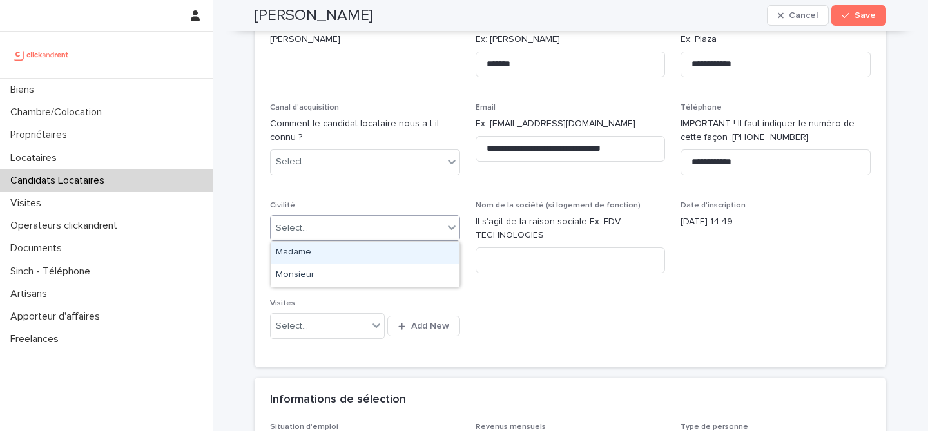
click at [374, 233] on div "Select..." at bounding box center [357, 228] width 173 height 21
click at [374, 261] on div "Madame" at bounding box center [365, 253] width 189 height 23
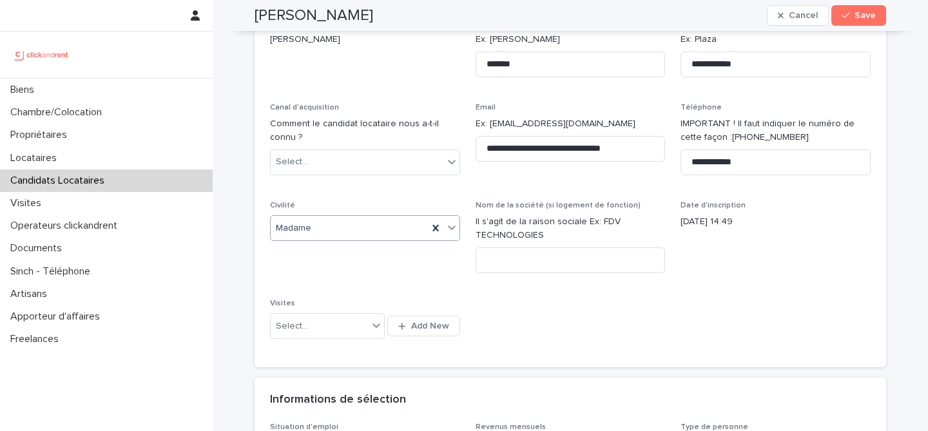
click at [536, 286] on div "**********" at bounding box center [570, 186] width 601 height 334
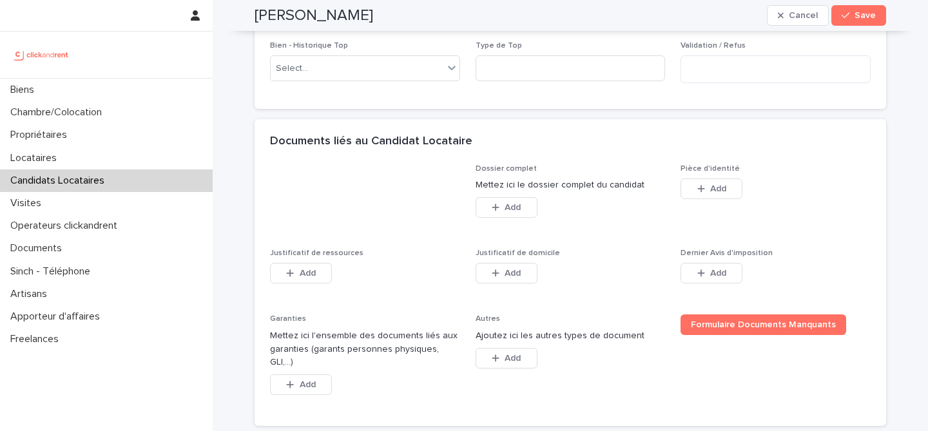
scroll to position [964, 0]
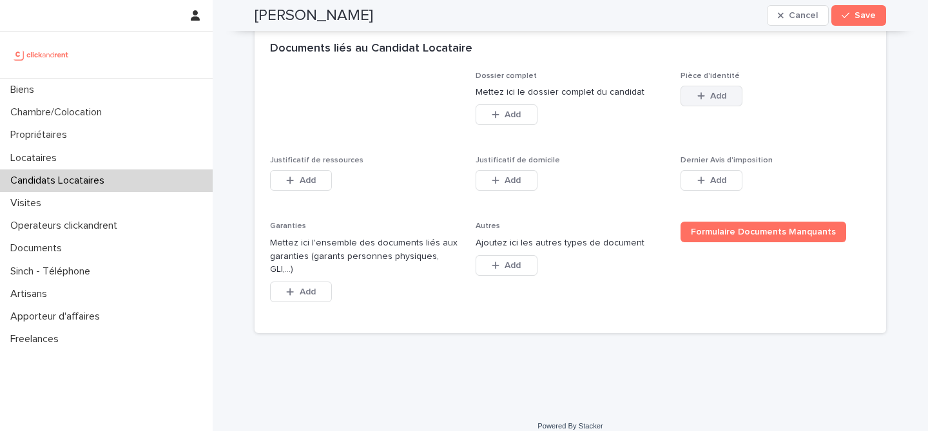
click at [723, 99] on span "Add" at bounding box center [719, 96] width 16 height 9
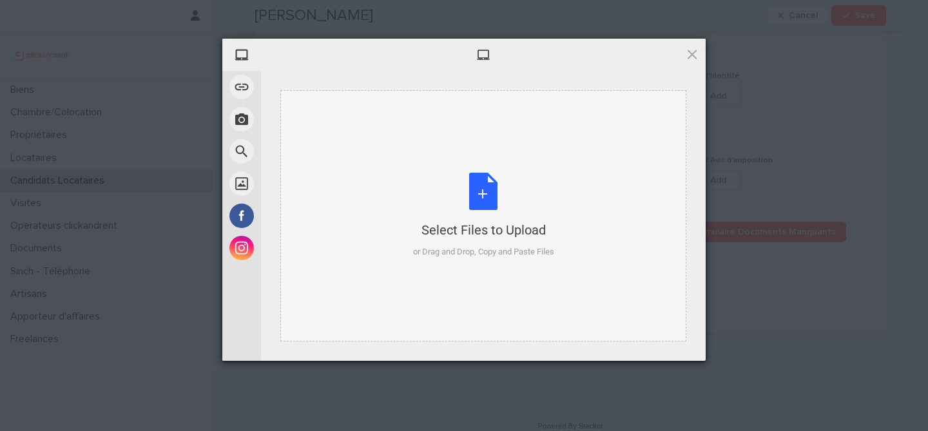
click at [491, 195] on div "Select Files to Upload or Drag and Drop, Copy and Paste Files" at bounding box center [483, 216] width 141 height 86
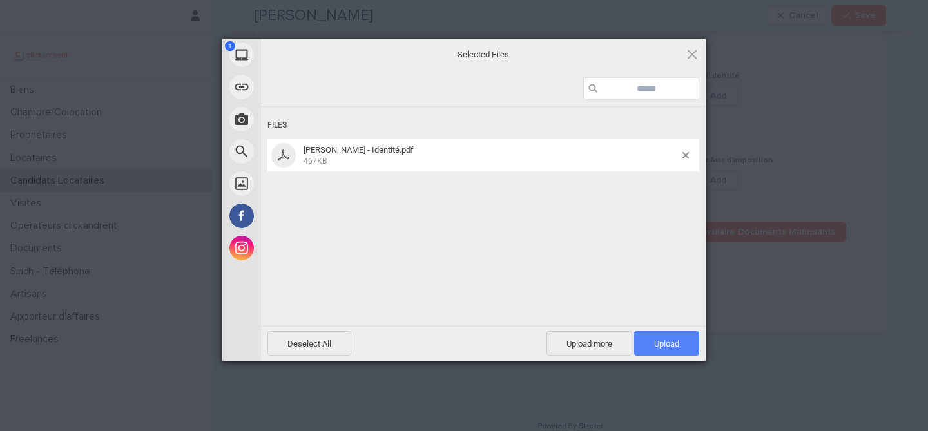
click at [683, 339] on span "Upload 1" at bounding box center [666, 343] width 65 height 25
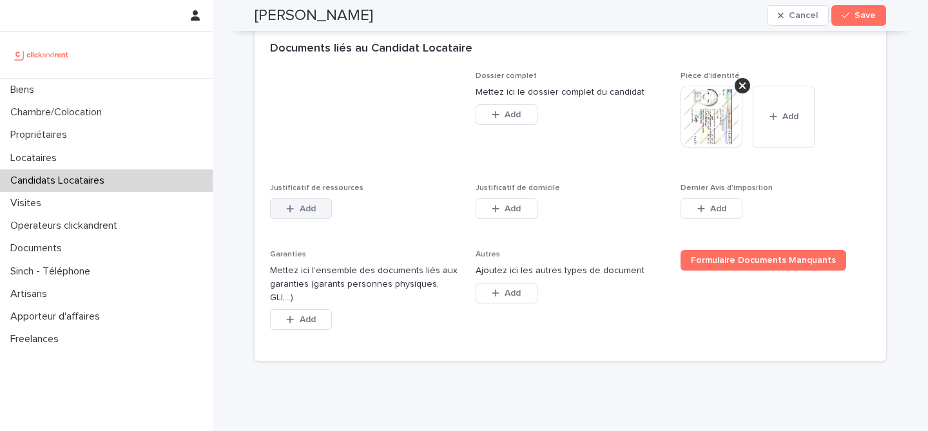
click at [309, 201] on button "Add" at bounding box center [301, 209] width 62 height 21
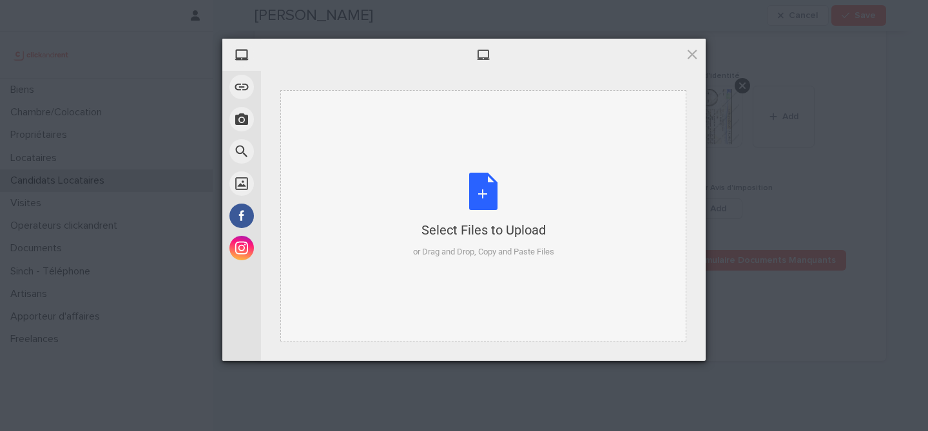
click at [482, 190] on div "Select Files to Upload or Drag and Drop, Copy and Paste Files" at bounding box center [483, 216] width 141 height 86
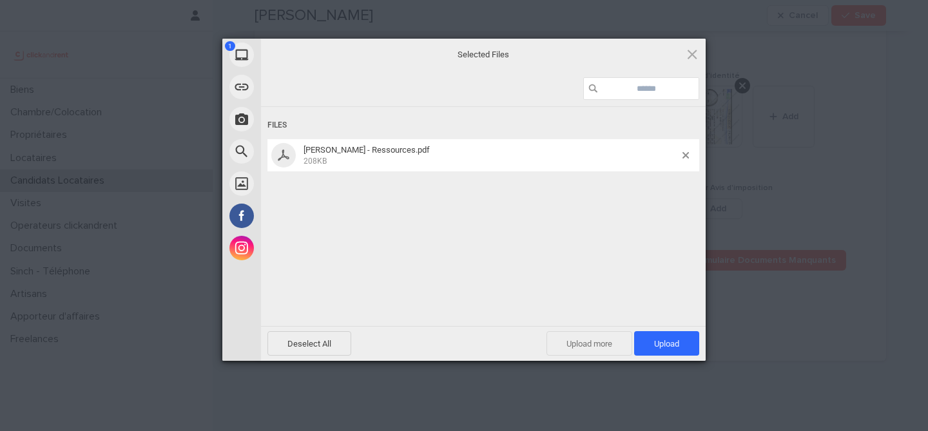
click at [590, 339] on span "Upload more" at bounding box center [590, 343] width 86 height 25
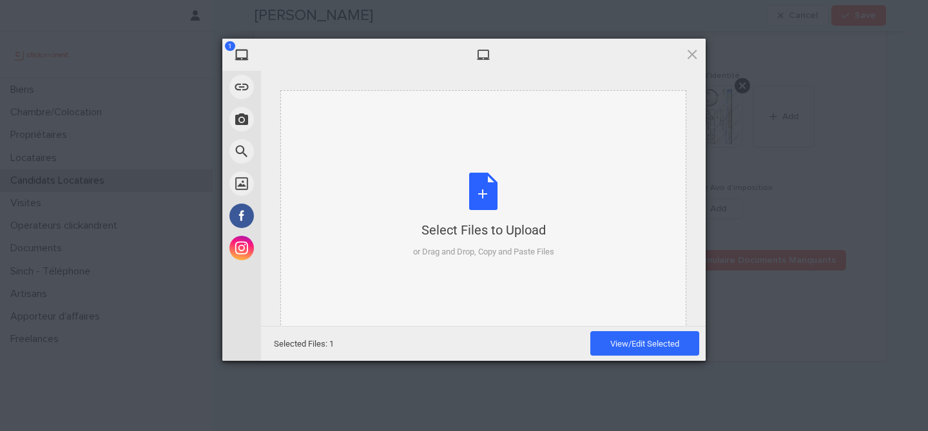
click at [498, 198] on div "Select Files to Upload or Drag and Drop, Copy and Paste Files" at bounding box center [483, 216] width 141 height 86
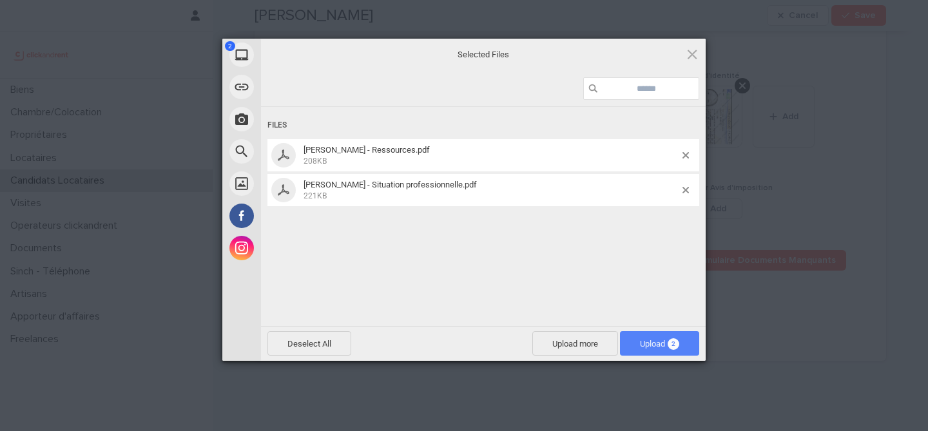
click at [673, 338] on span "2" at bounding box center [674, 344] width 12 height 12
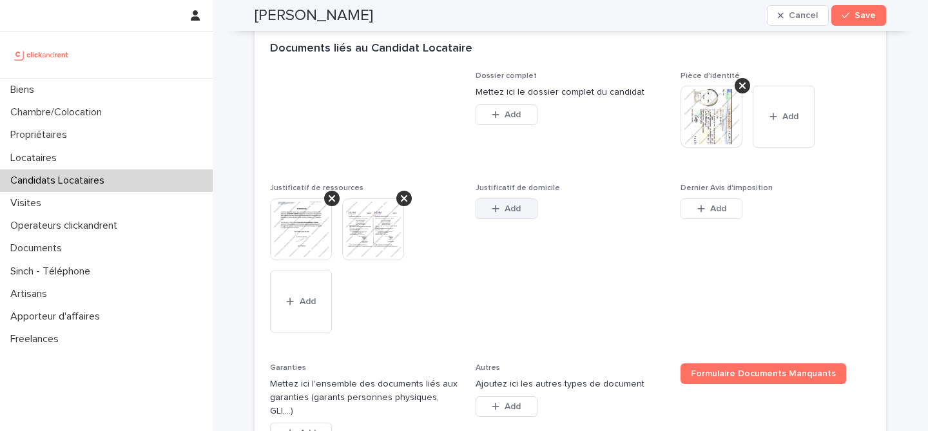
click at [522, 208] on button "Add" at bounding box center [507, 209] width 62 height 21
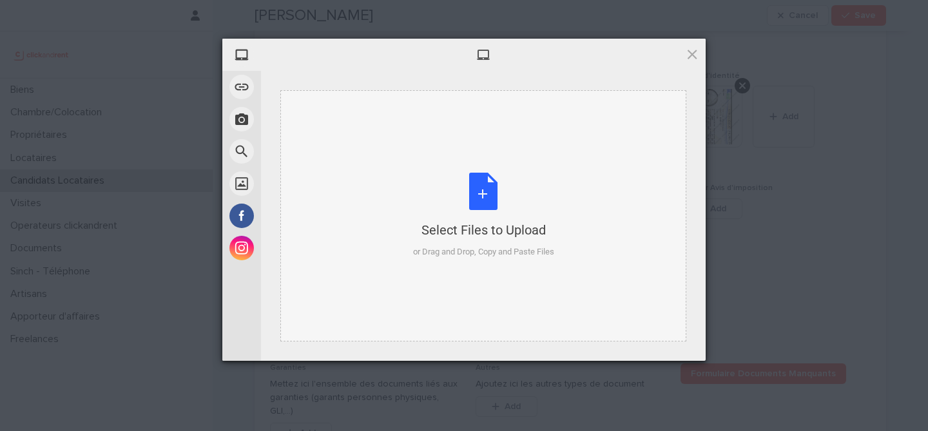
click at [479, 190] on div "Select Files to Upload or Drag and Drop, Copy and Paste Files" at bounding box center [483, 216] width 141 height 86
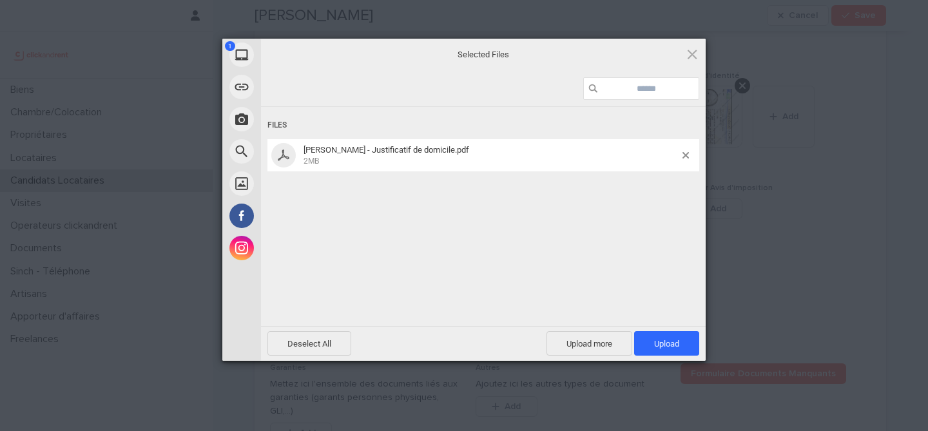
click at [678, 359] on div "Deselect All Upload more Upload 1" at bounding box center [483, 343] width 445 height 35
click at [678, 351] on span "Upload 1" at bounding box center [666, 343] width 65 height 25
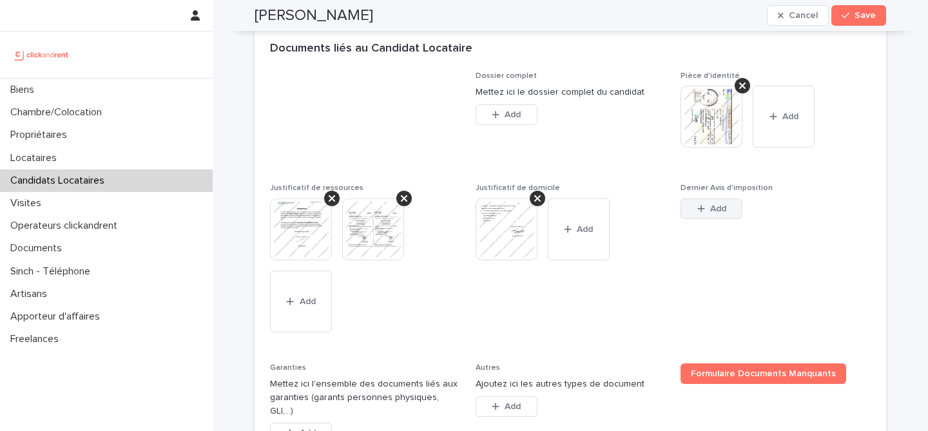
click at [721, 204] on span "Add" at bounding box center [719, 208] width 16 height 9
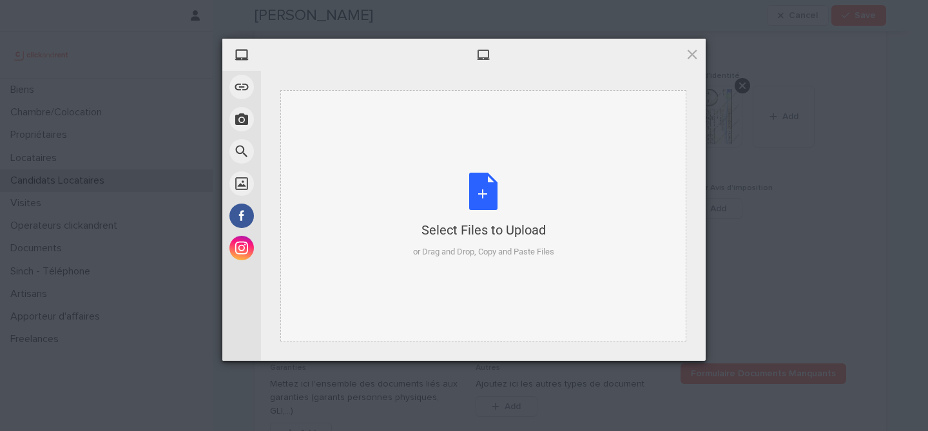
click at [465, 185] on div "Select Files to Upload or Drag and Drop, Copy and Paste Files" at bounding box center [483, 216] width 141 height 86
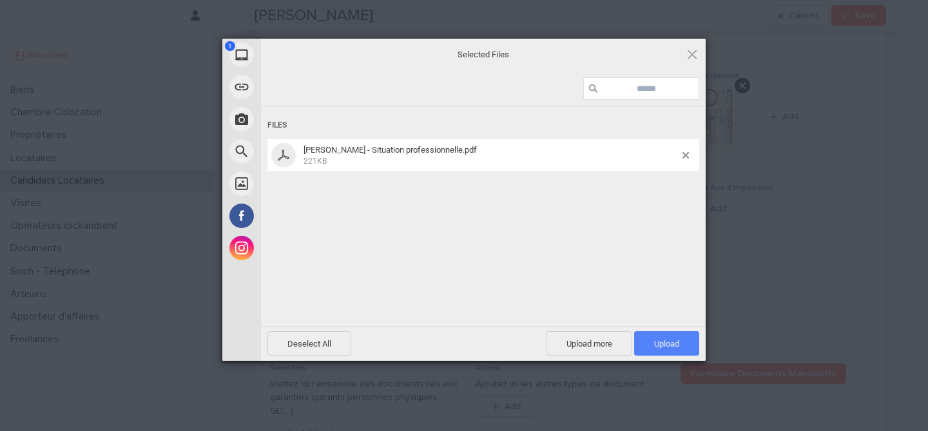
click at [678, 348] on span "Upload 1" at bounding box center [666, 344] width 25 height 10
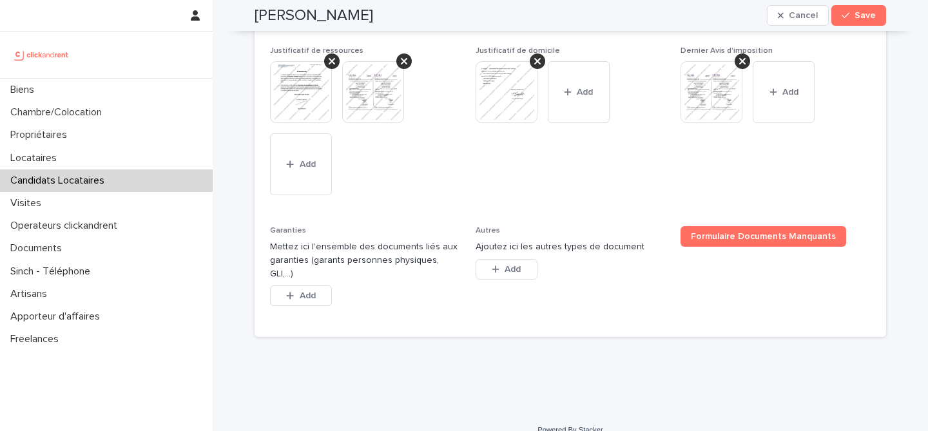
scroll to position [1105, 0]
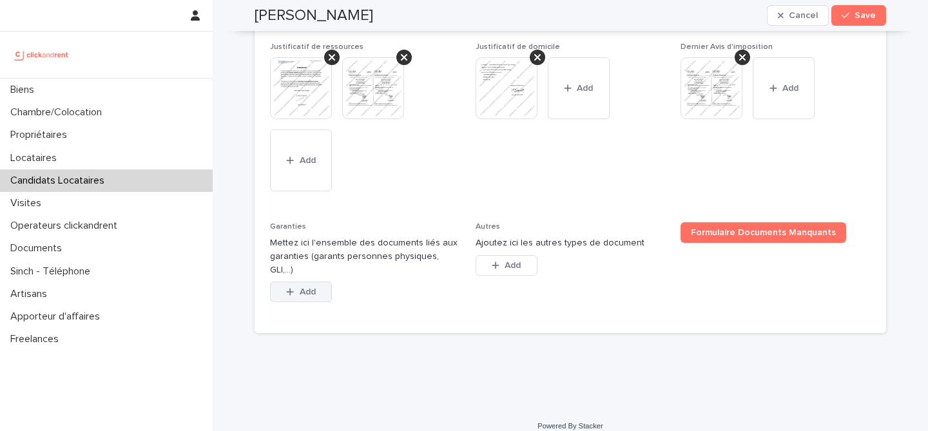
click at [308, 288] on button "Add" at bounding box center [301, 292] width 62 height 21
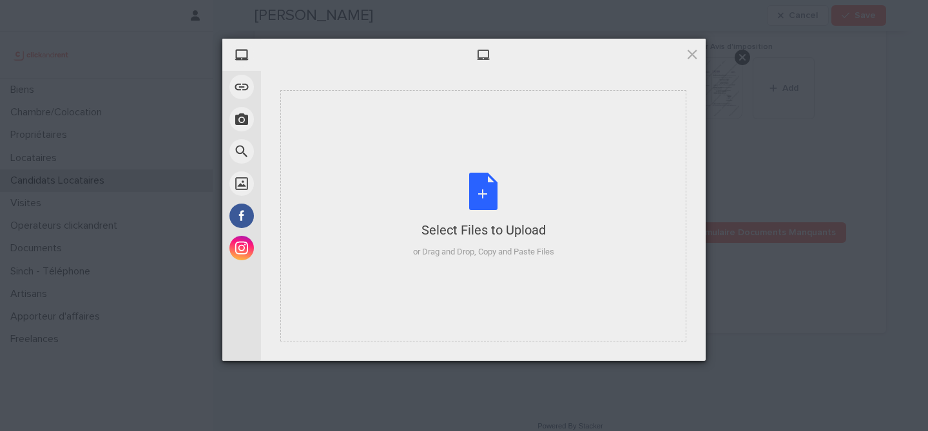
click at [483, 197] on div "Select Files to Upload or Drag and Drop, Copy and Paste Files" at bounding box center [483, 216] width 141 height 86
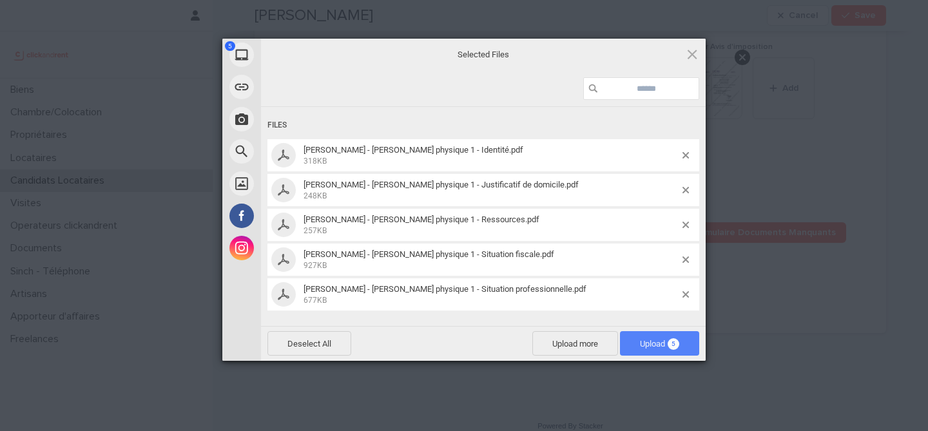
click at [647, 335] on span "Upload 5" at bounding box center [659, 343] width 79 height 25
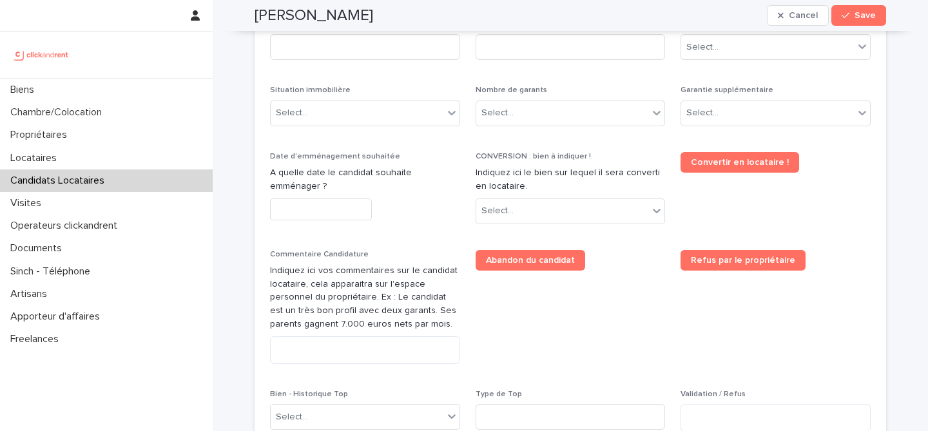
scroll to position [421, 0]
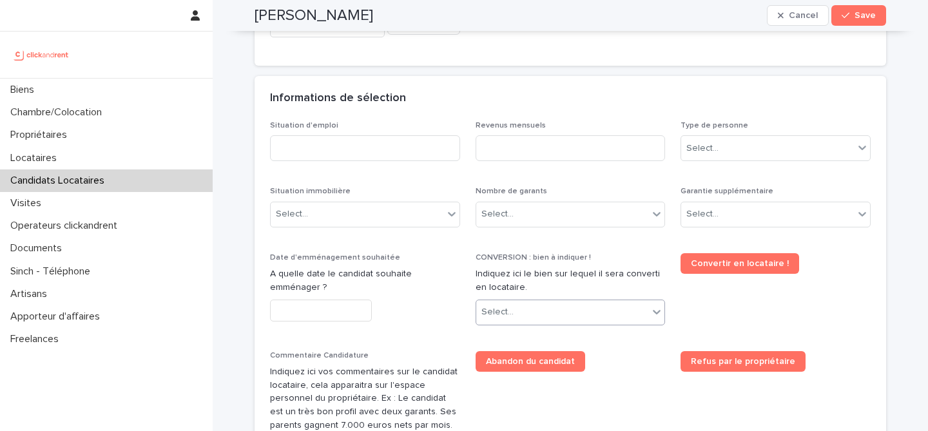
click at [593, 308] on div "Select..." at bounding box center [562, 312] width 173 height 21
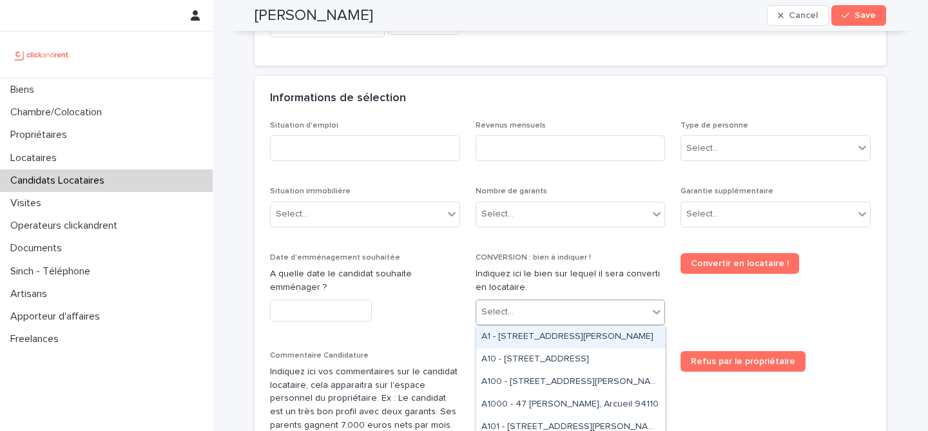
paste input "****"
type input "****"
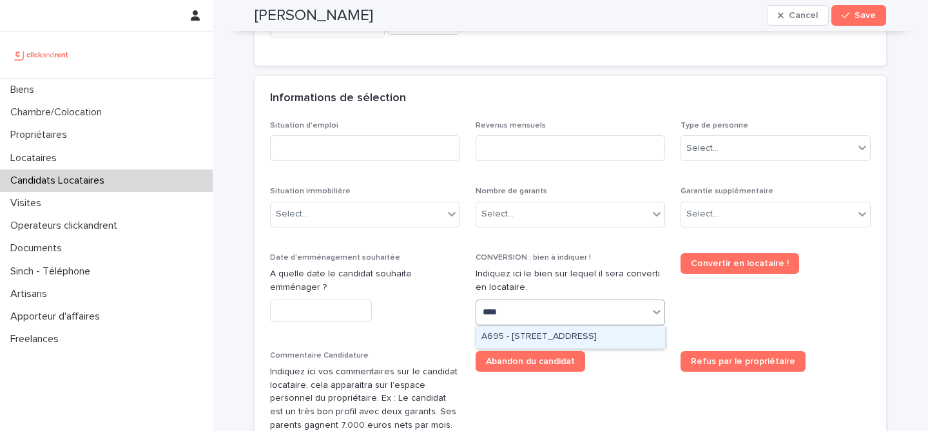
click at [591, 340] on div "A695 - 3 Boulevard de Verdun, Rouen 76000" at bounding box center [570, 337] width 189 height 23
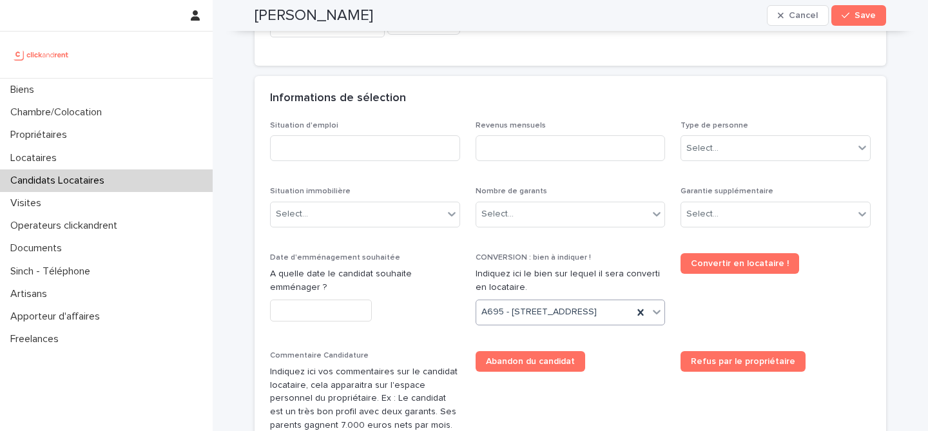
click at [611, 367] on div "Situation d'emploi Revenus mensuels Type de personne Select... Situation immobi…" at bounding box center [570, 332] width 601 height 423
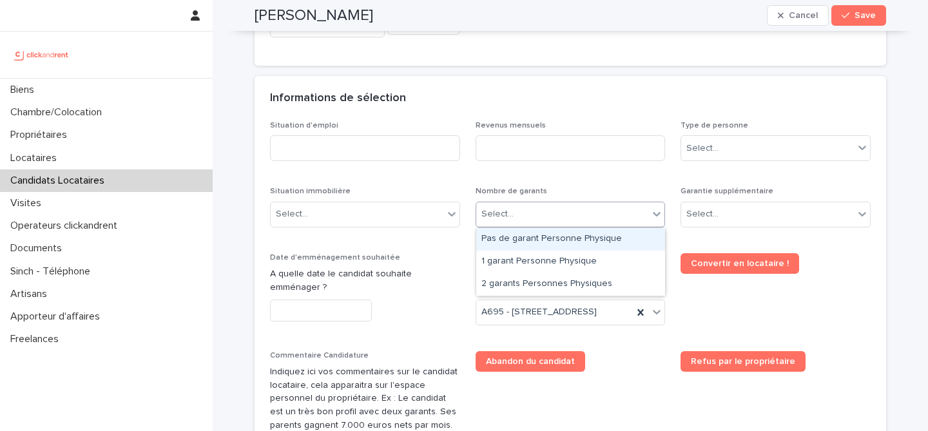
click at [588, 213] on div "Select..." at bounding box center [562, 214] width 173 height 21
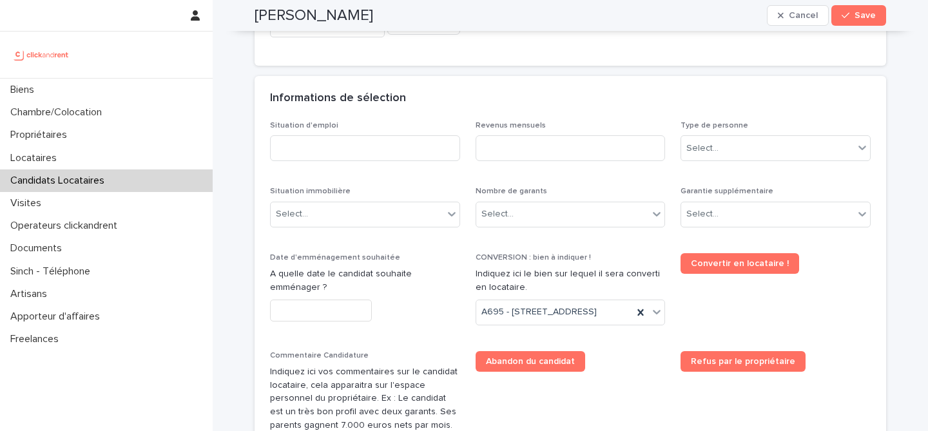
click at [628, 177] on div "Situation d'emploi Revenus mensuels Type de personne Select... Situation immobi…" at bounding box center [570, 332] width 601 height 423
click at [721, 161] on div "Type de personne Select..." at bounding box center [776, 146] width 190 height 50
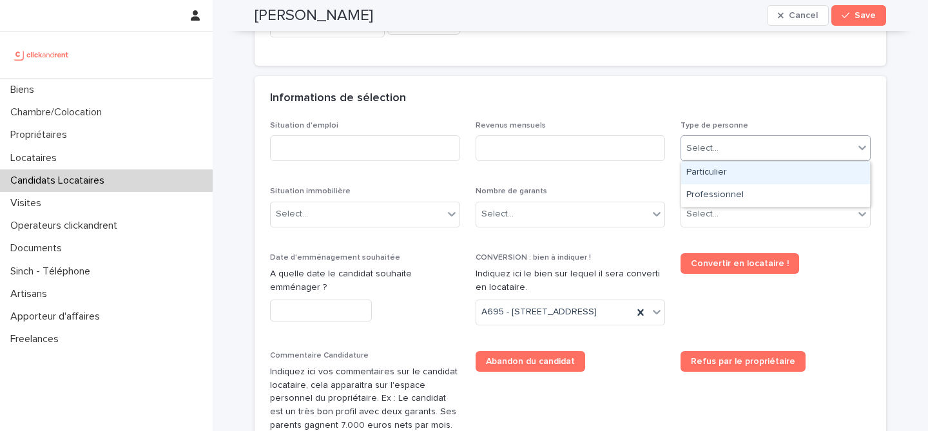
click at [729, 155] on div "Select..." at bounding box center [767, 148] width 173 height 21
click at [729, 168] on div "Particulier" at bounding box center [775, 173] width 189 height 23
click at [651, 181] on div "Situation d'emploi Revenus mensuels Type de personne option Particulier, select…" at bounding box center [570, 332] width 601 height 423
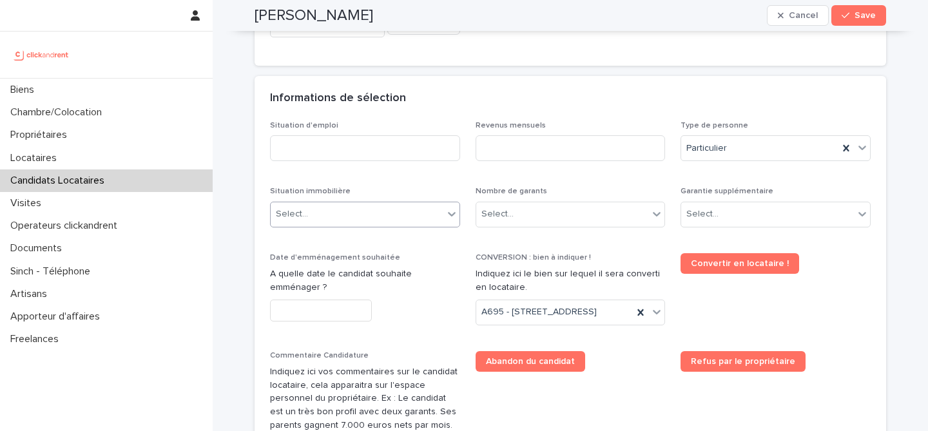
click at [363, 220] on div "Select..." at bounding box center [357, 214] width 173 height 21
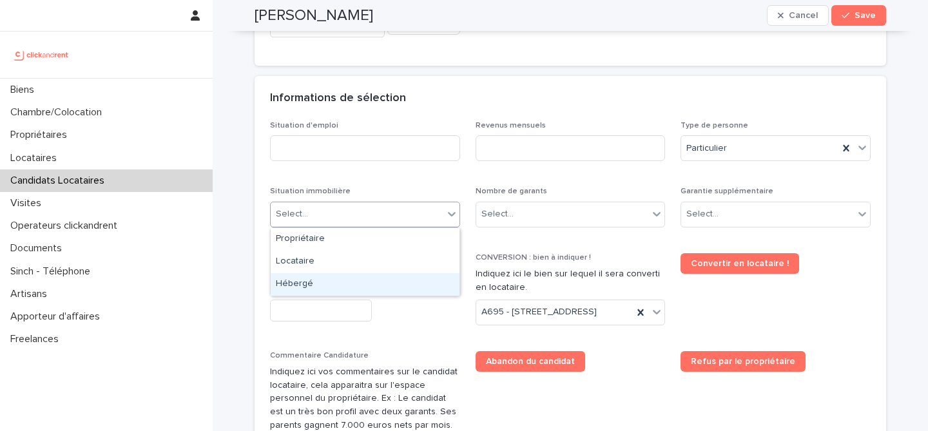
click at [357, 283] on div "Hébergé" at bounding box center [365, 284] width 189 height 23
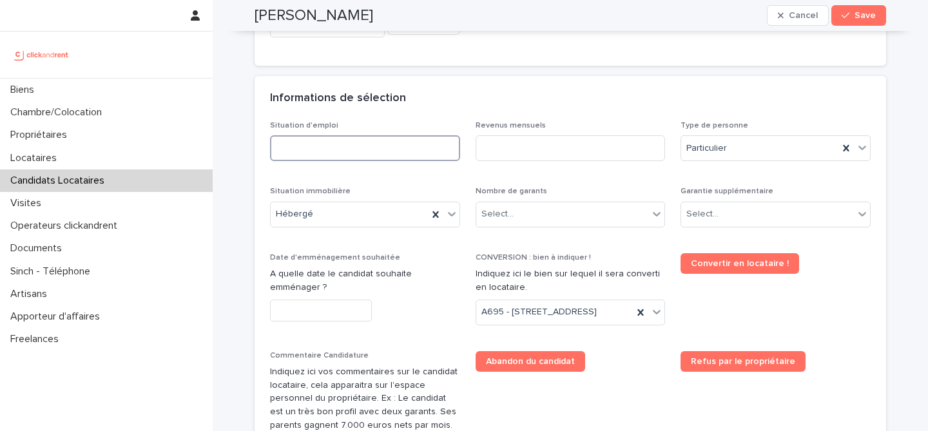
click at [417, 141] on input at bounding box center [365, 148] width 190 height 26
type input "*********"
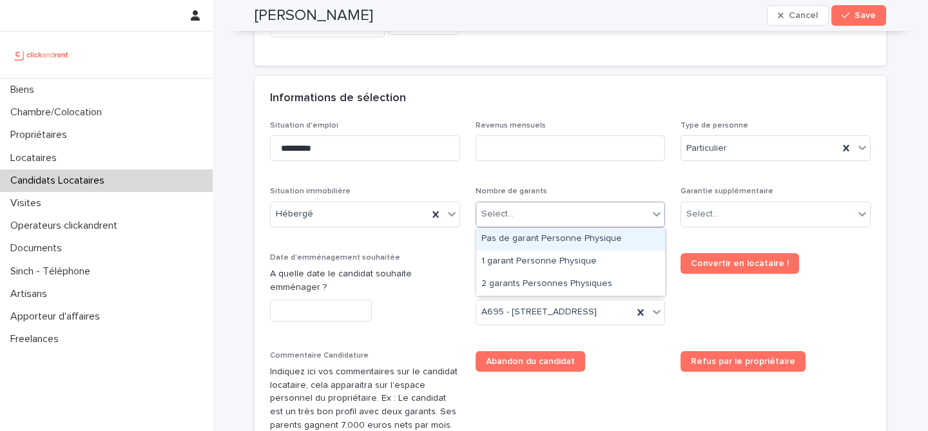
click at [525, 222] on div "Select..." at bounding box center [562, 214] width 173 height 21
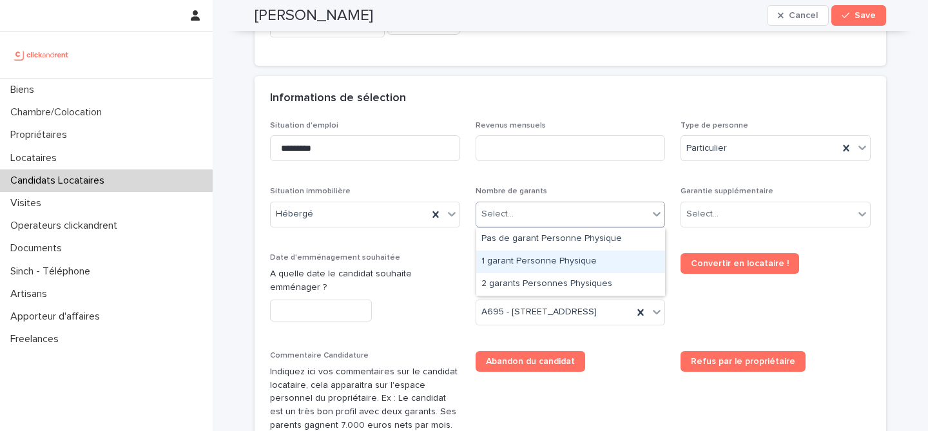
click at [525, 251] on div "1 garant Personne Physique" at bounding box center [570, 262] width 189 height 23
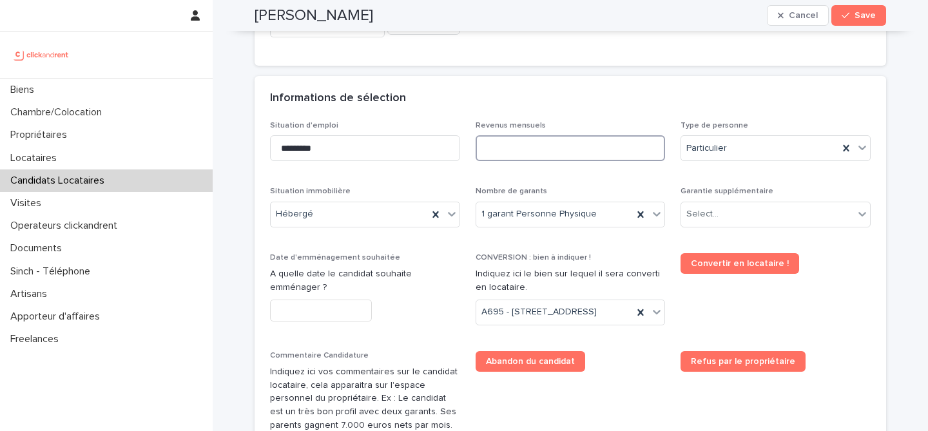
click at [522, 158] on input at bounding box center [571, 148] width 190 height 26
type input "*"
click at [584, 101] on div "Informations de sélection" at bounding box center [568, 99] width 596 height 14
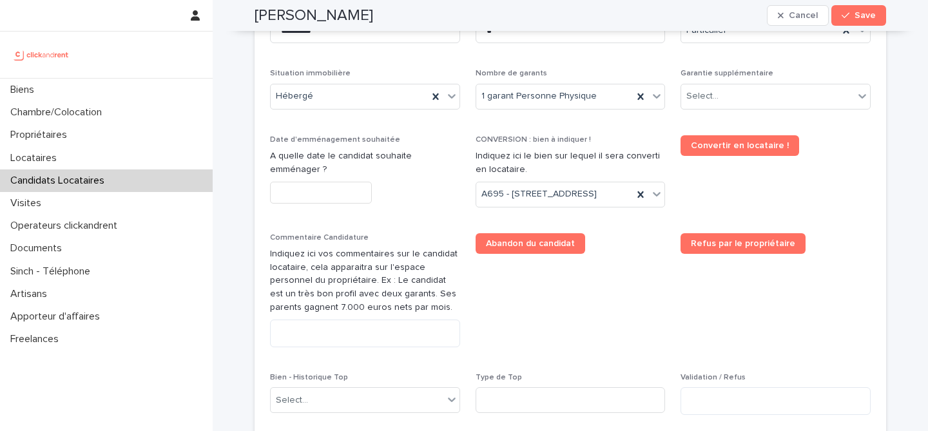
scroll to position [556, 0]
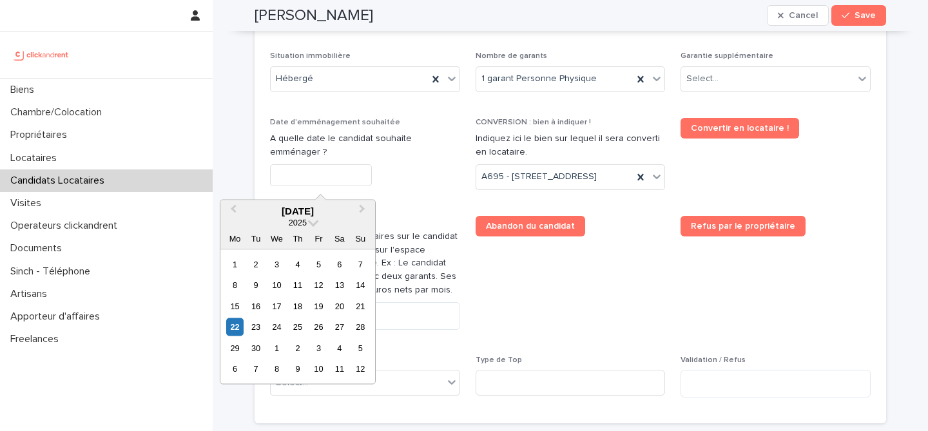
click at [330, 165] on input "text" at bounding box center [321, 175] width 102 height 23
click at [259, 329] on div "23" at bounding box center [255, 327] width 17 height 17
type input "*********"
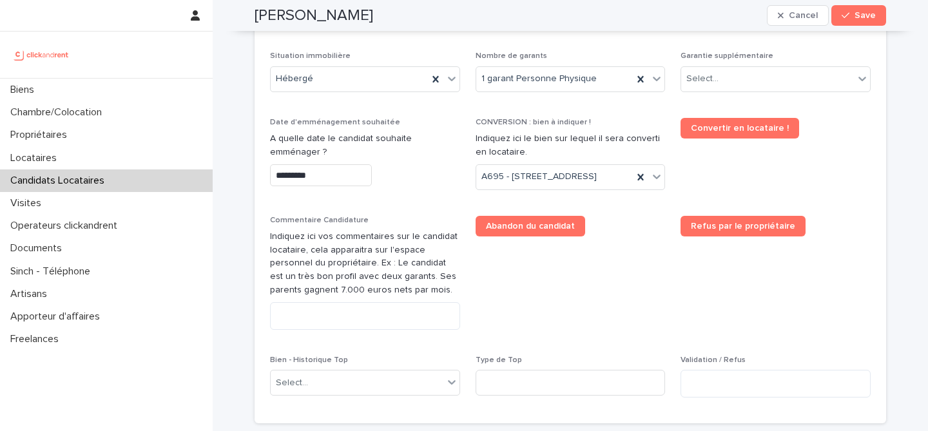
click at [554, 304] on span "Abandon du candidat" at bounding box center [571, 278] width 190 height 124
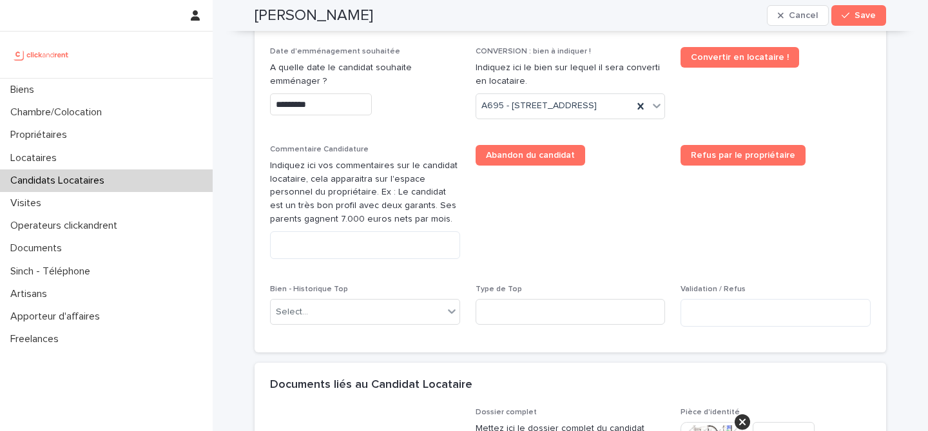
scroll to position [558, 0]
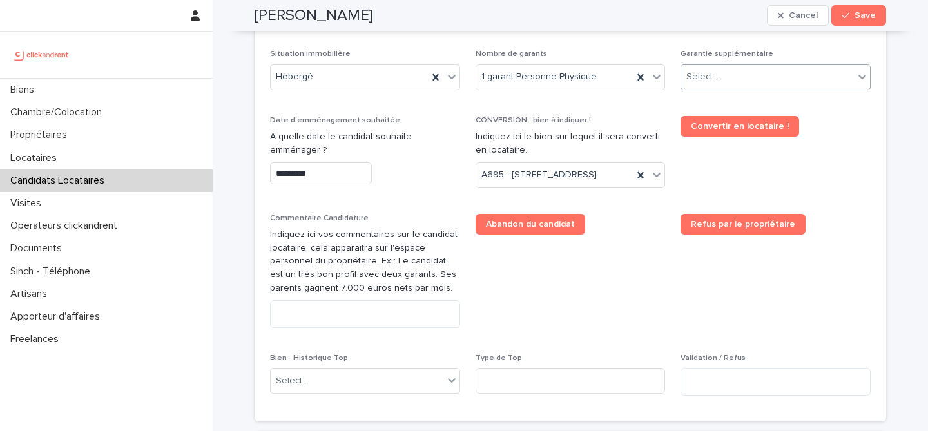
click at [782, 84] on div "Select..." at bounding box center [767, 76] width 173 height 21
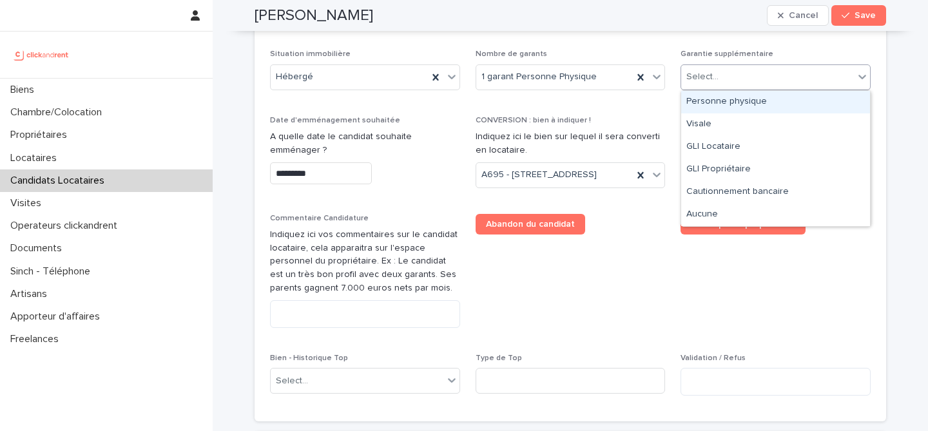
click at [760, 101] on div "Personne physique" at bounding box center [775, 102] width 189 height 23
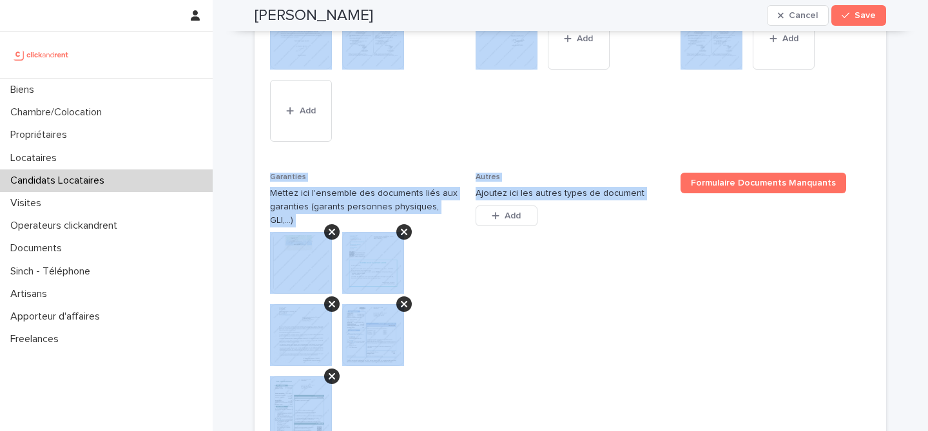
scroll to position [1387, 0]
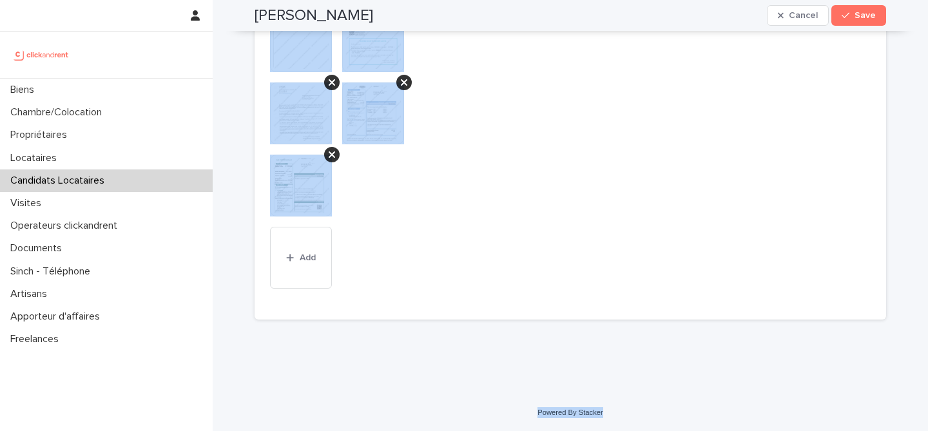
drag, startPoint x: 258, startPoint y: 28, endPoint x: 685, endPoint y: 423, distance: 582.2
copy div "Justine Nwafo ghomte Cancel Save Sorry, there was an error saving your record. …"
click at [569, 164] on span "Autres Ajoutez ici les autres types de document This file cannot be opened Down…" at bounding box center [571, 128] width 190 height 354
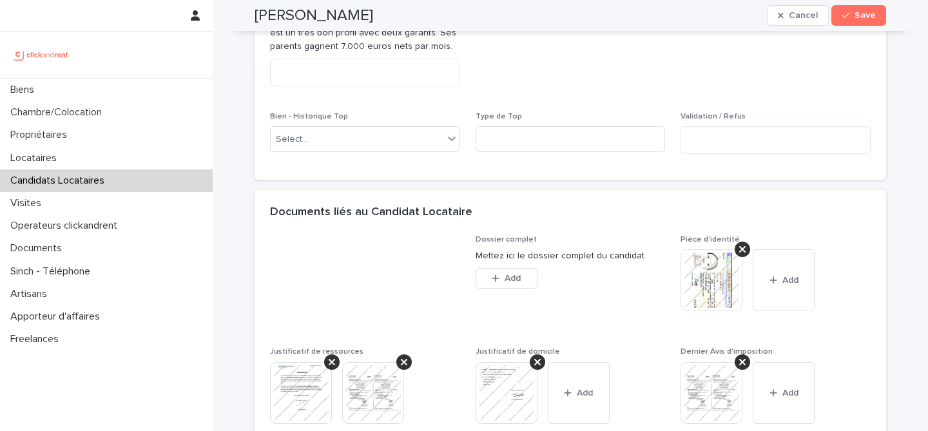
scroll to position [771, 0]
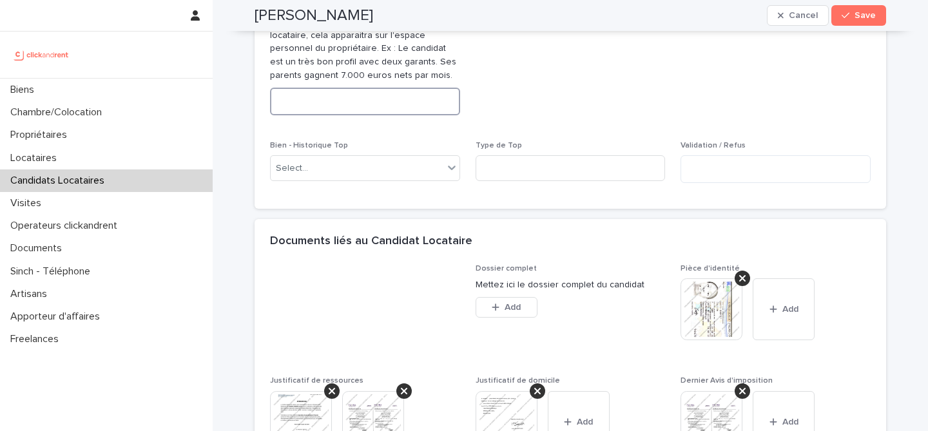
click at [397, 115] on textarea at bounding box center [365, 102] width 190 height 28
paste textarea "**********"
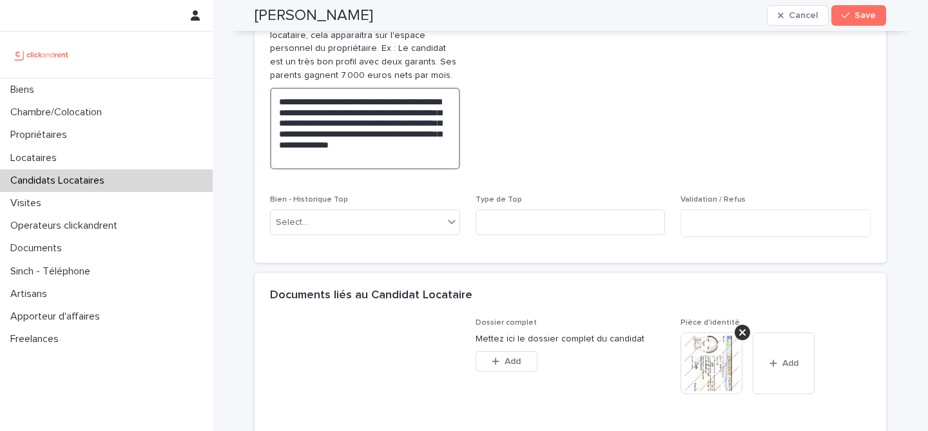
type textarea "**********"
click at [531, 165] on span "Abandon du candidat" at bounding box center [571, 90] width 190 height 179
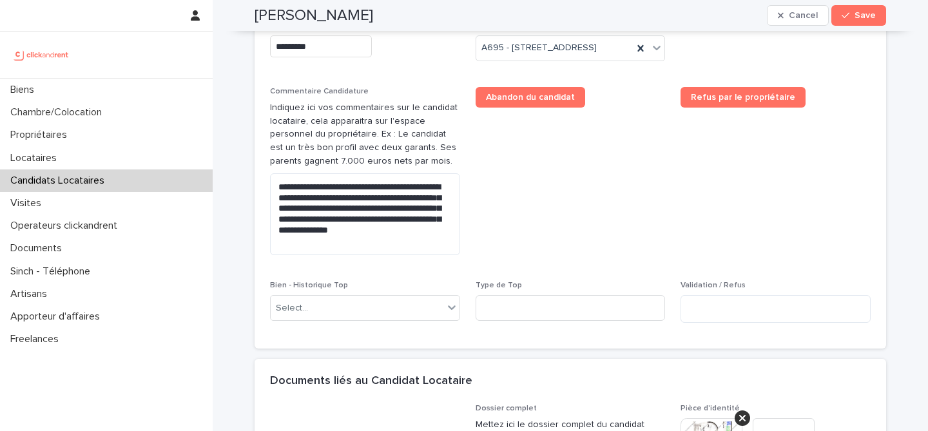
scroll to position [248, 0]
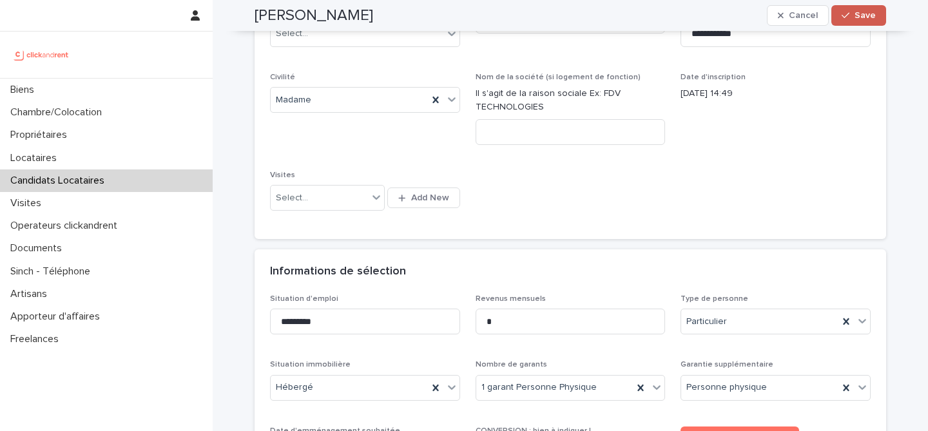
click at [859, 15] on span "Save" at bounding box center [865, 15] width 21 height 9
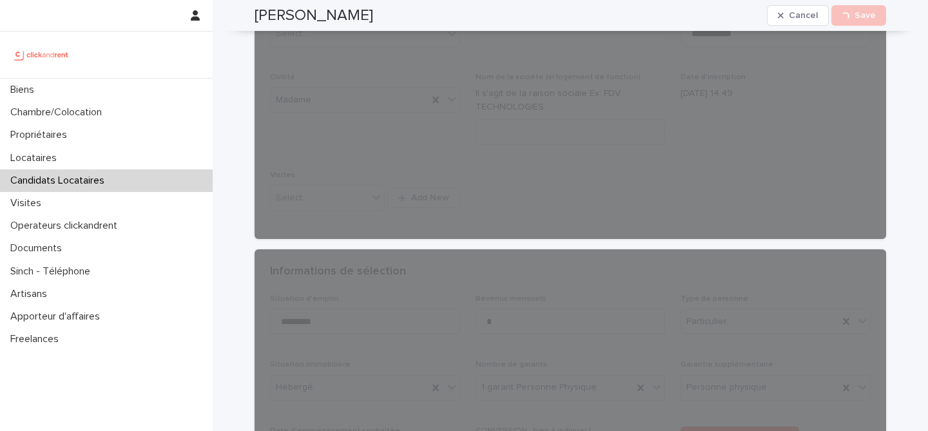
click at [353, 15] on h2 "Justine Nwafo ghomte" at bounding box center [314, 15] width 119 height 19
copy div "Justine Nwafo ghomte Cancel Loading... Save"
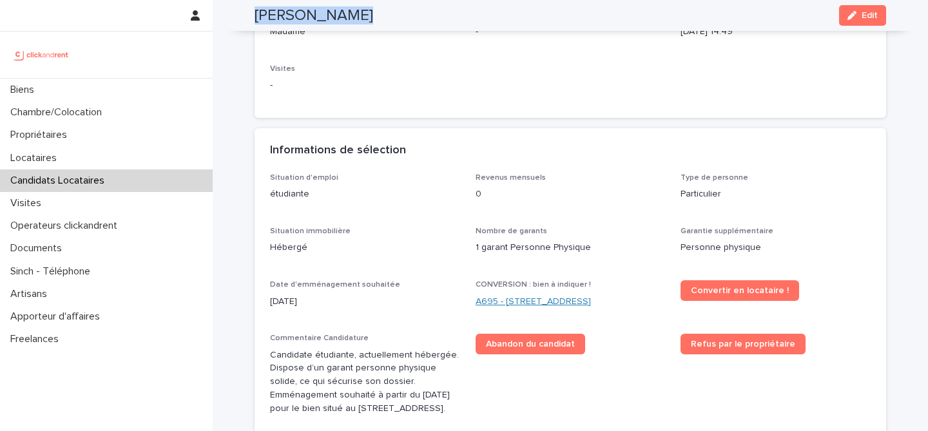
click at [533, 295] on link "A695 - 3 Boulevard de Verdun, Rouen 76000" at bounding box center [533, 302] width 115 height 14
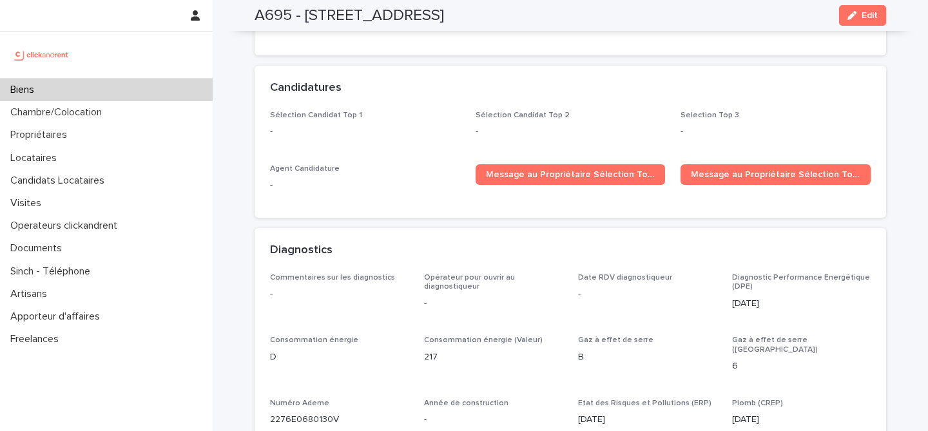
scroll to position [3738, 0]
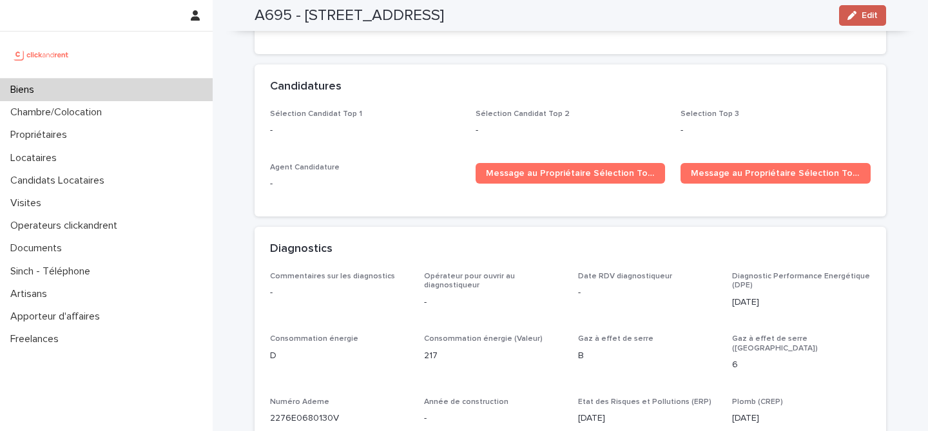
click at [859, 20] on button "Edit" at bounding box center [862, 15] width 47 height 21
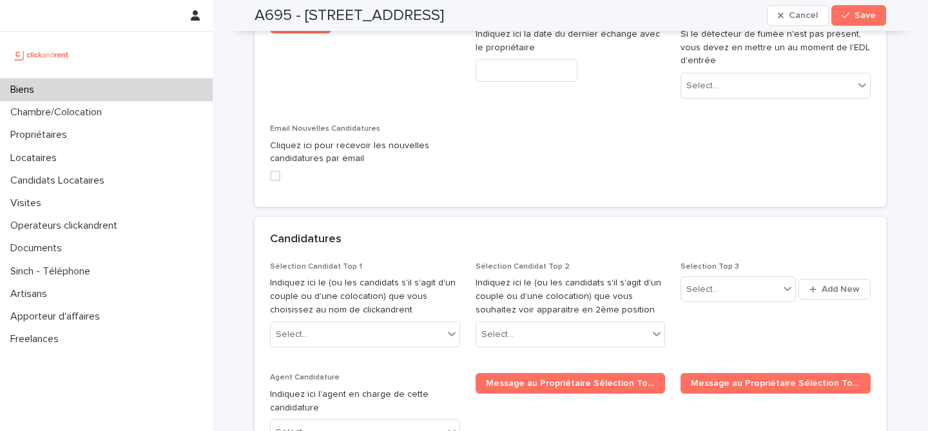
scroll to position [6048, 0]
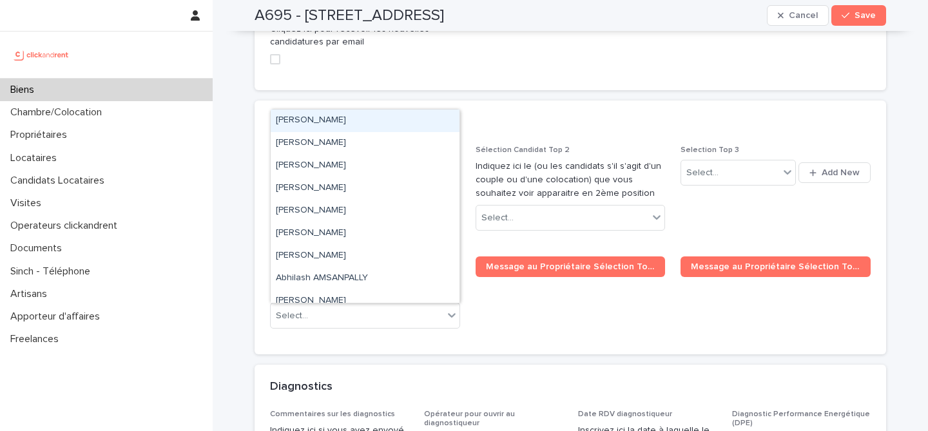
click at [358, 208] on div "Select..." at bounding box center [357, 218] width 173 height 21
paste input "**********"
type input "**********"
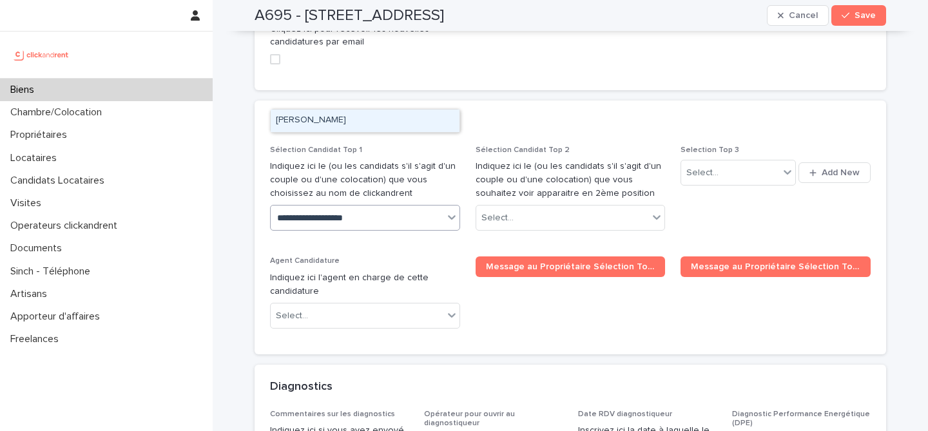
click at [406, 116] on div "Justine Nwafo ghomte" at bounding box center [365, 121] width 189 height 23
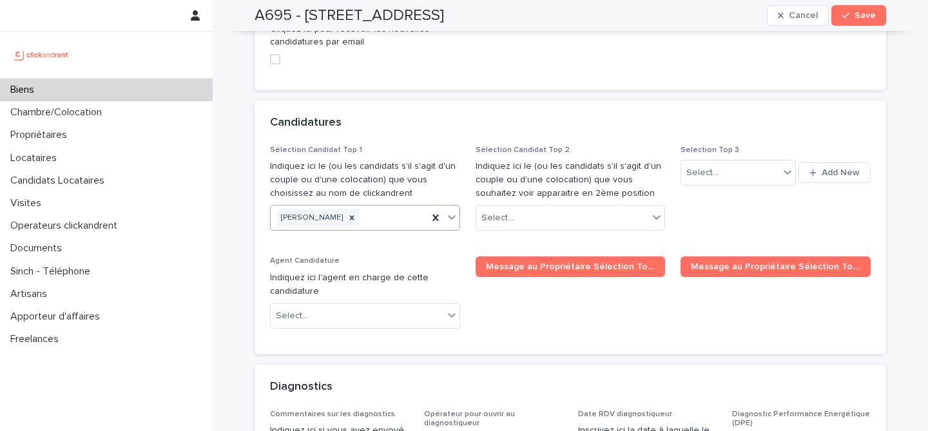
click at [569, 257] on span "Message au Propriétaire Sélection Top 1" at bounding box center [571, 298] width 190 height 83
click at [878, 21] on button "Save" at bounding box center [859, 15] width 55 height 21
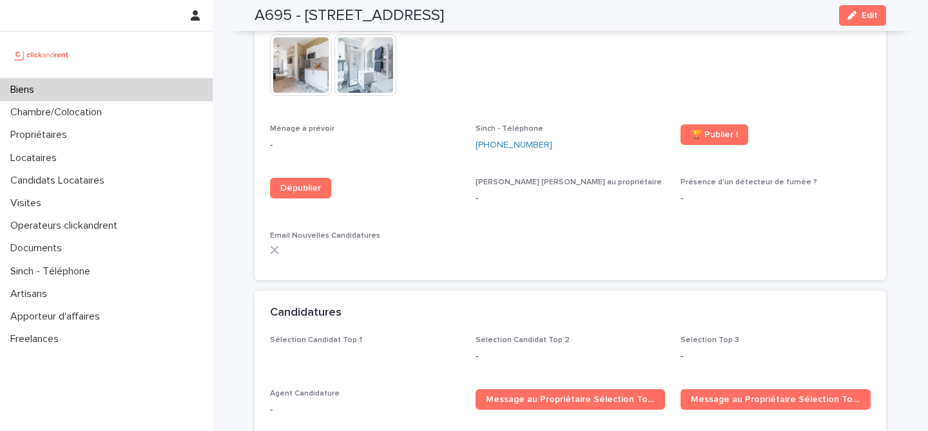
scroll to position [3645, 0]
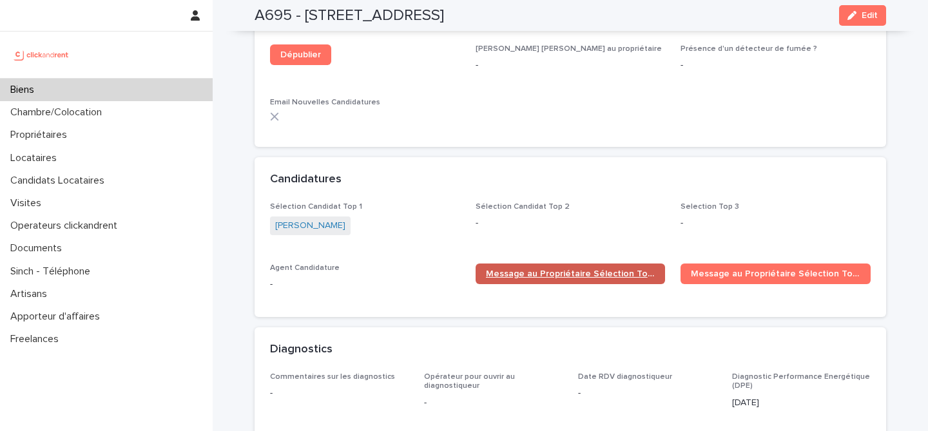
click at [552, 270] on span "Message au Propriétaire Sélection Top 1" at bounding box center [571, 274] width 170 height 9
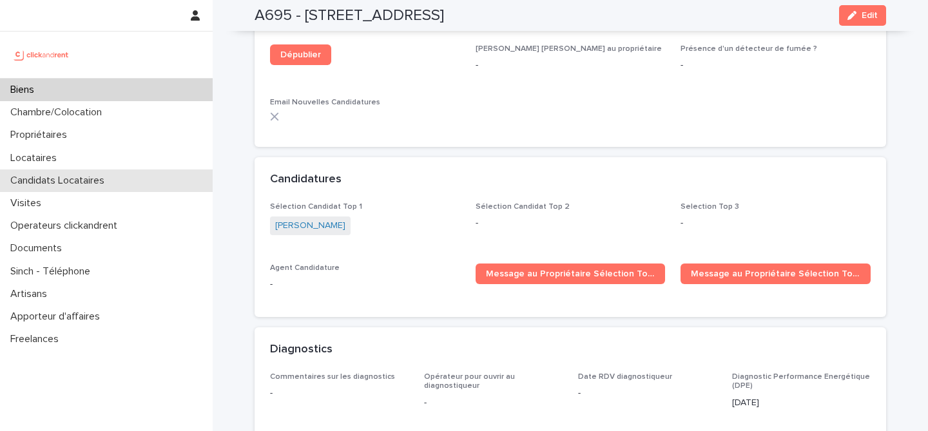
click at [99, 175] on p "Candidats Locataires" at bounding box center [60, 181] width 110 height 12
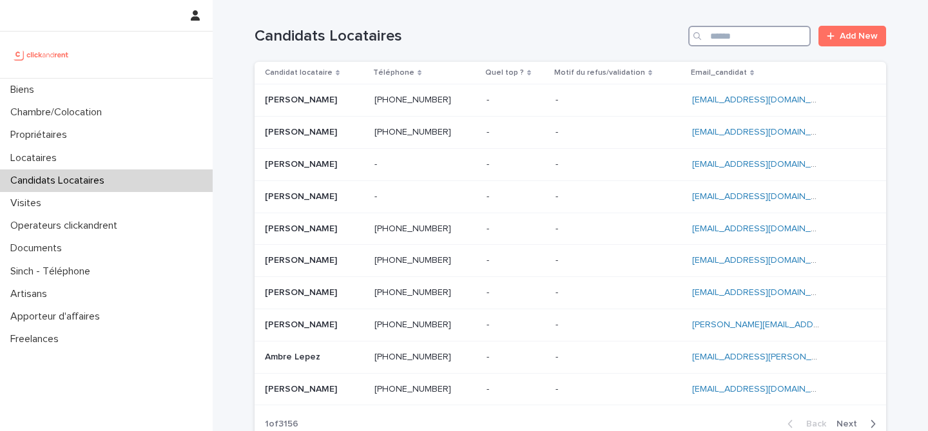
click at [765, 27] on input "Search" at bounding box center [750, 36] width 123 height 21
paste input "**********"
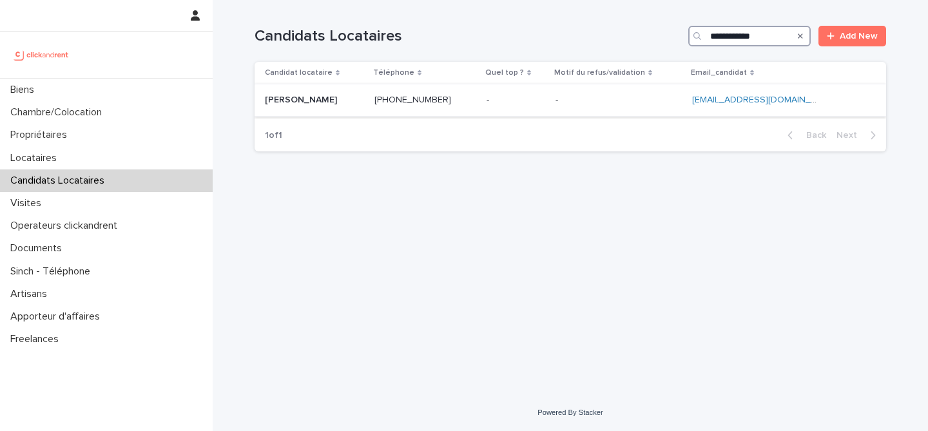
type input "**********"
click at [357, 98] on p at bounding box center [314, 100] width 99 height 11
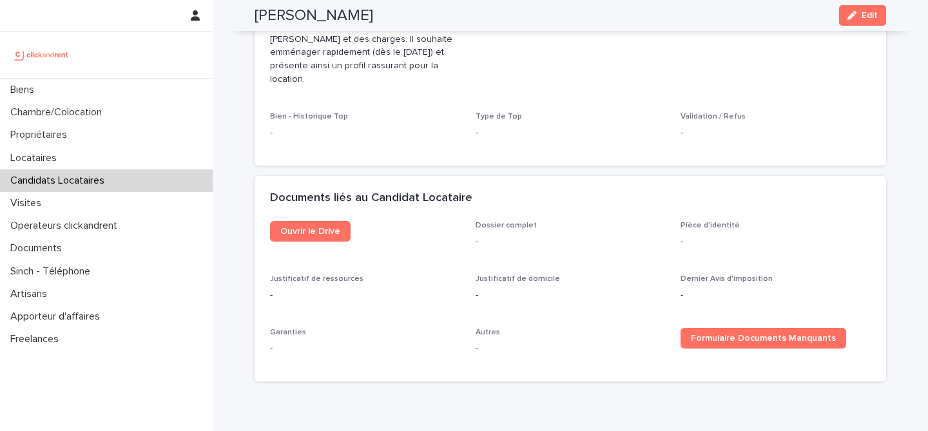
scroll to position [629, 0]
drag, startPoint x: 860, startPoint y: 24, endPoint x: 807, endPoint y: 68, distance: 68.7
click at [860, 24] on button "Edit" at bounding box center [862, 15] width 47 height 21
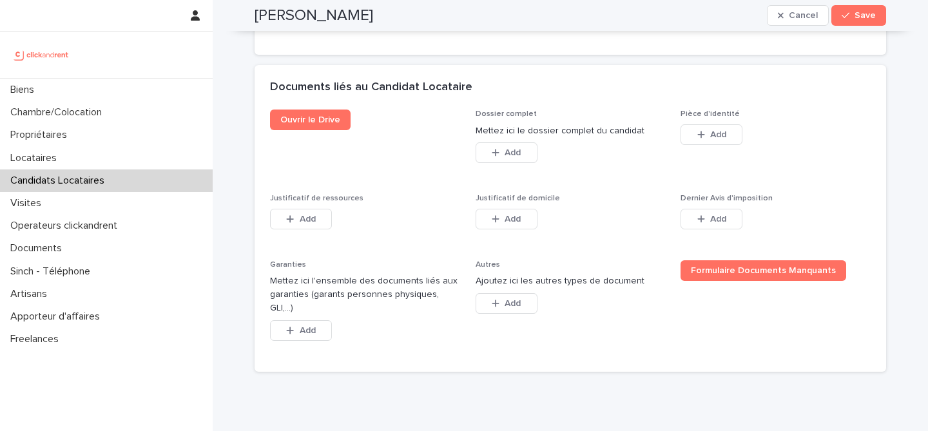
scroll to position [1074, 0]
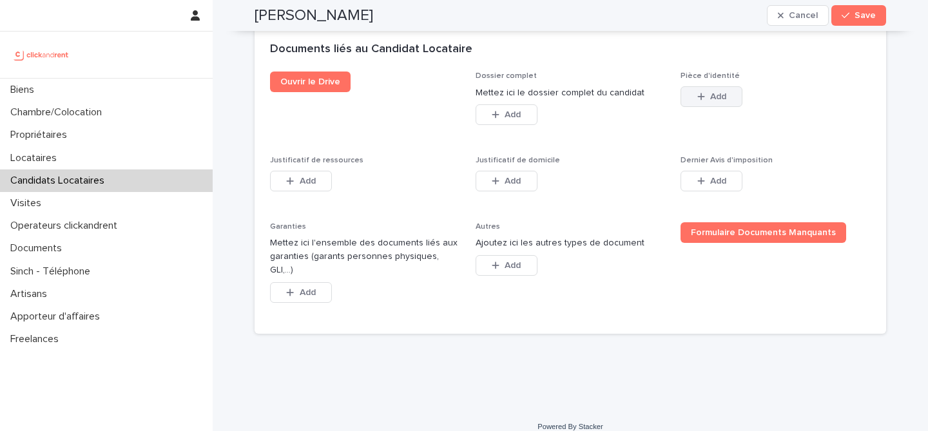
click at [712, 98] on span "Add" at bounding box center [719, 96] width 16 height 9
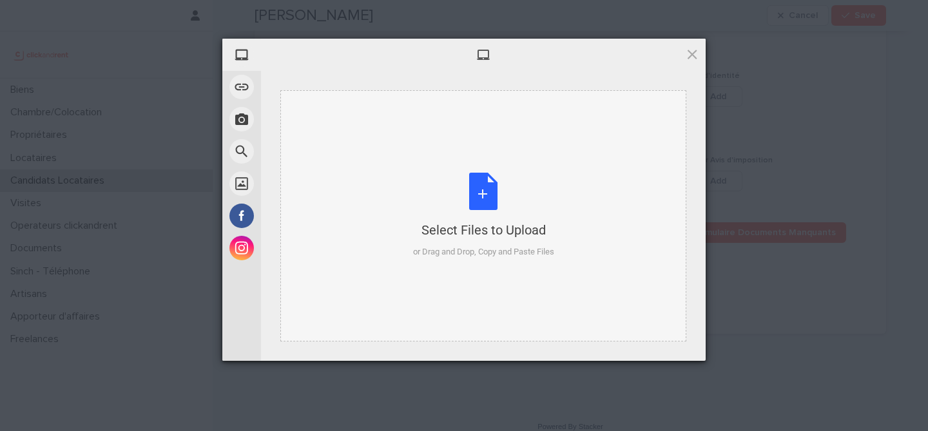
click at [505, 171] on div "Select Files to Upload or Drag and Drop, Copy and Paste Files" at bounding box center [483, 215] width 406 height 251
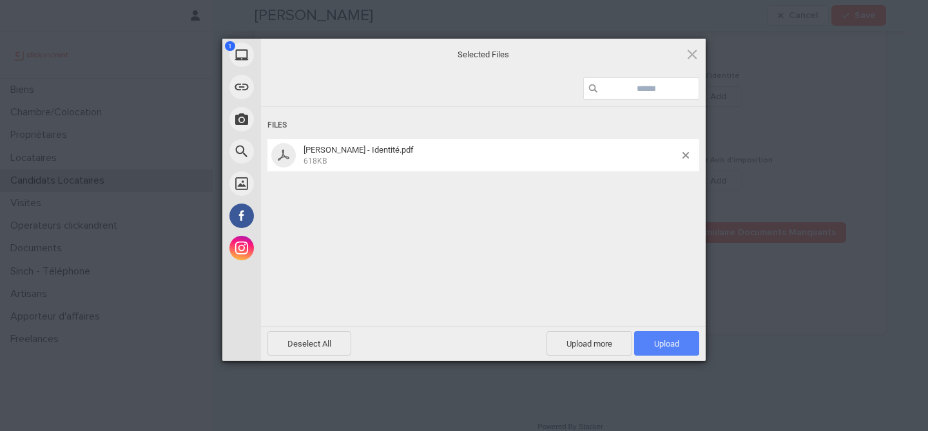
click at [675, 340] on span "Upload 1" at bounding box center [666, 344] width 25 height 10
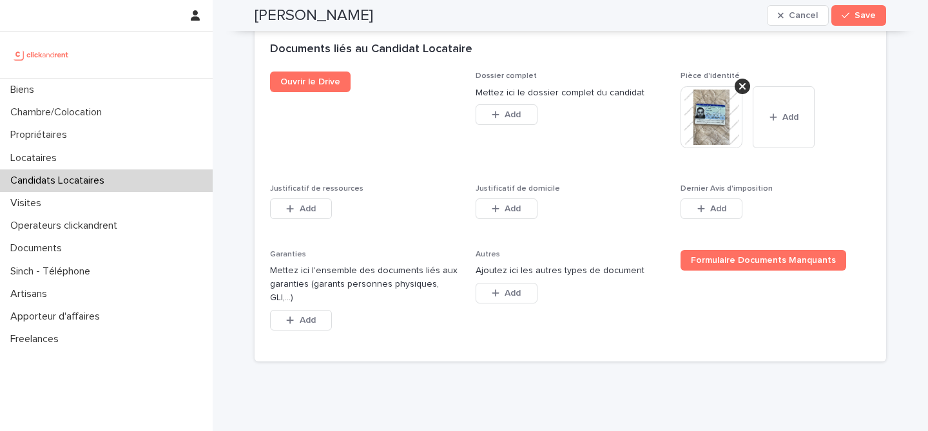
scroll to position [1102, 0]
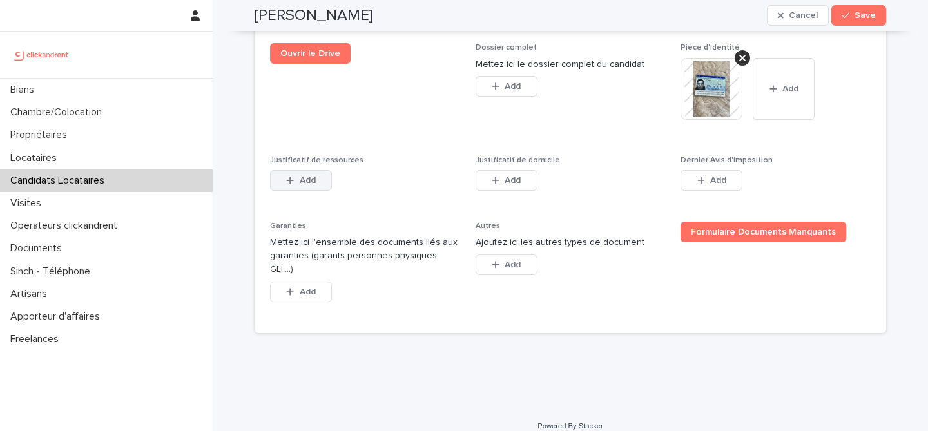
click at [297, 184] on button "Add" at bounding box center [301, 180] width 62 height 21
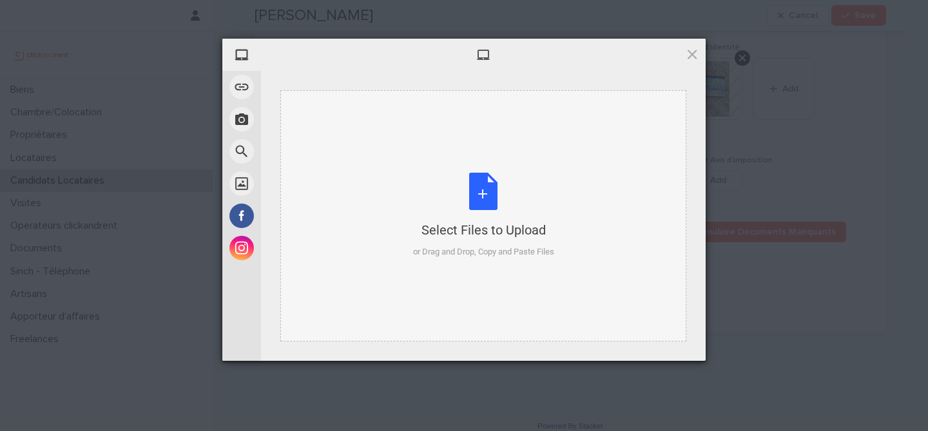
click at [475, 189] on div "Select Files to Upload or Drag and Drop, Copy and Paste Files" at bounding box center [483, 216] width 141 height 86
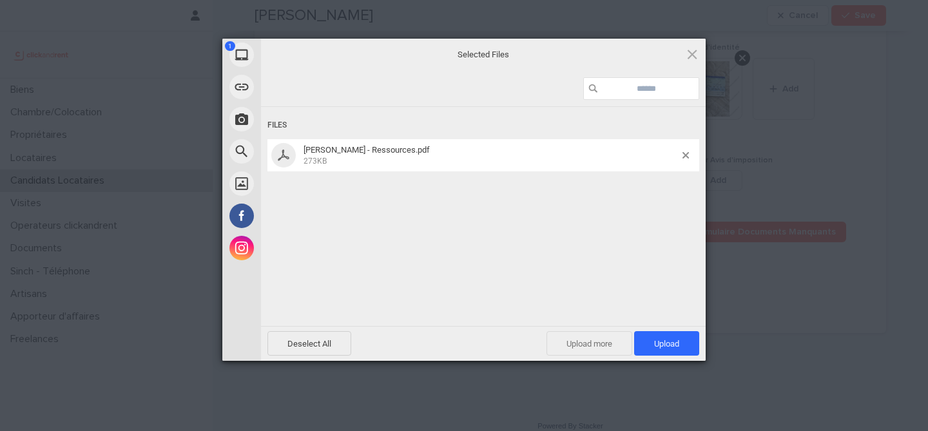
click at [587, 343] on span "Upload more" at bounding box center [590, 343] width 86 height 25
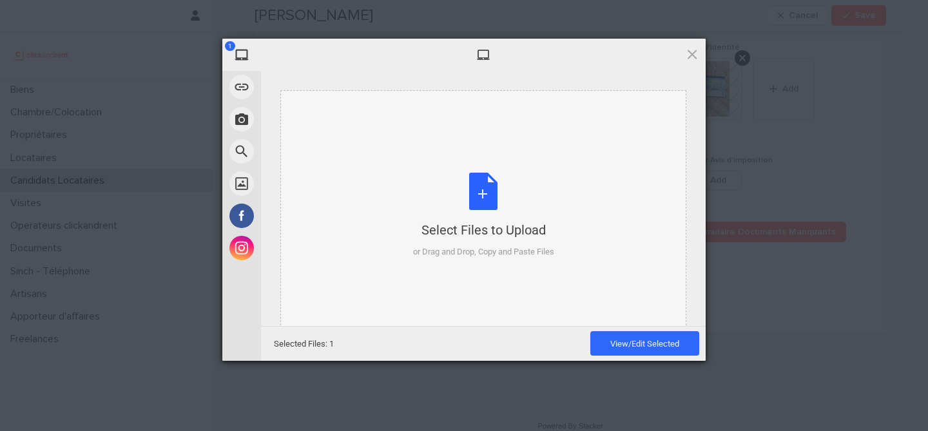
click at [485, 198] on div "Select Files to Upload or Drag and Drop, Copy and Paste Files" at bounding box center [483, 216] width 141 height 86
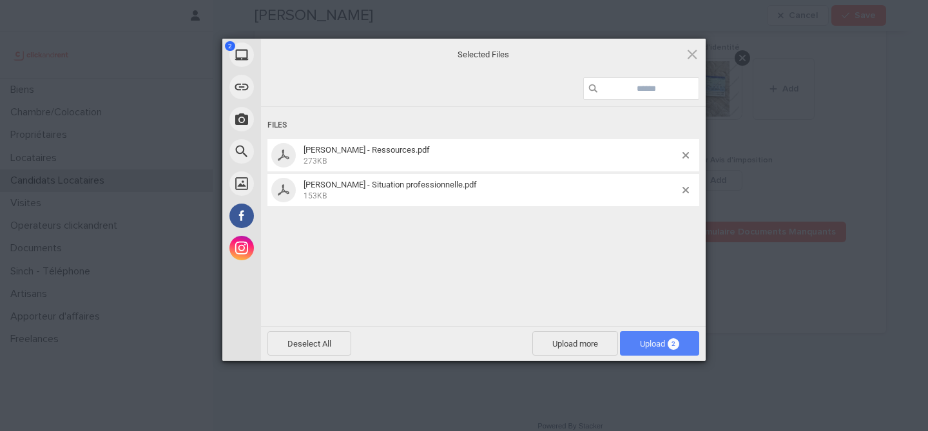
click at [676, 348] on span "2" at bounding box center [674, 344] width 12 height 12
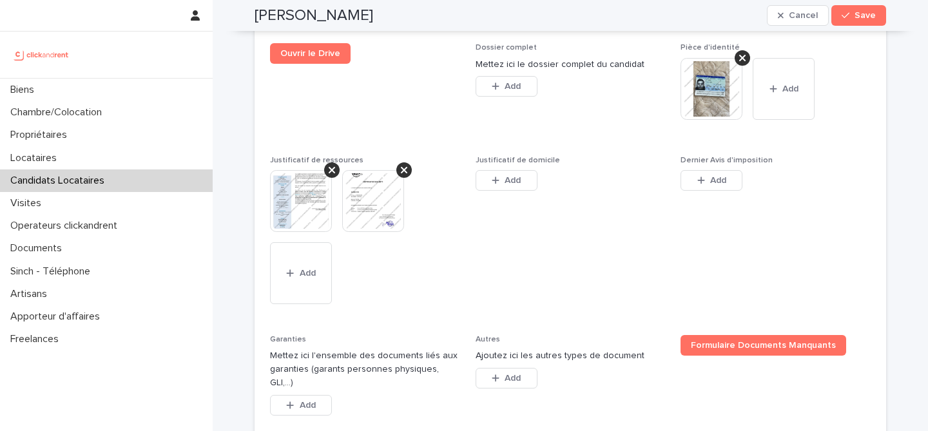
click at [482, 192] on div "Add" at bounding box center [507, 183] width 62 height 26
click at [489, 190] on button "Add" at bounding box center [507, 180] width 62 height 21
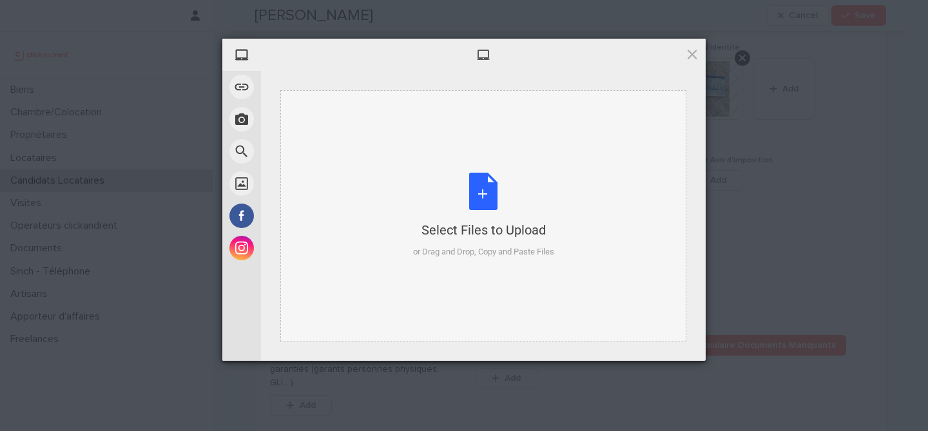
click at [480, 192] on div "Select Files to Upload or Drag and Drop, Copy and Paste Files" at bounding box center [483, 216] width 141 height 86
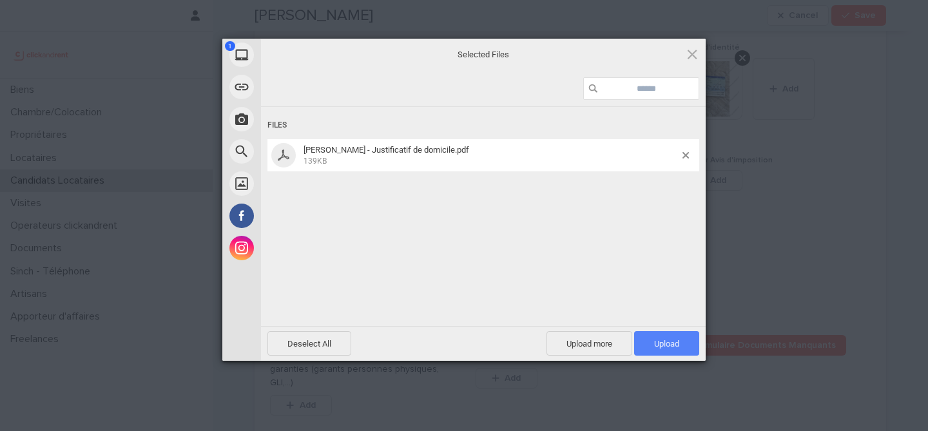
click at [679, 340] on span "Upload 1" at bounding box center [666, 344] width 25 height 10
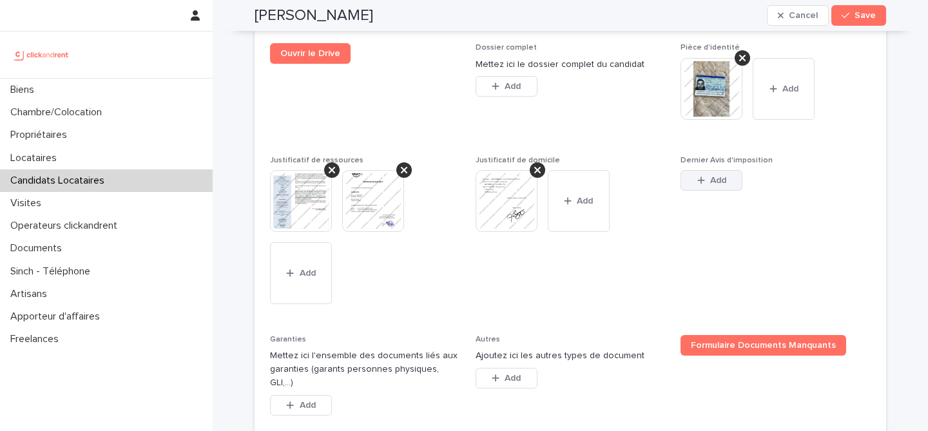
click at [720, 185] on button "Add" at bounding box center [712, 180] width 62 height 21
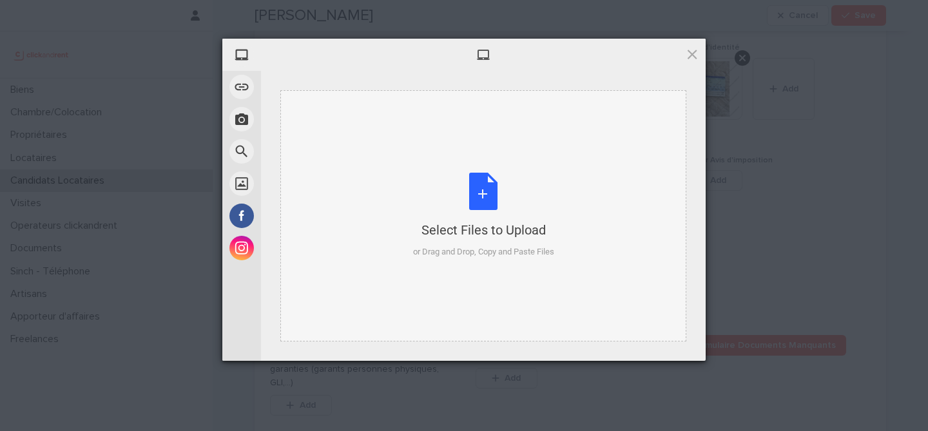
click at [479, 205] on div "Select Files to Upload or Drag and Drop, Copy and Paste Files" at bounding box center [483, 216] width 141 height 86
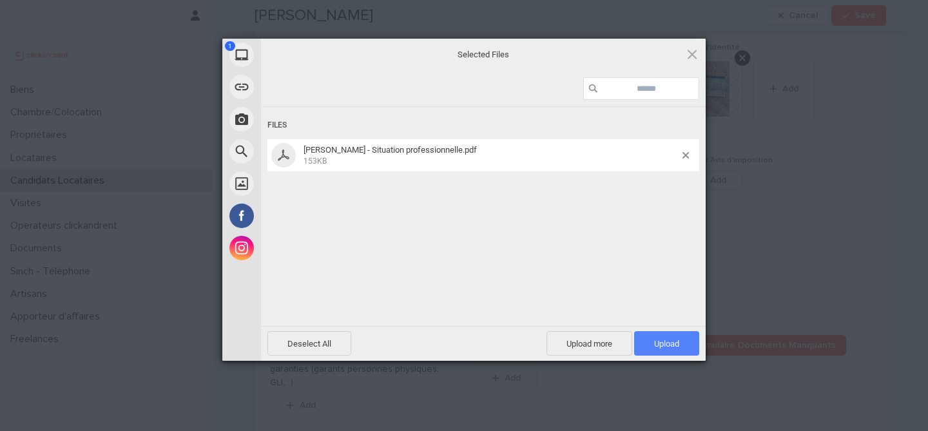
click at [683, 347] on span "Upload 1" at bounding box center [666, 343] width 65 height 25
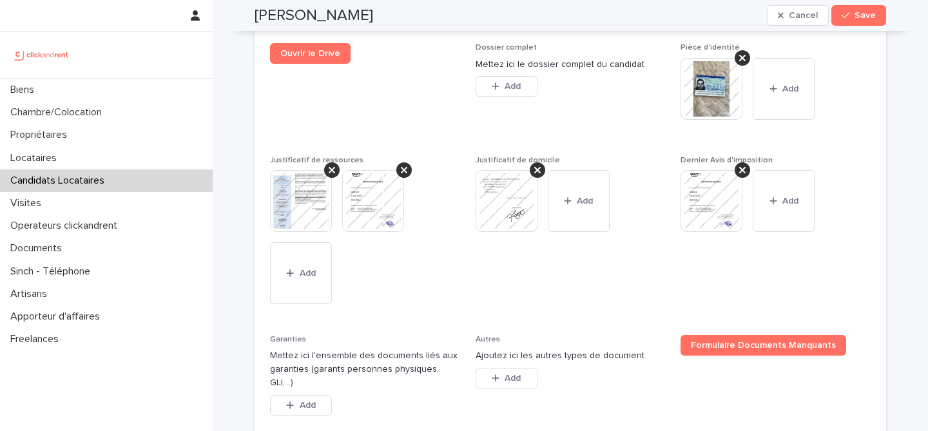
scroll to position [1215, 0]
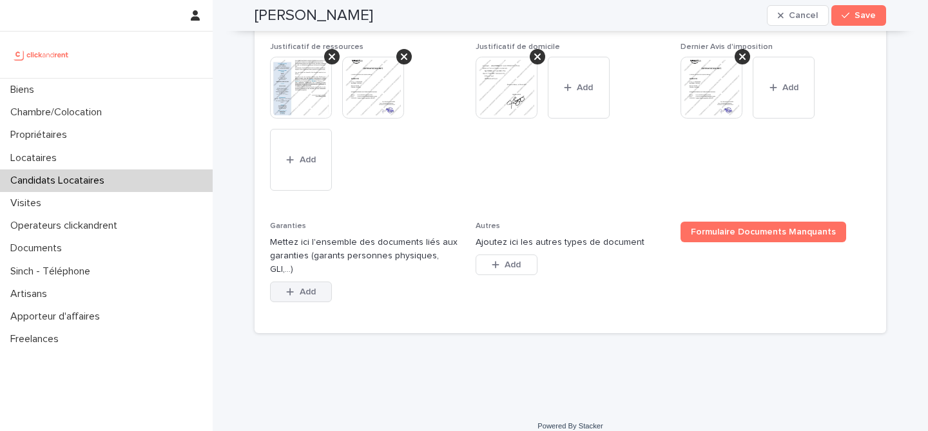
click at [315, 288] on span "Add" at bounding box center [308, 292] width 16 height 9
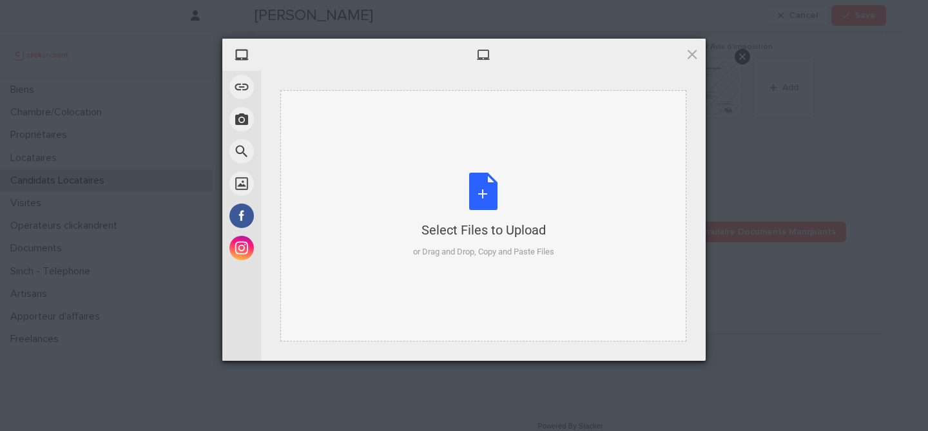
click at [480, 215] on div "Select Files to Upload or Drag and Drop, Copy and Paste Files" at bounding box center [483, 216] width 141 height 86
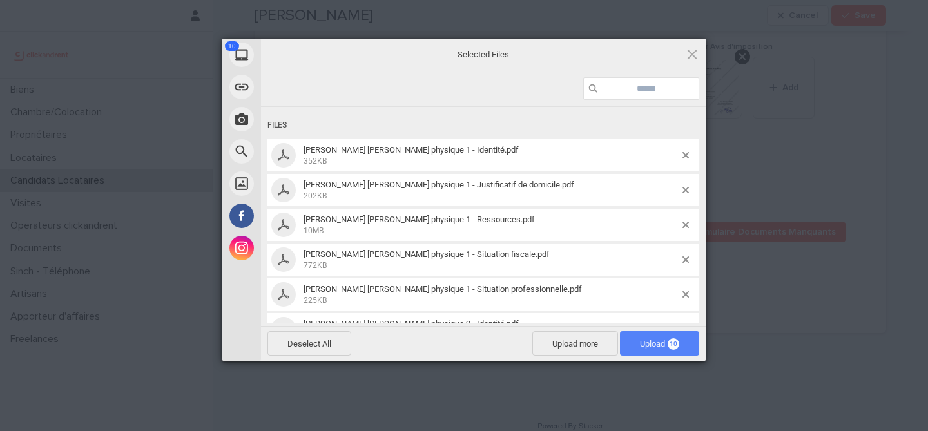
click at [655, 339] on span "Upload 10" at bounding box center [659, 344] width 39 height 10
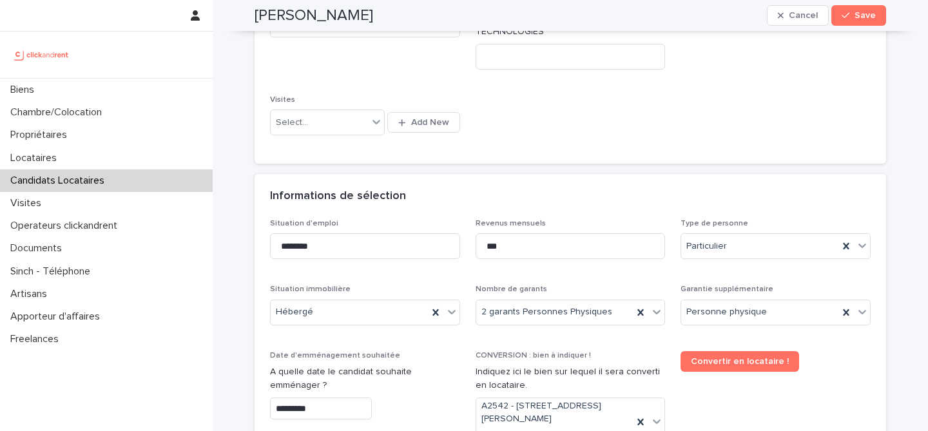
scroll to position [317, 0]
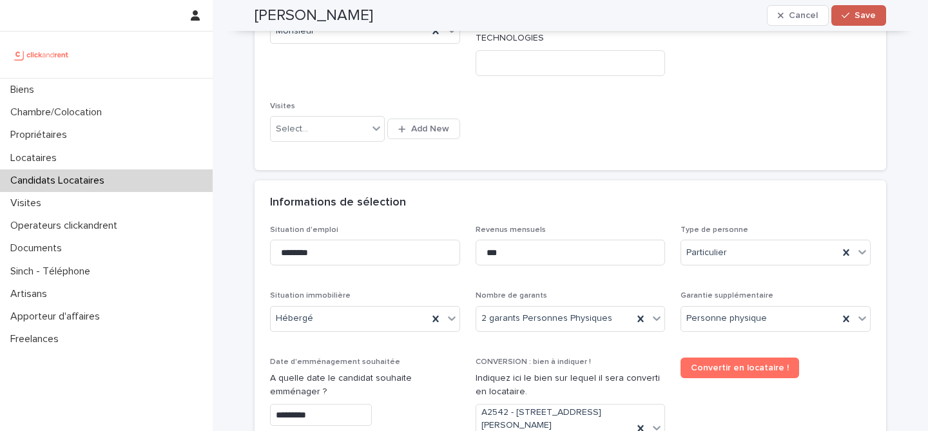
click at [854, 23] on button "Save" at bounding box center [859, 15] width 55 height 21
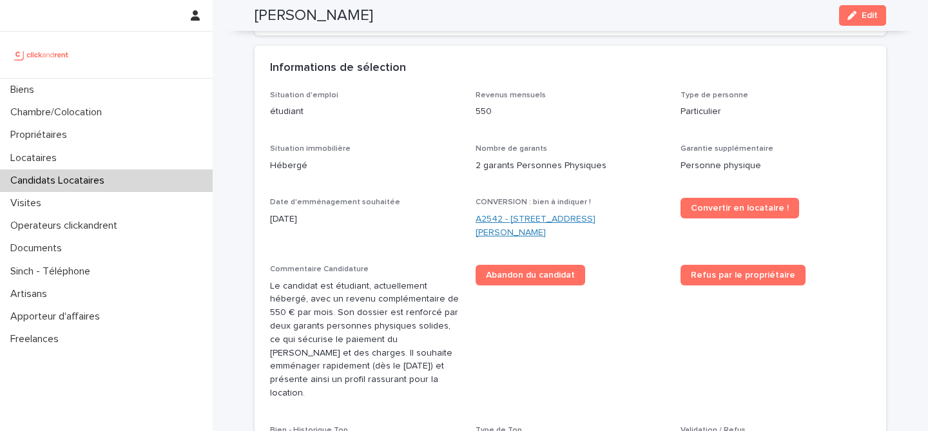
click at [519, 231] on link "A2542 - 1407 avenue du père Soulas, Montpellier 34090" at bounding box center [571, 226] width 190 height 27
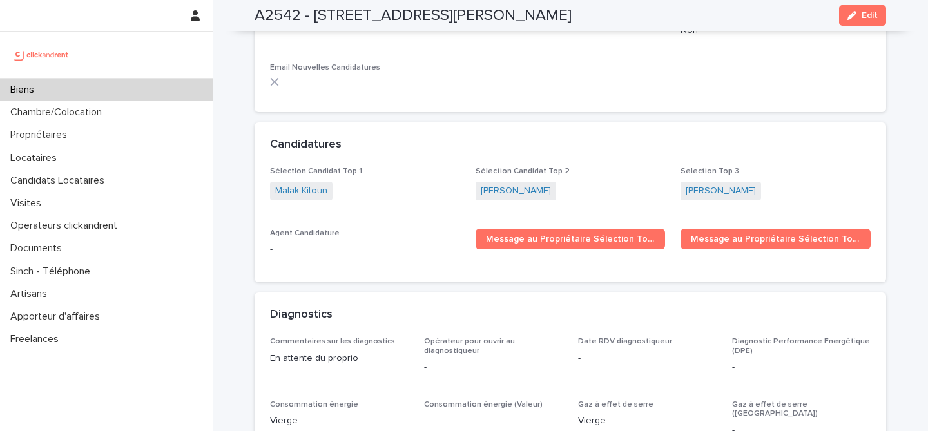
scroll to position [3667, 0]
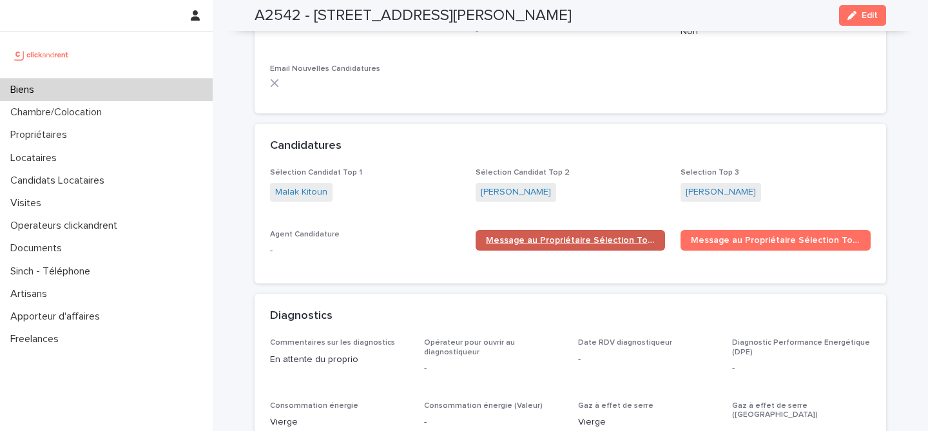
click at [593, 236] on span "Message au Propriétaire Sélection Top 1" at bounding box center [571, 240] width 170 height 9
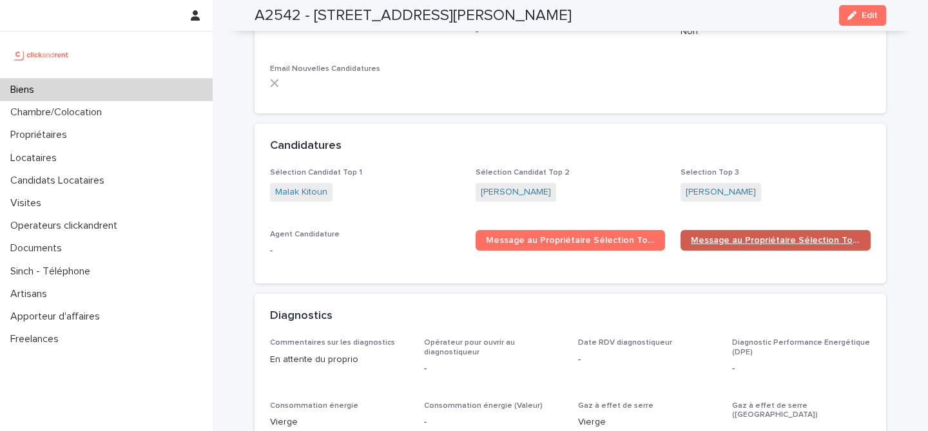
click at [741, 236] on span "Message au Propriétaire Sélection Top 2" at bounding box center [776, 240] width 170 height 9
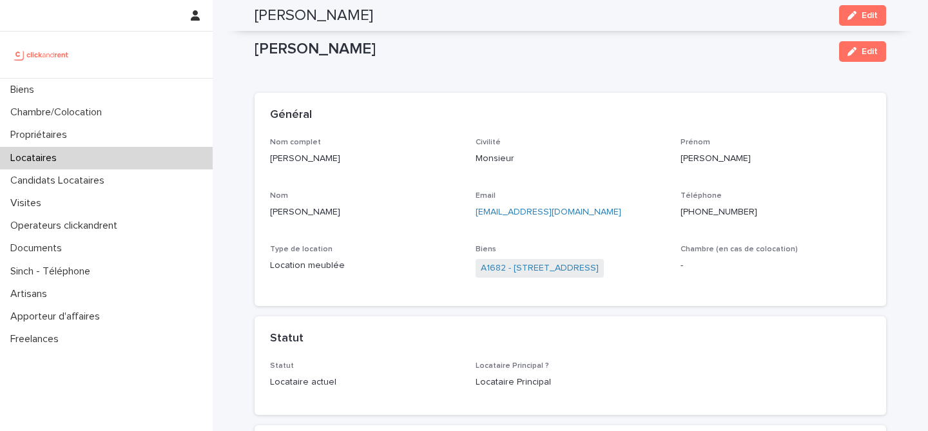
scroll to position [1483, 0]
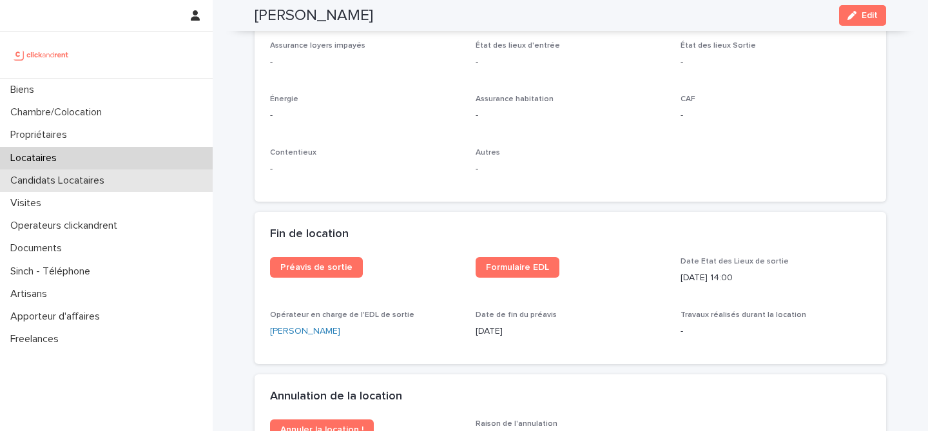
click at [68, 184] on p "Candidats Locataires" at bounding box center [60, 181] width 110 height 12
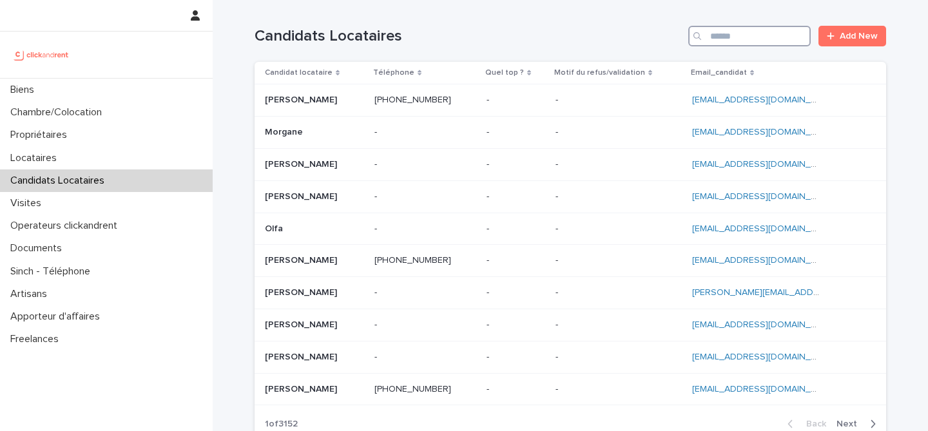
click at [767, 44] on input "Search" at bounding box center [750, 36] width 123 height 21
paste input "**********"
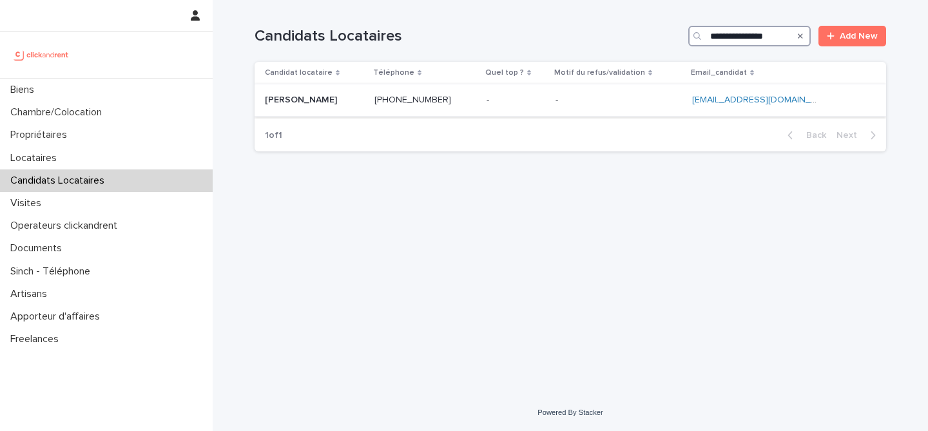
type input "**********"
click at [364, 94] on div "Ameni Aouissaoui Ameni Aouissaoui" at bounding box center [314, 100] width 99 height 21
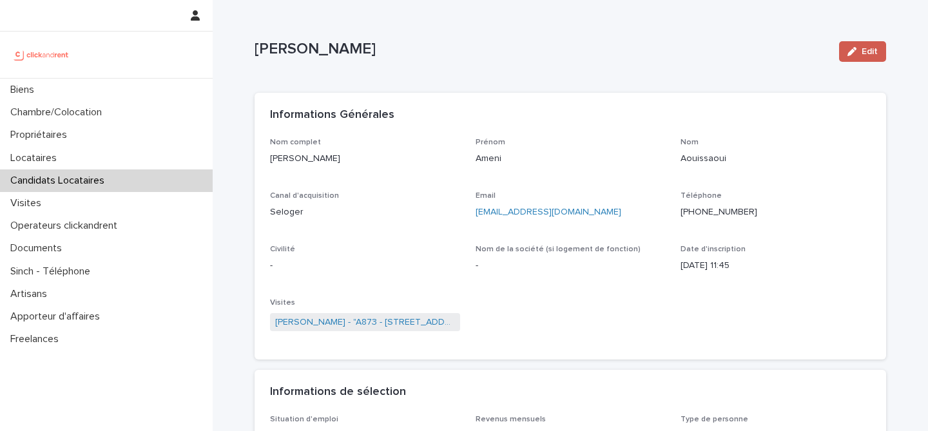
click at [872, 52] on span "Edit" at bounding box center [870, 51] width 16 height 9
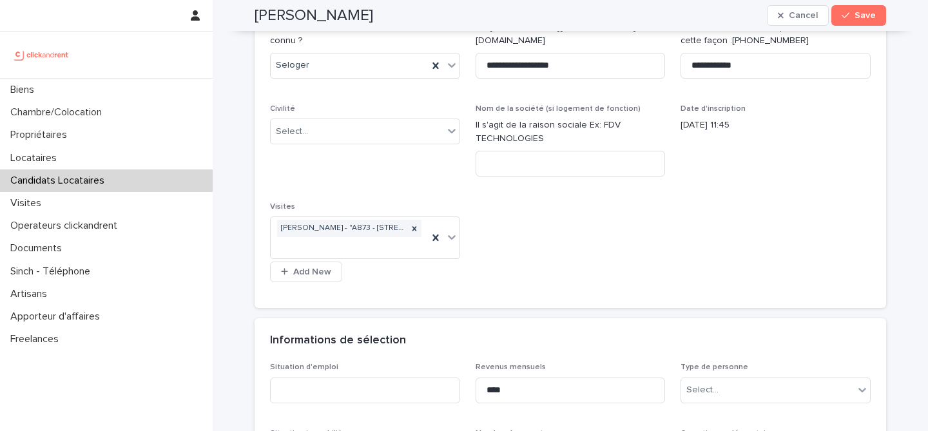
scroll to position [90, 0]
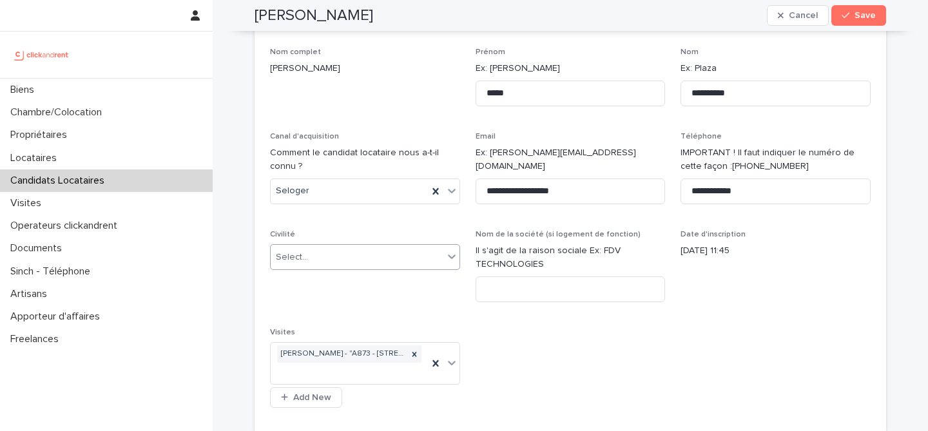
click at [344, 256] on div "Select..." at bounding box center [357, 257] width 173 height 21
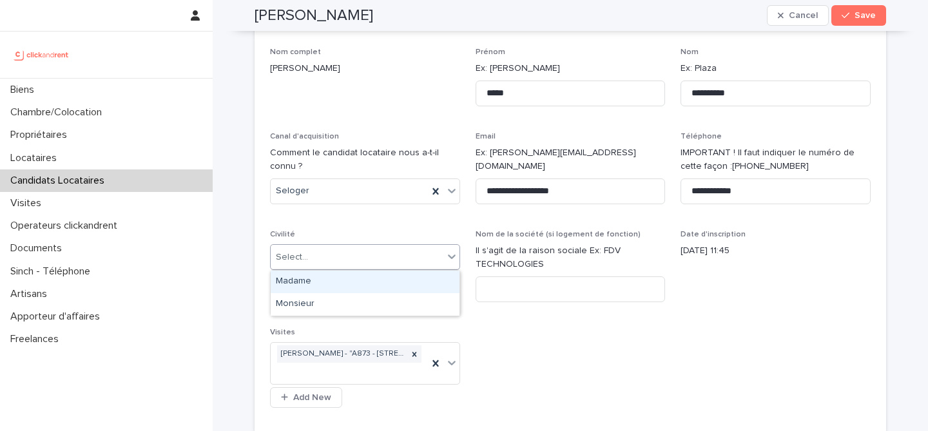
click at [348, 290] on div "Madame" at bounding box center [365, 282] width 189 height 23
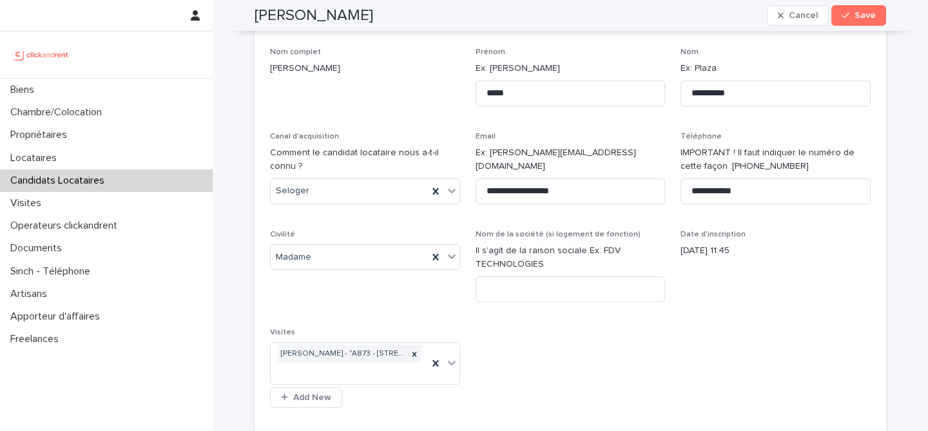
click at [627, 351] on div "**********" at bounding box center [570, 233] width 601 height 371
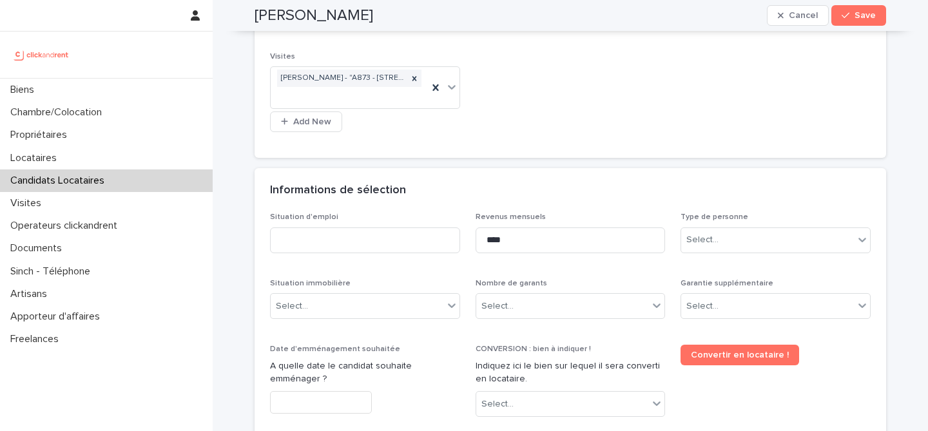
scroll to position [341, 0]
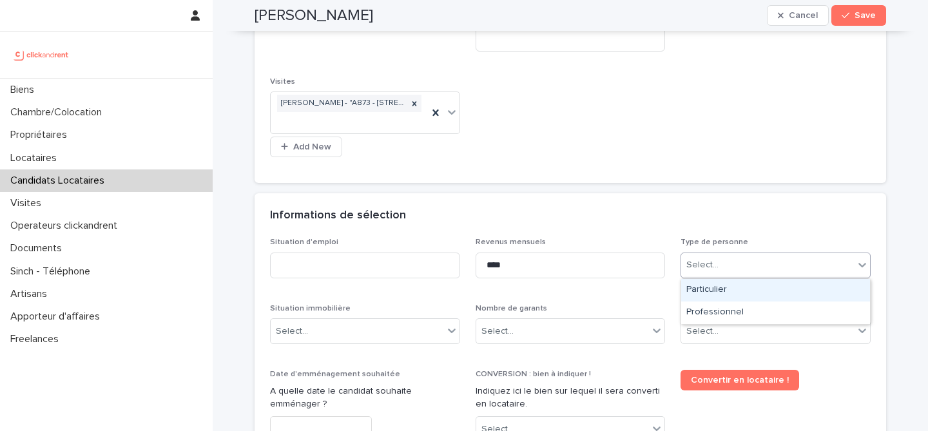
click at [754, 271] on div "Select..." at bounding box center [767, 265] width 173 height 21
click at [746, 288] on div "Particulier" at bounding box center [775, 290] width 189 height 23
click at [721, 220] on div "Informations de sélection" at bounding box center [568, 216] width 596 height 14
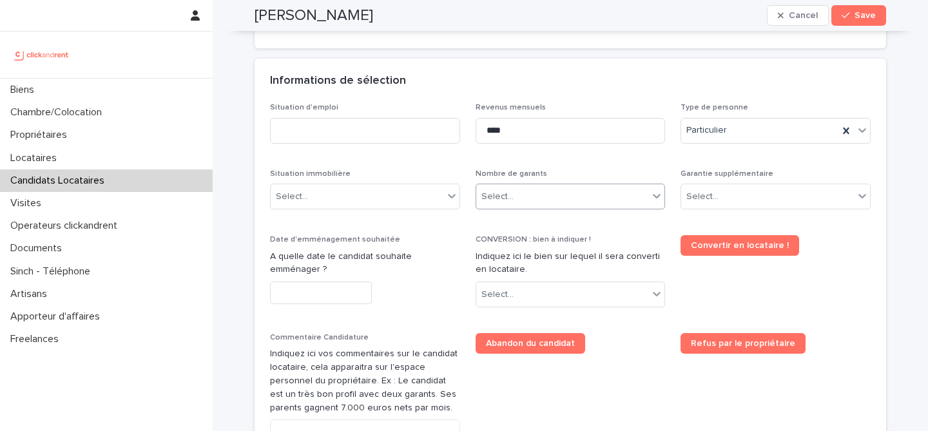
scroll to position [590, 0]
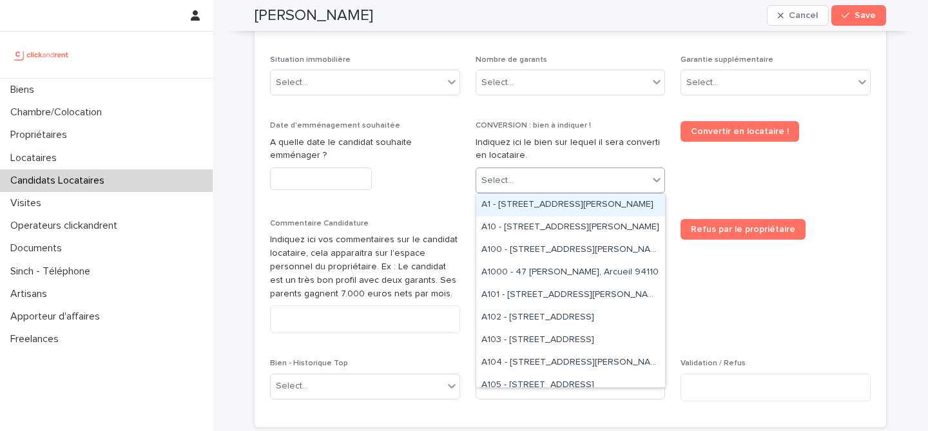
click at [593, 190] on div "Select..." at bounding box center [562, 180] width 173 height 21
paste input "****"
type input "****"
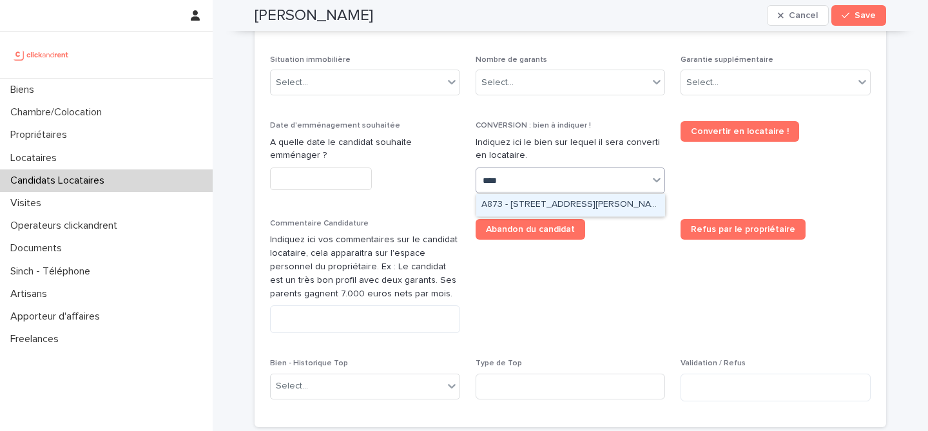
click at [586, 205] on div "A873 - 76 Avenue de Rigny, Bry-sur-Marne 94360" at bounding box center [570, 205] width 189 height 23
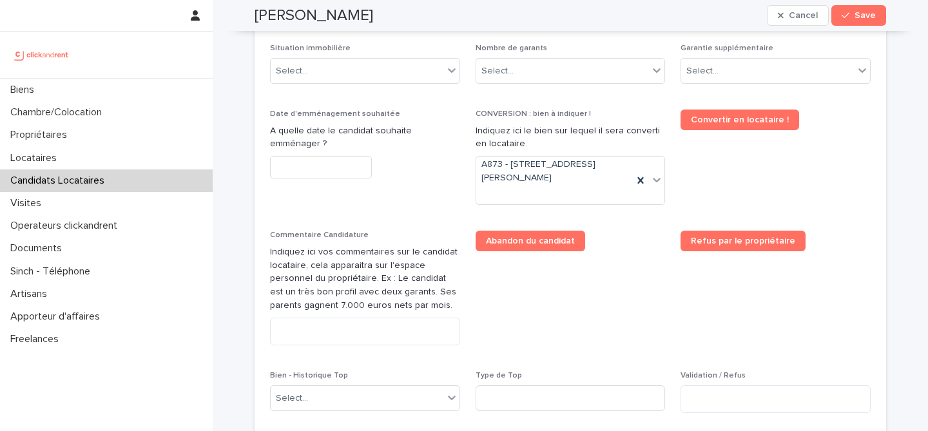
click at [629, 273] on span "Abandon du candidat" at bounding box center [571, 293] width 190 height 124
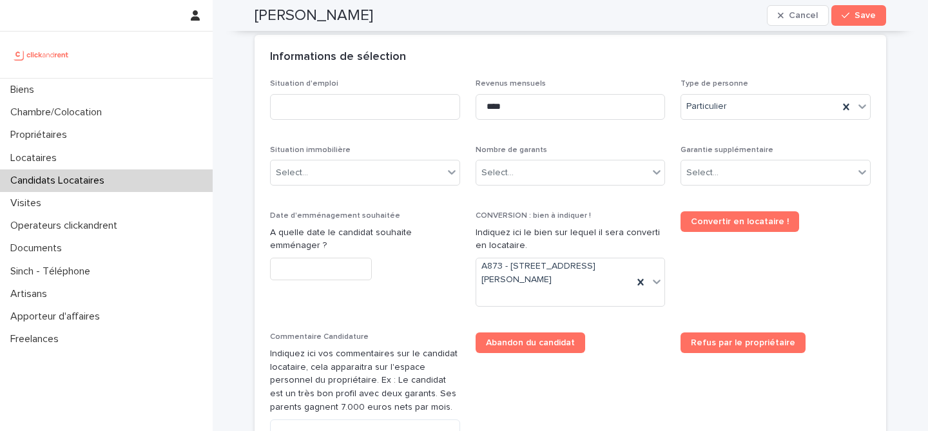
scroll to position [478, 0]
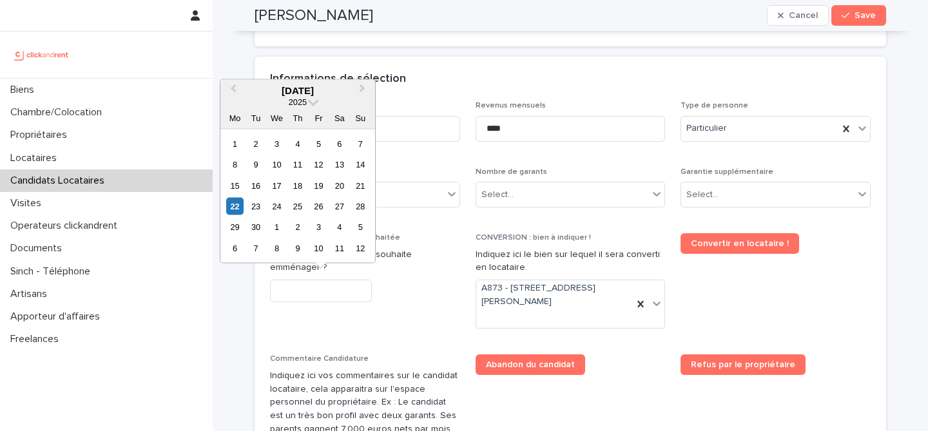
click at [280, 291] on input "text" at bounding box center [321, 291] width 102 height 23
click at [437, 235] on p "Date d'emménagement souhaitée" at bounding box center [365, 237] width 190 height 9
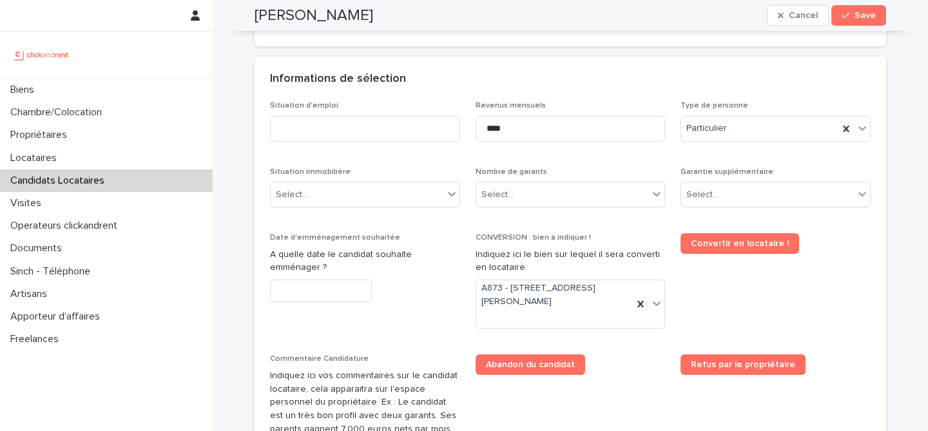
click at [315, 301] on input "text" at bounding box center [321, 291] width 102 height 23
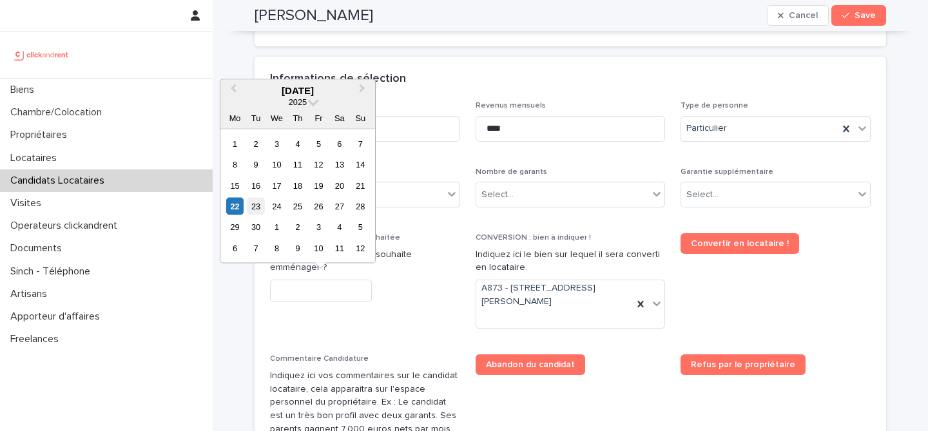
click at [255, 211] on div "23" at bounding box center [255, 206] width 17 height 17
type input "*********"
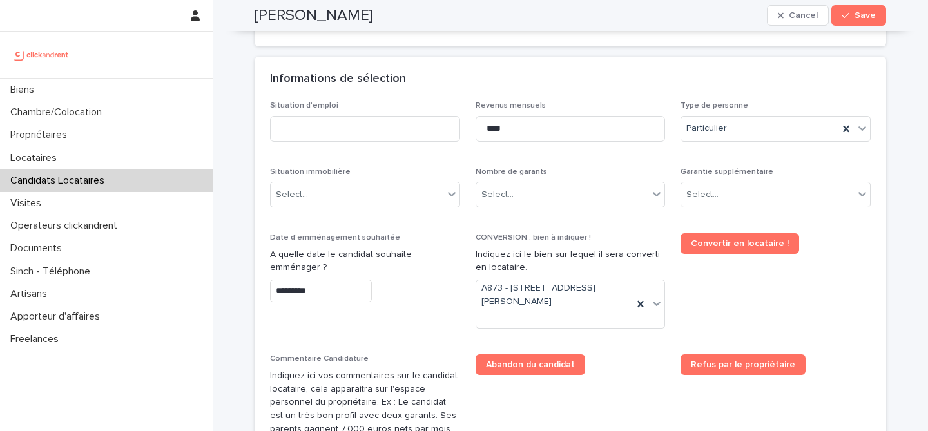
click at [415, 300] on div "*********" at bounding box center [365, 291] width 190 height 23
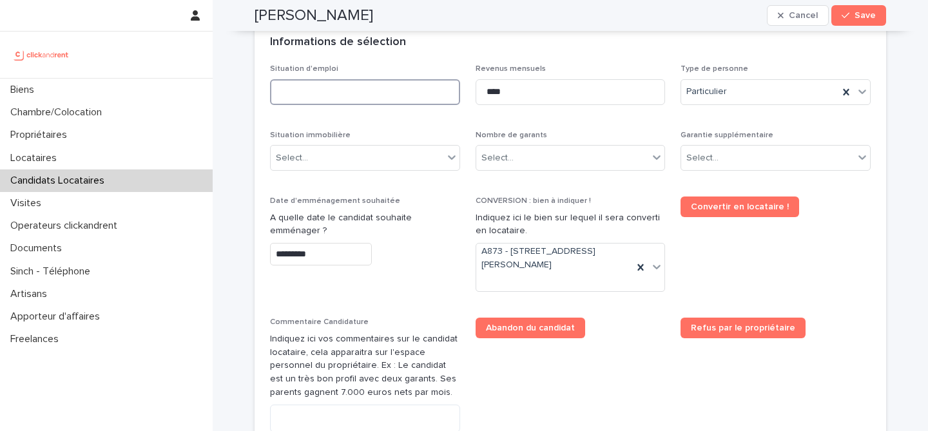
click at [420, 90] on input at bounding box center [365, 92] width 190 height 26
paste input "*******"
type input "*******"
click at [460, 59] on div "Informations de sélection" at bounding box center [571, 42] width 632 height 45
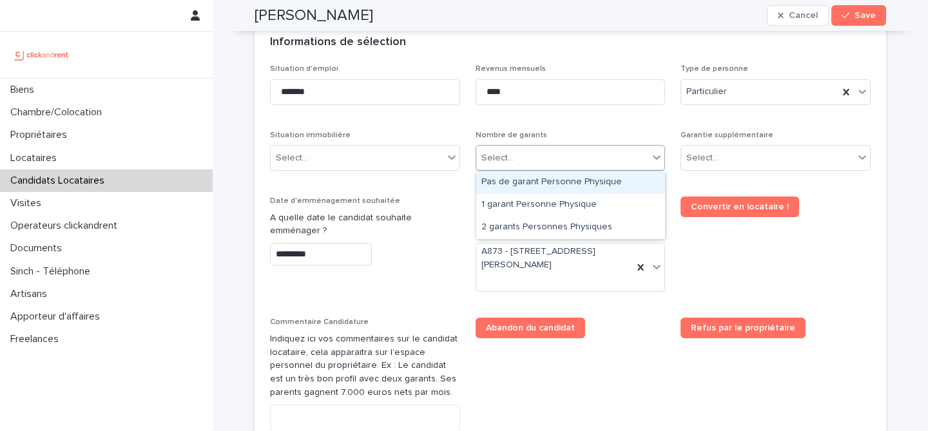
click at [529, 163] on div "Select..." at bounding box center [562, 158] width 173 height 21
click at [567, 188] on div "Pas de garant Personne Physique" at bounding box center [570, 183] width 189 height 23
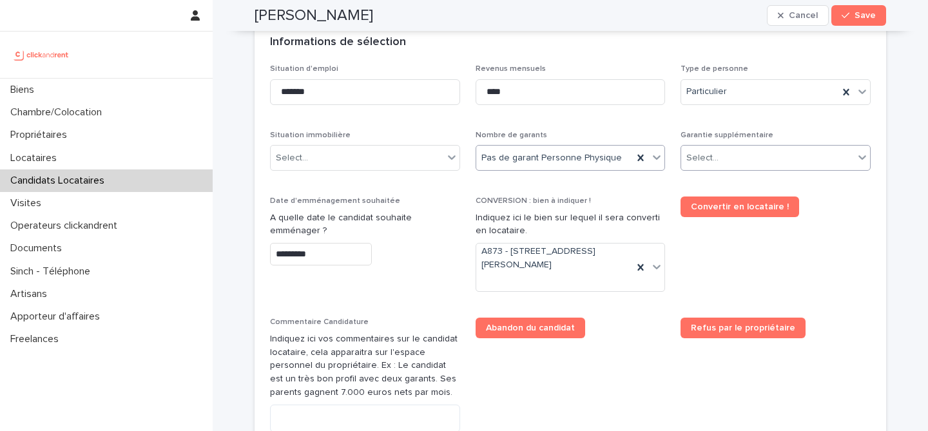
click at [755, 161] on div "Select..." at bounding box center [767, 158] width 173 height 21
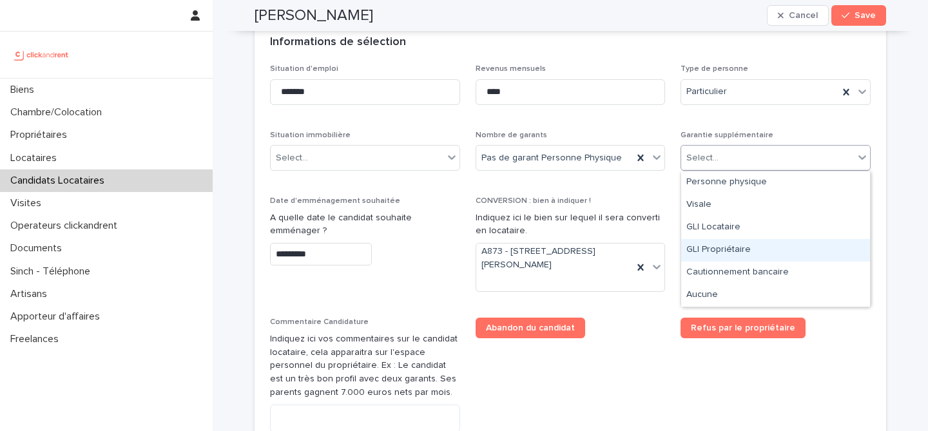
click at [772, 253] on div "GLI Propriétaire" at bounding box center [775, 250] width 189 height 23
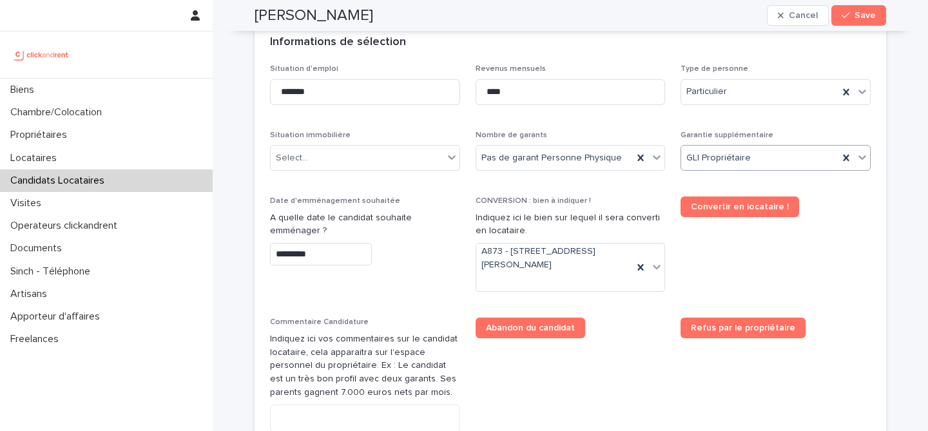
click at [761, 262] on span "Convertir en locataire !" at bounding box center [776, 250] width 190 height 106
click at [638, 155] on icon at bounding box center [640, 158] width 13 height 13
click at [618, 156] on div "Select..." at bounding box center [562, 158] width 173 height 21
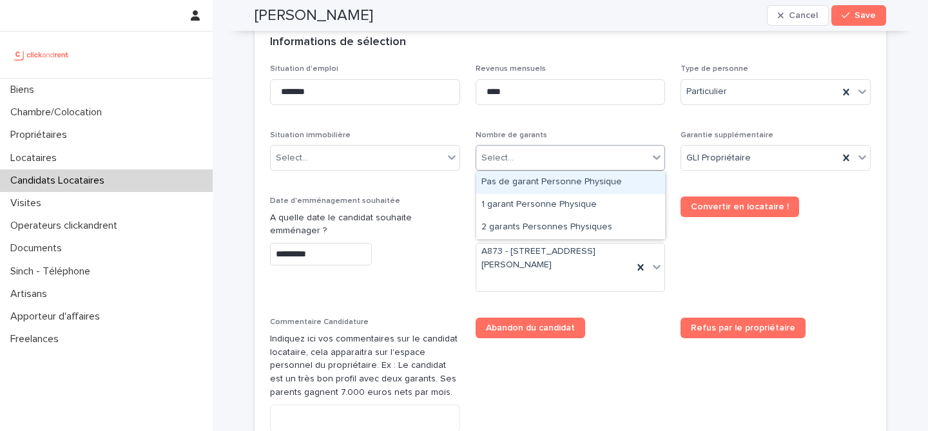
click at [606, 186] on div "Pas de garant Personne Physique" at bounding box center [570, 183] width 189 height 23
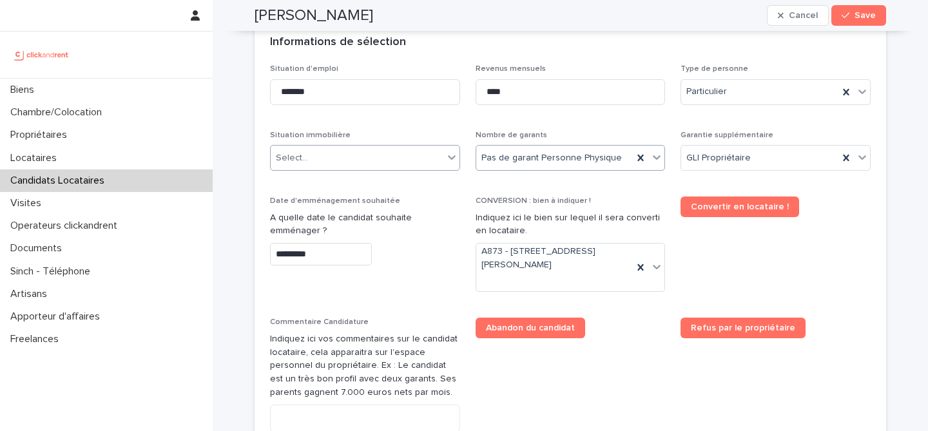
click at [426, 169] on div "Select..." at bounding box center [365, 158] width 190 height 26
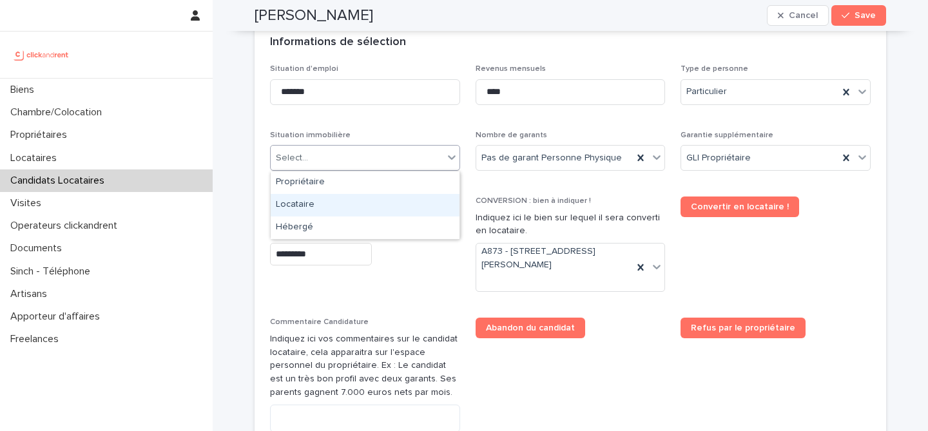
click at [384, 204] on div "Locataire" at bounding box center [365, 205] width 189 height 23
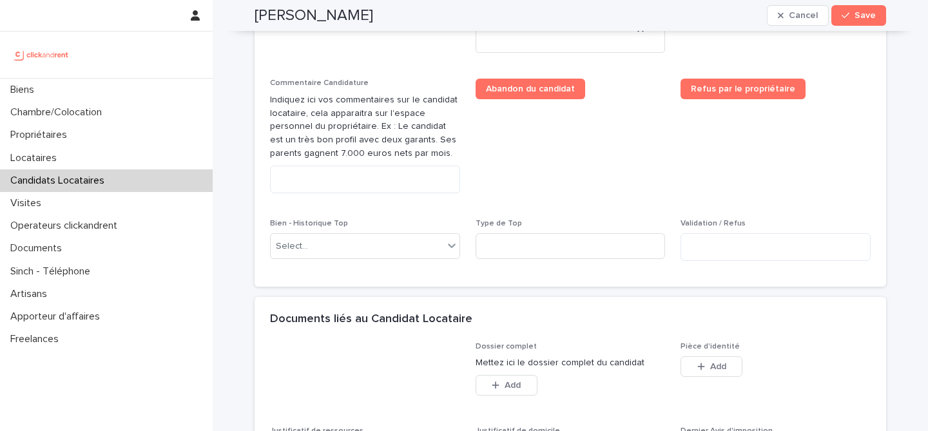
scroll to position [1025, 0]
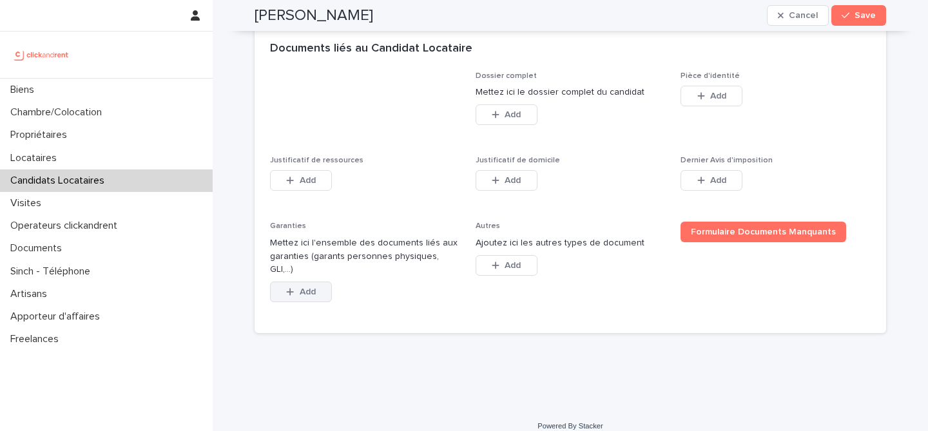
click at [322, 282] on button "Add" at bounding box center [301, 292] width 62 height 21
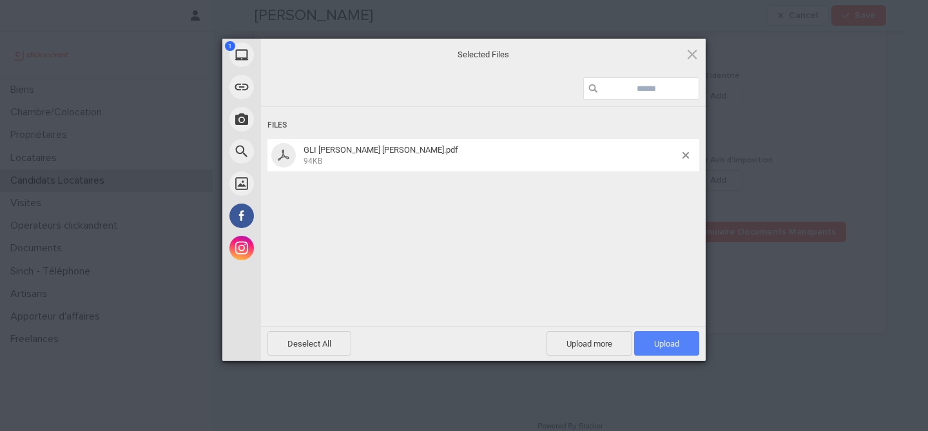
click at [656, 339] on span "Upload 1" at bounding box center [666, 344] width 25 height 10
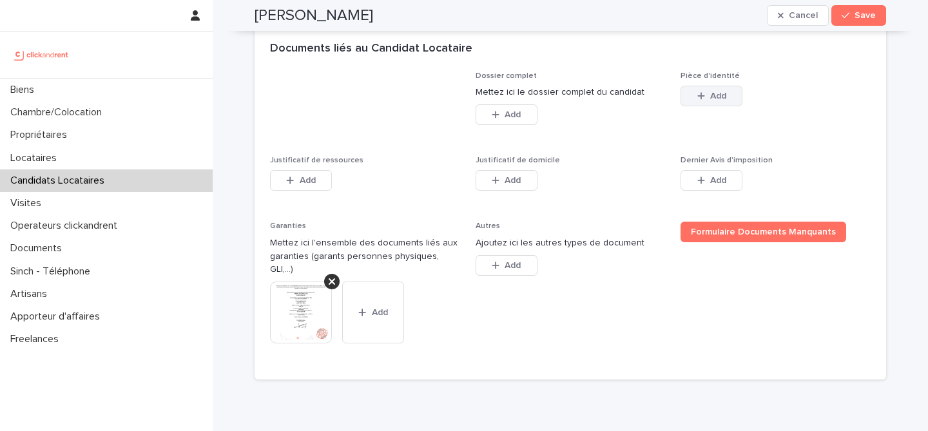
click at [712, 103] on button "Add" at bounding box center [712, 96] width 62 height 21
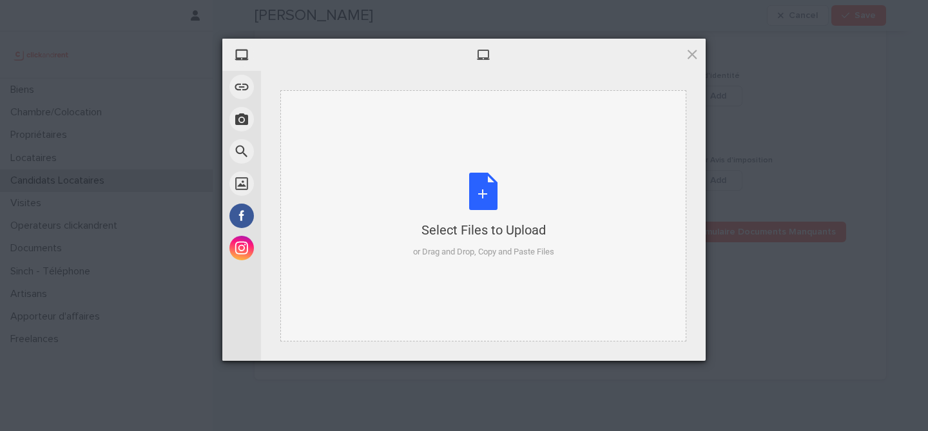
click at [484, 199] on div "Select Files to Upload or Drag and Drop, Copy and Paste Files" at bounding box center [483, 216] width 141 height 86
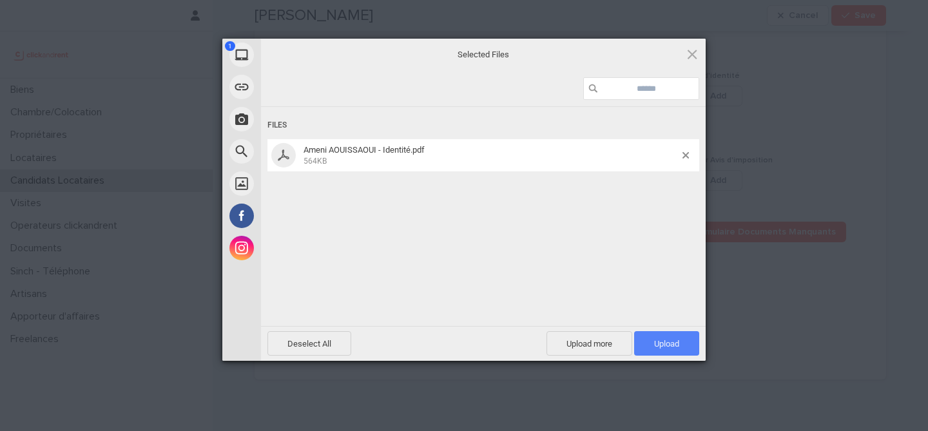
click at [669, 354] on span "Upload 1" at bounding box center [666, 343] width 65 height 25
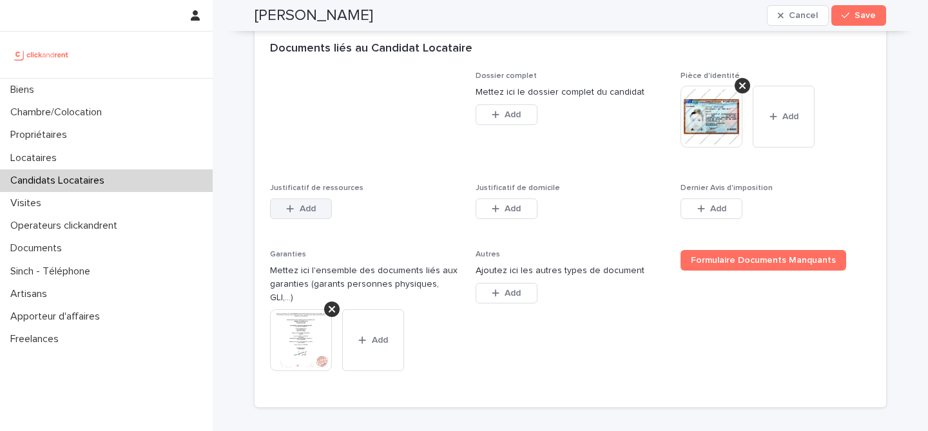
click at [301, 216] on button "Add" at bounding box center [301, 209] width 62 height 21
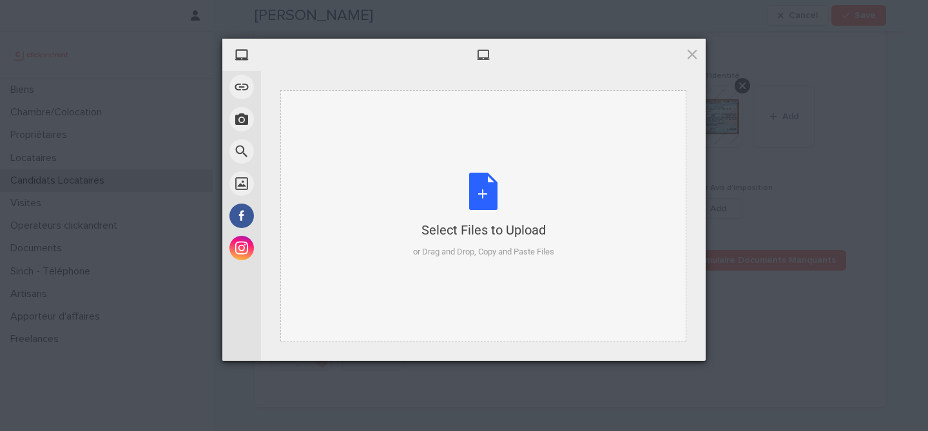
click at [469, 190] on div "Select Files to Upload or Drag and Drop, Copy and Paste Files" at bounding box center [483, 216] width 141 height 86
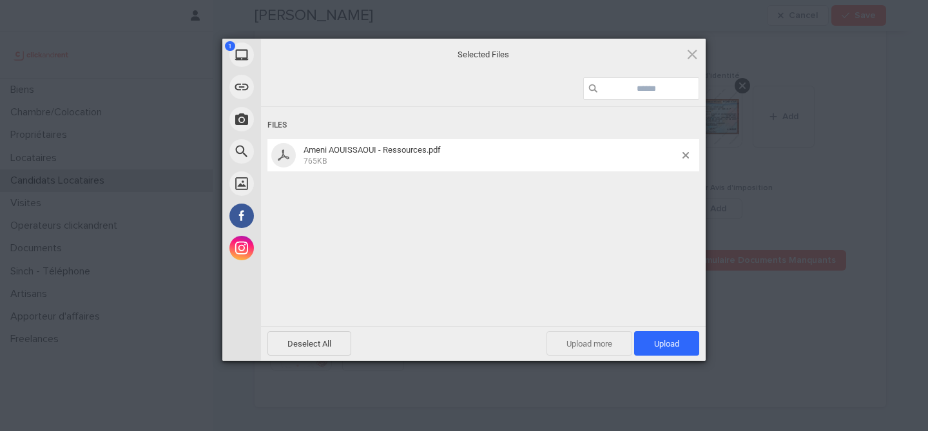
click at [612, 342] on span "Upload more" at bounding box center [590, 343] width 86 height 25
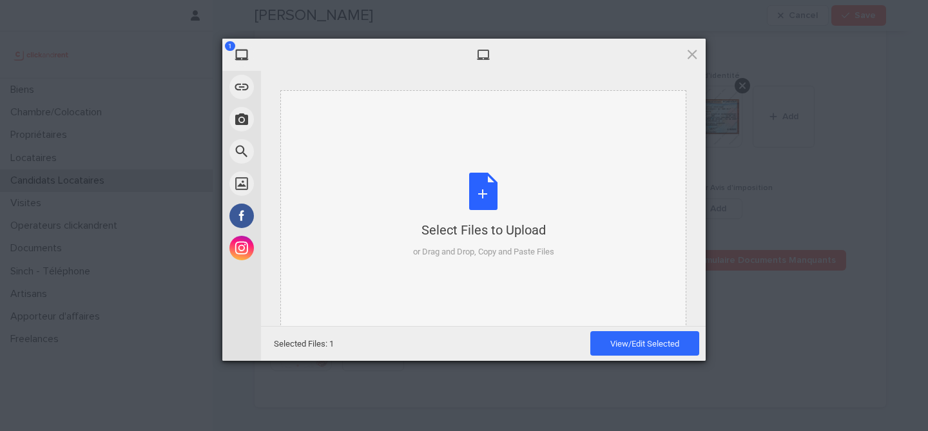
click at [508, 229] on div "Select Files to Upload" at bounding box center [483, 230] width 141 height 18
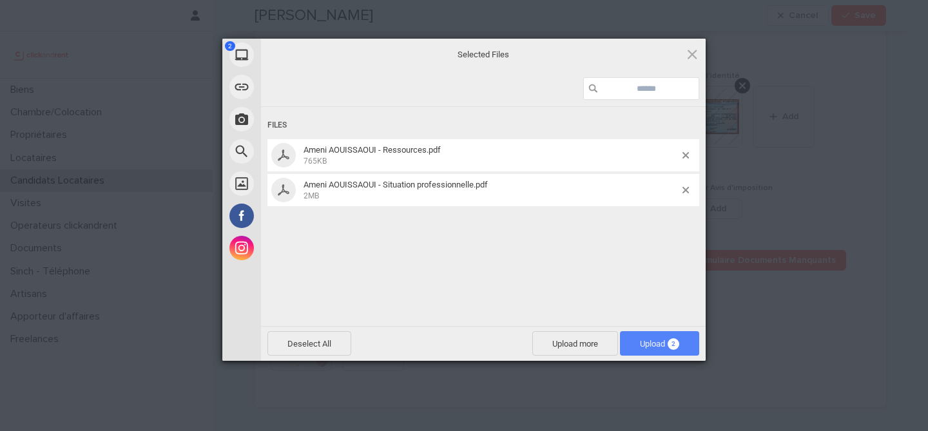
click at [680, 335] on span "Upload 2" at bounding box center [659, 343] width 79 height 25
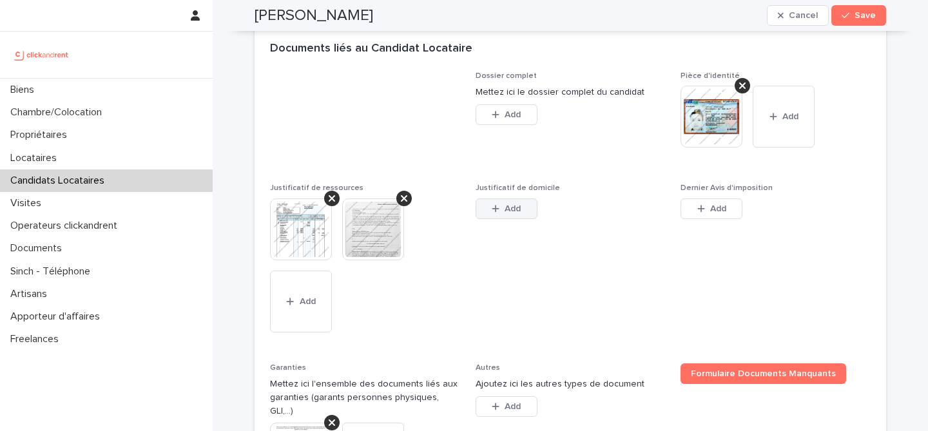
click at [512, 214] on button "Add" at bounding box center [507, 209] width 62 height 21
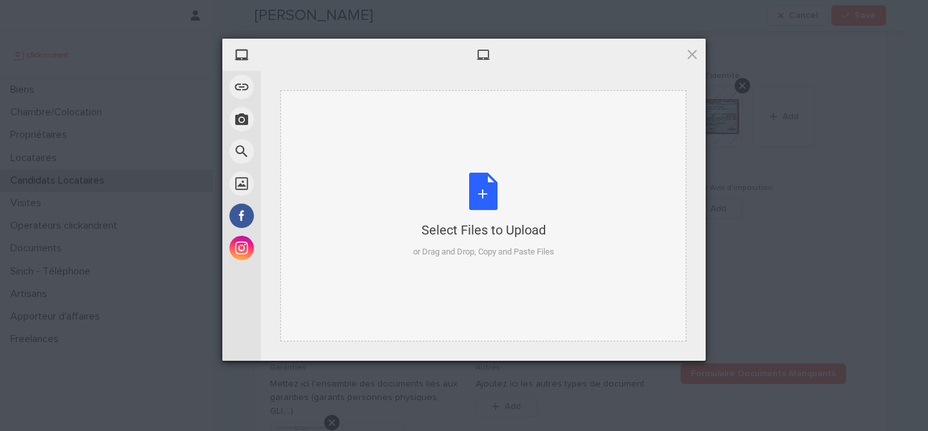
click at [482, 210] on div "Select Files to Upload or Drag and Drop, Copy and Paste Files" at bounding box center [483, 216] width 141 height 86
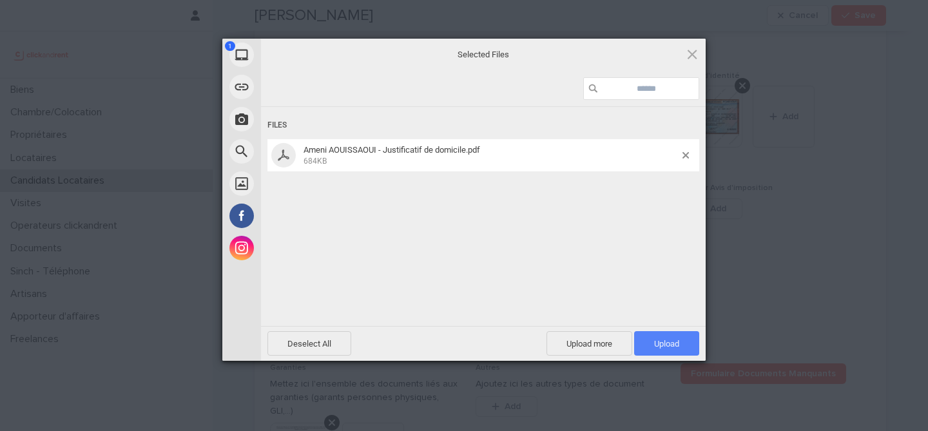
click at [684, 340] on span "Upload 1" at bounding box center [666, 343] width 65 height 25
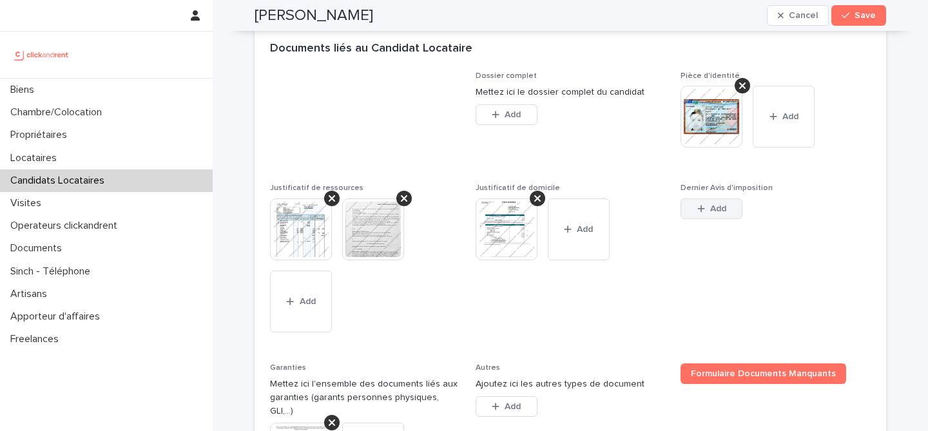
click at [708, 217] on button "Add" at bounding box center [712, 209] width 62 height 21
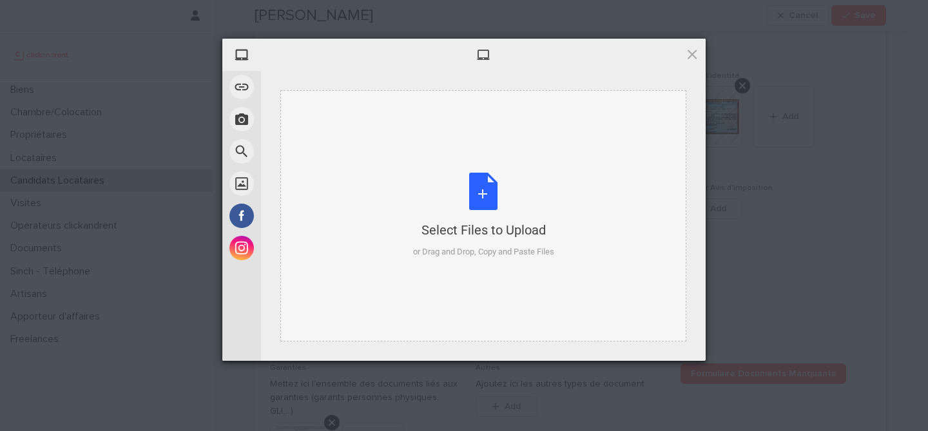
click at [502, 216] on div "Select Files to Upload or Drag and Drop, Copy and Paste Files" at bounding box center [483, 216] width 141 height 86
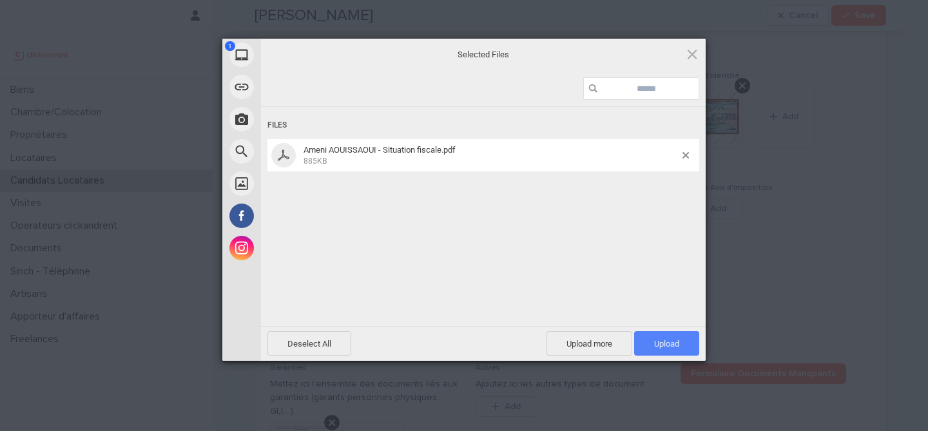
click at [691, 343] on span "Upload 1" at bounding box center [666, 343] width 65 height 25
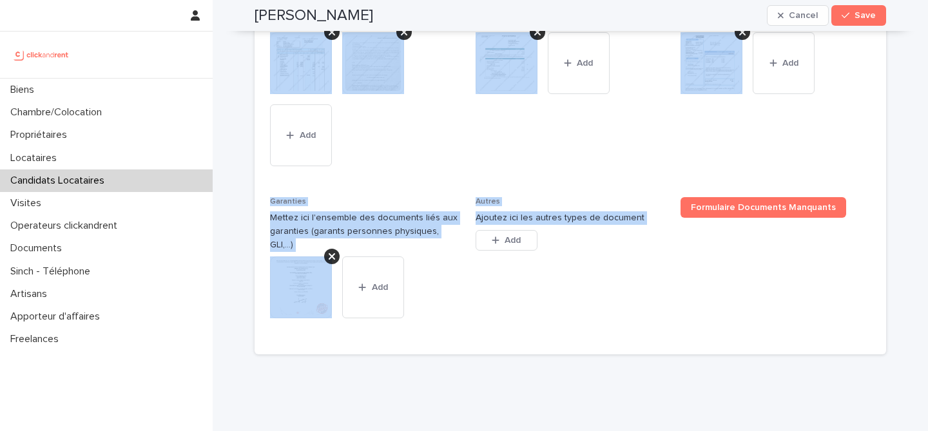
scroll to position [1212, 0]
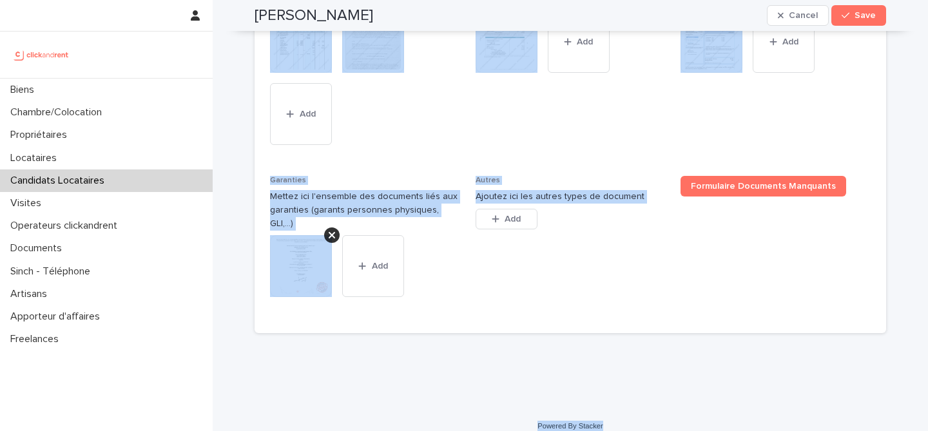
drag, startPoint x: 255, startPoint y: 39, endPoint x: 647, endPoint y: 411, distance: 540.9
copy div "Ameni Aouissaoui Cancel Save Sorry, there was an error saving your record. Plea…"
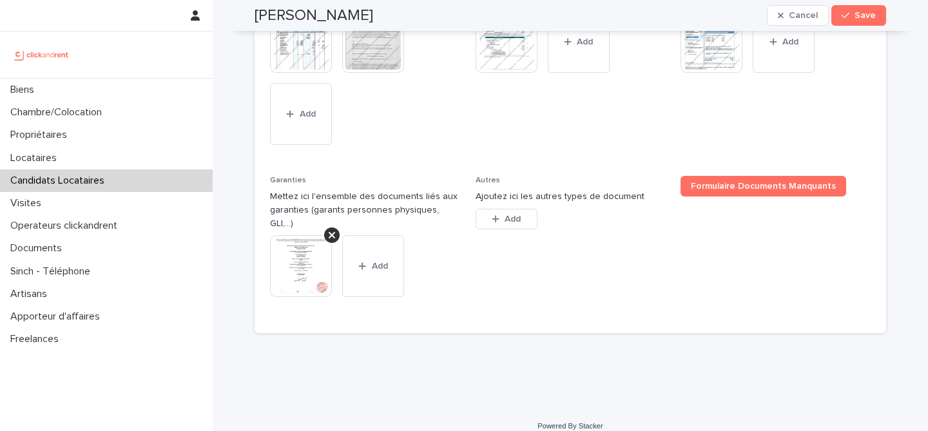
click at [527, 167] on div "Dossier complet Mettez ici le dossier complet du candidat This file cannot be o…" at bounding box center [570, 101] width 601 height 435
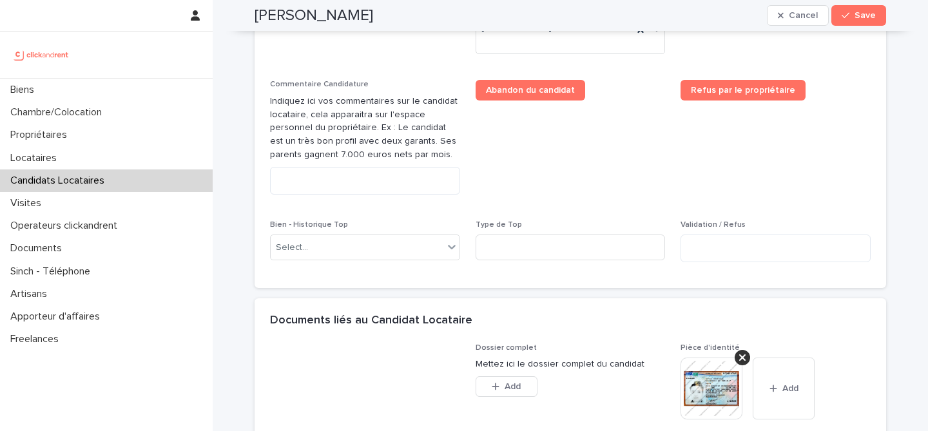
scroll to position [711, 0]
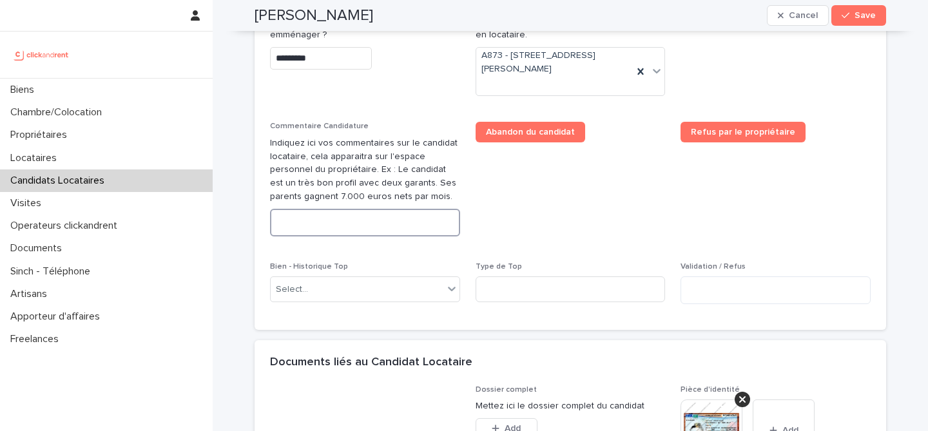
click at [411, 225] on textarea at bounding box center [365, 223] width 190 height 28
paste textarea "**********"
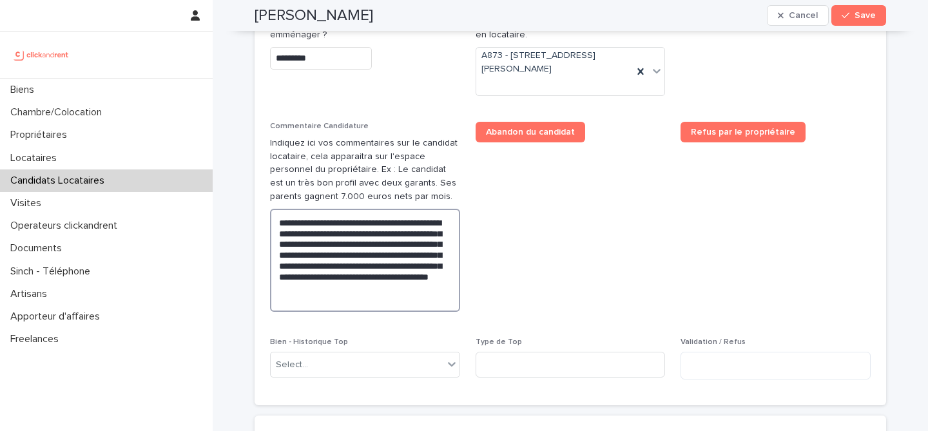
type textarea "**********"
click at [591, 244] on span "Abandon du candidat" at bounding box center [571, 222] width 190 height 200
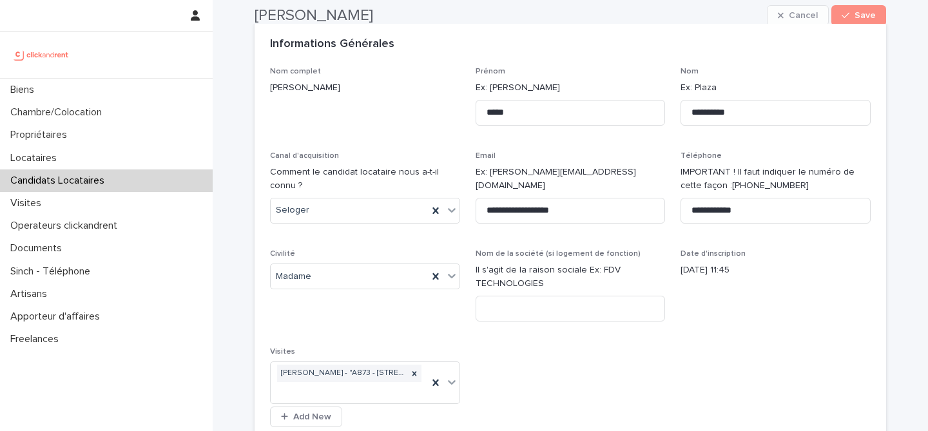
scroll to position [55, 0]
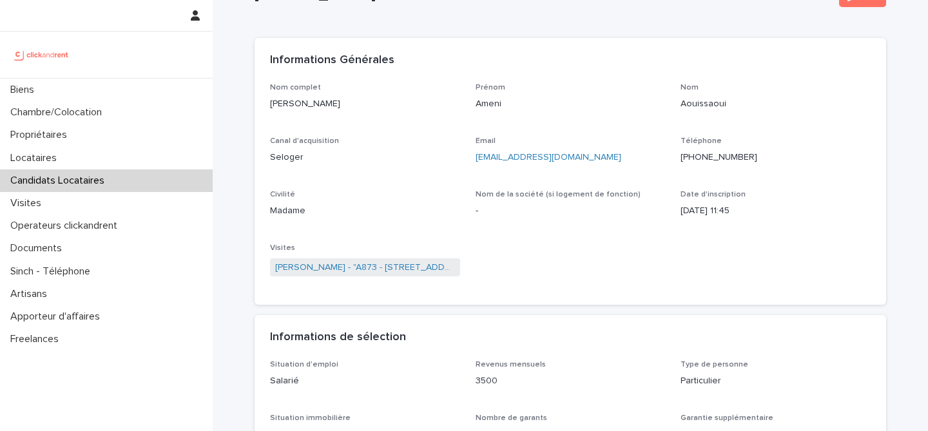
scroll to position [0, 0]
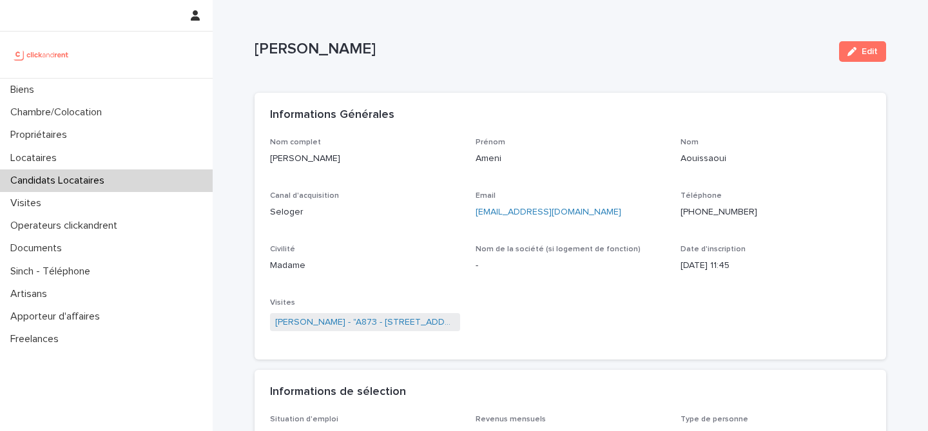
click at [326, 52] on p "Ameni Aouissaoui" at bounding box center [542, 49] width 574 height 19
copy div "Ameni Aouissaoui Edit Sorry, there was an error saving your record. Please try …"
click at [594, 115] on div "Informations Générales" at bounding box center [568, 115] width 596 height 14
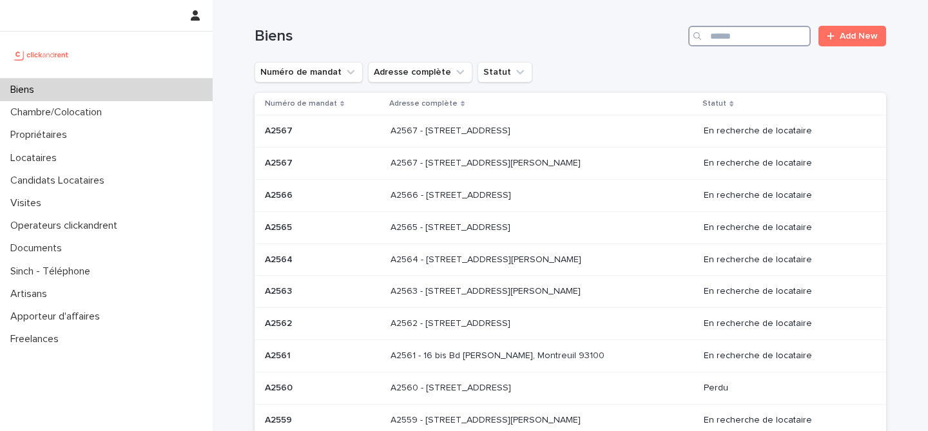
click at [747, 34] on input "Search" at bounding box center [750, 36] width 123 height 21
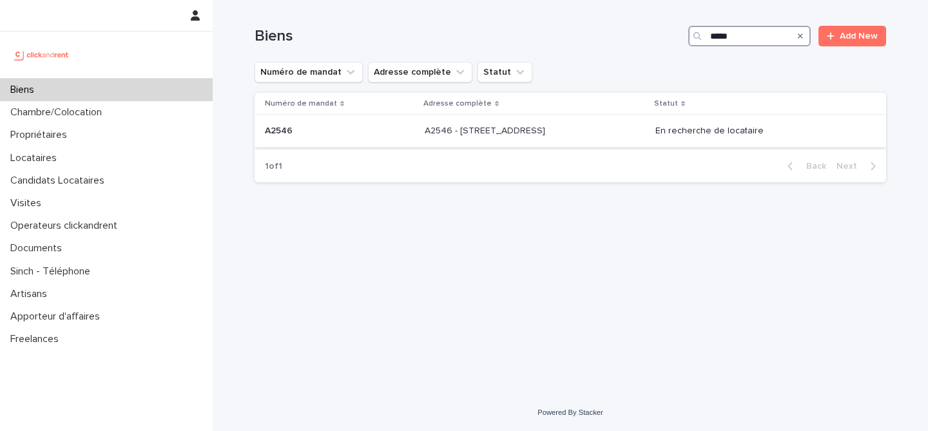
type input "*****"
click at [460, 144] on td "A2546 - [STREET_ADDRESS] - [STREET_ADDRESS]" at bounding box center [535, 131] width 231 height 32
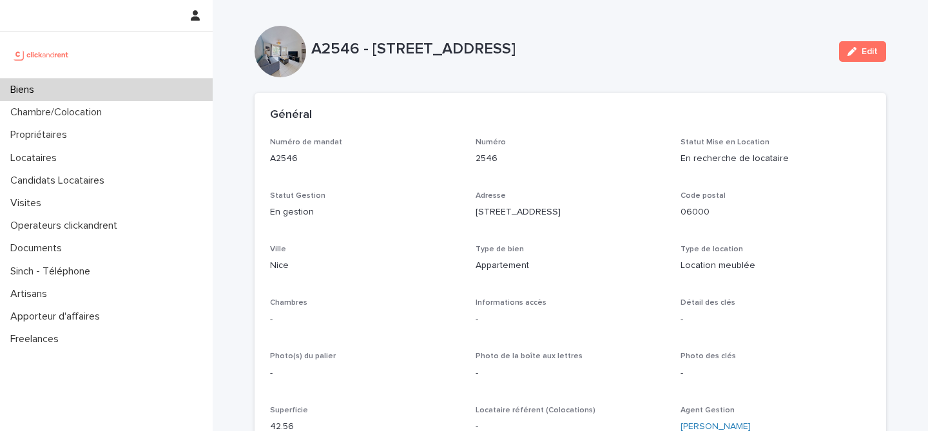
click at [78, 92] on div "Biens" at bounding box center [106, 90] width 213 height 23
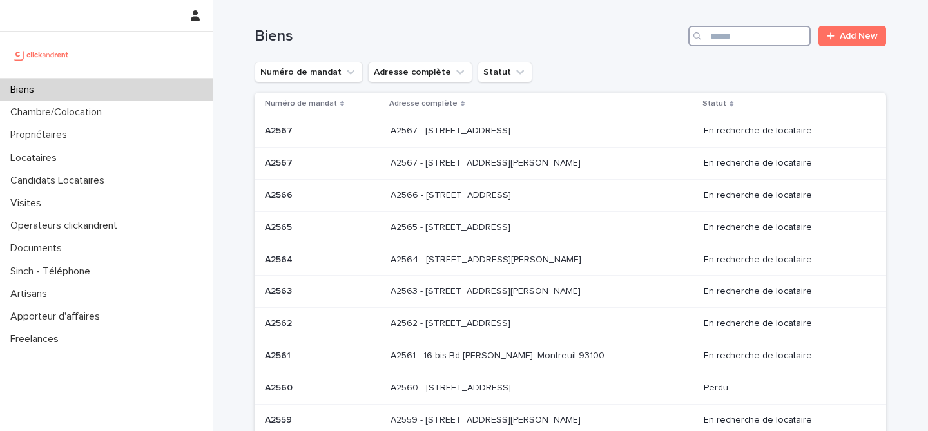
click at [777, 44] on input "Search" at bounding box center [750, 36] width 123 height 21
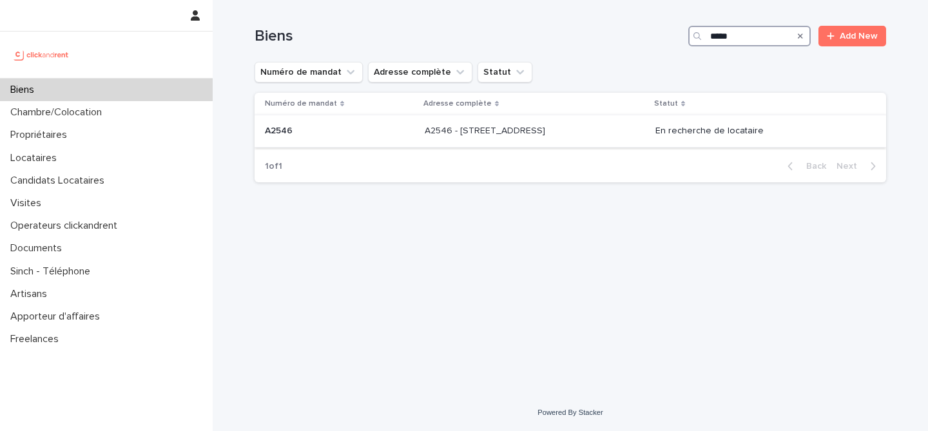
type input "*****"
click at [425, 132] on p "A2546 - [STREET_ADDRESS]" at bounding box center [486, 130] width 123 height 14
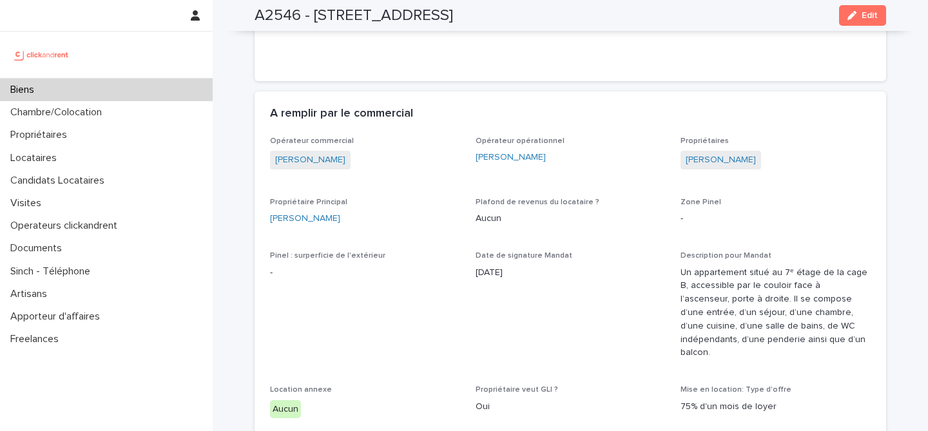
scroll to position [629, 0]
click at [153, 86] on div "Biens" at bounding box center [106, 90] width 213 height 23
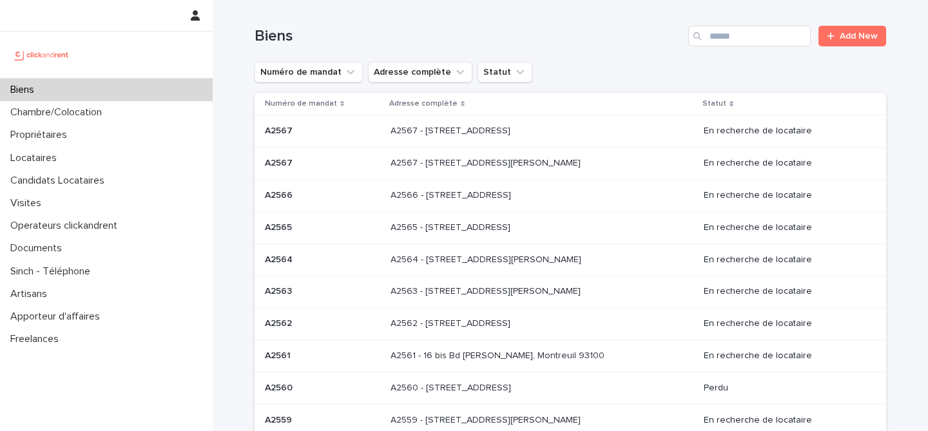
click at [735, 48] on div "Biens Add New" at bounding box center [571, 31] width 632 height 62
click at [735, 44] on input "Search" at bounding box center [750, 36] width 123 height 21
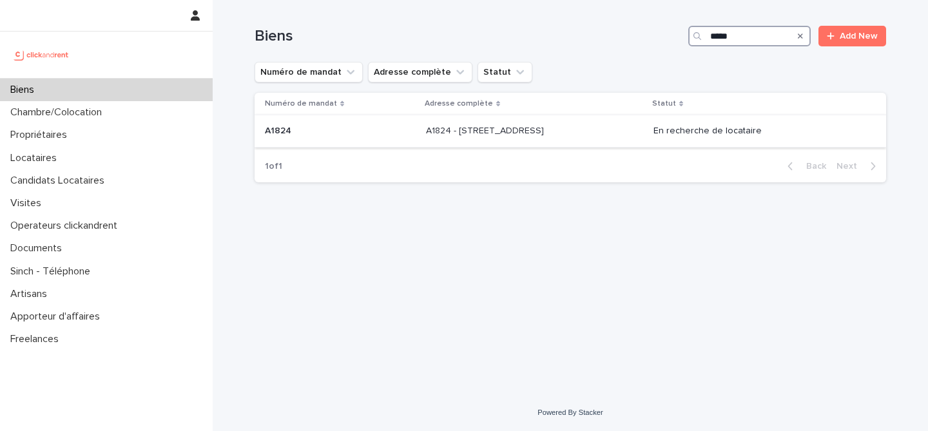
type input "*****"
click at [512, 137] on div "A1824 - [STREET_ADDRESS][GEOGRAPHIC_DATA] A1824 - [STREET_ADDRESS]" at bounding box center [534, 131] width 217 height 21
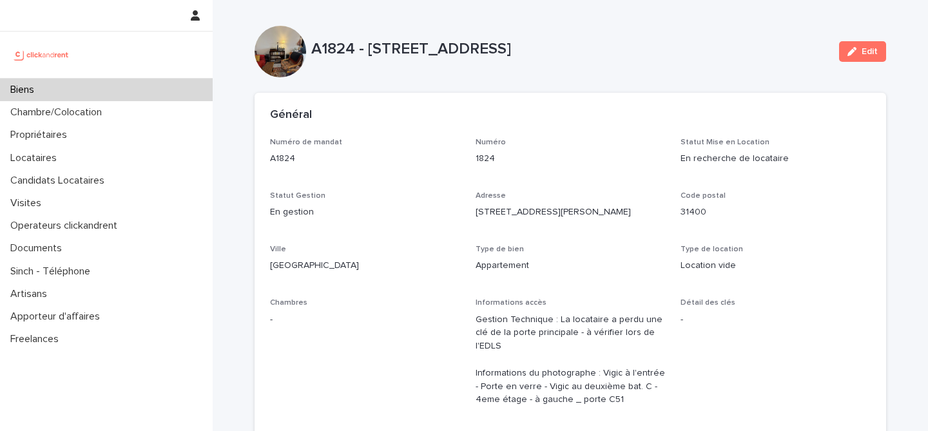
click at [141, 97] on div "Biens" at bounding box center [106, 90] width 213 height 23
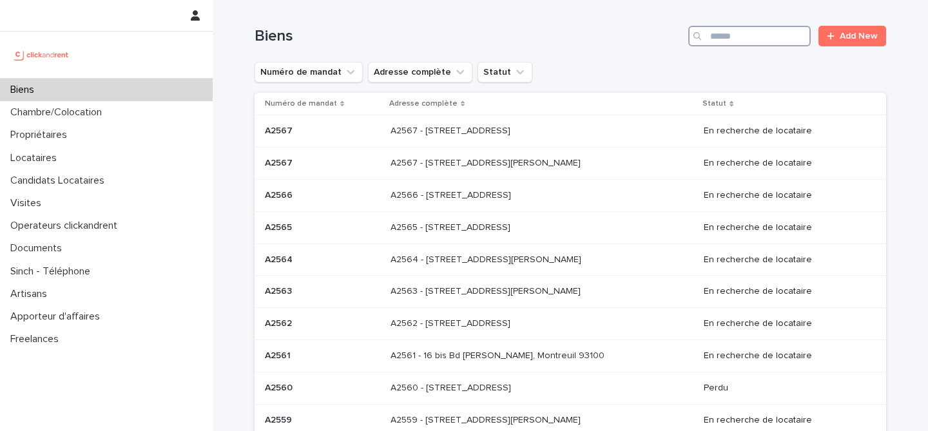
click at [769, 38] on input "Search" at bounding box center [750, 36] width 123 height 21
paste input "*****"
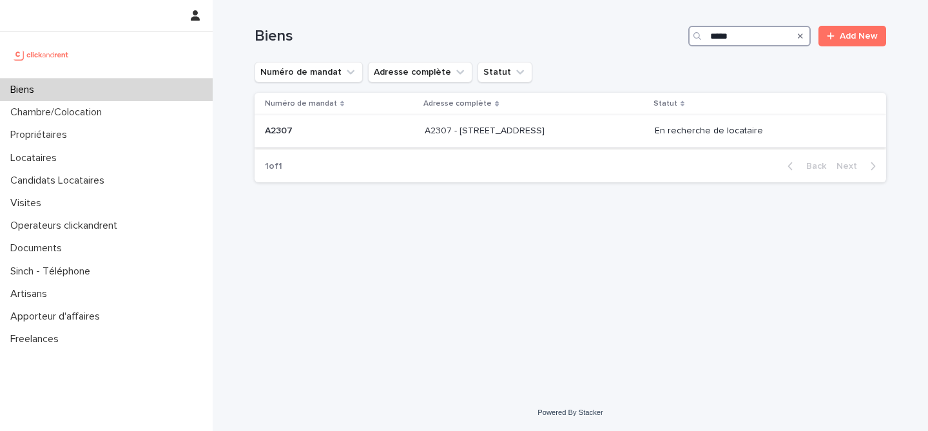
type input "*****"
click at [344, 128] on p at bounding box center [340, 131] width 150 height 11
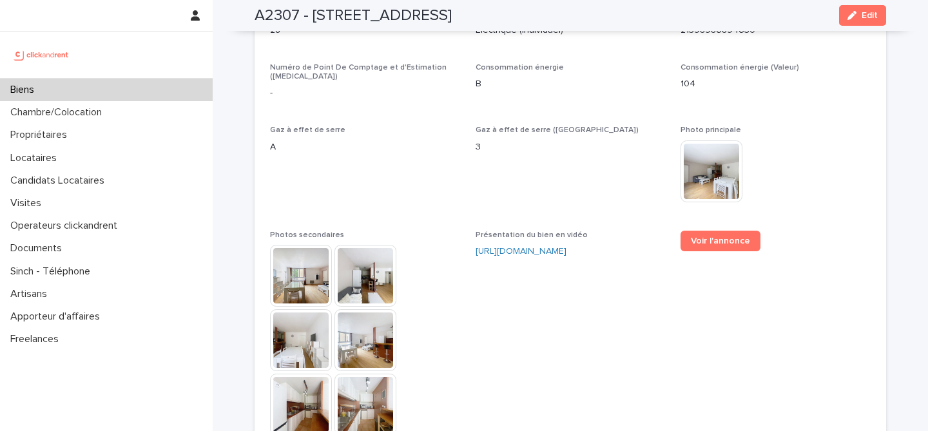
scroll to position [3189, 0]
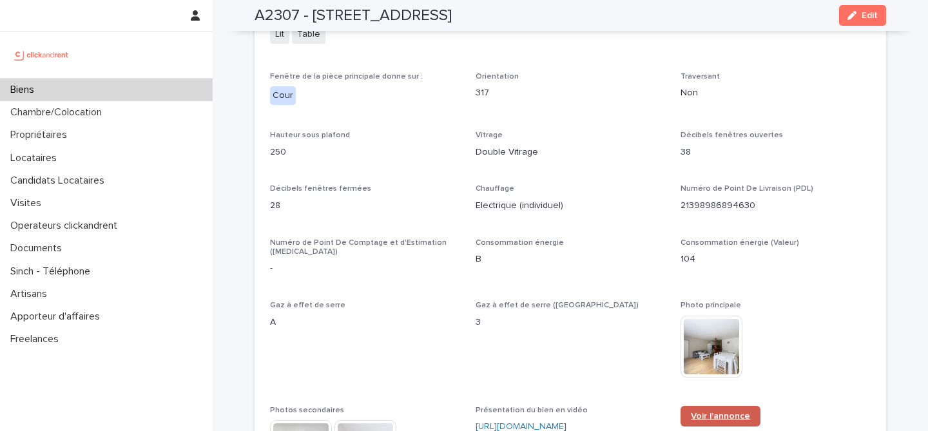
click at [740, 406] on link "Voir l'annonce" at bounding box center [721, 416] width 80 height 21
click at [110, 91] on div "Biens" at bounding box center [106, 90] width 213 height 23
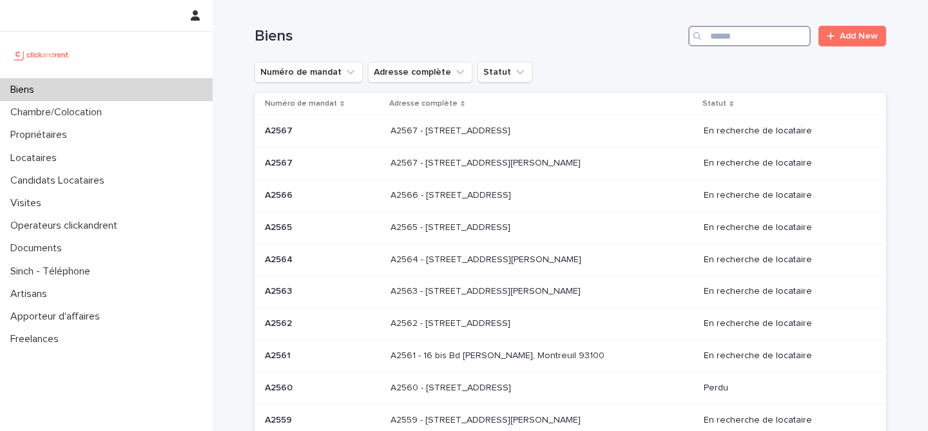
click at [732, 43] on input "Search" at bounding box center [750, 36] width 123 height 21
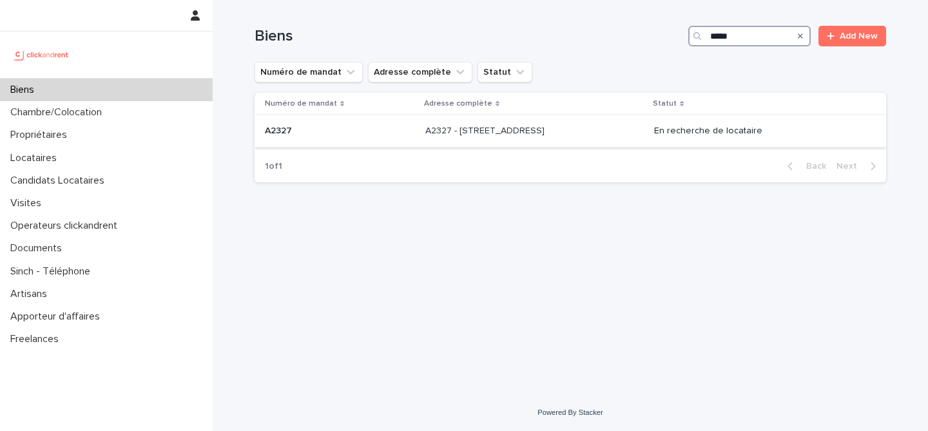
type input "*****"
click at [326, 146] on td "A2327 A2327" at bounding box center [338, 131] width 166 height 32
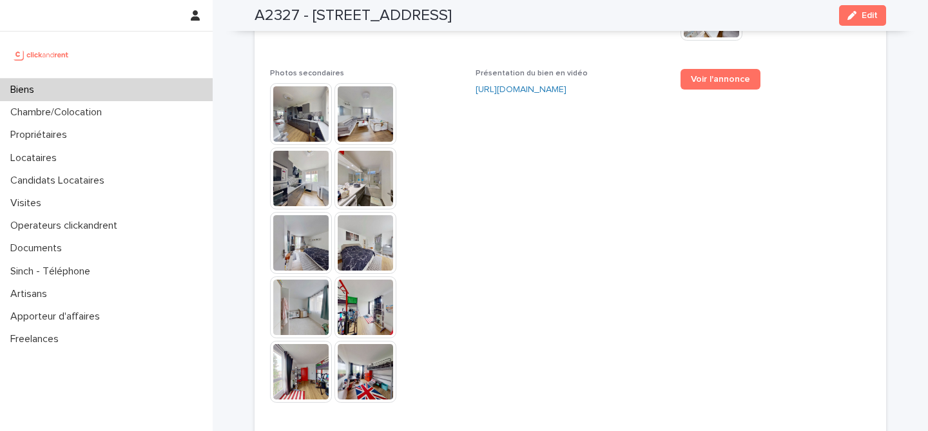
scroll to position [3500, 0]
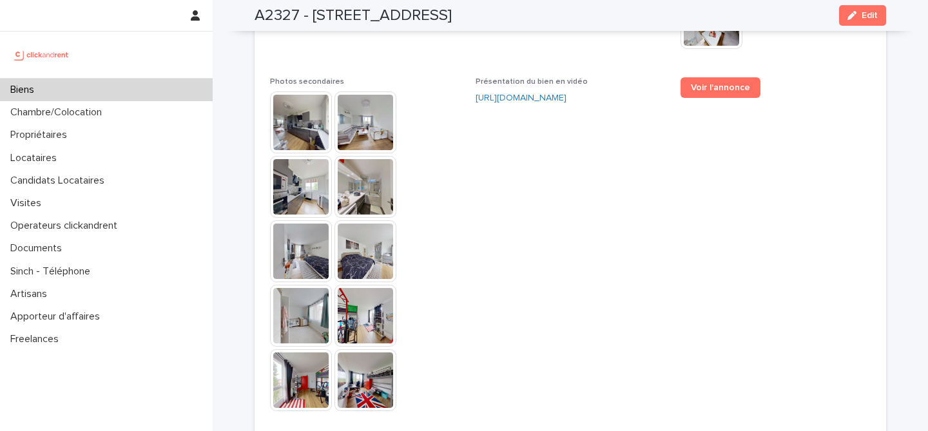
click at [277, 10] on h2 "A2327 - [STREET_ADDRESS]" at bounding box center [353, 15] width 197 height 19
copy h2 "A2327"
click at [491, 185] on span "Présentation du bien en vidéo [URL][DOMAIN_NAME]" at bounding box center [571, 250] width 190 height 347
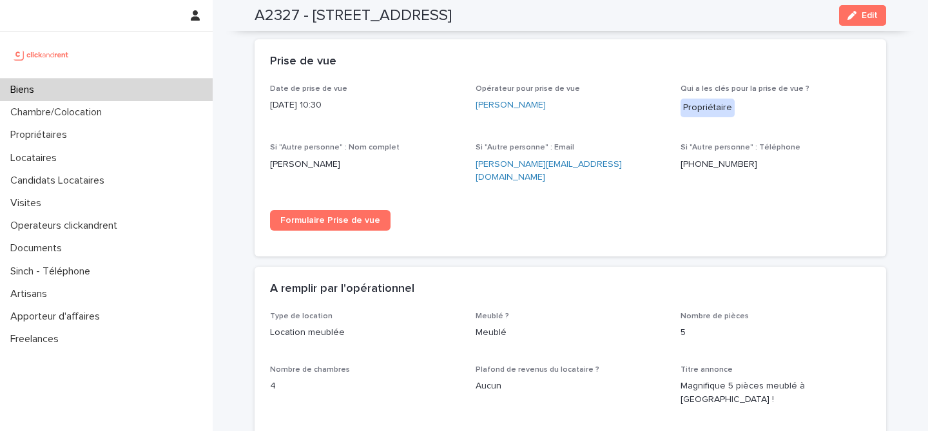
scroll to position [2221, 0]
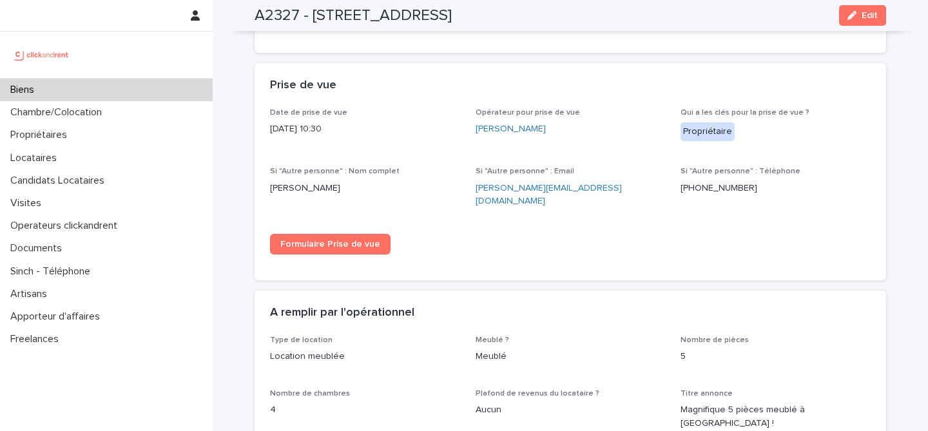
click at [274, 14] on h2 "A2327 - [STREET_ADDRESS]" at bounding box center [353, 15] width 197 height 19
copy h2 "A2327"
click at [571, 217] on div "Date de prise de vue [DATE] 10:30 Opérateur pour prise de vue [PERSON_NAME] Qui…" at bounding box center [570, 186] width 601 height 157
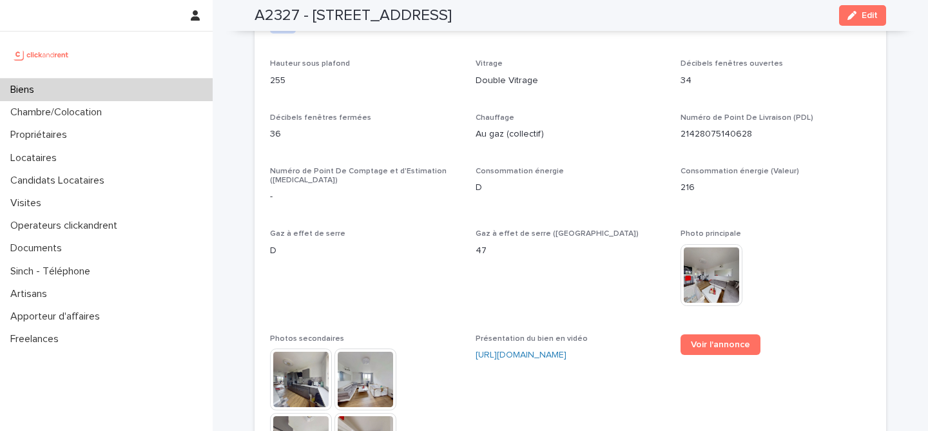
scroll to position [3245, 0]
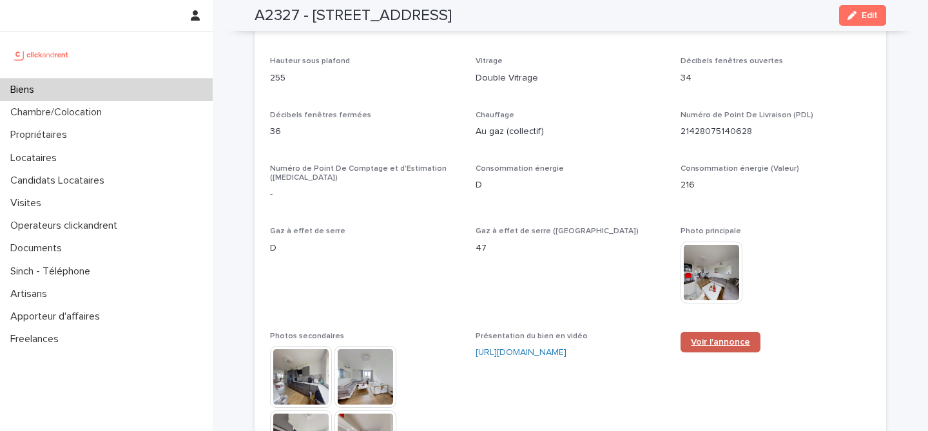
click at [716, 332] on link "Voir l'annonce" at bounding box center [721, 342] width 80 height 21
